Goal: Obtain resource: Download file/media

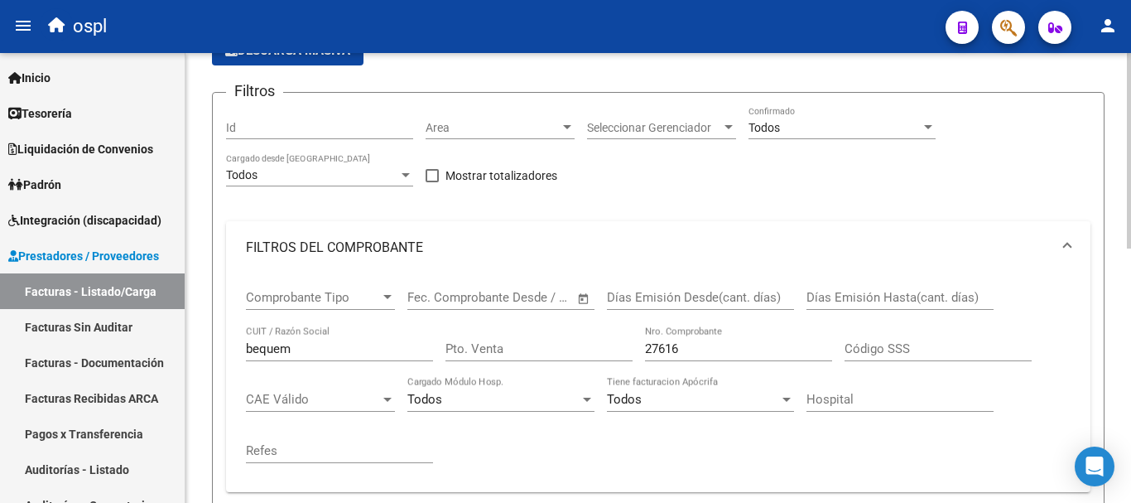
scroll to position [166, 0]
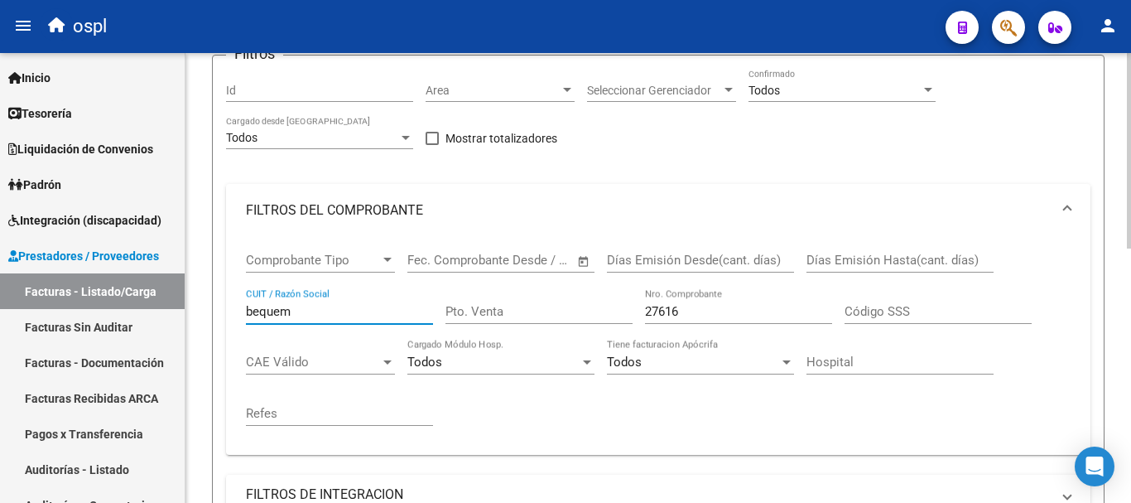
drag, startPoint x: 278, startPoint y: 315, endPoint x: 200, endPoint y: 311, distance: 78.7
click at [200, 311] on div "Video tutorial PRESTADORES -> Listado de CPBTs Emitidos por Prestadores / Prove…" at bounding box center [658, 403] width 946 height 1033
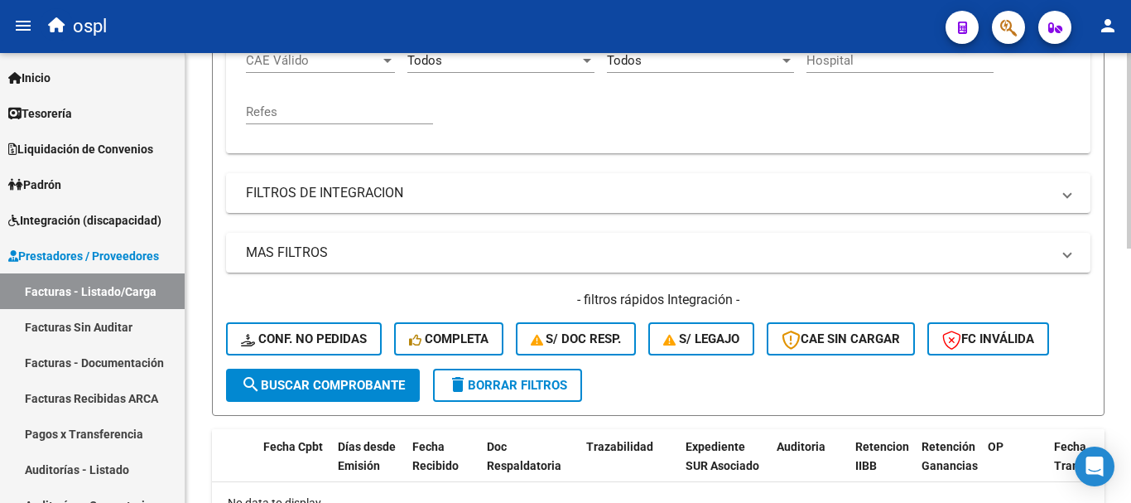
scroll to position [497, 0]
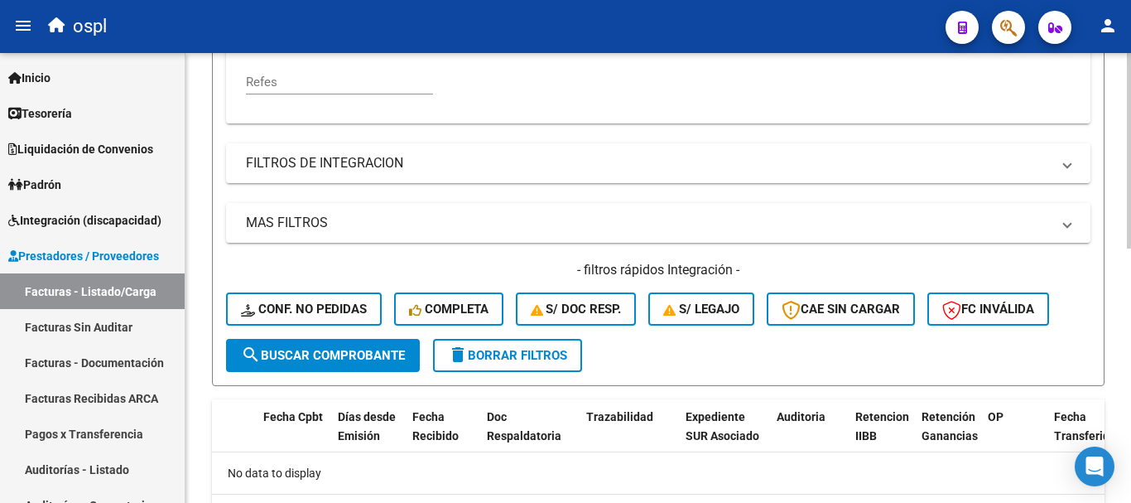
click at [319, 354] on span "search Buscar Comprobante" at bounding box center [323, 355] width 164 height 15
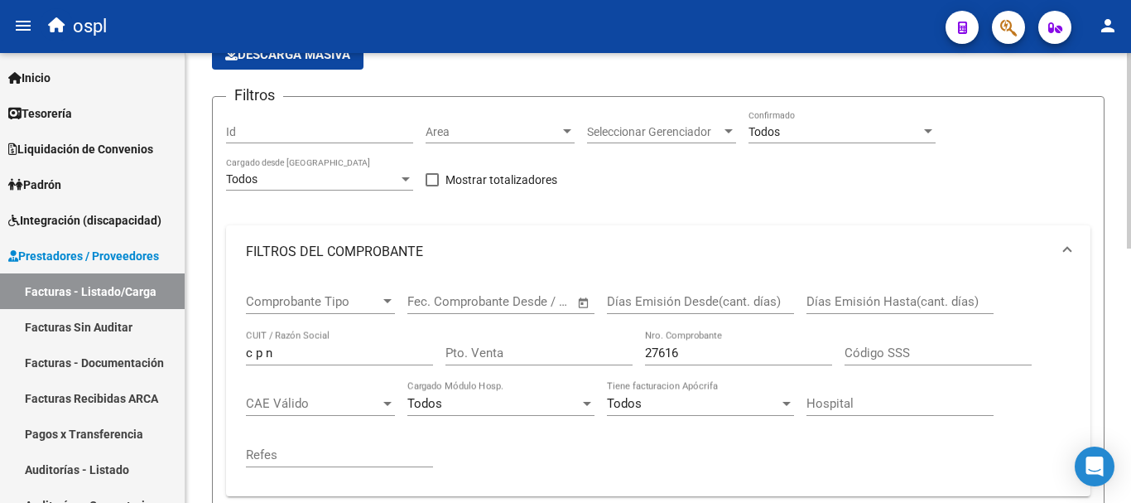
scroll to position [86, 0]
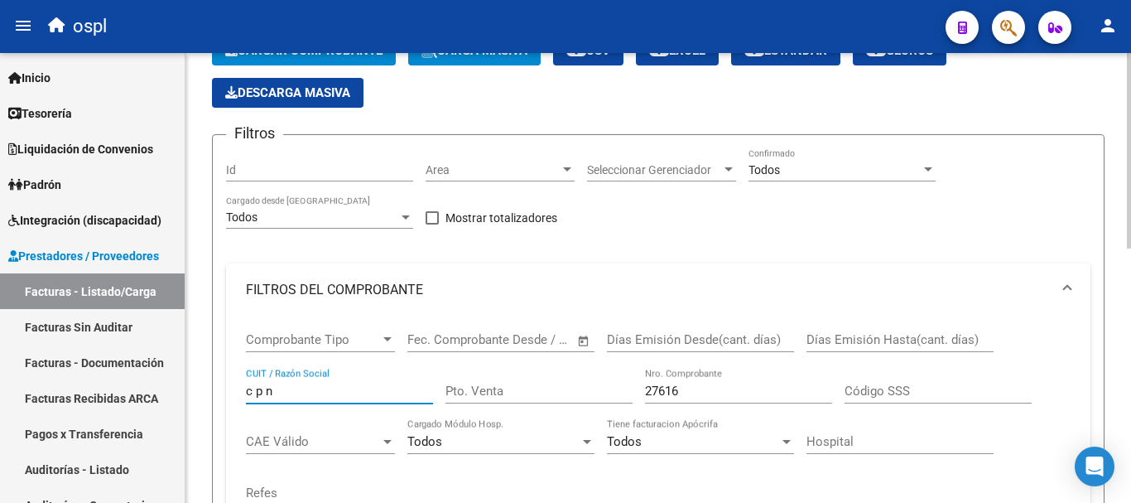
drag, startPoint x: 296, startPoint y: 391, endPoint x: 185, endPoint y: 386, distance: 110.2
click at [185, 386] on div "Video tutorial PRESTADORES -> Listado de CPBTs Emitidos por Prestadores / Prove…" at bounding box center [658, 483] width 946 height 1033
type input "sociedad"
drag, startPoint x: 695, startPoint y: 387, endPoint x: 614, endPoint y: 389, distance: 81.2
click at [614, 389] on div "Comprobante Tipo Comprobante Tipo Fecha inicio – Fecha fin Fec. Comprobante Des…" at bounding box center [658, 418] width 825 height 205
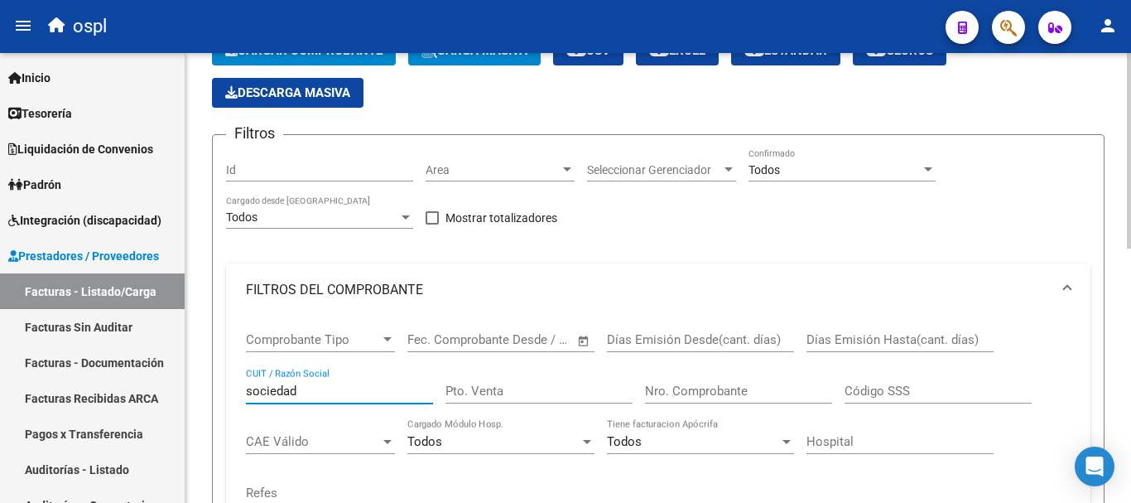
drag, startPoint x: 337, startPoint y: 393, endPoint x: 191, endPoint y: 390, distance: 145.8
click at [191, 390] on div "Video tutorial PRESTADORES -> Listado de CPBTs Emitidos por Prestadores / Prove…" at bounding box center [658, 483] width 946 height 1033
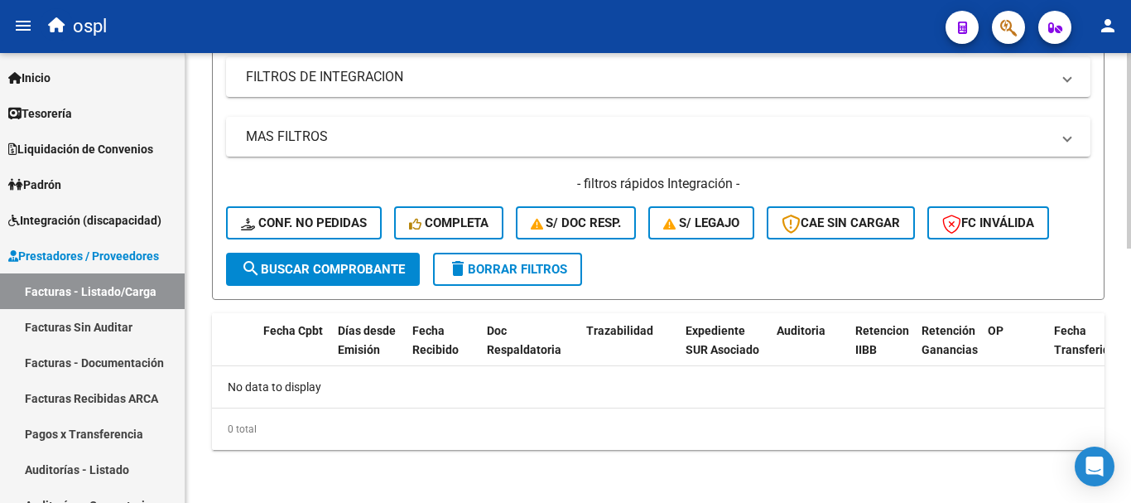
type input "c p n"
click at [327, 264] on span "search Buscar Comprobante" at bounding box center [323, 269] width 164 height 15
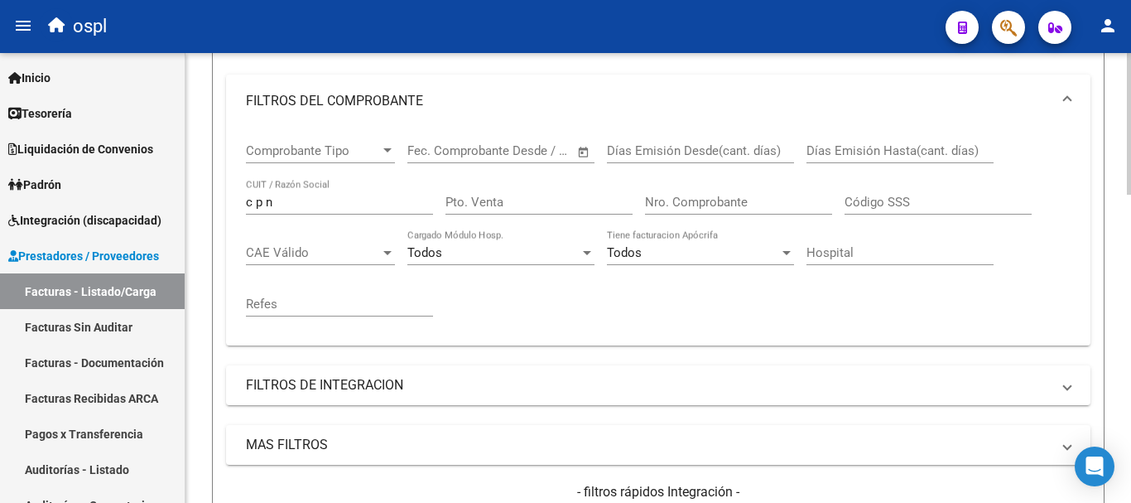
scroll to position [153, 0]
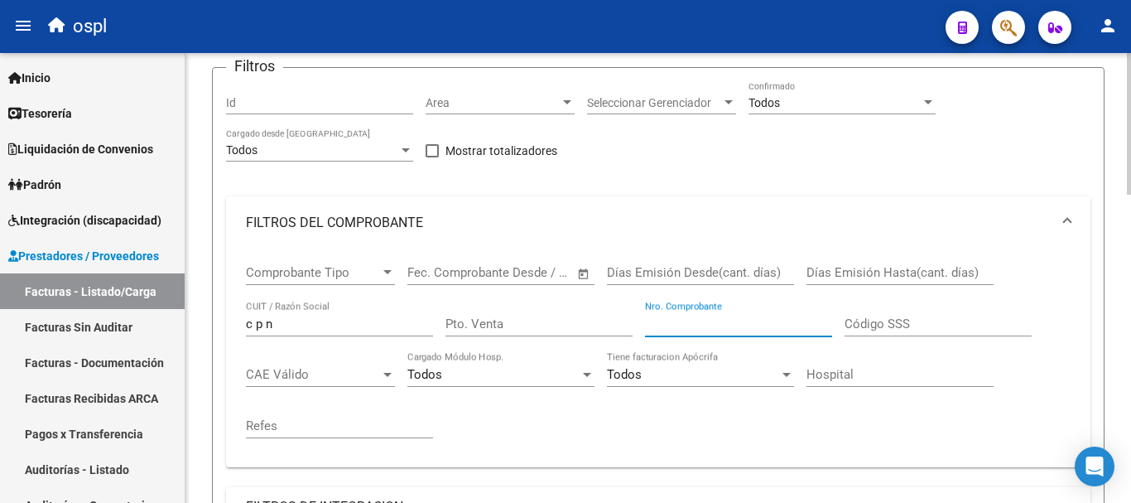
click at [715, 330] on input "Nro. Comprobante" at bounding box center [738, 323] width 187 height 15
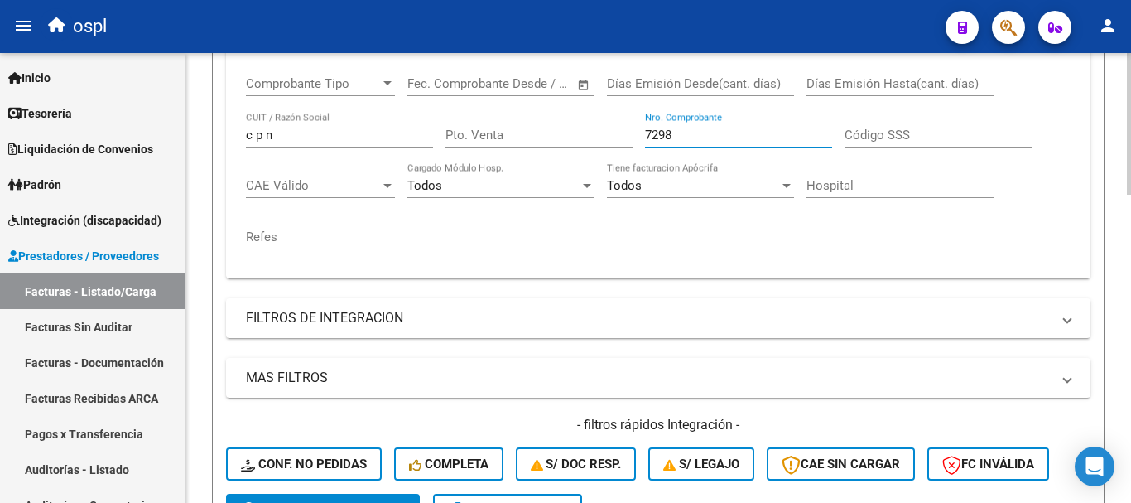
scroll to position [567, 0]
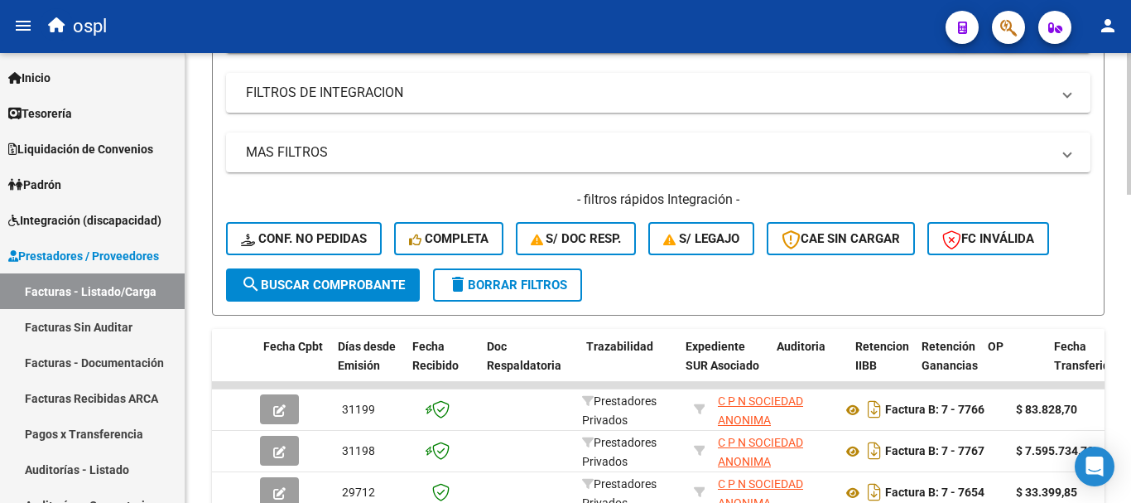
click at [302, 285] on span "search Buscar Comprobante" at bounding box center [323, 284] width 164 height 15
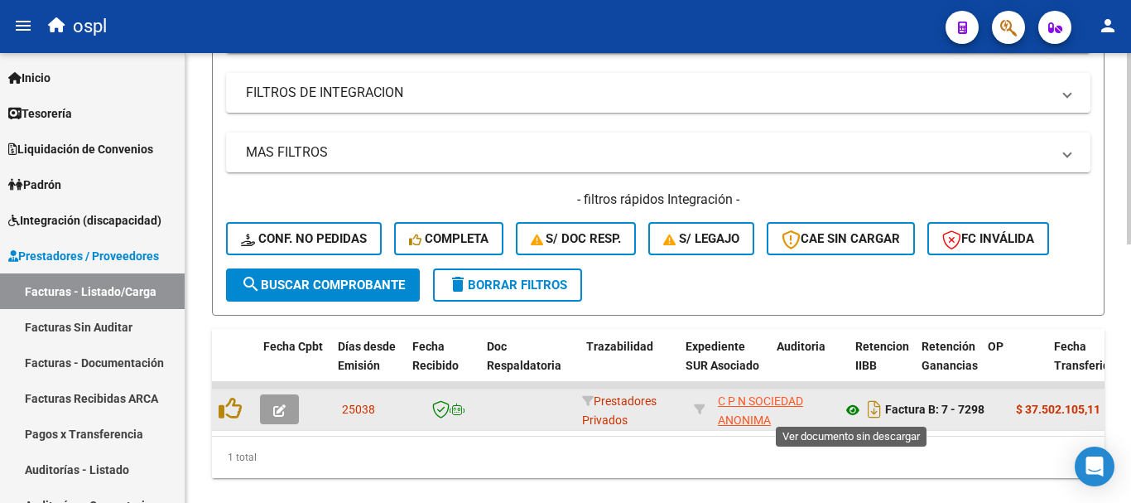
click at [847, 409] on icon at bounding box center [853, 410] width 22 height 20
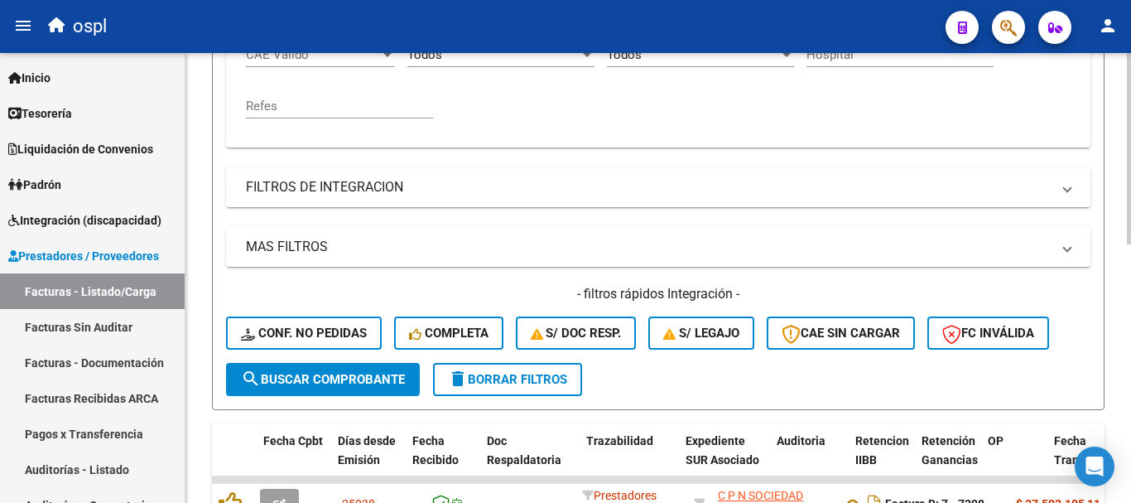
scroll to position [319, 0]
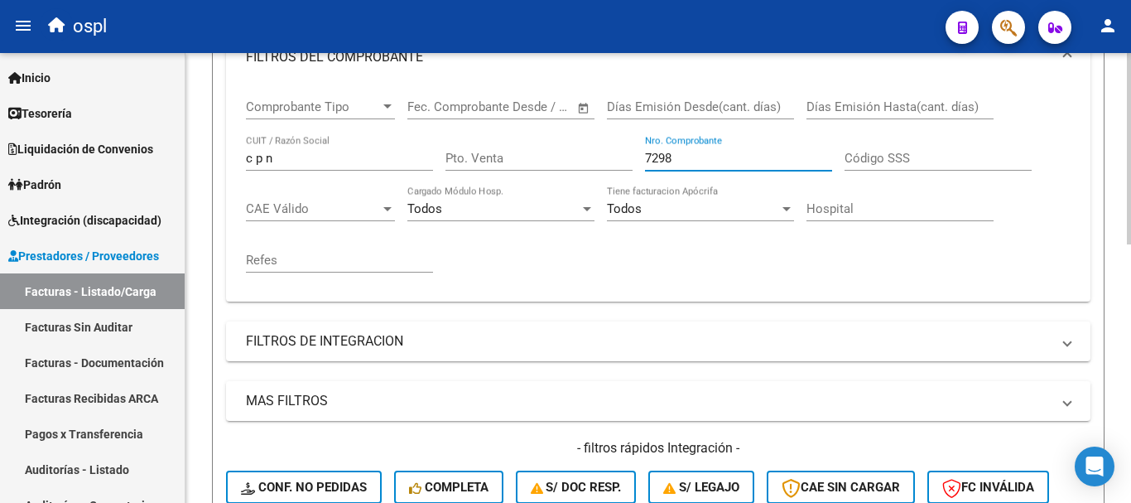
drag, startPoint x: 695, startPoint y: 158, endPoint x: 453, endPoint y: 85, distance: 252.5
click at [453, 85] on div "Comprobante Tipo Comprobante Tipo Fecha inicio – Fecha fin Fec. Comprobante Des…" at bounding box center [658, 186] width 825 height 205
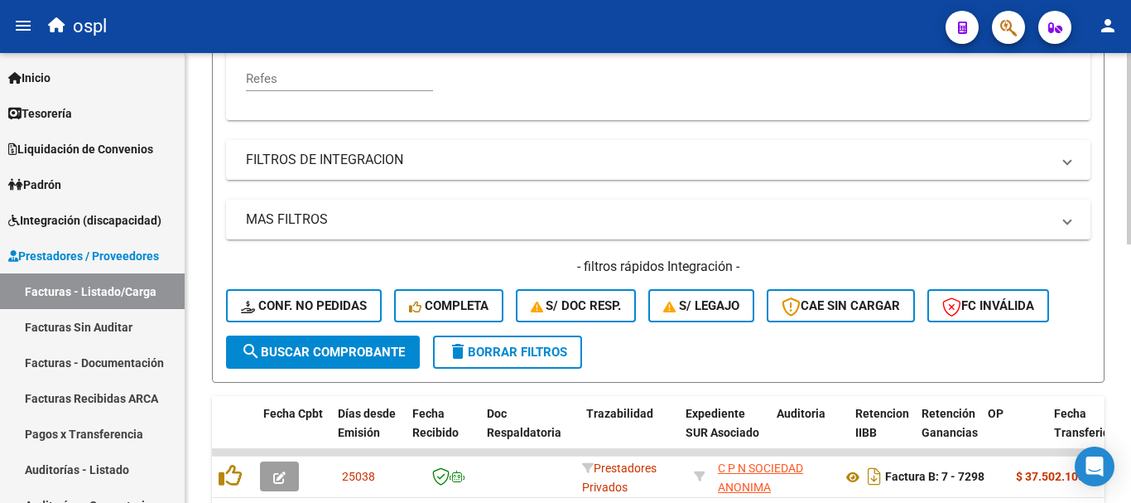
scroll to position [567, 0]
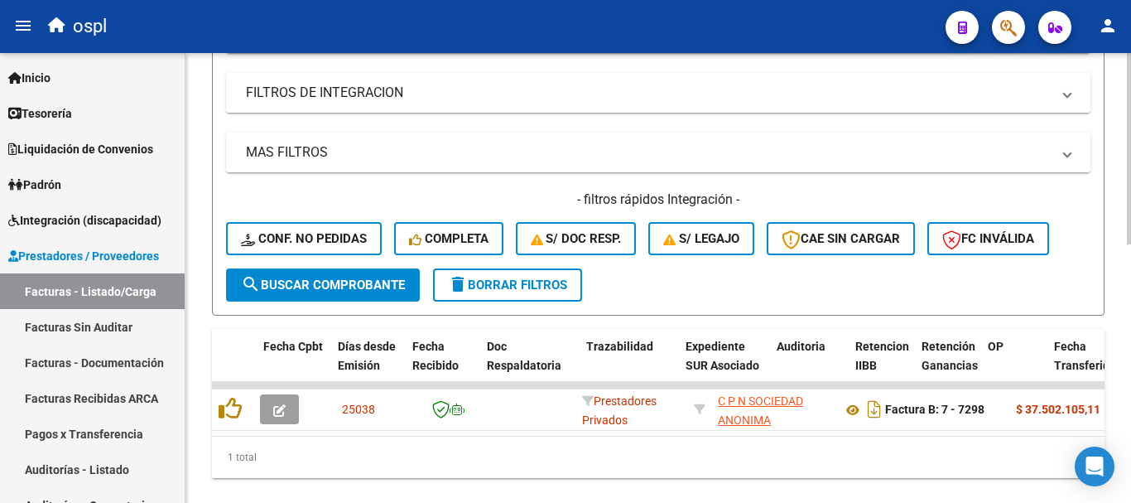
click at [351, 282] on span "search Buscar Comprobante" at bounding box center [323, 284] width 164 height 15
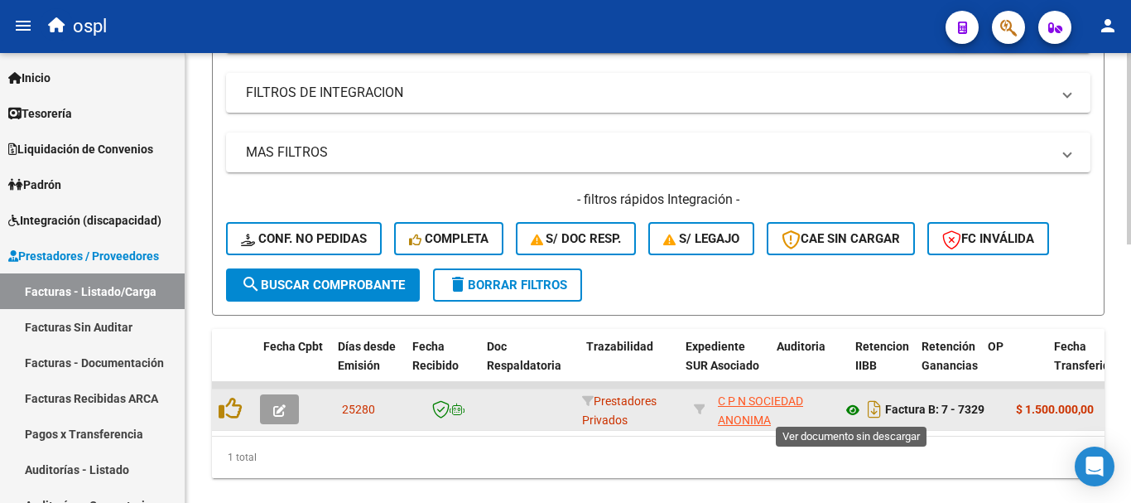
click at [846, 411] on icon at bounding box center [853, 410] width 22 height 20
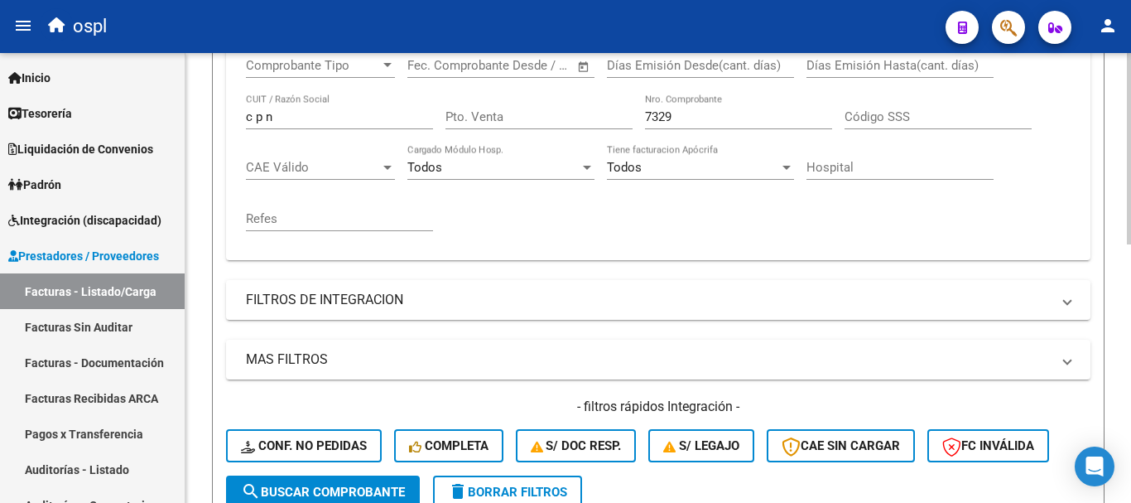
scroll to position [319, 0]
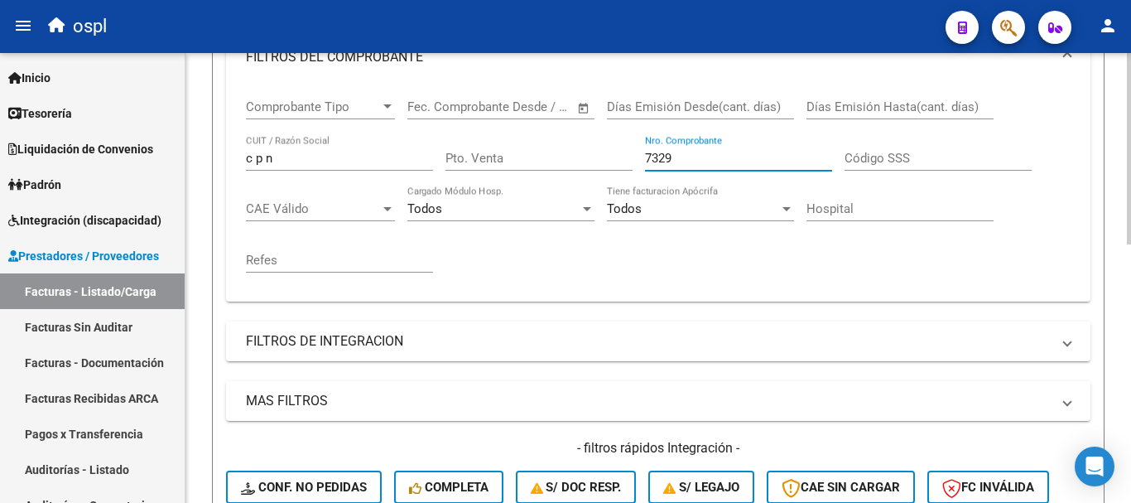
drag, startPoint x: 682, startPoint y: 155, endPoint x: 559, endPoint y: 129, distance: 125.2
click at [559, 129] on div "Comprobante Tipo Comprobante Tipo Fecha inicio – Fecha fin Fec. Comprobante Des…" at bounding box center [658, 186] width 825 height 205
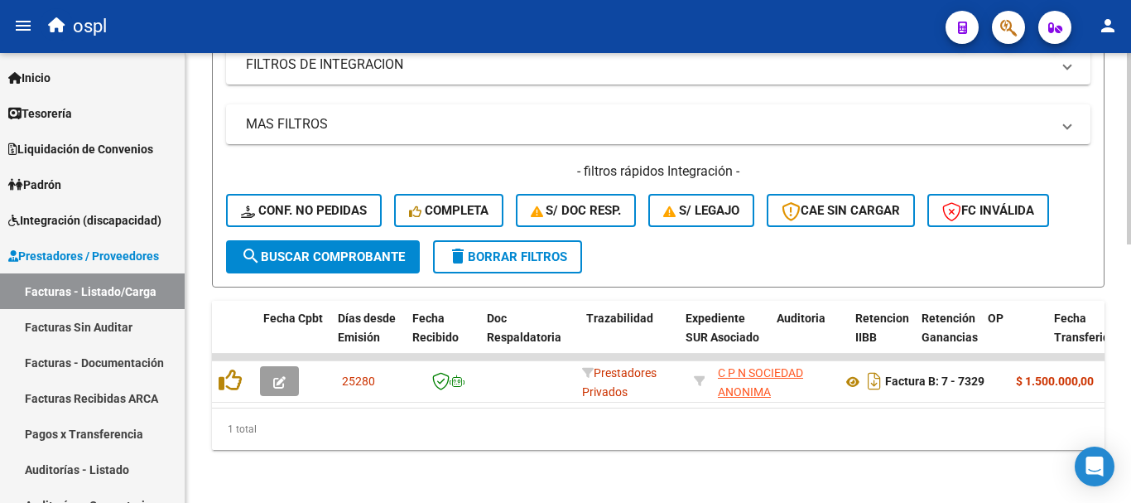
scroll to position [609, 0]
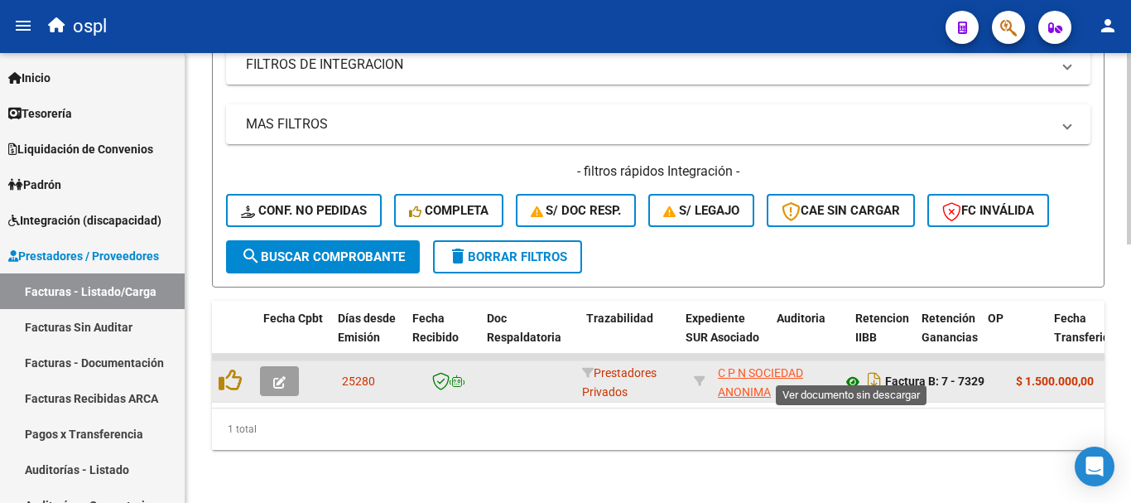
click at [845, 372] on icon at bounding box center [853, 382] width 22 height 20
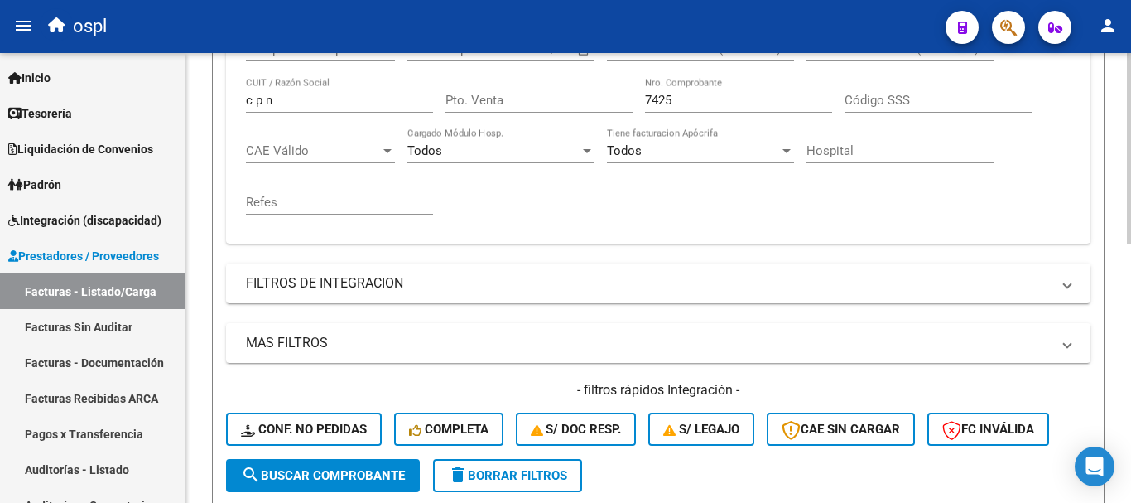
scroll to position [526, 0]
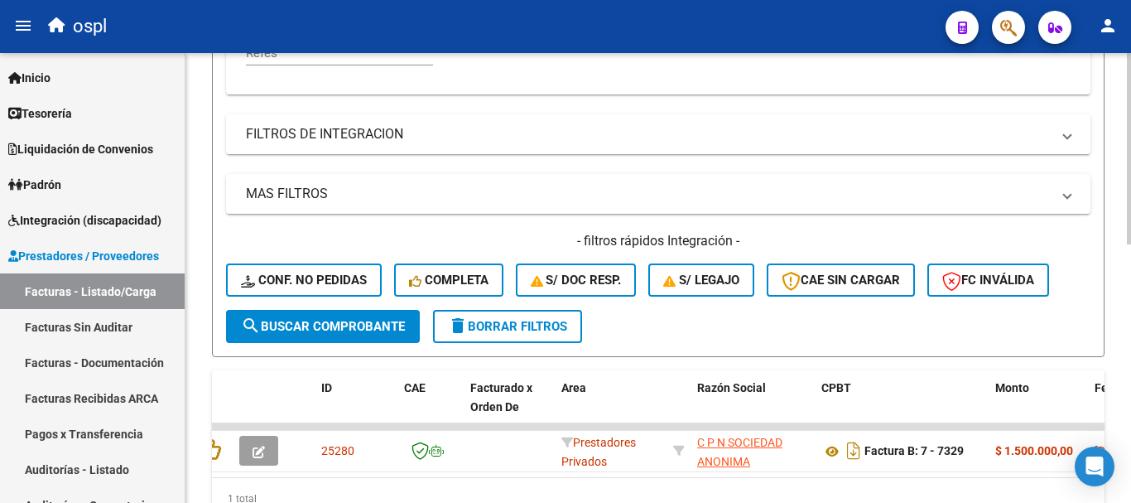
click at [335, 317] on button "search Buscar Comprobante" at bounding box center [323, 326] width 194 height 33
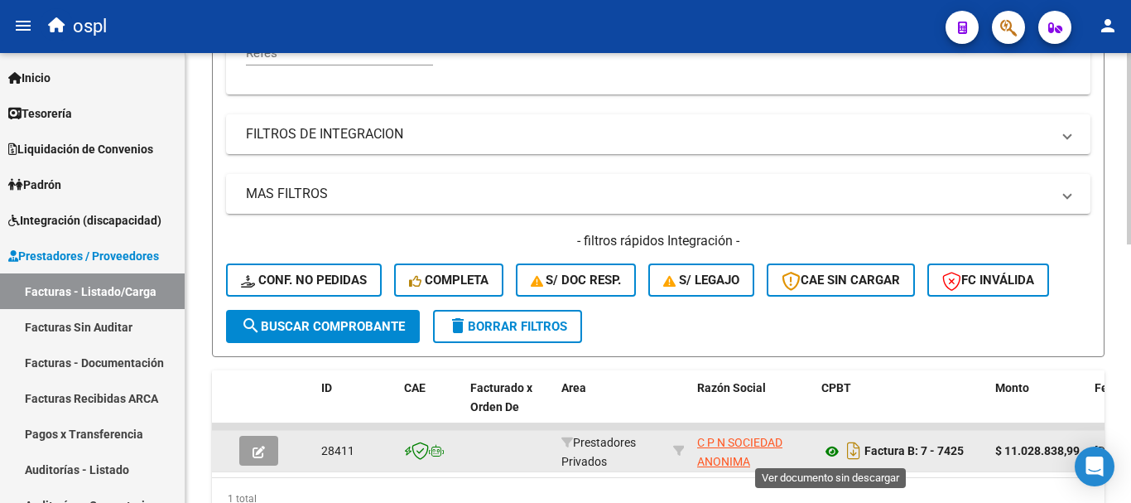
click at [828, 449] on icon at bounding box center [832, 451] width 22 height 20
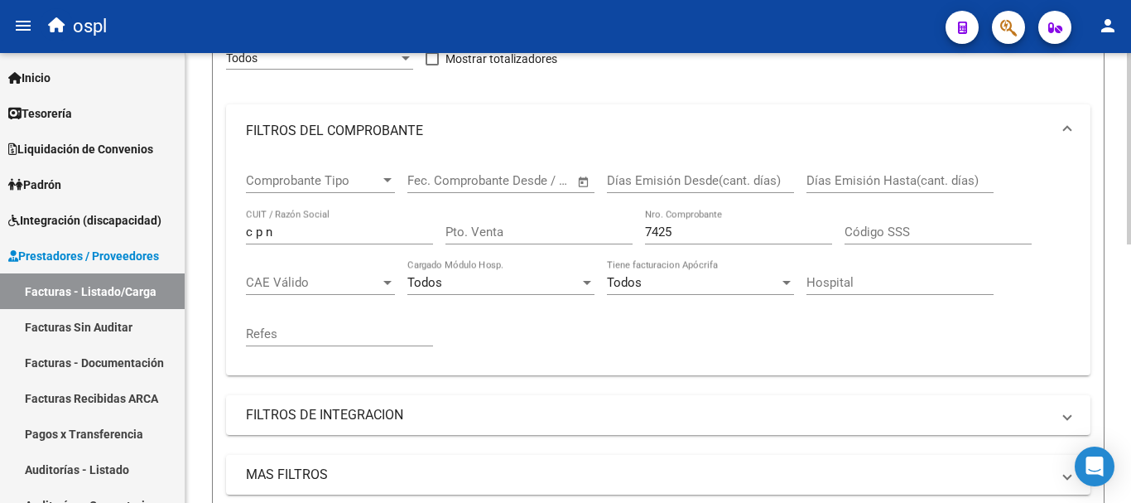
scroll to position [195, 0]
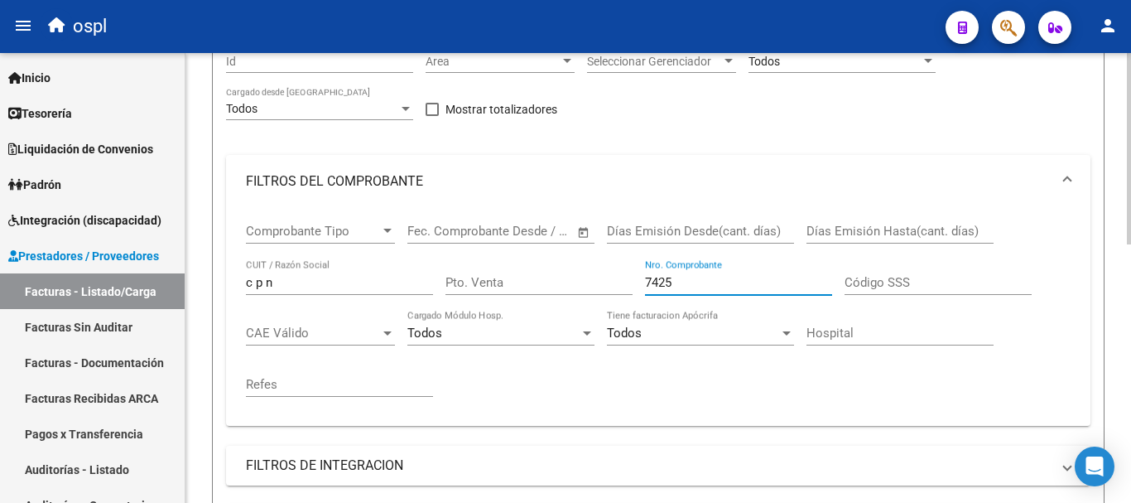
drag, startPoint x: 693, startPoint y: 279, endPoint x: 544, endPoint y: 245, distance: 152.9
click at [544, 245] on div "Comprobante Tipo Comprobante Tipo Fecha inicio – Fecha fin Fec. Comprobante Des…" at bounding box center [658, 310] width 825 height 205
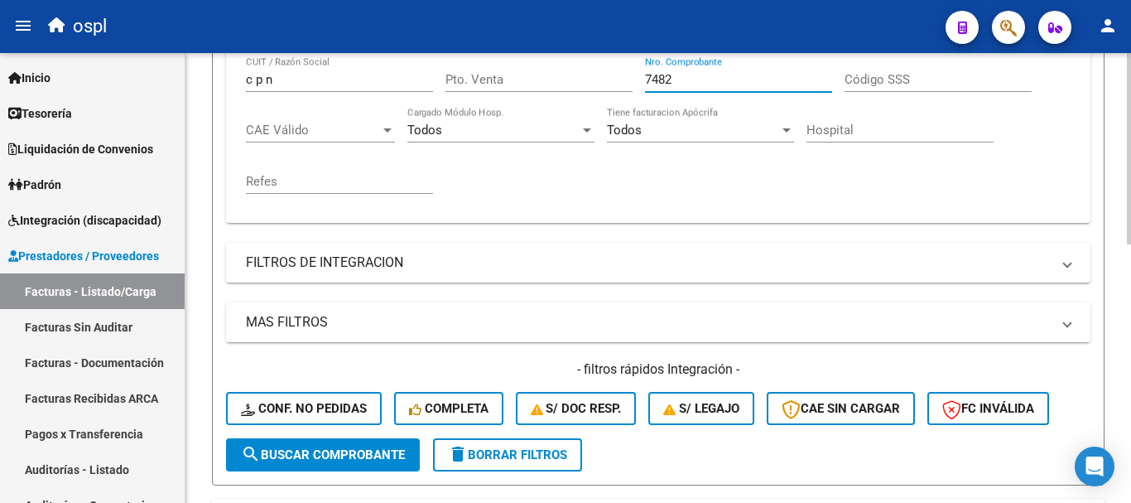
scroll to position [443, 0]
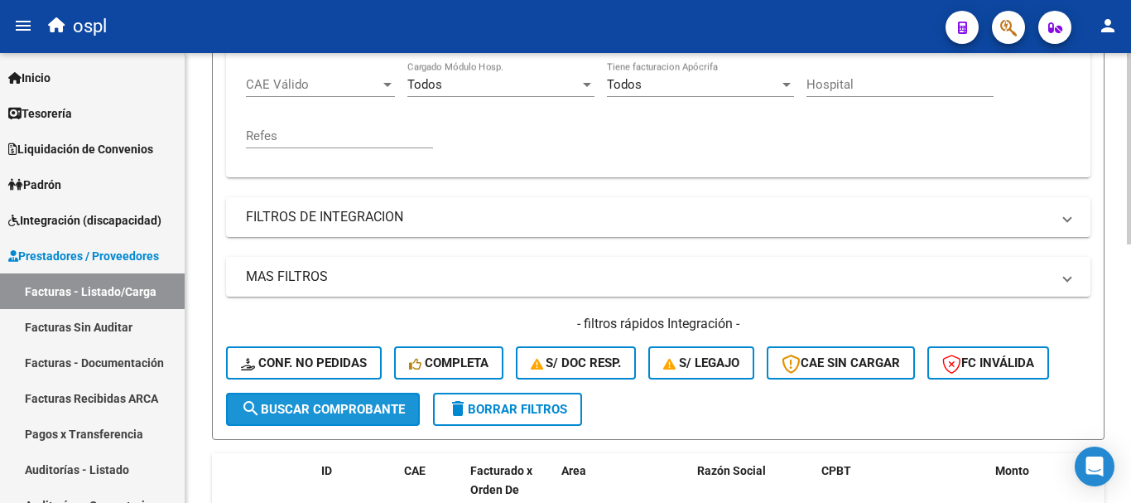
click at [338, 411] on span "search Buscar Comprobante" at bounding box center [323, 409] width 164 height 15
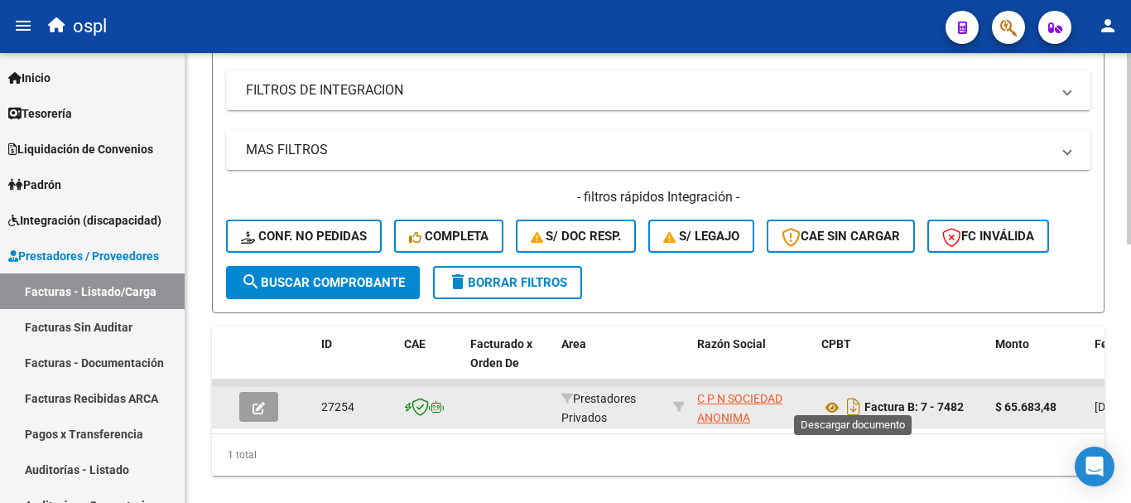
scroll to position [609, 0]
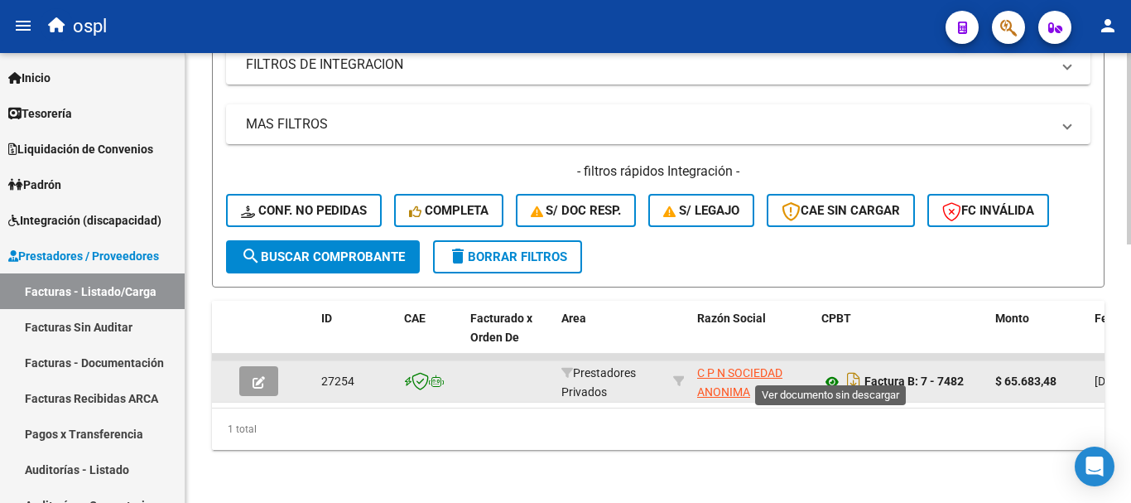
click at [834, 372] on icon at bounding box center [832, 382] width 22 height 20
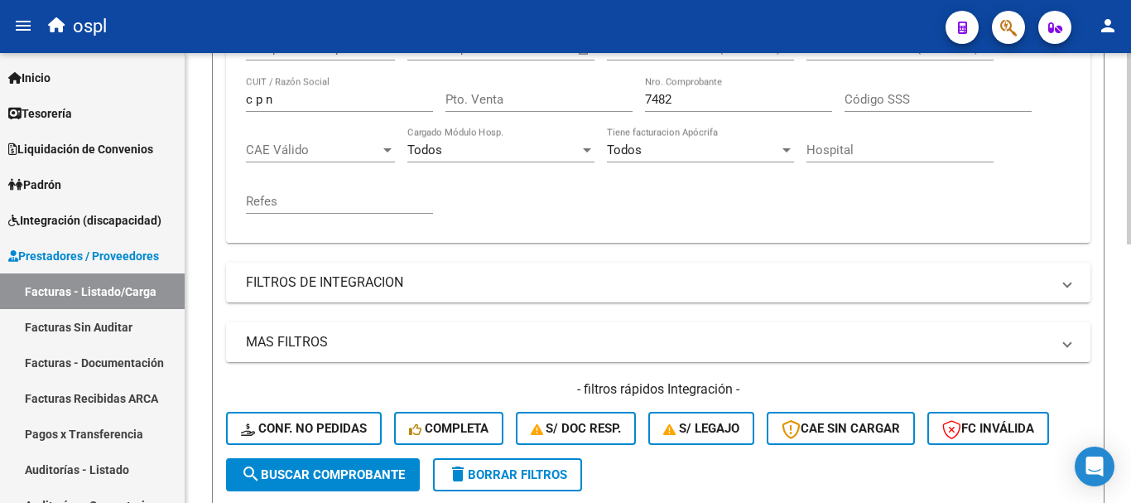
scroll to position [360, 0]
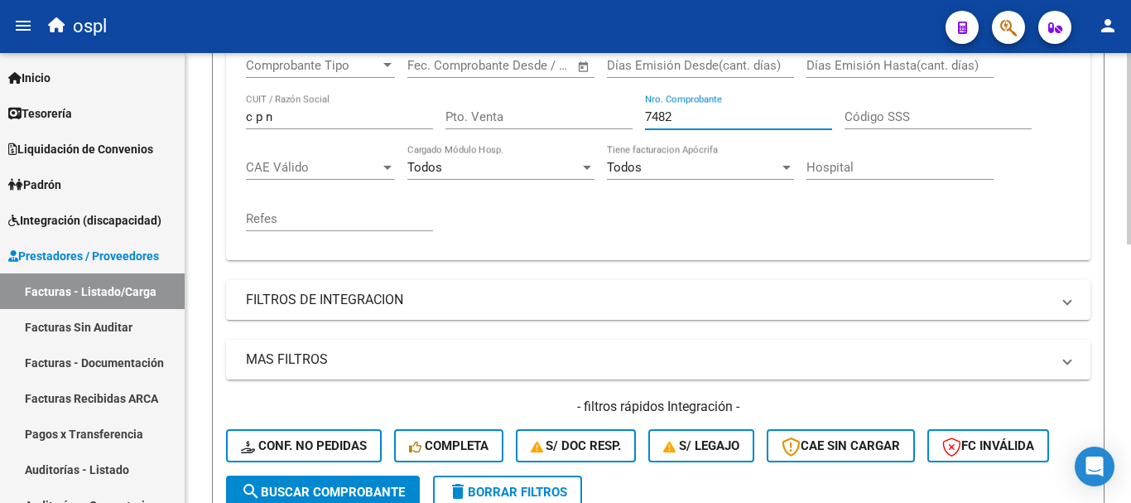
click at [706, 118] on input "7482" at bounding box center [738, 116] width 187 height 15
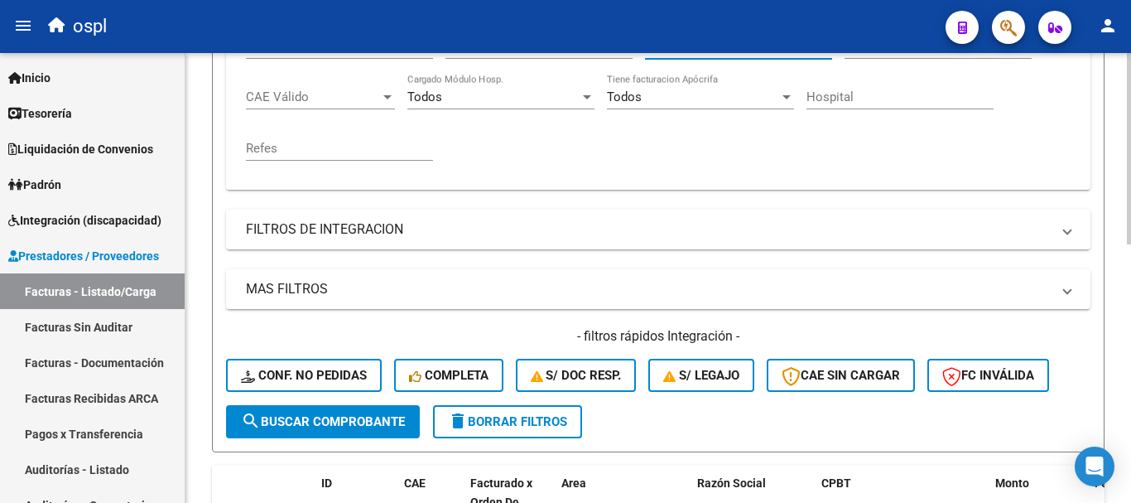
scroll to position [526, 0]
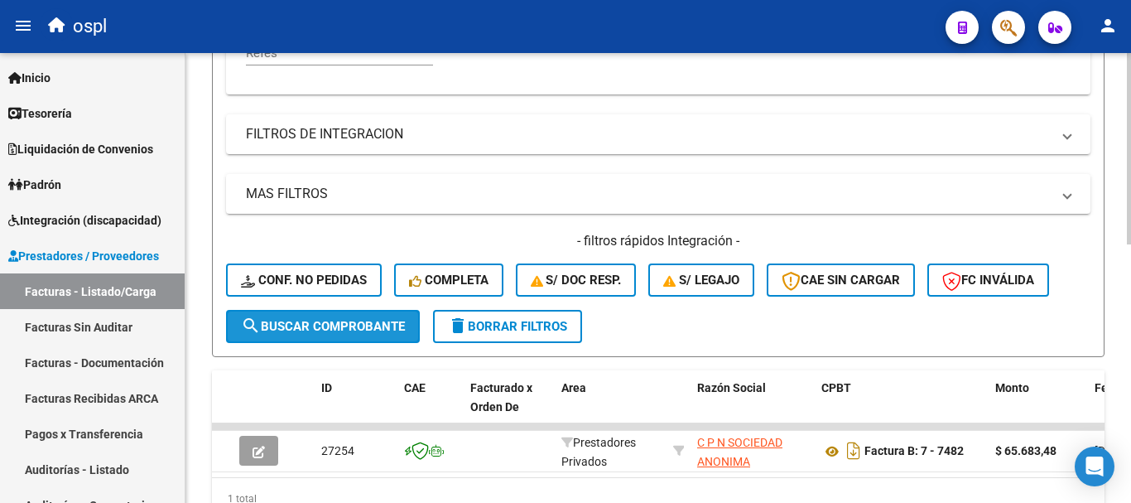
click at [349, 322] on span "search Buscar Comprobante" at bounding box center [323, 326] width 164 height 15
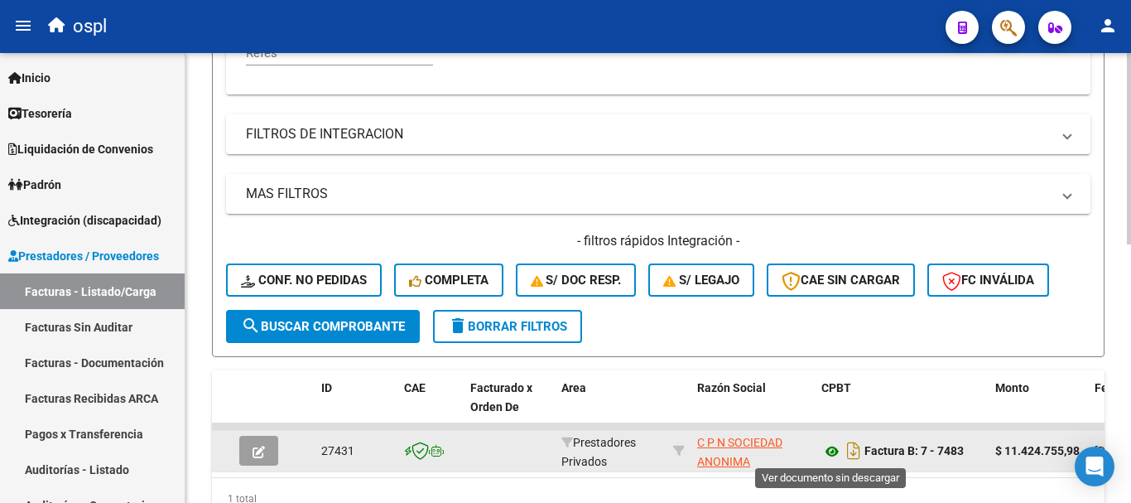
click at [826, 448] on icon at bounding box center [832, 451] width 22 height 20
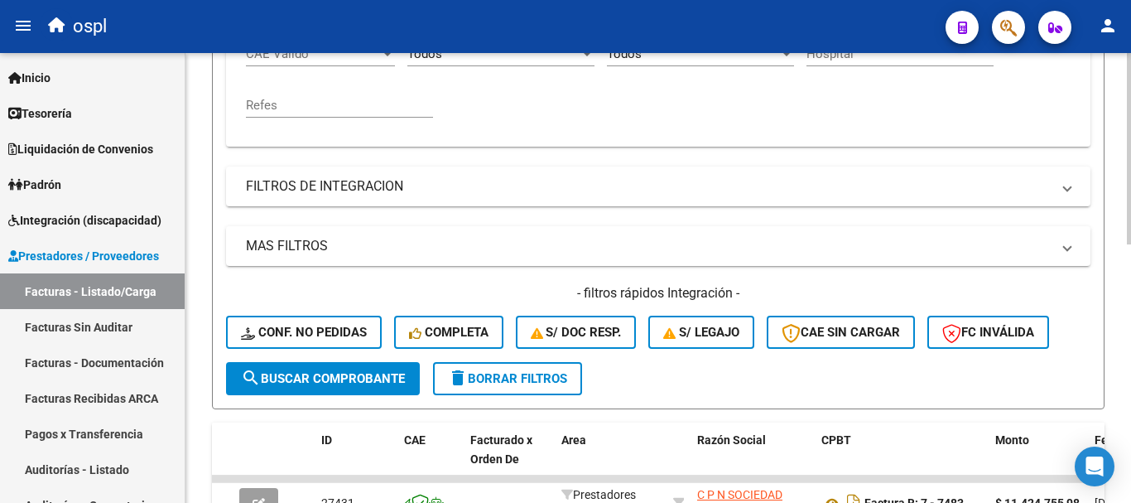
scroll to position [360, 0]
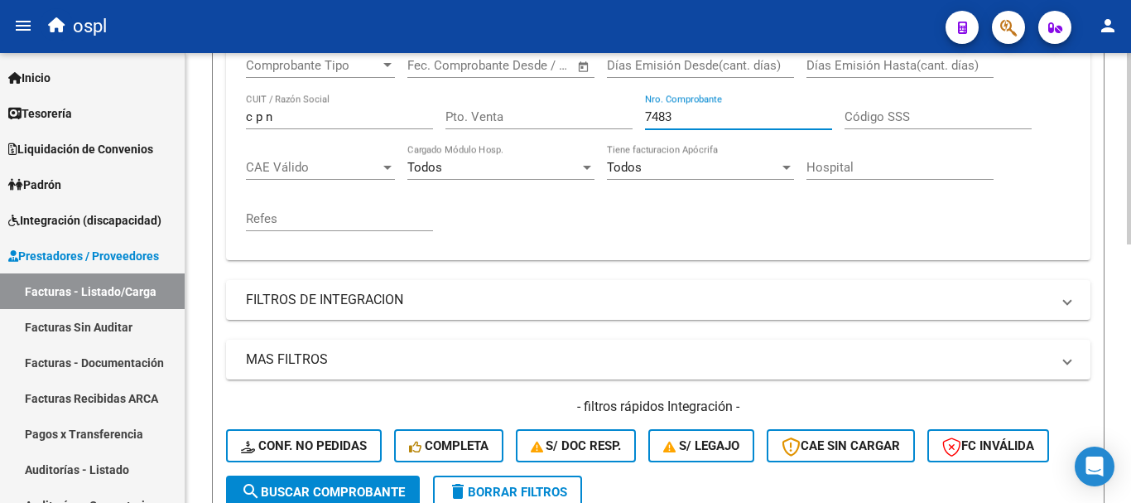
drag, startPoint x: 693, startPoint y: 111, endPoint x: 388, endPoint y: 89, distance: 306.3
click at [388, 89] on div "Comprobante Tipo Comprobante Tipo Fecha inicio – Fecha fin Fec. Comprobante Des…" at bounding box center [658, 144] width 825 height 205
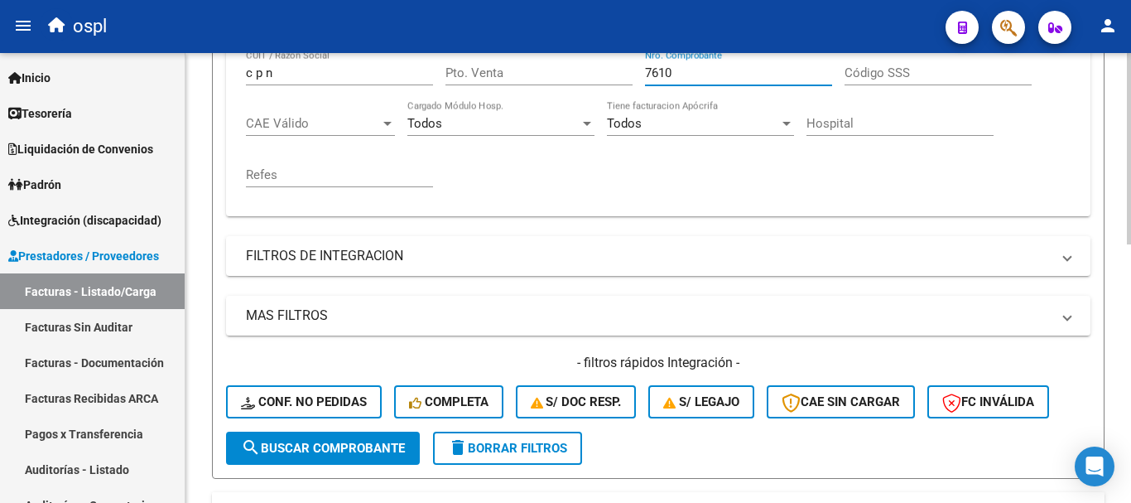
scroll to position [443, 0]
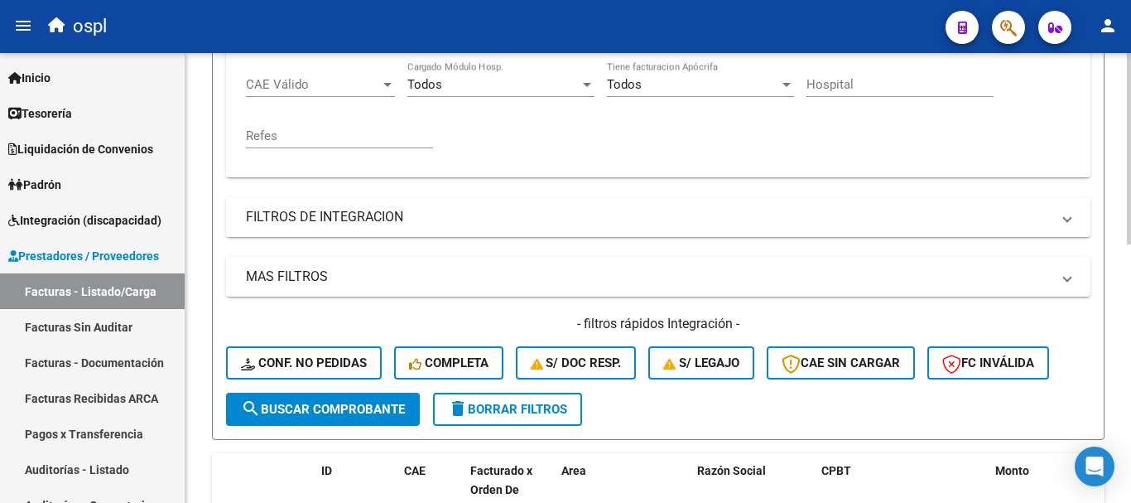
click at [388, 412] on span "search Buscar Comprobante" at bounding box center [323, 409] width 164 height 15
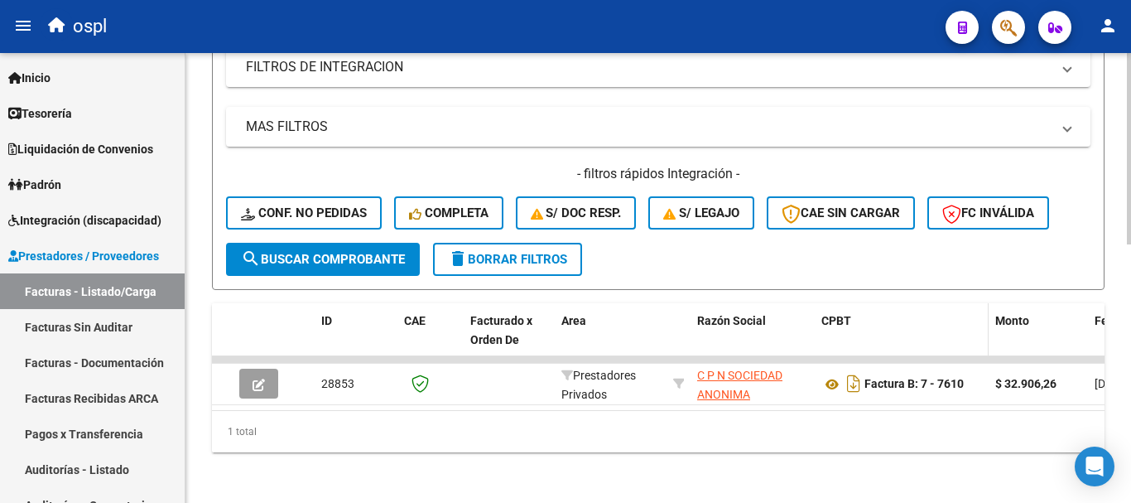
scroll to position [609, 0]
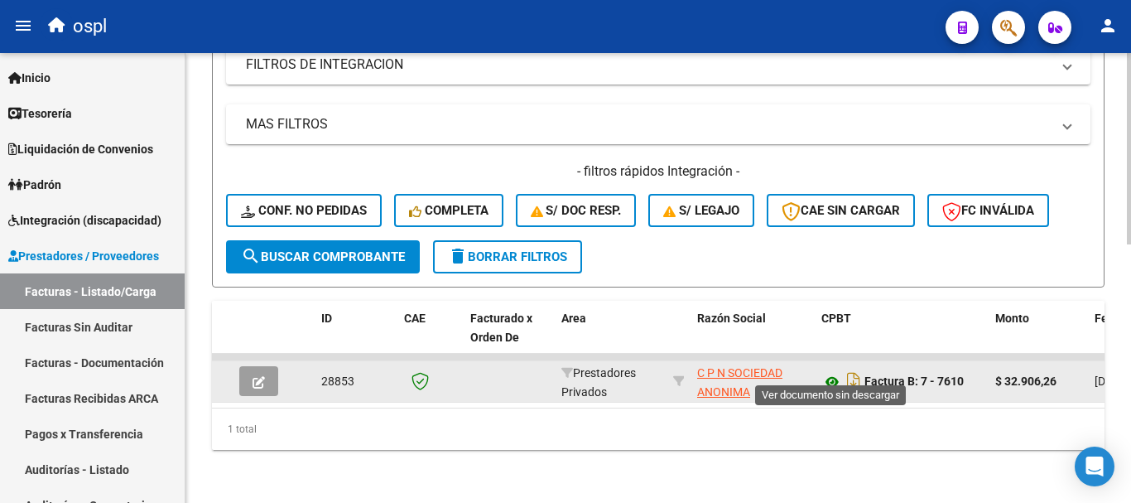
click at [834, 372] on icon at bounding box center [832, 382] width 22 height 20
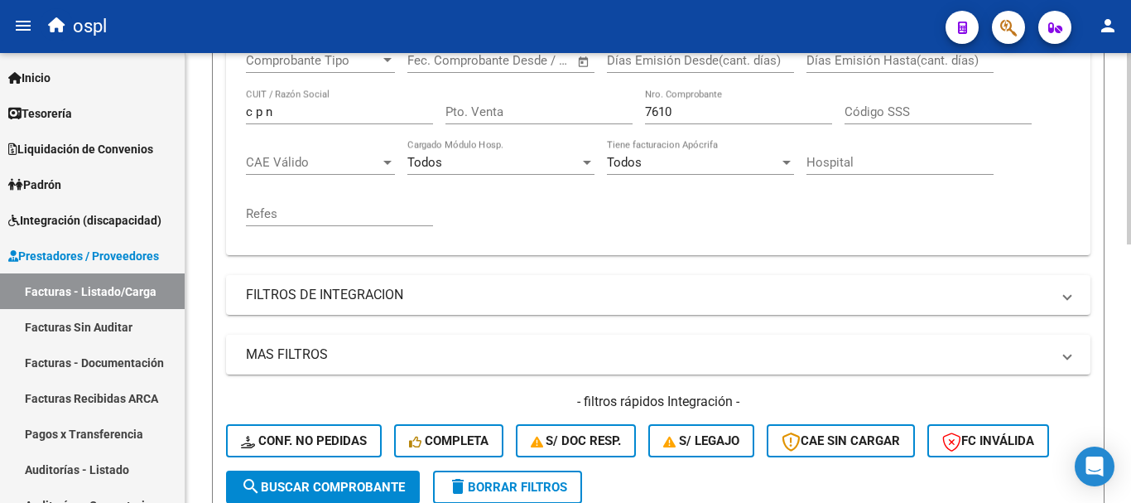
scroll to position [360, 0]
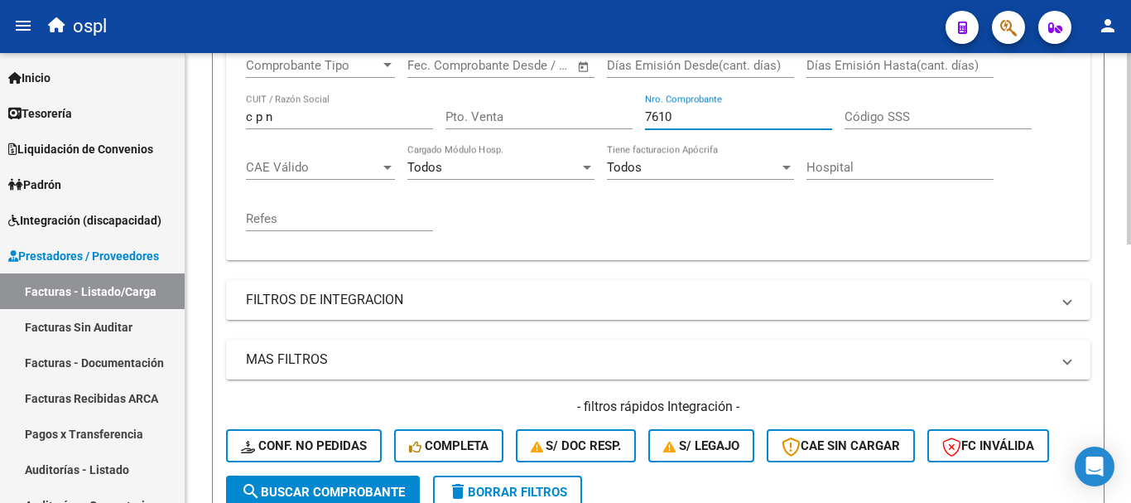
drag, startPoint x: 714, startPoint y: 109, endPoint x: 524, endPoint y: 80, distance: 191.8
click at [524, 80] on div "Comprobante Tipo Comprobante Tipo Fecha inicio – Fecha fin Fec. Comprobante Des…" at bounding box center [658, 144] width 825 height 205
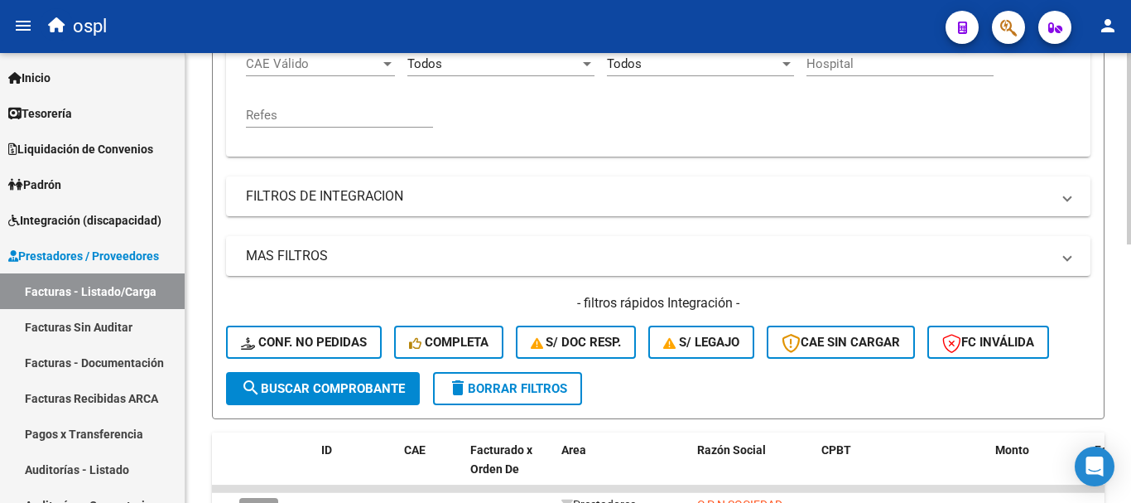
scroll to position [609, 0]
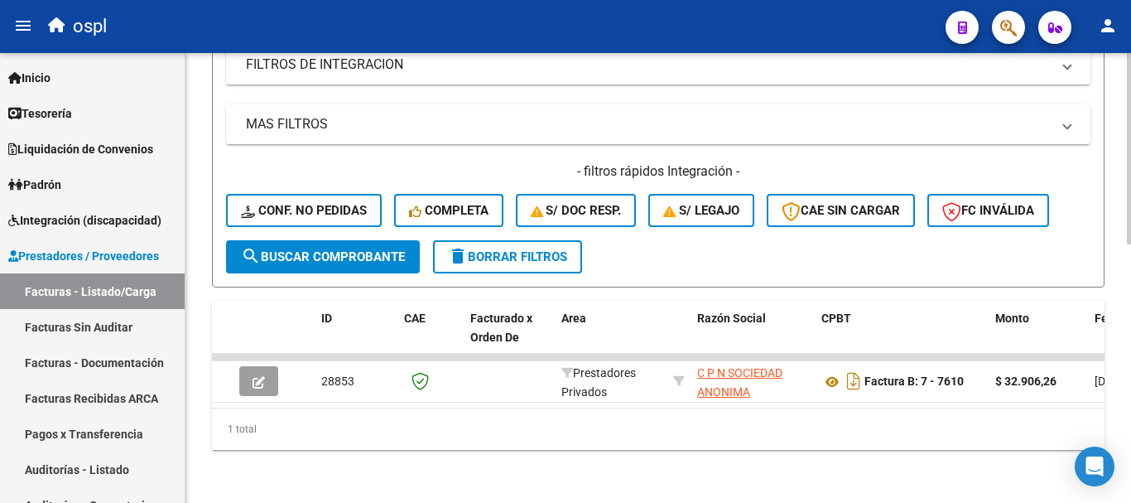
click at [264, 249] on span "search Buscar Comprobante" at bounding box center [323, 256] width 164 height 15
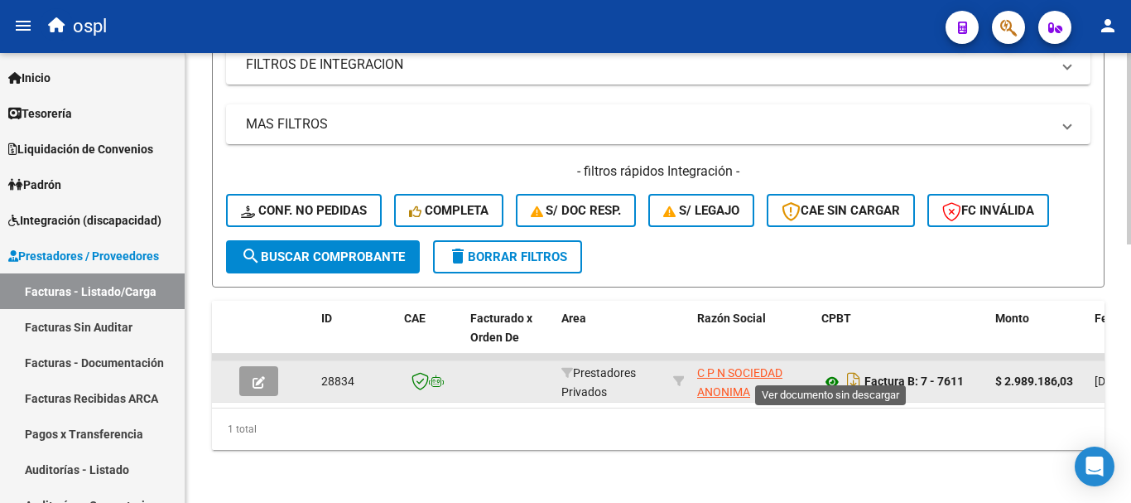
click at [831, 372] on icon at bounding box center [832, 382] width 22 height 20
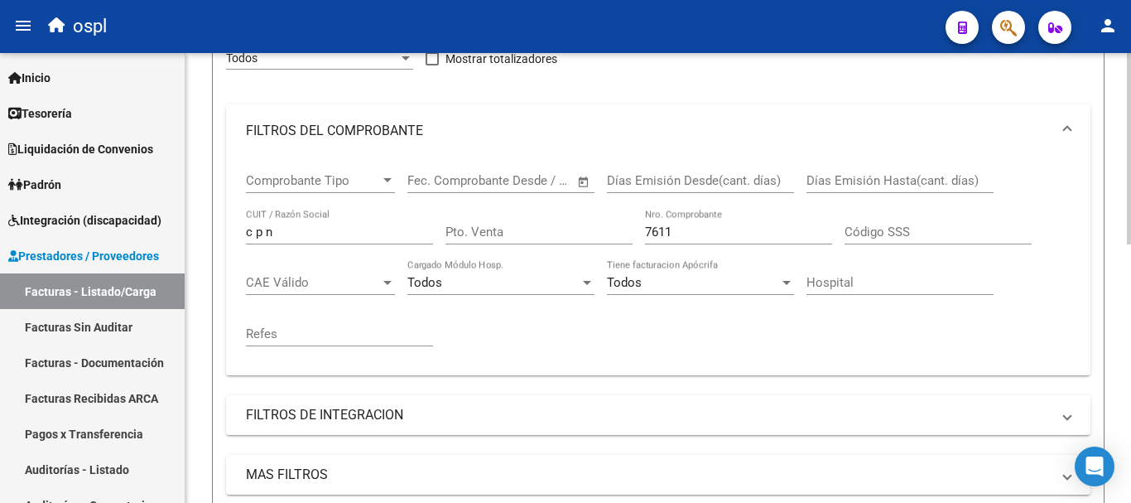
scroll to position [195, 0]
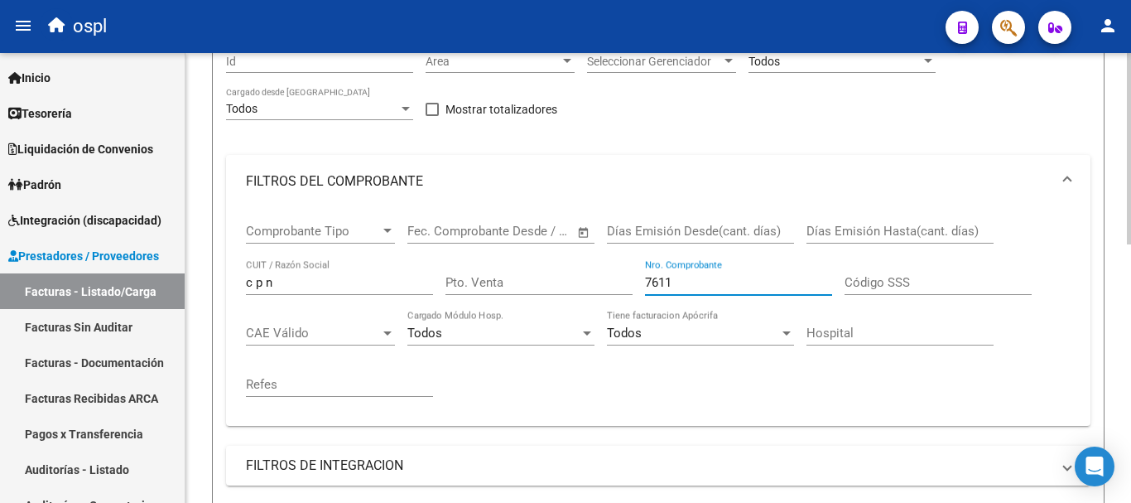
click at [692, 277] on input "7611" at bounding box center [738, 282] width 187 height 15
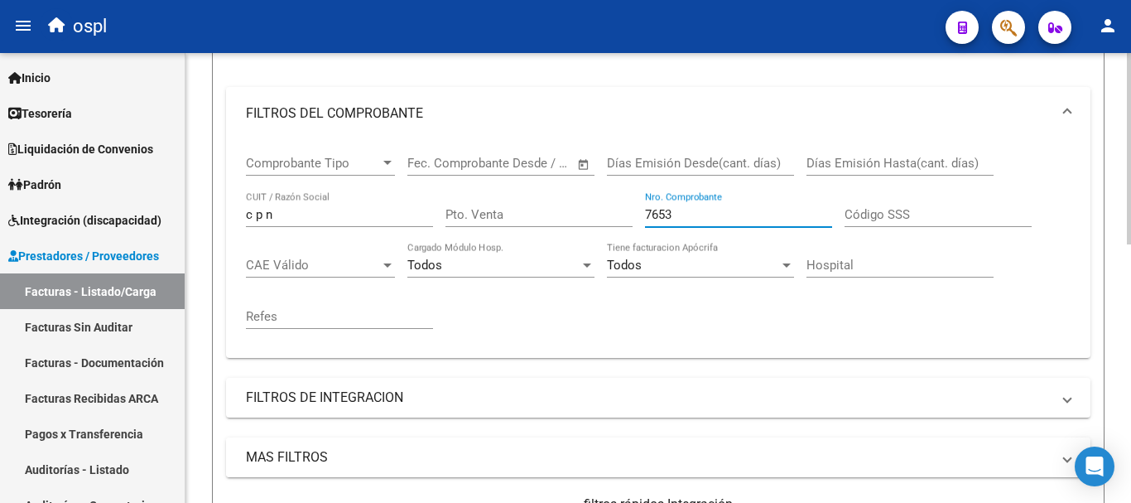
scroll to position [443, 0]
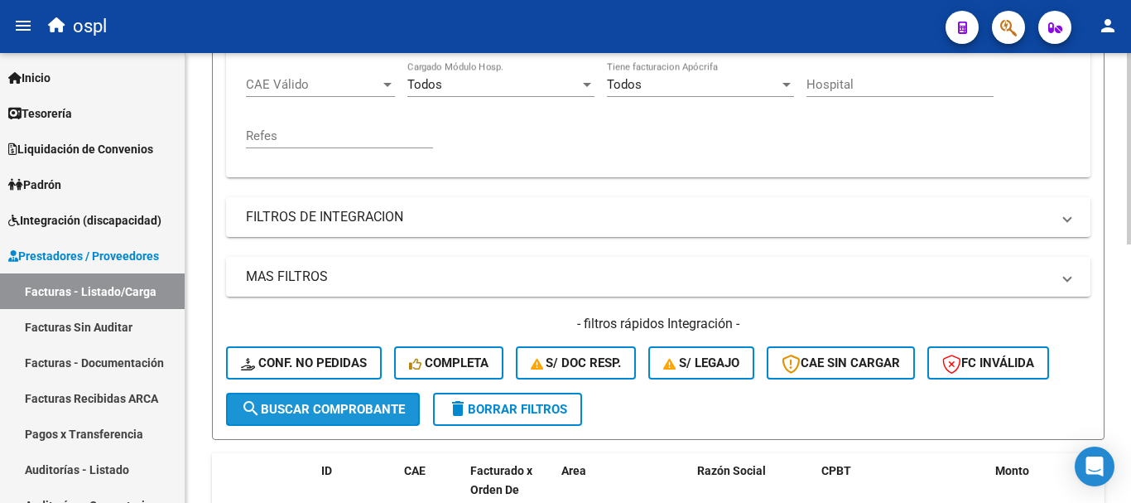
click at [356, 405] on span "search Buscar Comprobante" at bounding box center [323, 409] width 164 height 15
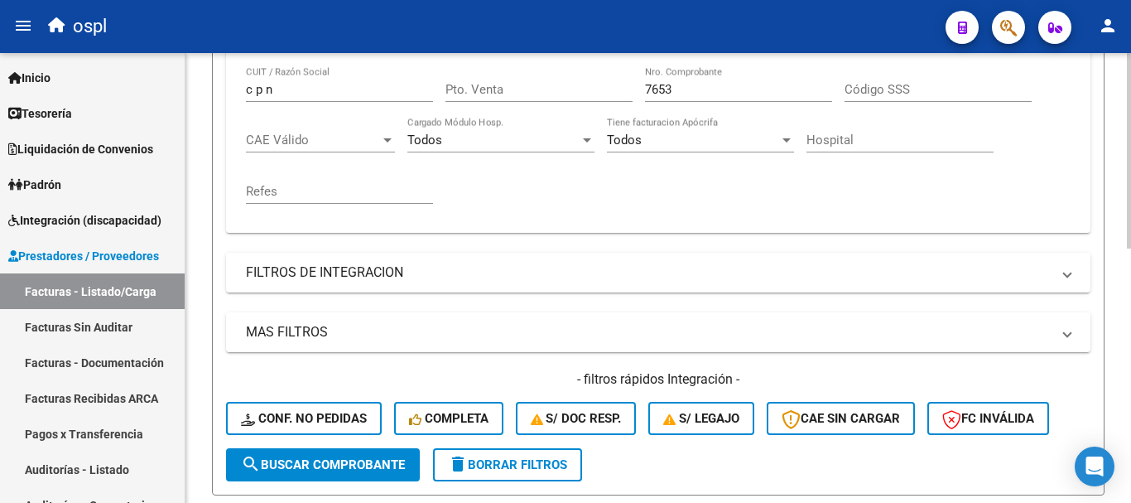
scroll to position [335, 0]
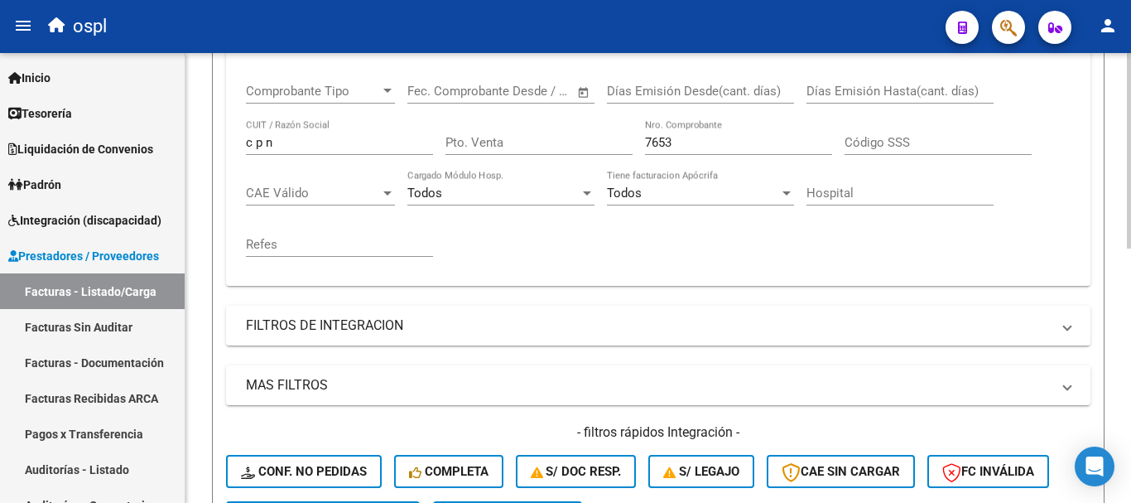
click at [677, 142] on input "7653" at bounding box center [738, 142] width 187 height 15
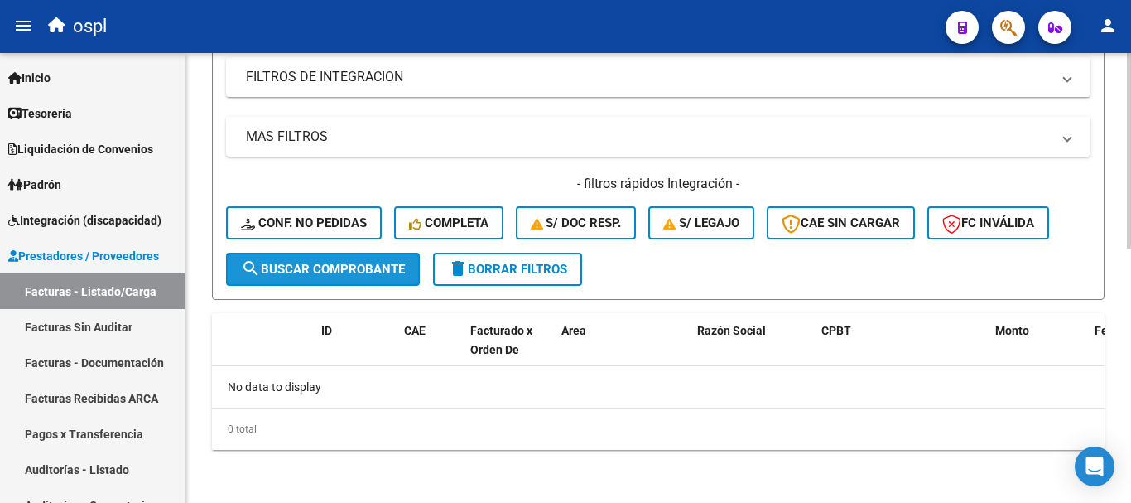
click at [392, 259] on button "search Buscar Comprobante" at bounding box center [323, 269] width 194 height 33
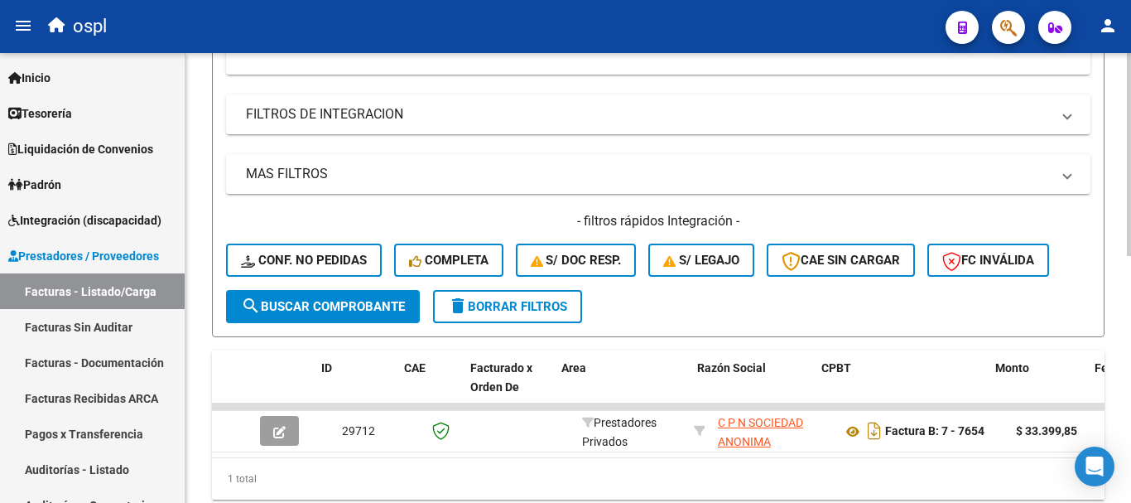
scroll to position [583, 0]
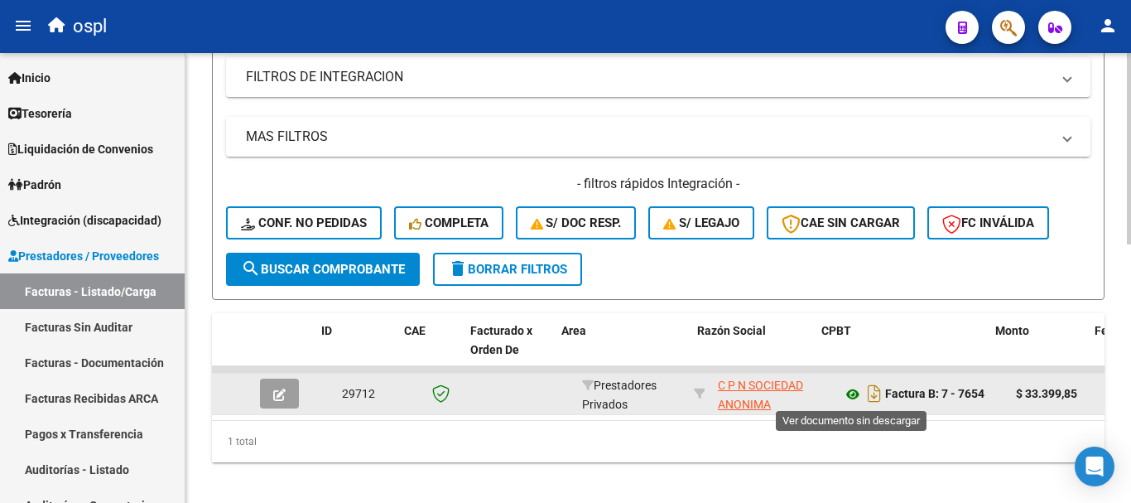
click at [855, 391] on icon at bounding box center [853, 394] width 22 height 20
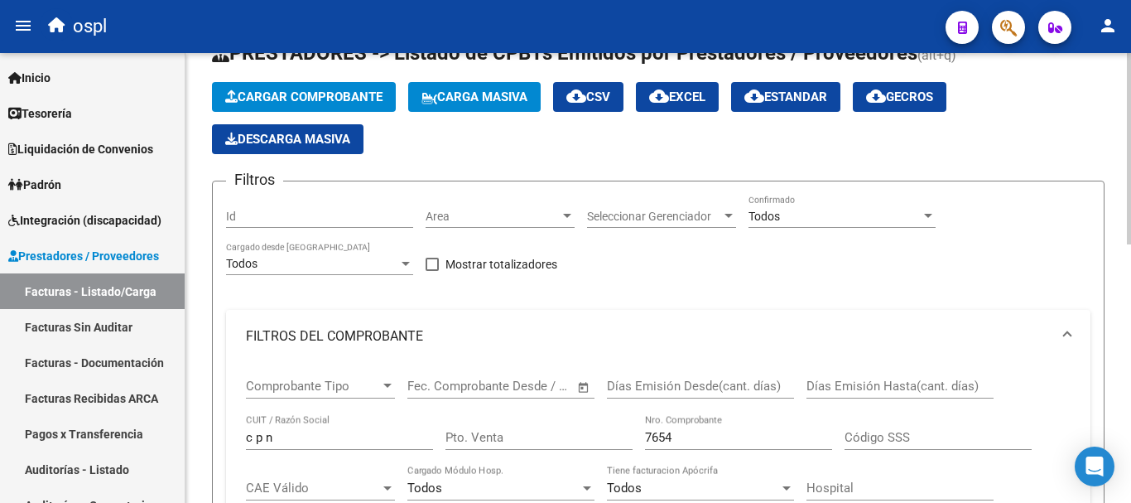
scroll to position [3, 0]
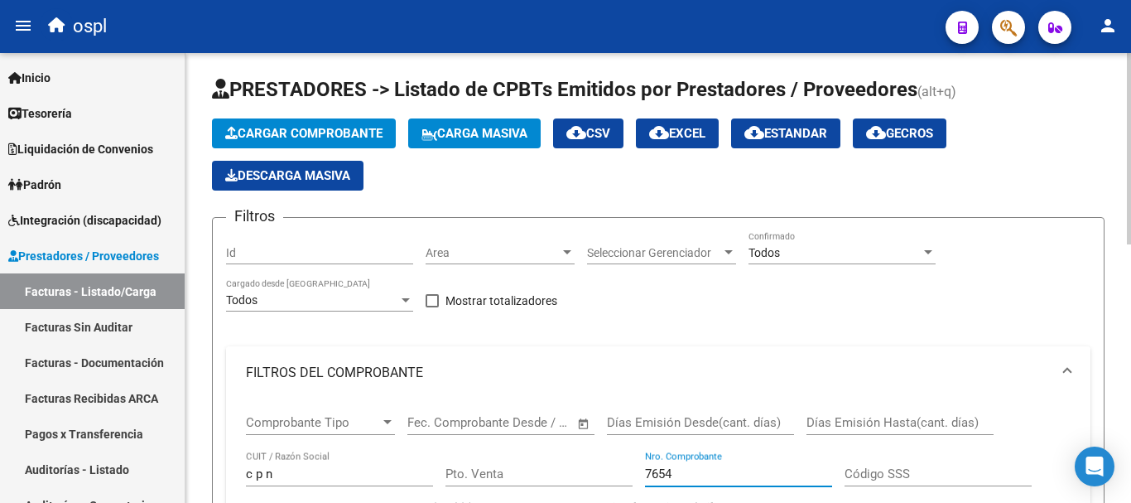
drag, startPoint x: 602, startPoint y: 450, endPoint x: 542, endPoint y: 393, distance: 83.2
click at [530, 440] on div "Comprobante Tipo Comprobante Tipo Fecha inicio – Fecha fin Fec. Comprobante Des…" at bounding box center [658, 501] width 825 height 205
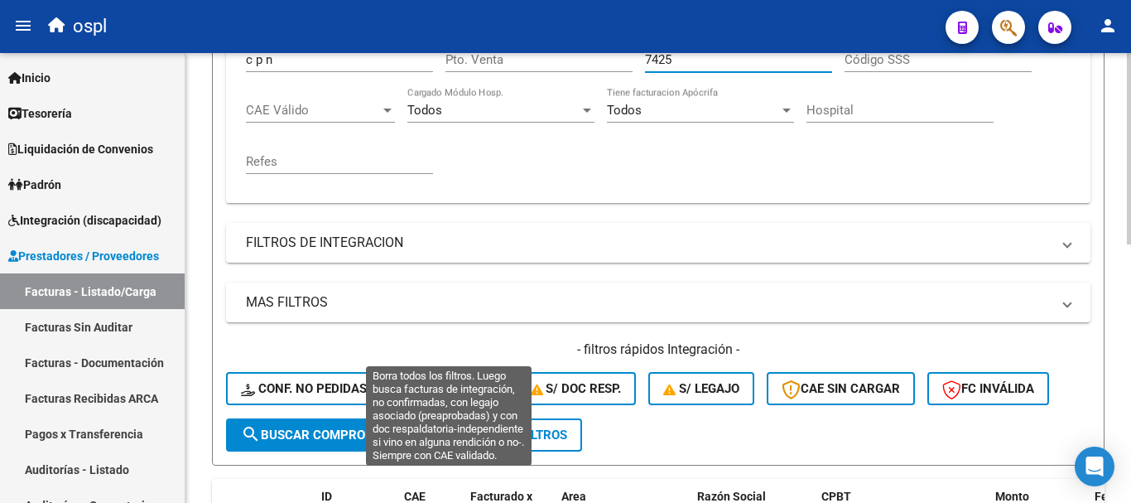
scroll to position [500, 0]
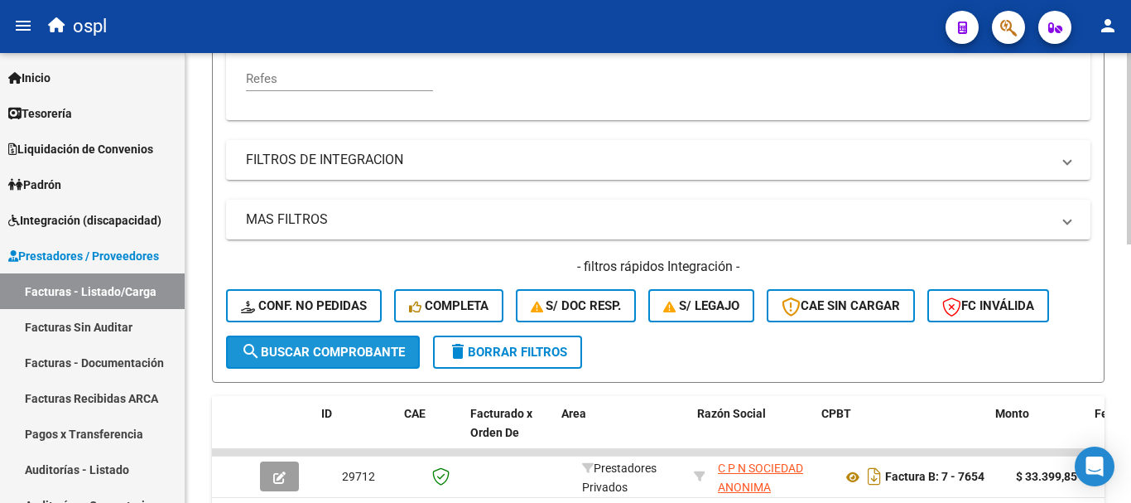
click at [320, 360] on button "search Buscar Comprobante" at bounding box center [323, 351] width 194 height 33
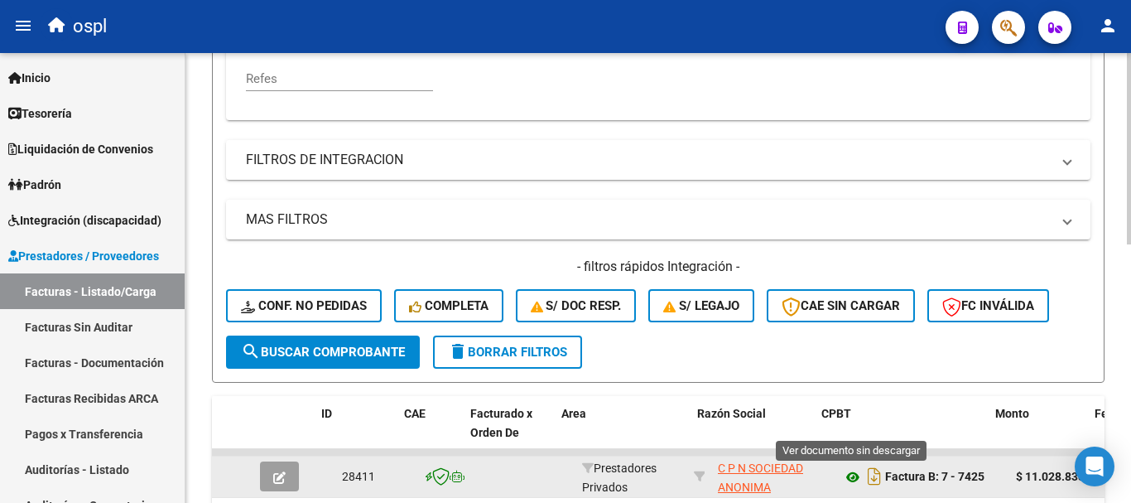
click at [854, 474] on icon at bounding box center [853, 477] width 22 height 20
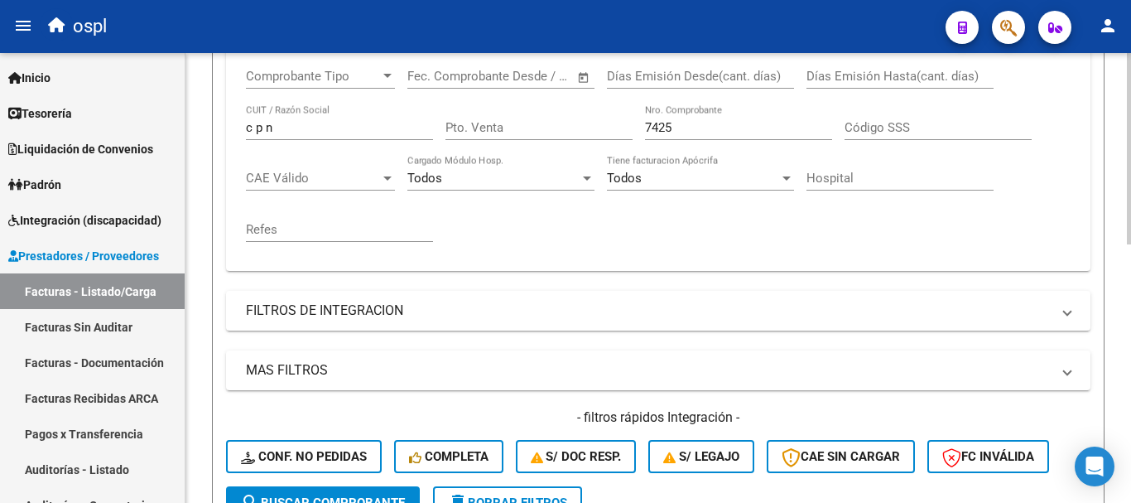
scroll to position [335, 0]
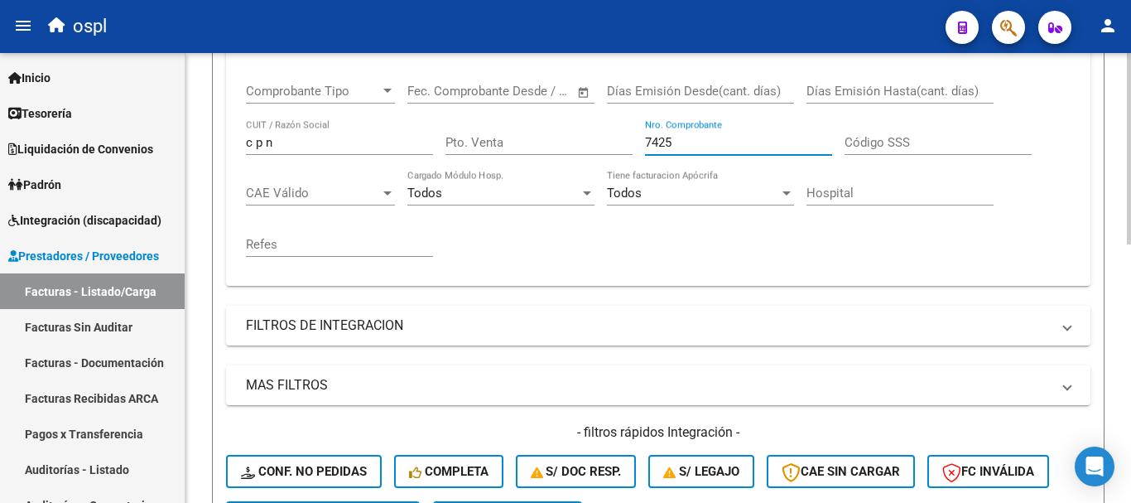
drag, startPoint x: 672, startPoint y: 143, endPoint x: 557, endPoint y: 123, distance: 116.0
click at [557, 123] on div "Comprobante Tipo Comprobante Tipo Fecha inicio – Fecha fin Fec. Comprobante Des…" at bounding box center [658, 170] width 825 height 205
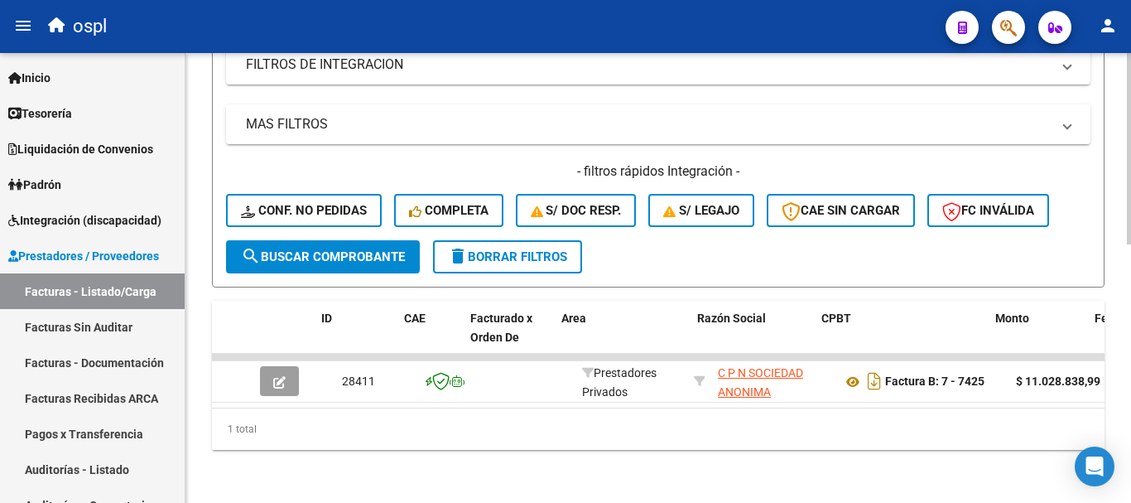
scroll to position [609, 0]
click at [371, 249] on span "search Buscar Comprobante" at bounding box center [323, 256] width 164 height 15
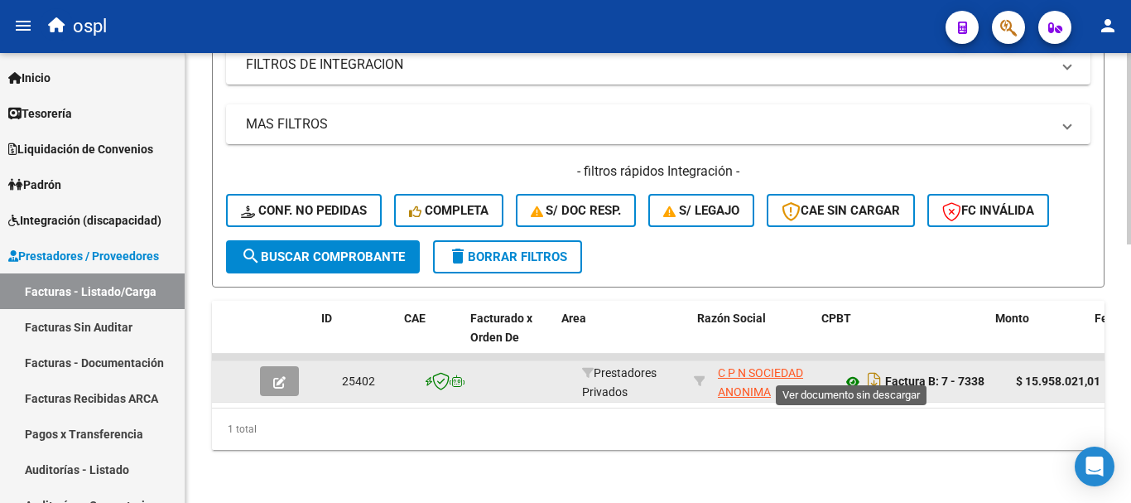
click at [854, 372] on icon at bounding box center [853, 382] width 22 height 20
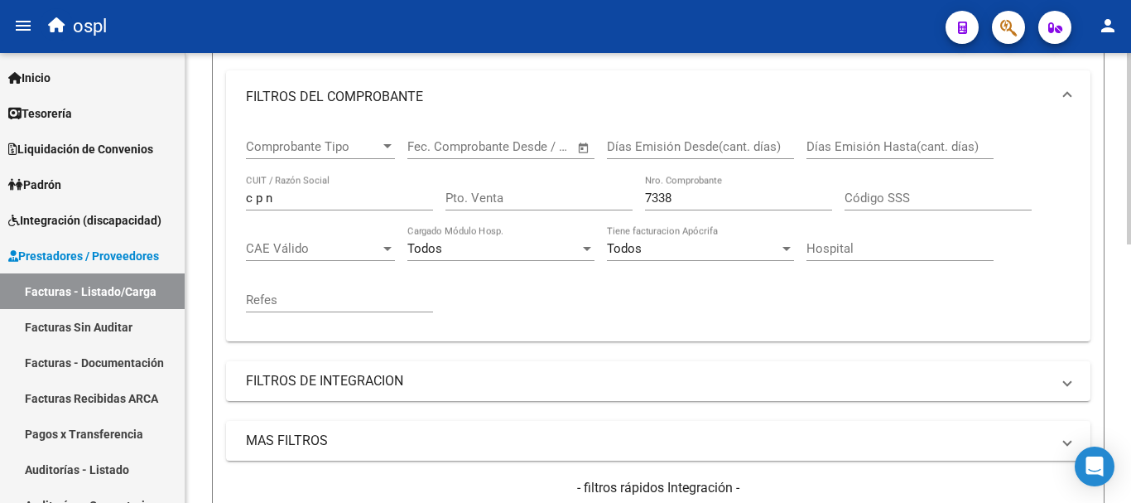
scroll to position [277, 0]
drag, startPoint x: 634, startPoint y: 189, endPoint x: 505, endPoint y: 155, distance: 133.6
click at [505, 155] on div "Comprobante Tipo Comprobante Tipo Fecha inicio – Fecha fin Fec. Comprobante Des…" at bounding box center [658, 227] width 825 height 205
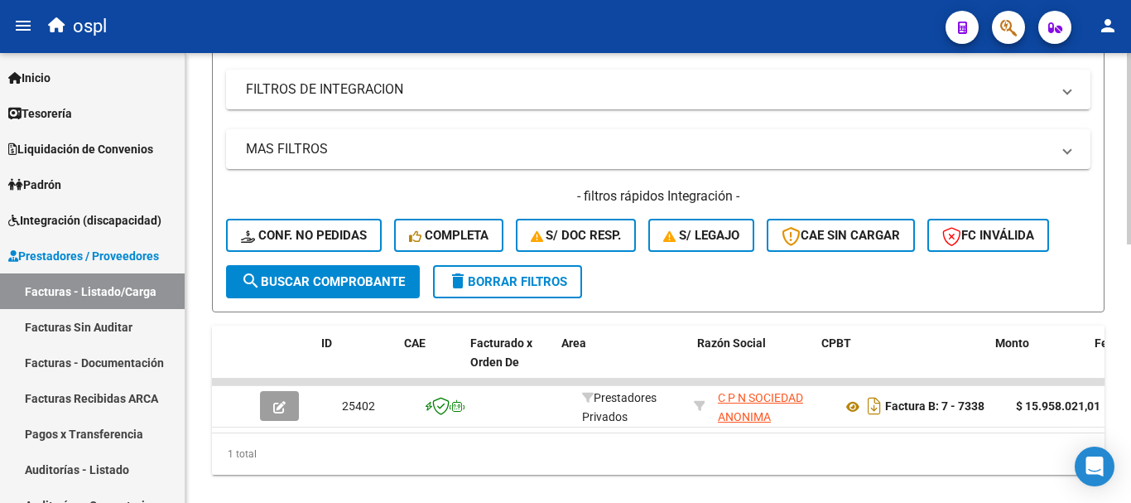
scroll to position [609, 0]
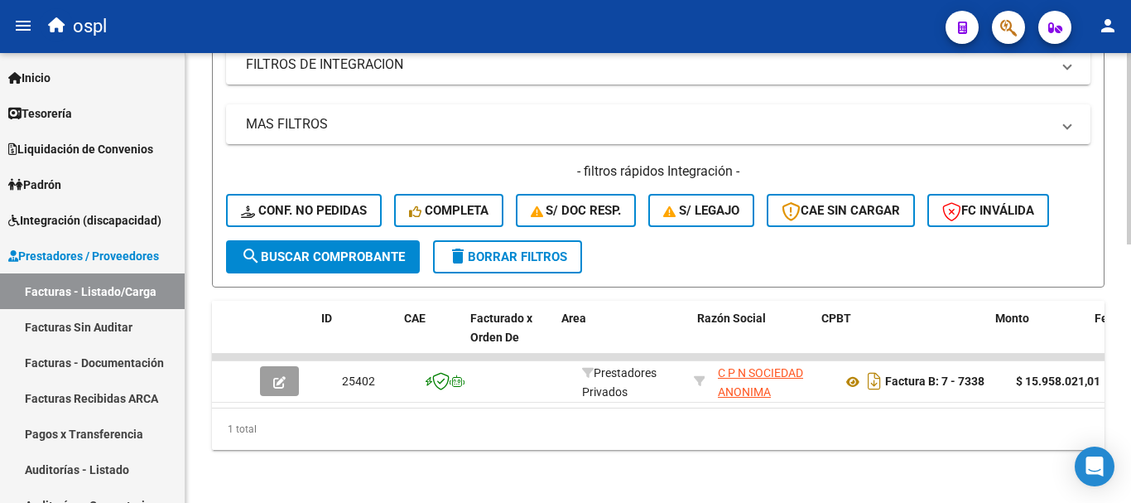
click at [376, 249] on span "search Buscar Comprobante" at bounding box center [323, 256] width 164 height 15
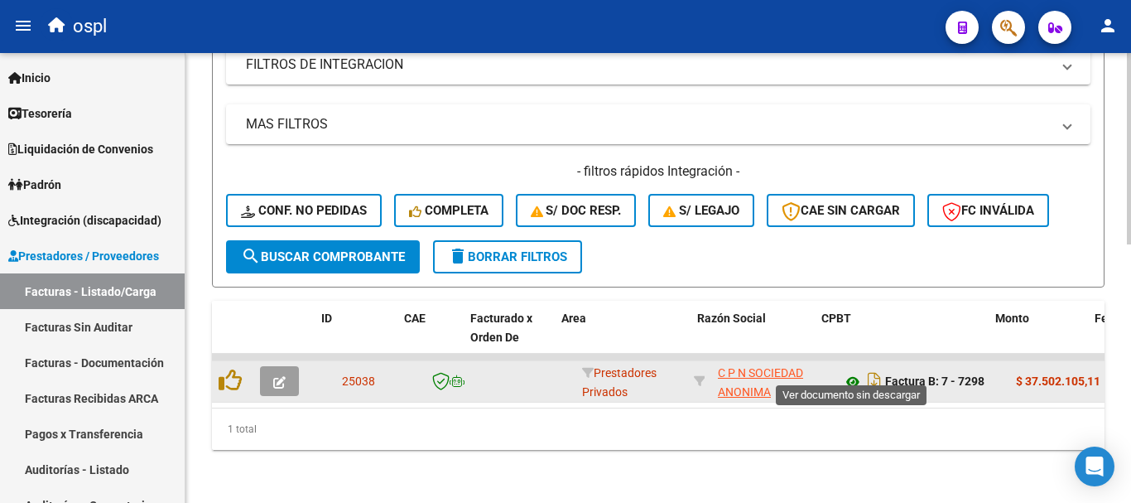
click at [851, 372] on icon at bounding box center [853, 382] width 22 height 20
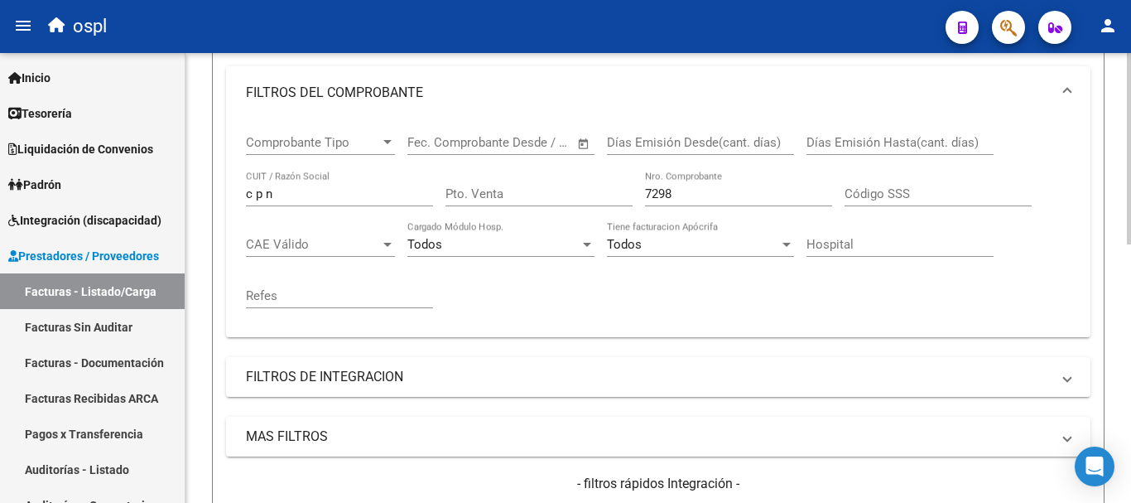
scroll to position [277, 0]
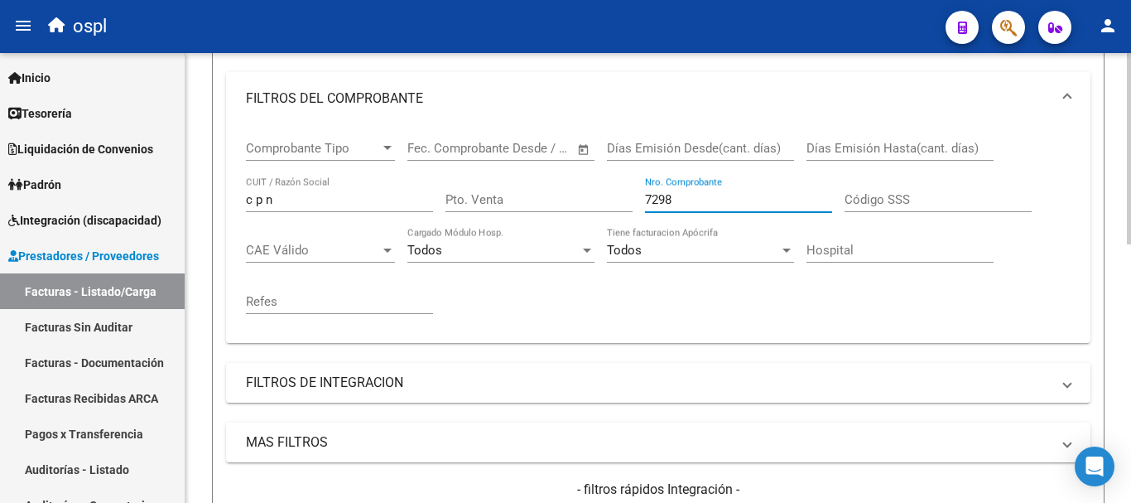
drag, startPoint x: 691, startPoint y: 200, endPoint x: 585, endPoint y: 188, distance: 106.6
click at [585, 193] on div "Comprobante Tipo Comprobante Tipo Fecha inicio – Fecha fin Fec. Comprobante Des…" at bounding box center [658, 227] width 825 height 205
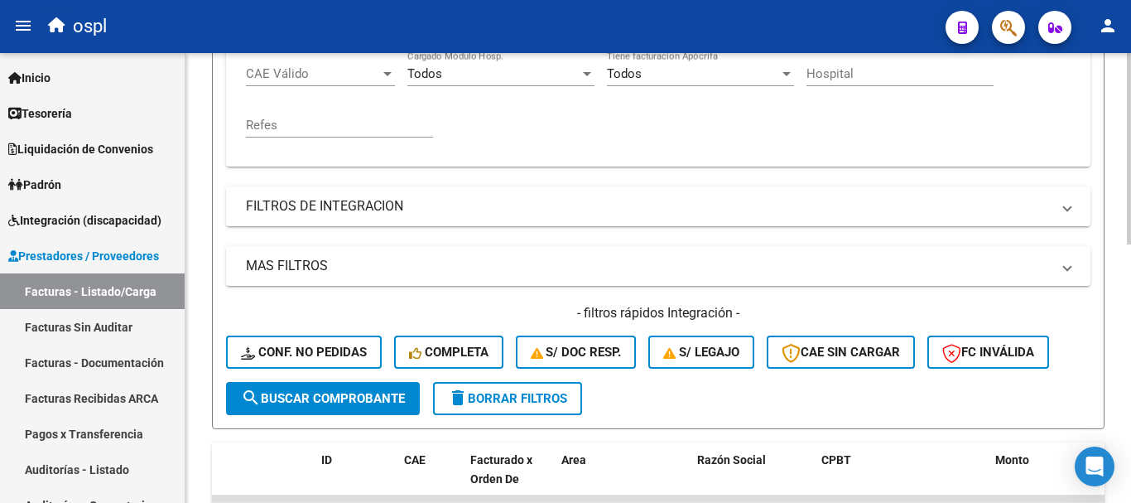
scroll to position [526, 0]
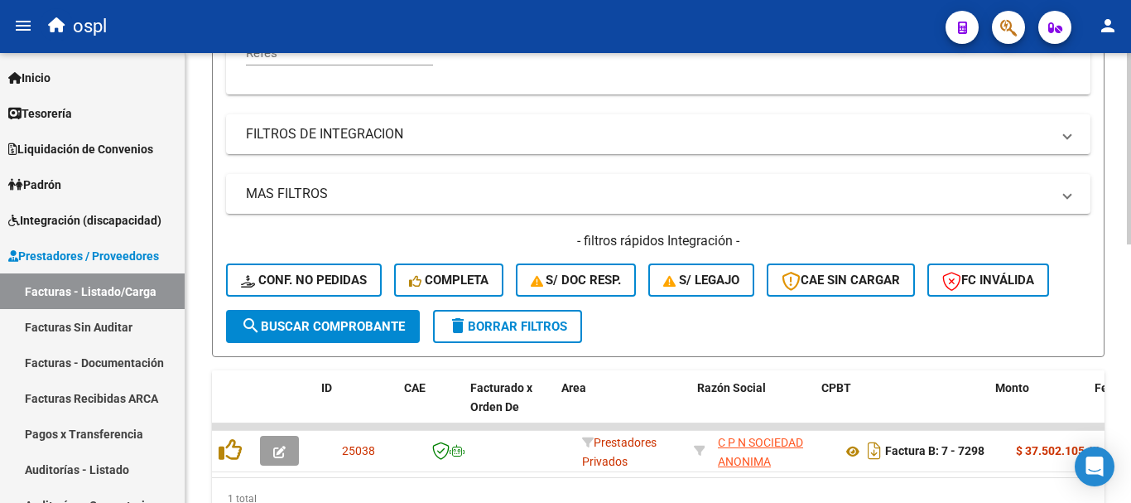
type input "7338"
click at [374, 320] on span "search Buscar Comprobante" at bounding box center [323, 326] width 164 height 15
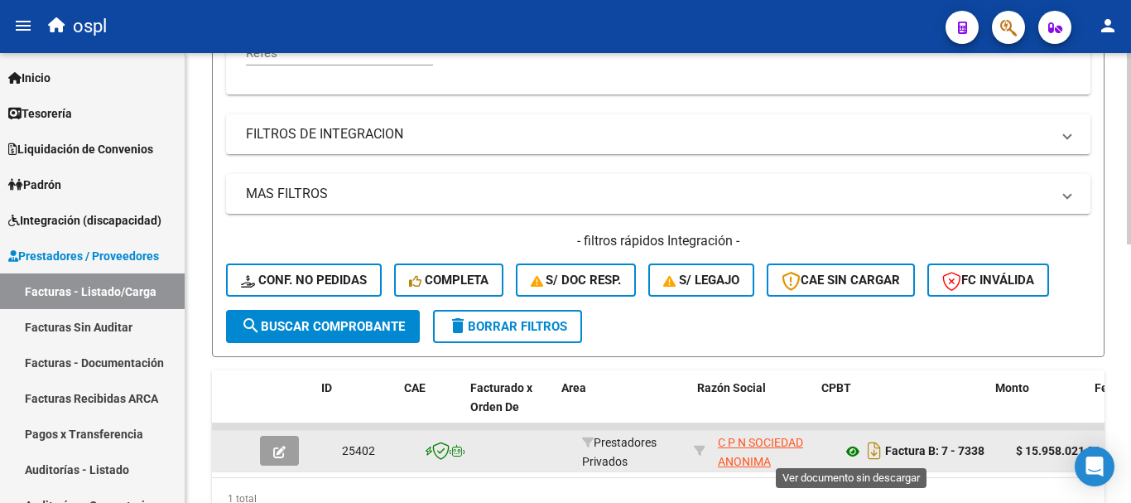
click at [851, 453] on icon at bounding box center [853, 451] width 22 height 20
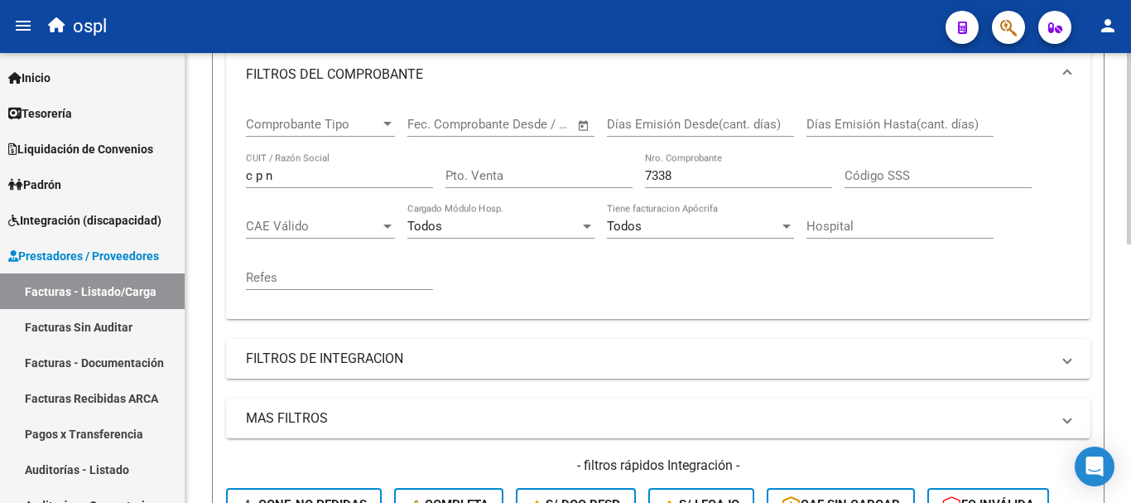
scroll to position [195, 0]
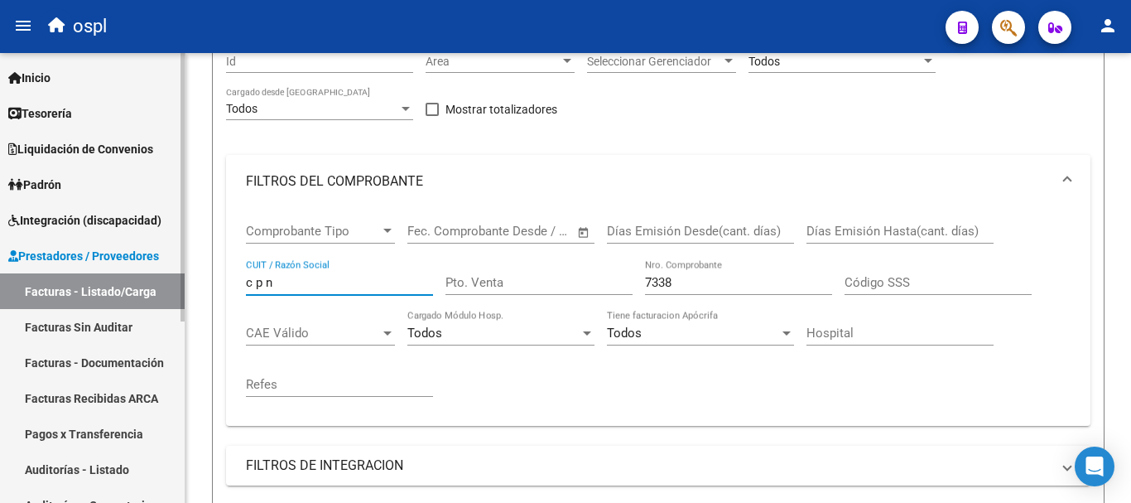
drag, startPoint x: 305, startPoint y: 283, endPoint x: 44, endPoint y: 224, distance: 267.6
click at [44, 224] on mat-sidenav-container "Firma Express Inicio Calendario SSS Instructivos Contacto OS Tesorería Extracto…" at bounding box center [565, 278] width 1131 height 450
type input "[GEOGRAPHIC_DATA]"
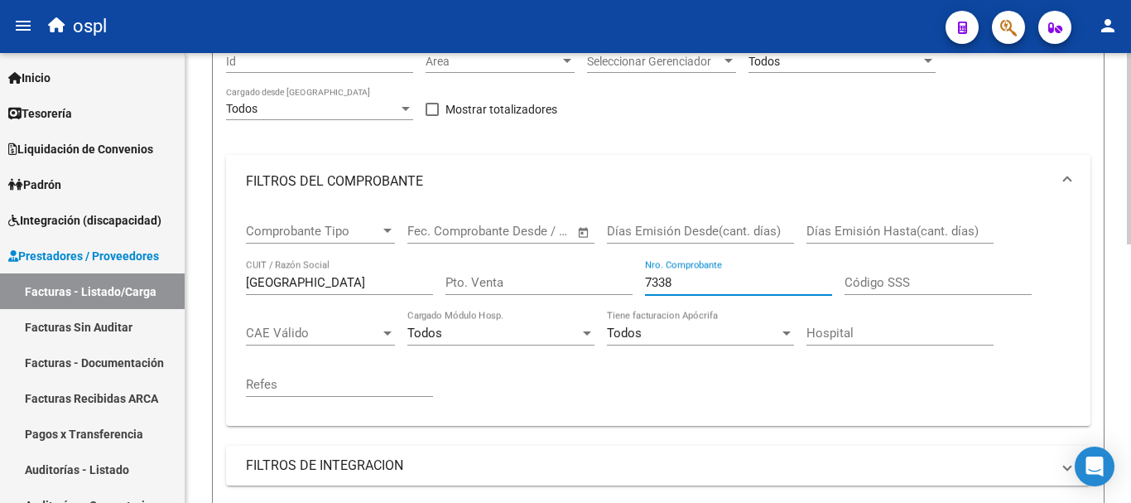
drag, startPoint x: 674, startPoint y: 286, endPoint x: 619, endPoint y: 286, distance: 54.7
click at [619, 286] on div "Comprobante Tipo Comprobante Tipo Fecha inicio – Fecha fin Fec. Comprobante Des…" at bounding box center [658, 310] width 825 height 205
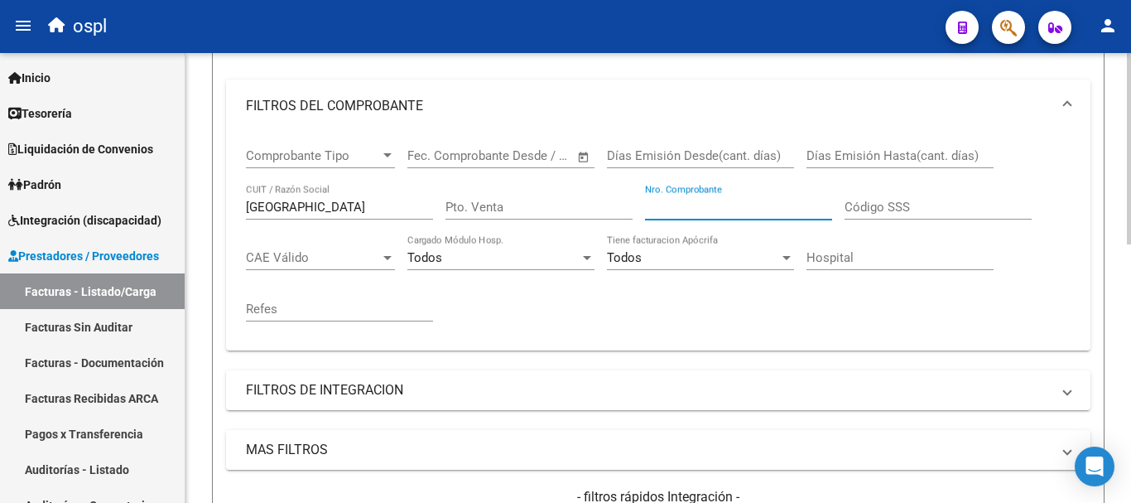
scroll to position [609, 0]
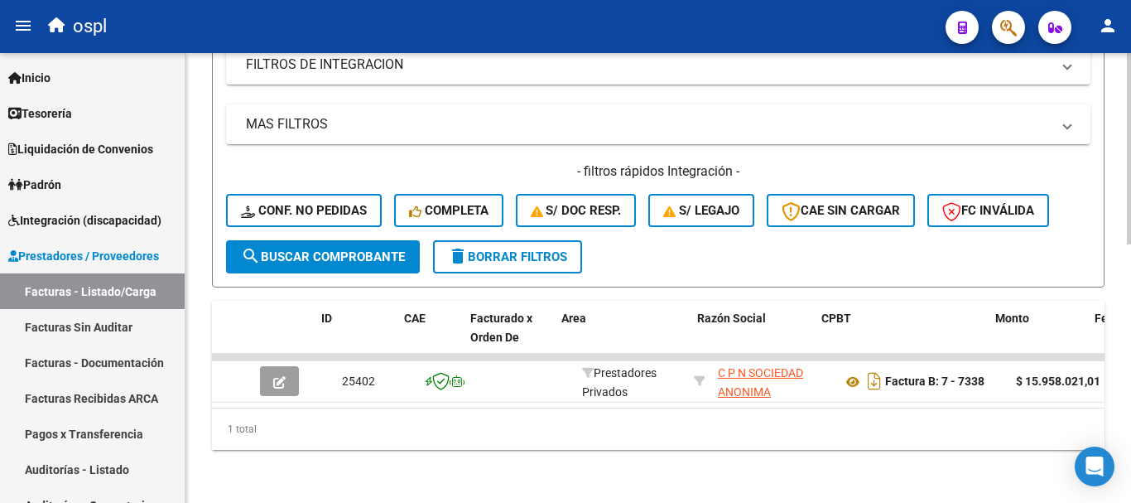
click at [318, 250] on span "search Buscar Comprobante" at bounding box center [323, 256] width 164 height 15
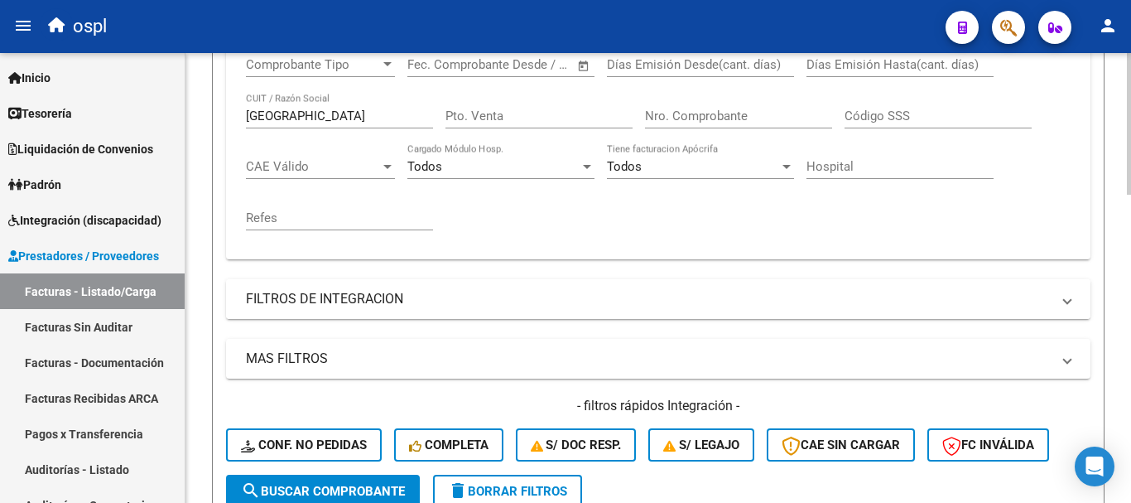
scroll to position [277, 0]
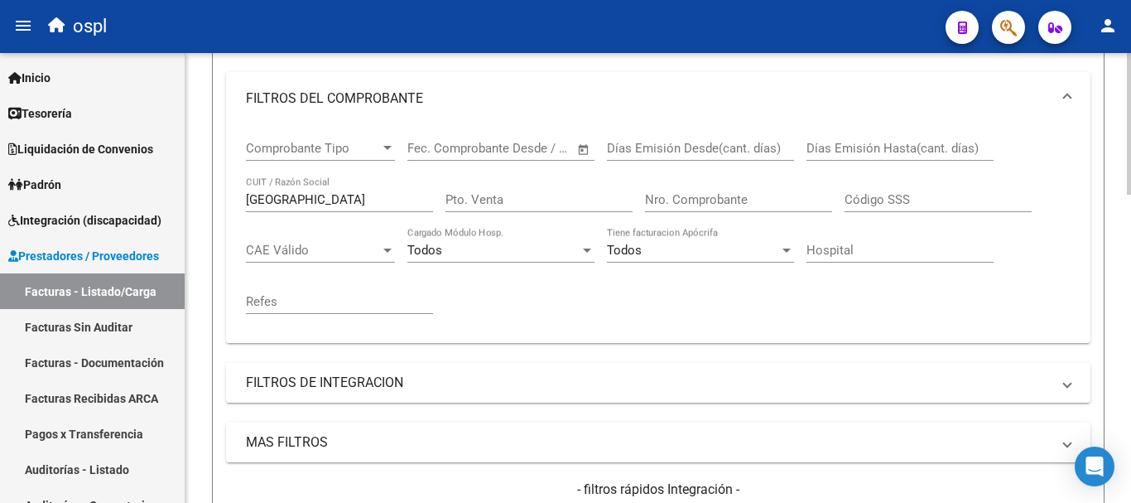
click at [759, 204] on input "Nro. Comprobante" at bounding box center [738, 199] width 187 height 15
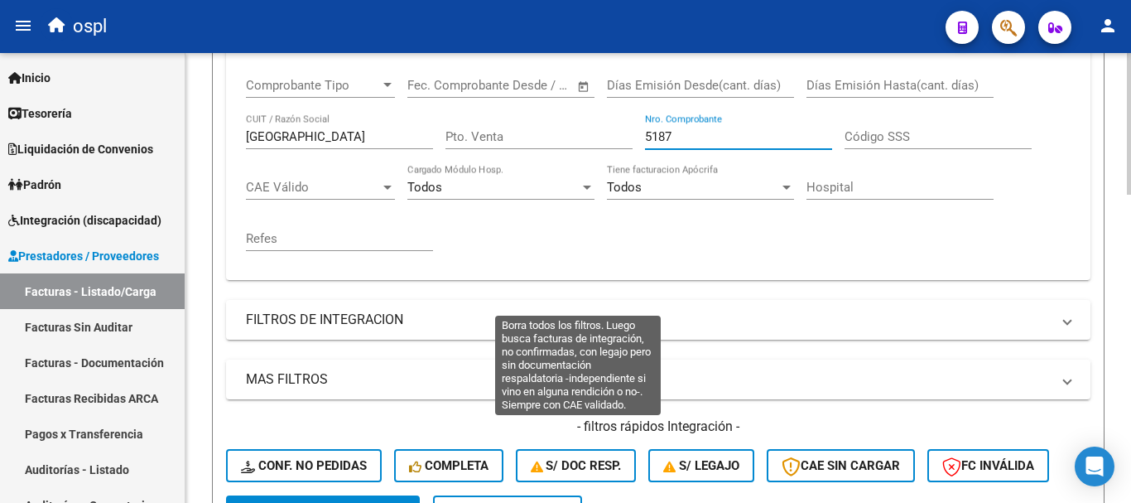
scroll to position [526, 0]
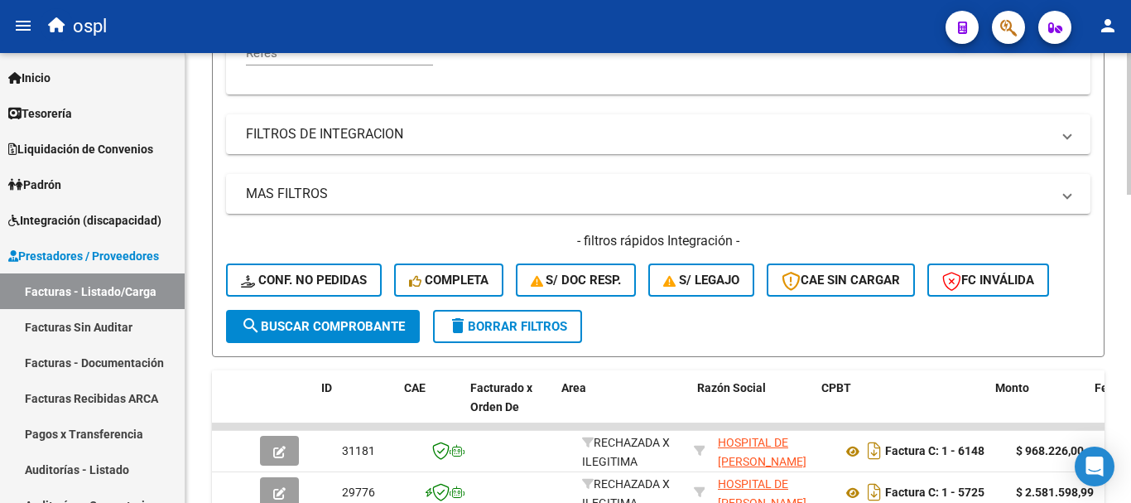
click at [352, 329] on span "search Buscar Comprobante" at bounding box center [323, 326] width 164 height 15
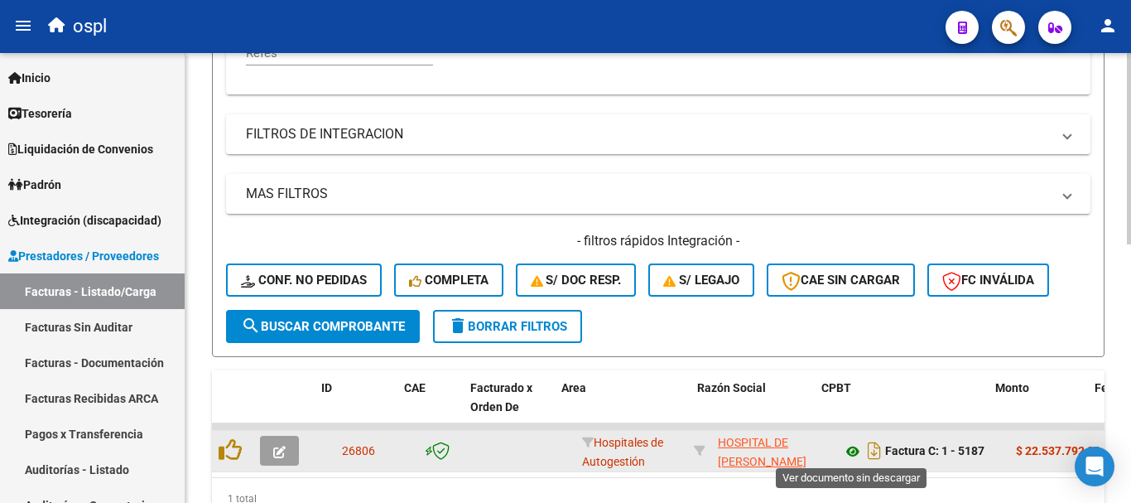
click at [850, 453] on icon at bounding box center [853, 451] width 22 height 20
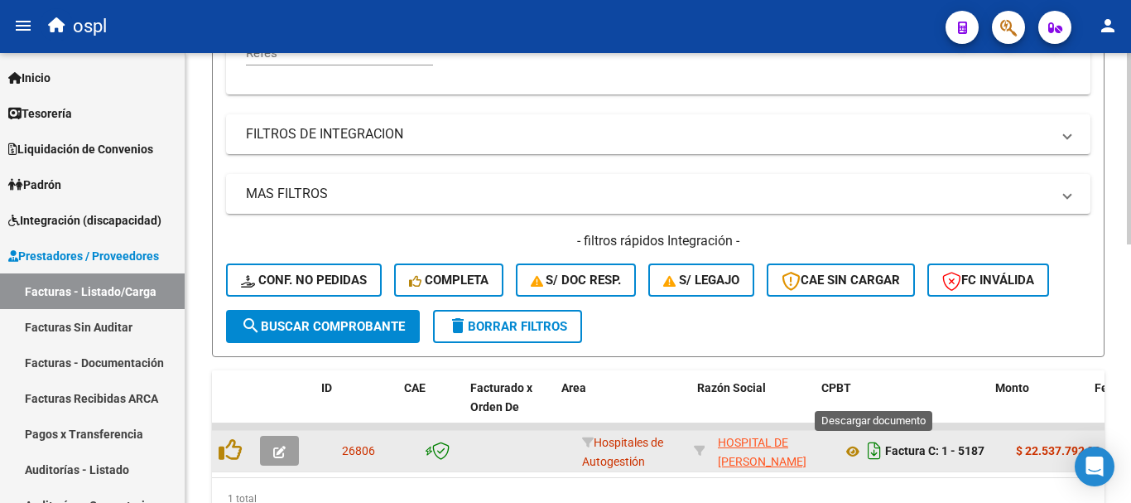
click at [873, 451] on icon "Descargar documento" at bounding box center [875, 450] width 22 height 26
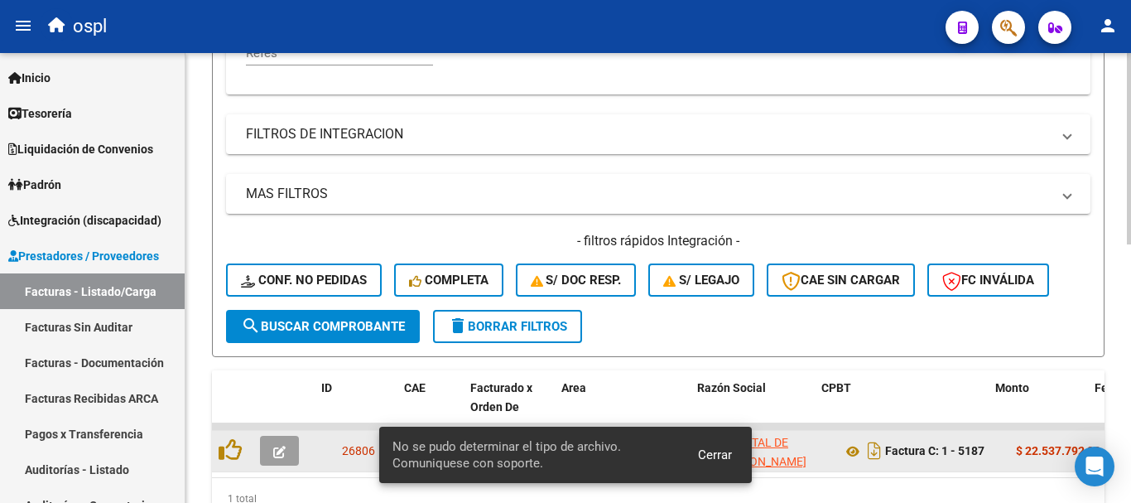
click at [721, 453] on span "Cerrar" at bounding box center [715, 454] width 34 height 15
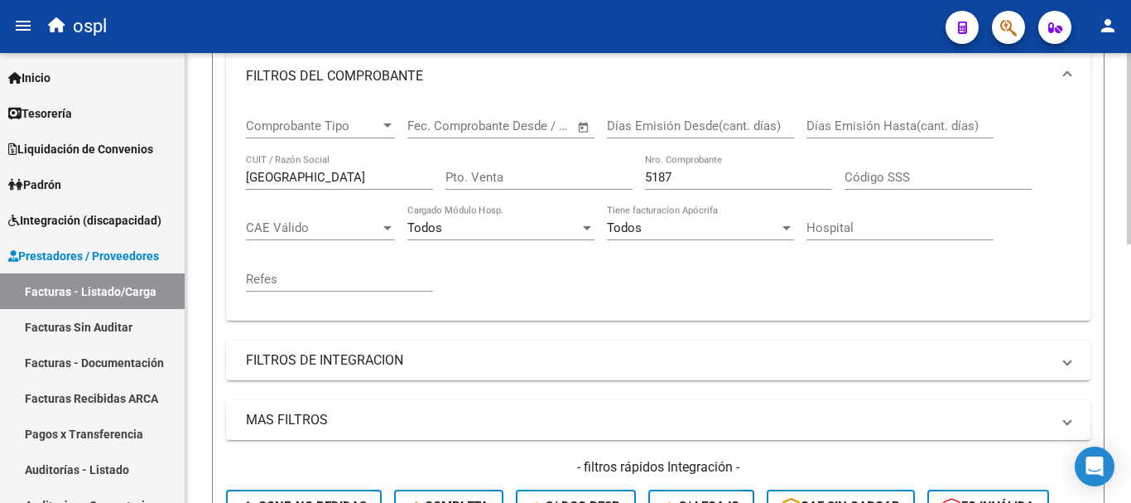
scroll to position [195, 0]
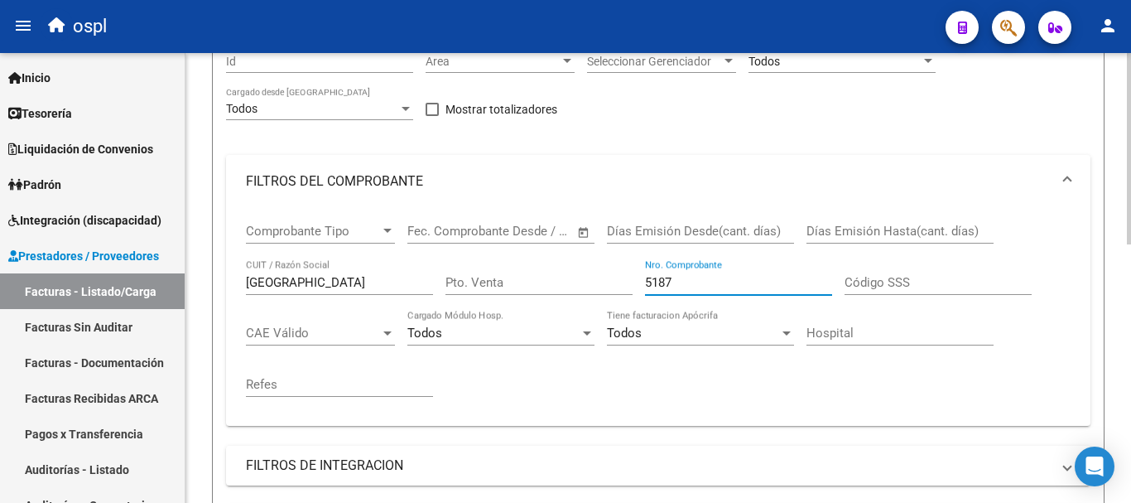
drag, startPoint x: 709, startPoint y: 286, endPoint x: 566, endPoint y: 287, distance: 143.3
click at [566, 287] on div "Comprobante Tipo Comprobante Tipo Fecha inicio – Fecha fin Fec. Comprobante Des…" at bounding box center [658, 310] width 825 height 205
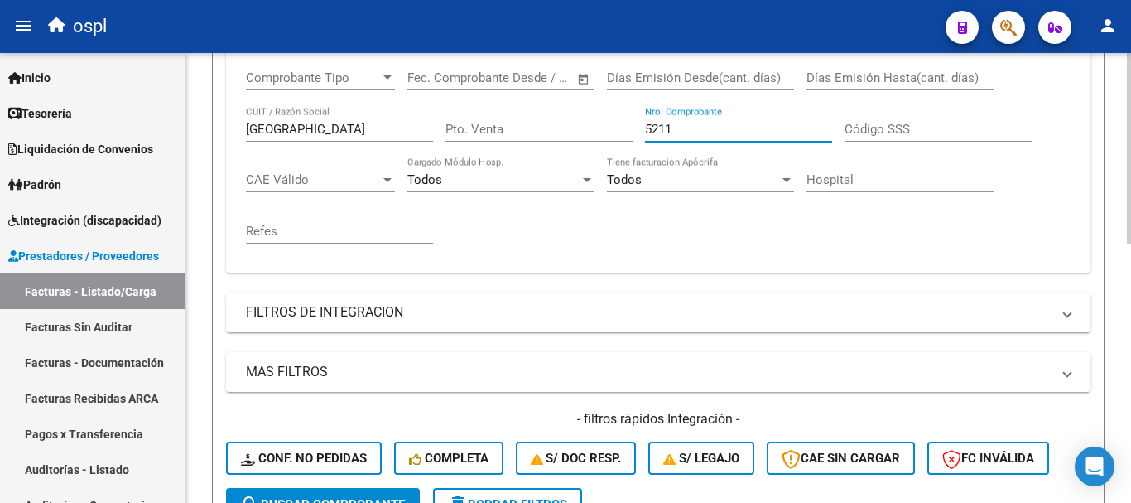
scroll to position [443, 0]
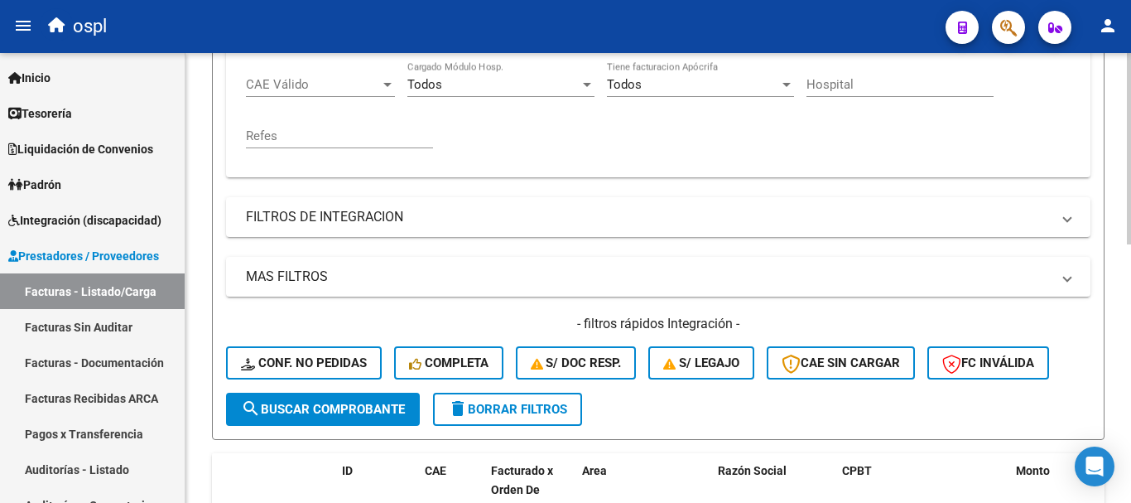
type input "5211"
click at [368, 411] on span "search Buscar Comprobante" at bounding box center [323, 409] width 164 height 15
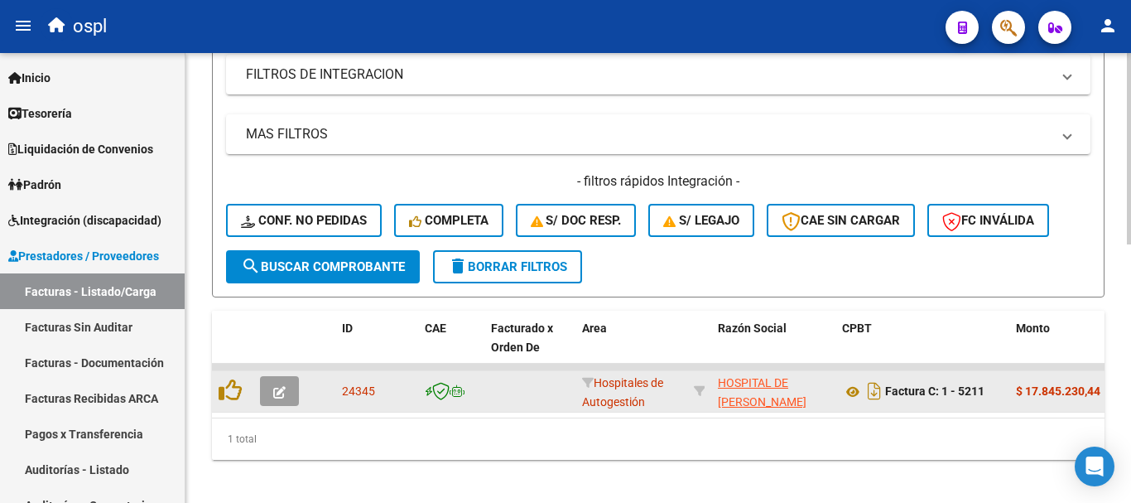
scroll to position [609, 0]
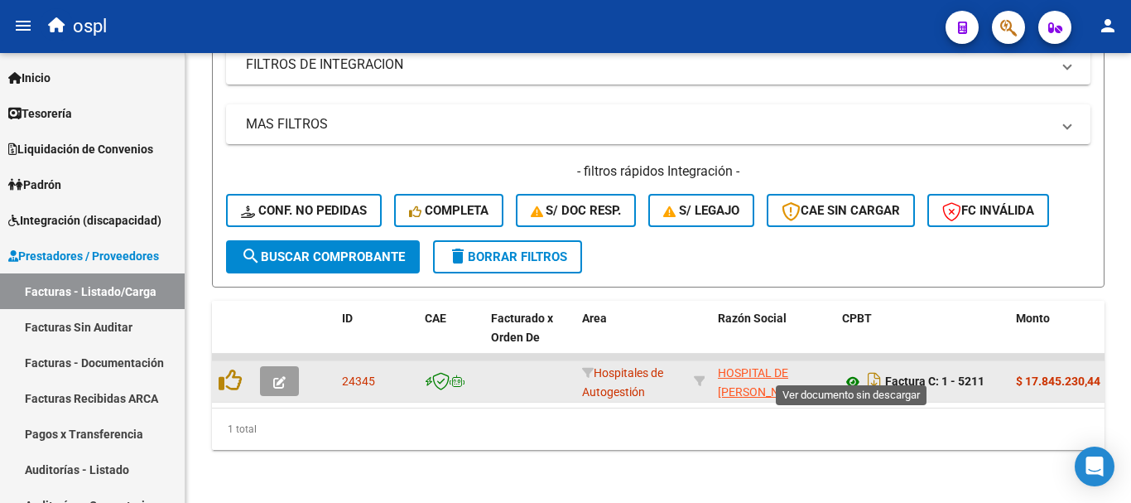
click at [852, 372] on icon at bounding box center [853, 382] width 22 height 20
click at [870, 369] on icon "Descargar documento" at bounding box center [875, 381] width 22 height 26
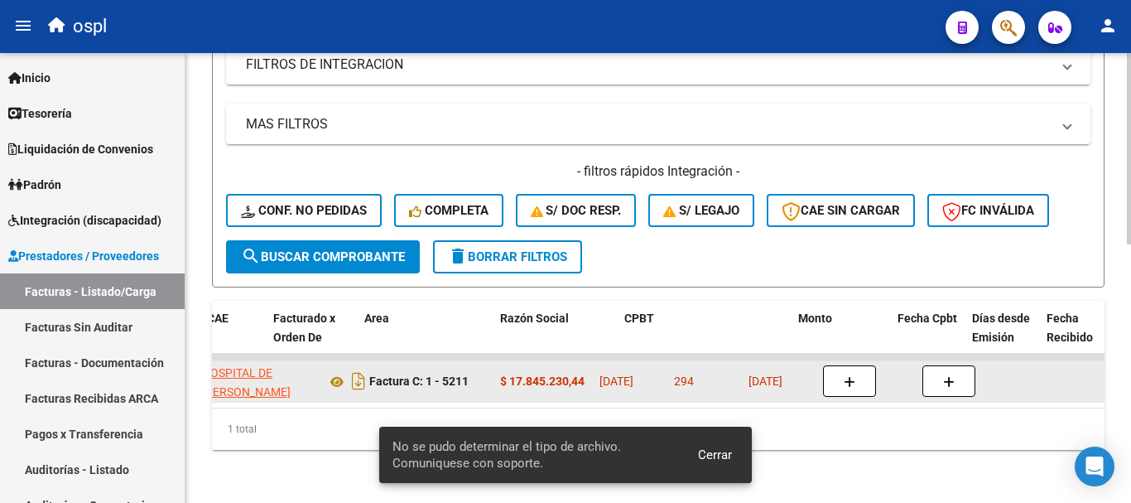
scroll to position [0, 0]
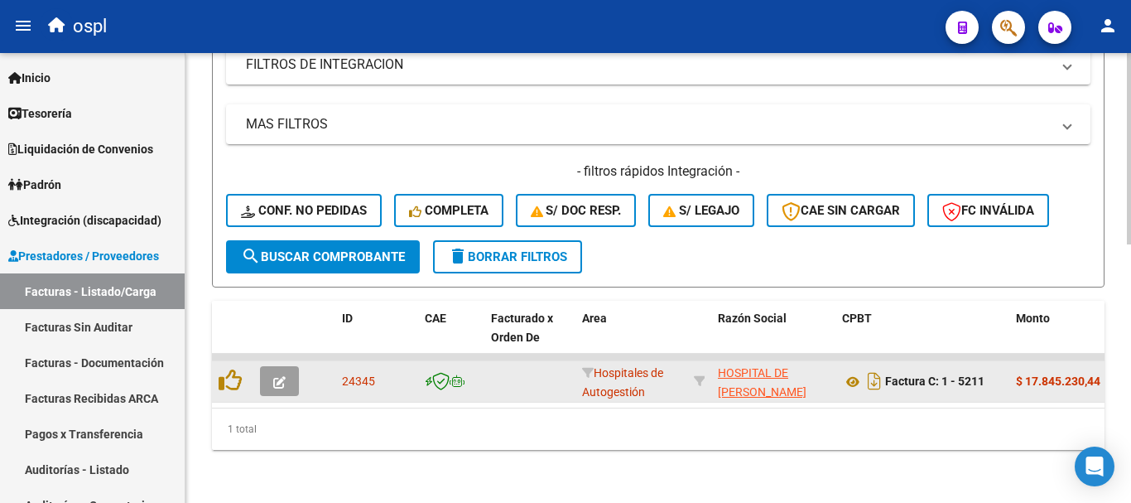
click at [1129, 394] on div at bounding box center [1129, 278] width 4 height 450
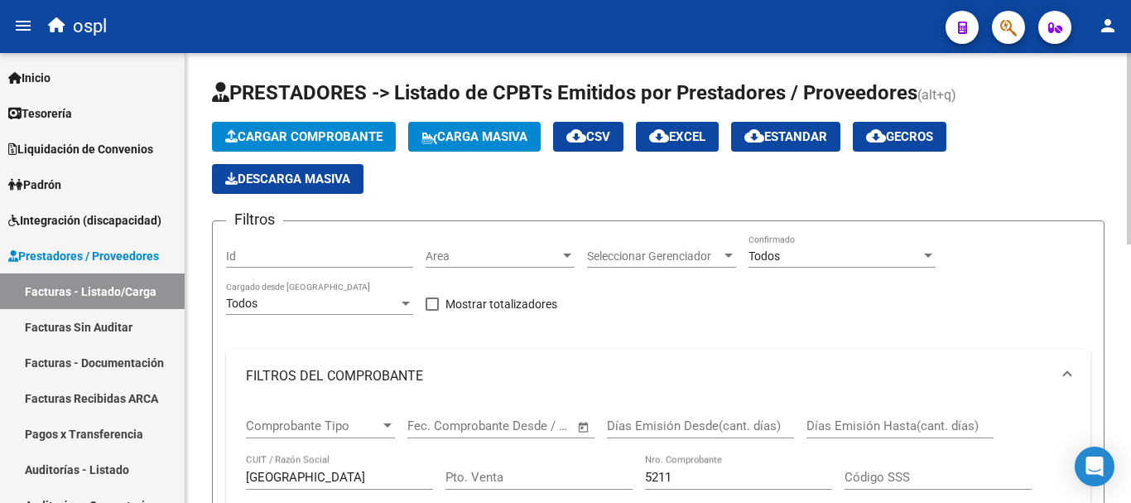
click at [1130, 87] on div at bounding box center [1129, 278] width 4 height 450
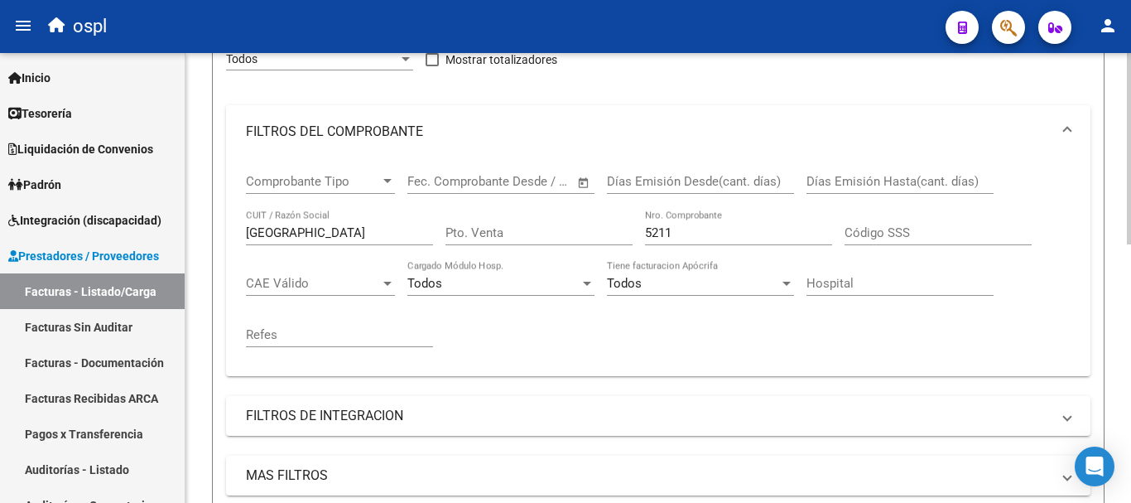
scroll to position [248, 0]
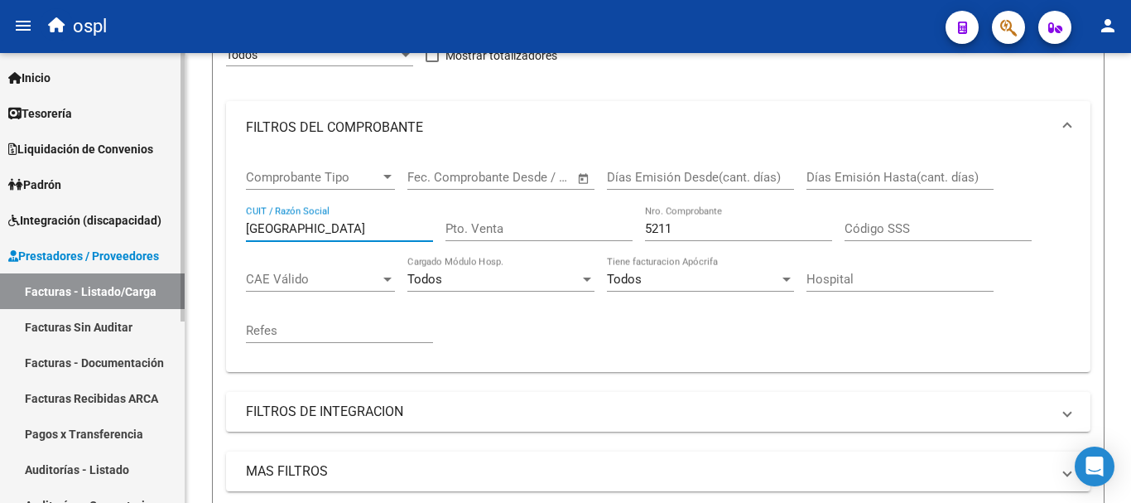
drag, startPoint x: 313, startPoint y: 229, endPoint x: 167, endPoint y: 182, distance: 153.2
click at [167, 182] on mat-sidenav-container "Firma Express Inicio Calendario SSS Instructivos Contacto OS Tesorería Extracto…" at bounding box center [565, 278] width 1131 height 450
click at [264, 223] on input "GOENDIO" at bounding box center [339, 228] width 187 height 15
type input "GOMENDIO"
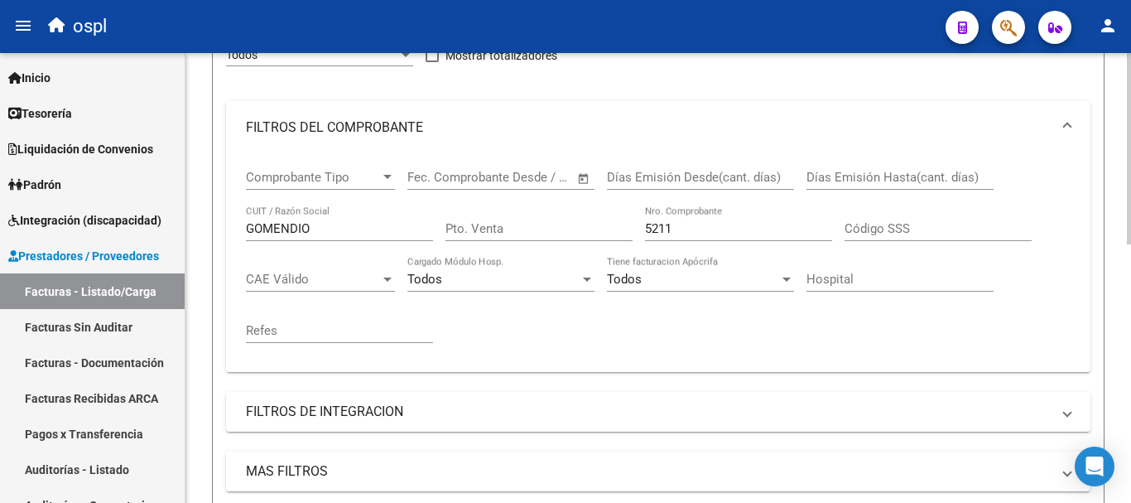
click at [677, 218] on div "5211 Nro. Comprobante" at bounding box center [738, 223] width 187 height 36
drag, startPoint x: 682, startPoint y: 222, endPoint x: 629, endPoint y: 229, distance: 52.7
click at [629, 229] on div "Comprobante Tipo Comprobante Tipo Fecha inicio – Fecha fin Fec. Comprobante Des…" at bounding box center [658, 256] width 825 height 205
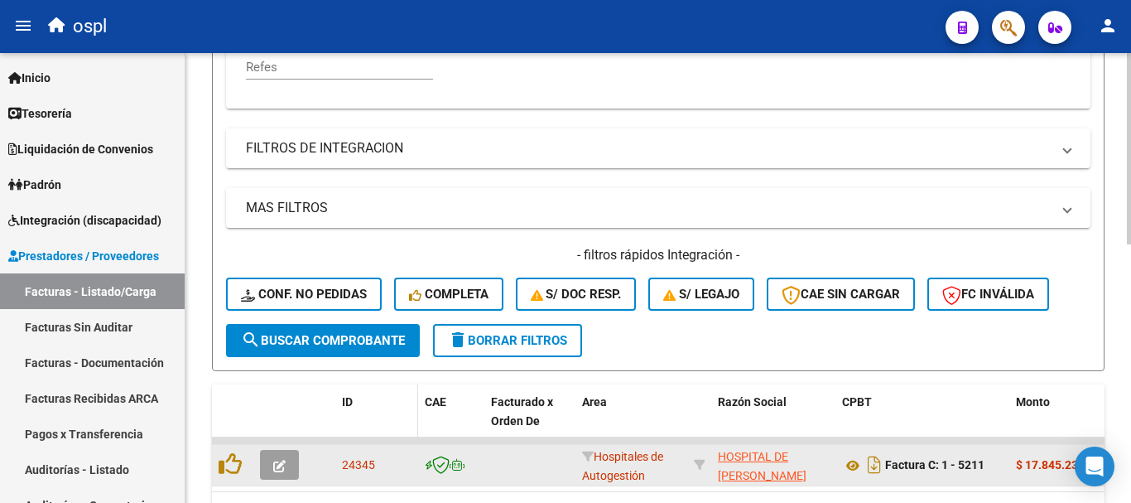
scroll to position [580, 0]
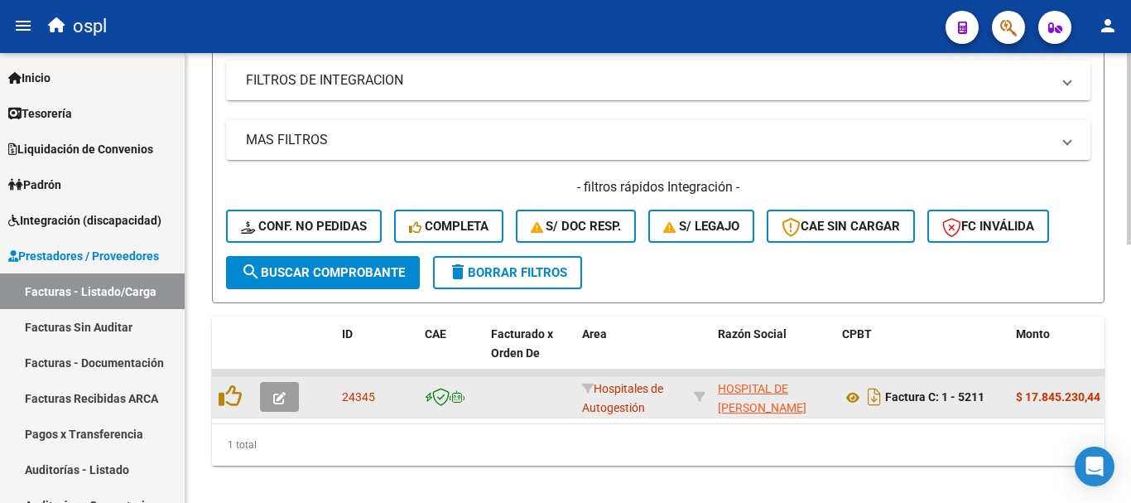
type input "7949"
click at [356, 273] on span "search Buscar Comprobante" at bounding box center [323, 272] width 164 height 15
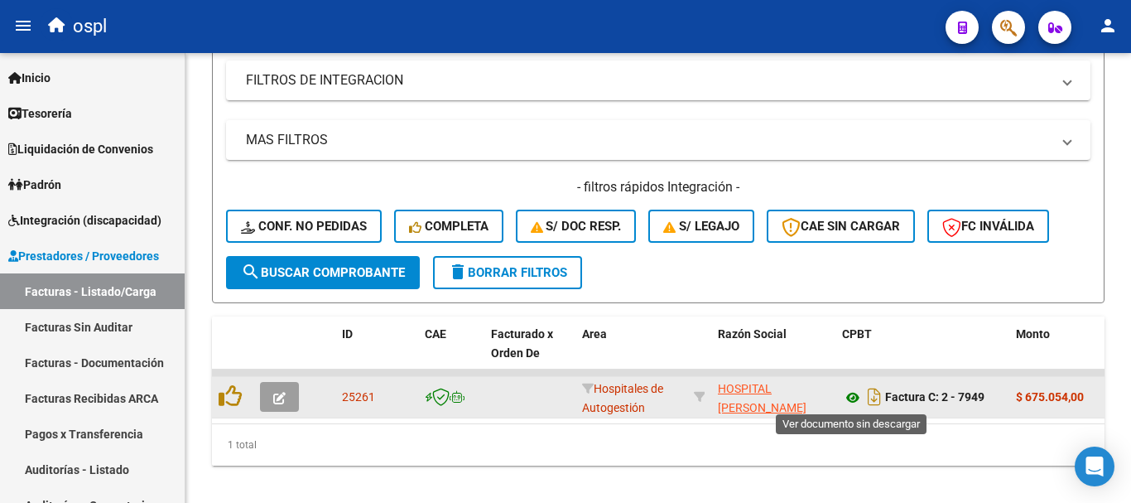
click at [847, 393] on icon at bounding box center [853, 398] width 22 height 20
click at [854, 397] on icon at bounding box center [853, 398] width 22 height 20
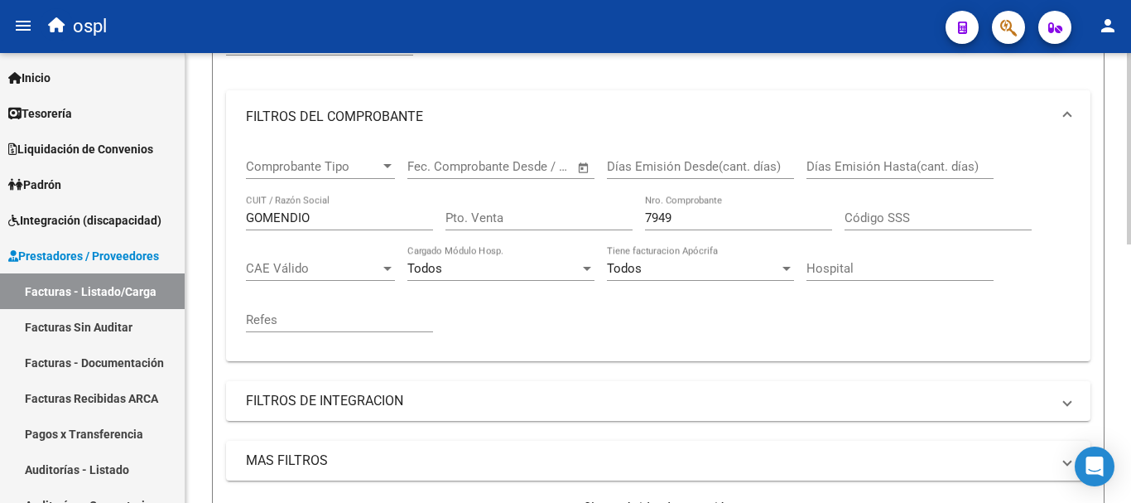
scroll to position [166, 0]
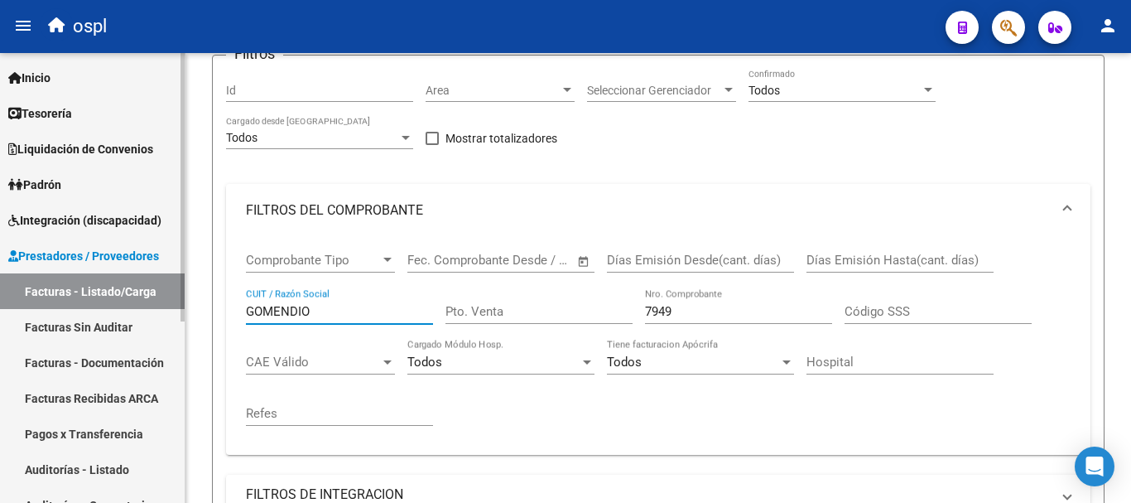
drag, startPoint x: 285, startPoint y: 316, endPoint x: 176, endPoint y: 304, distance: 110.0
click at [176, 304] on mat-sidenav-container "Firma Express Inicio Calendario SSS Instructivos Contacto OS Tesorería Extracto…" at bounding box center [565, 278] width 1131 height 450
type input "NEONATOLOGICO"
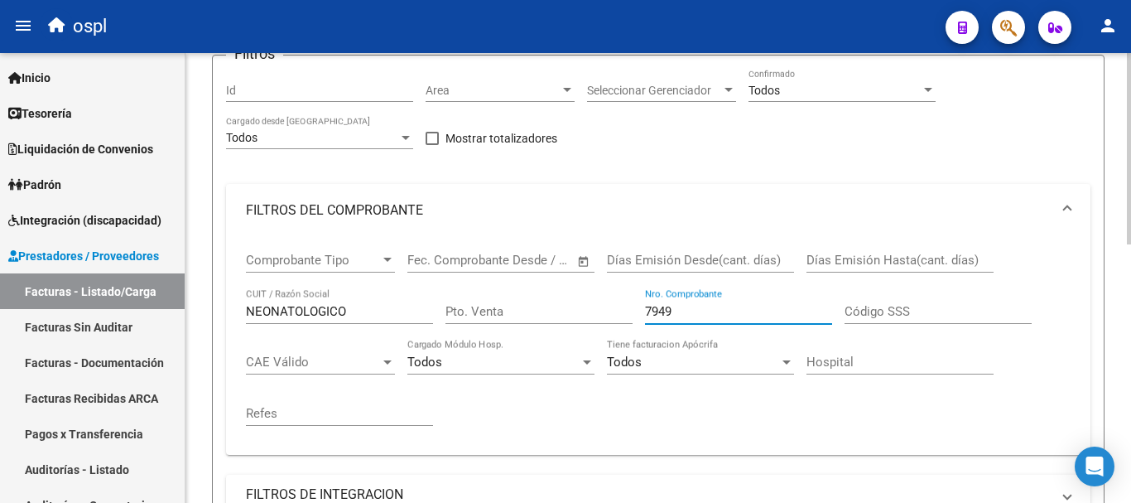
drag, startPoint x: 703, startPoint y: 305, endPoint x: 600, endPoint y: 300, distance: 103.6
click at [600, 300] on div "Comprobante Tipo Comprobante Tipo Fecha inicio – Fecha fin Fec. Comprobante Des…" at bounding box center [658, 339] width 825 height 205
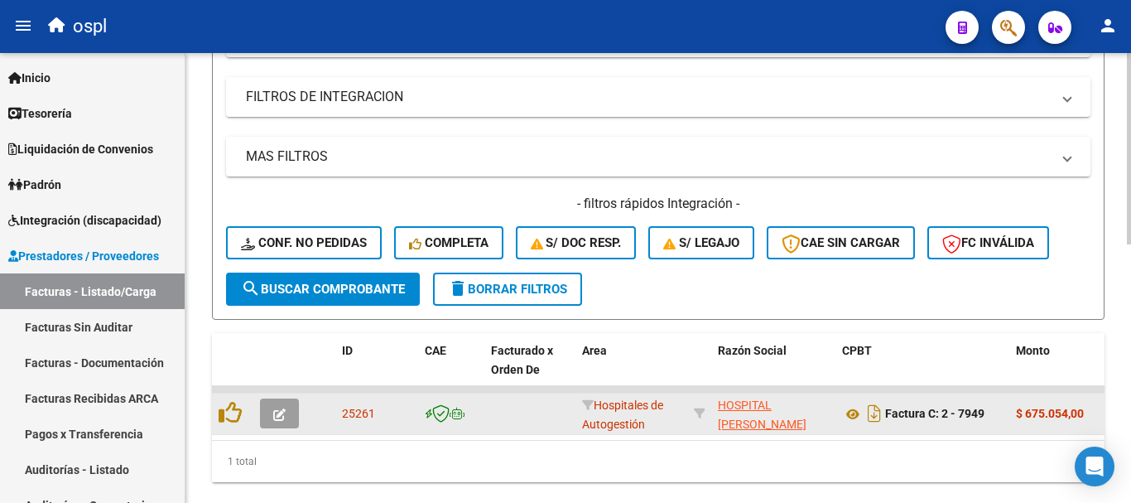
scroll to position [580, 0]
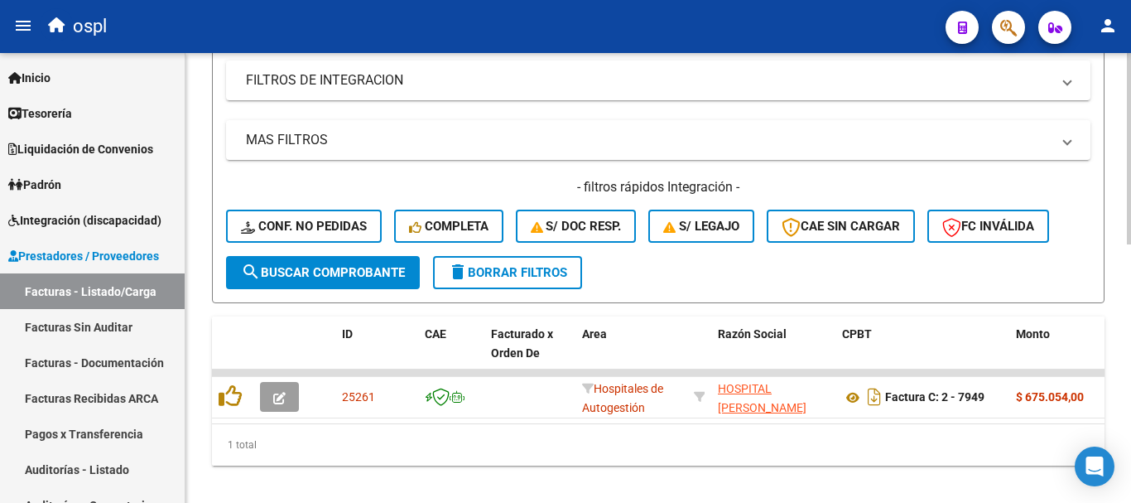
type input "214"
click at [356, 274] on span "search Buscar Comprobante" at bounding box center [323, 272] width 164 height 15
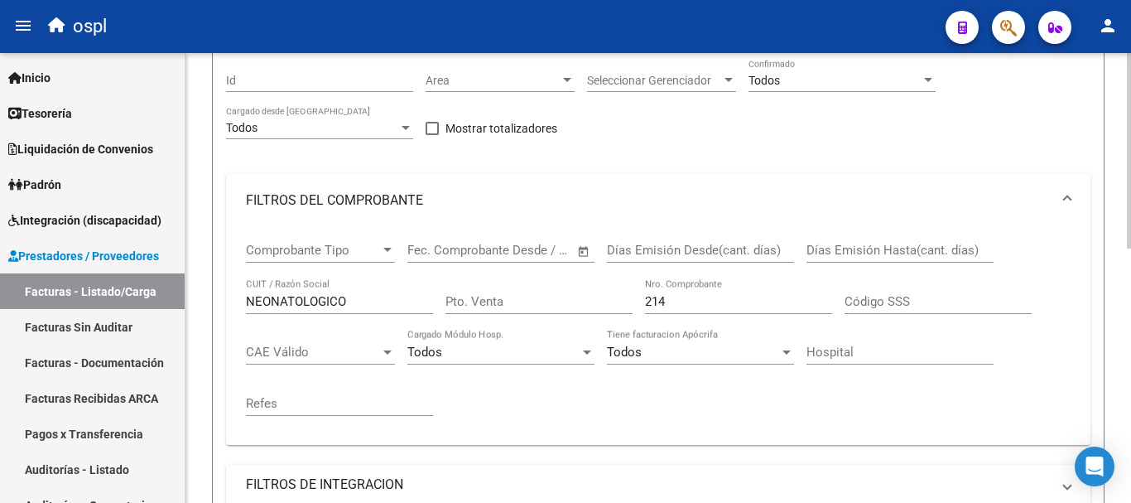
scroll to position [166, 0]
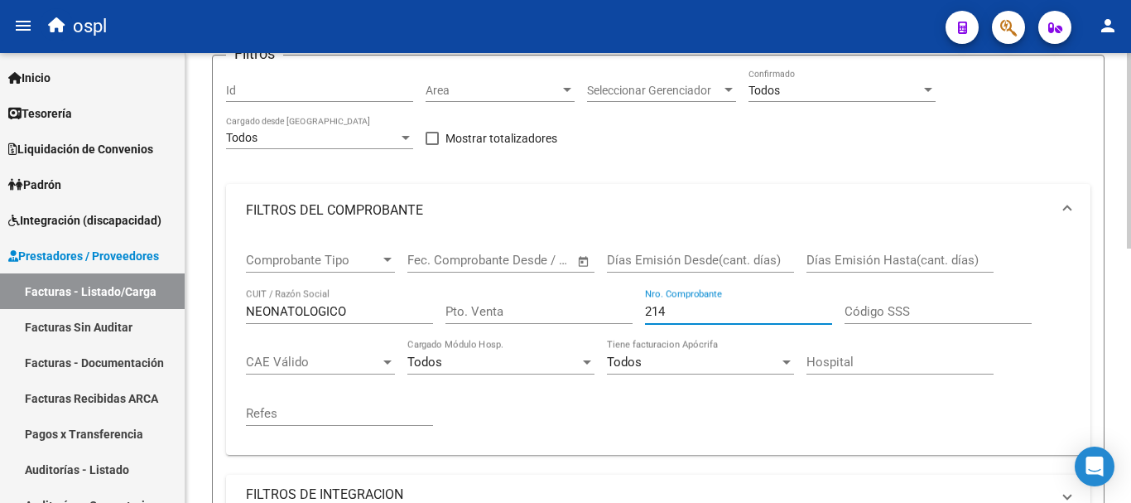
drag, startPoint x: 695, startPoint y: 304, endPoint x: 609, endPoint y: 294, distance: 85.9
click at [609, 294] on div "Comprobante Tipo Comprobante Tipo Fecha inicio – Fecha fin Fec. Comprobante Des…" at bounding box center [658, 339] width 825 height 205
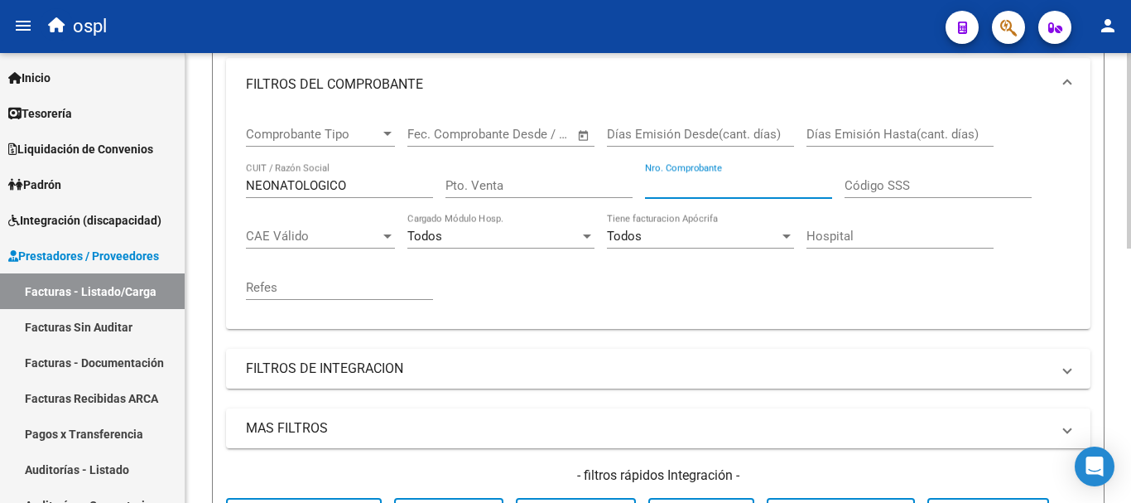
scroll to position [414, 0]
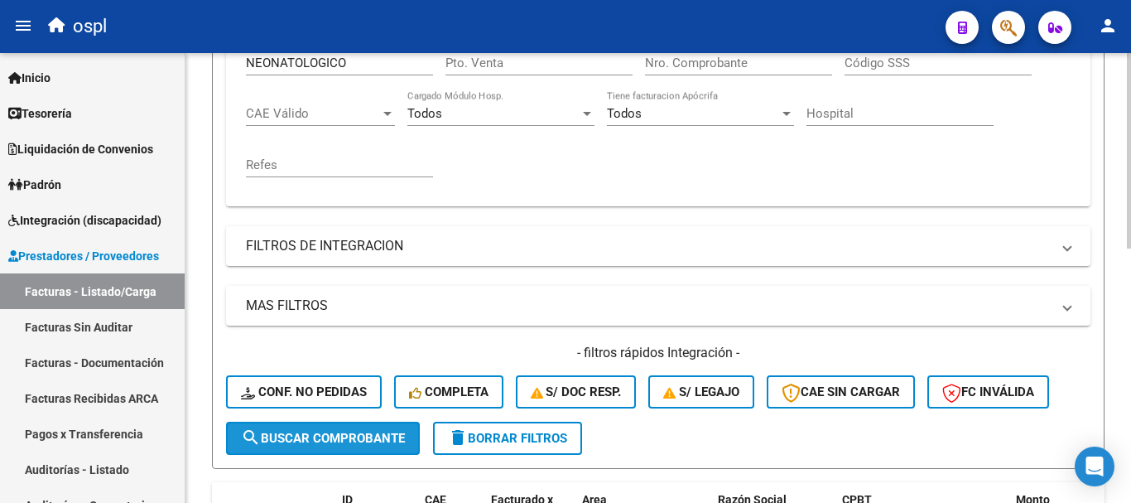
click at [373, 442] on span "search Buscar Comprobante" at bounding box center [323, 438] width 164 height 15
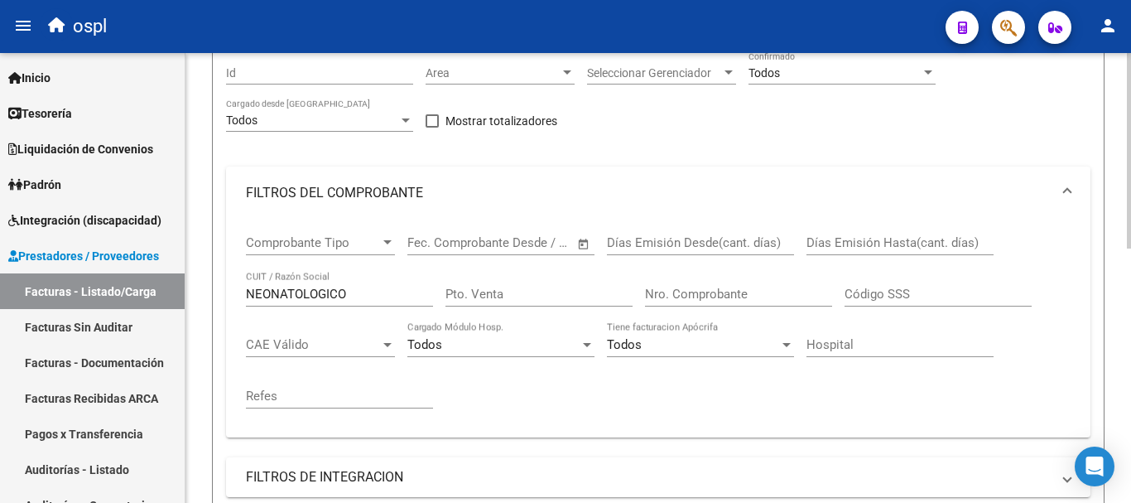
scroll to position [166, 0]
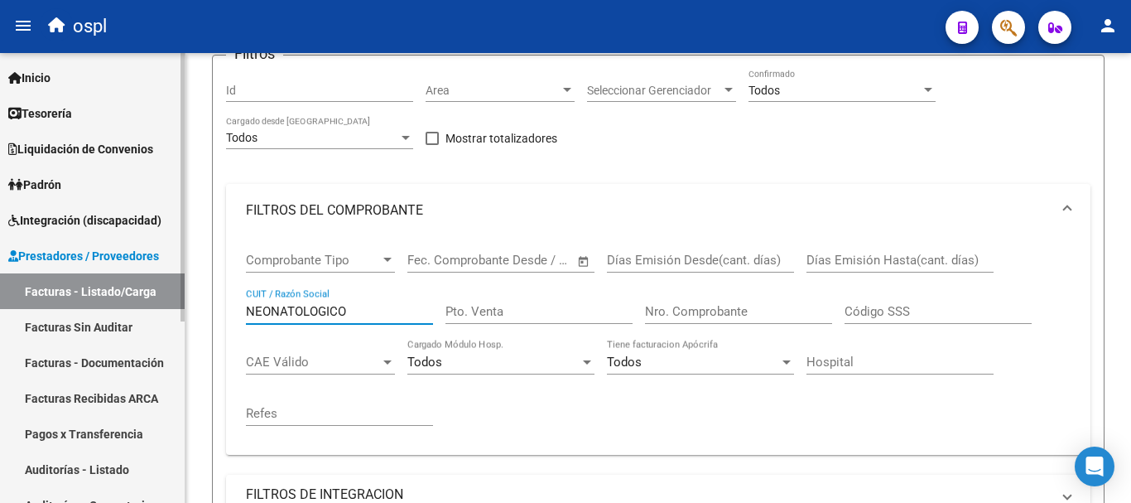
drag, startPoint x: 365, startPoint y: 312, endPoint x: 168, endPoint y: 293, distance: 198.0
click at [168, 293] on mat-sidenav-container "Firma Express Inicio Calendario SSS Instructivos Contacto OS Tesorería Extracto…" at bounding box center [565, 278] width 1131 height 450
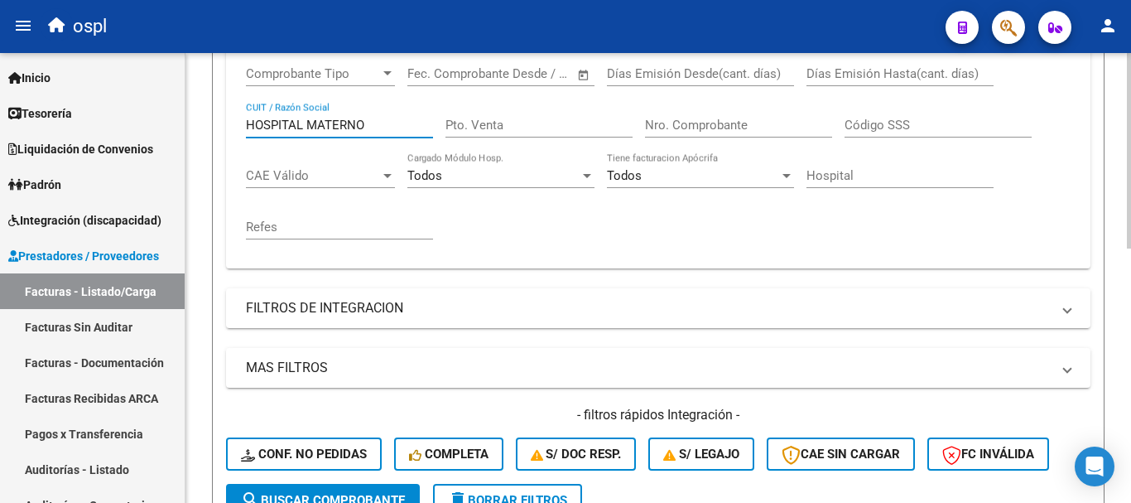
scroll to position [414, 0]
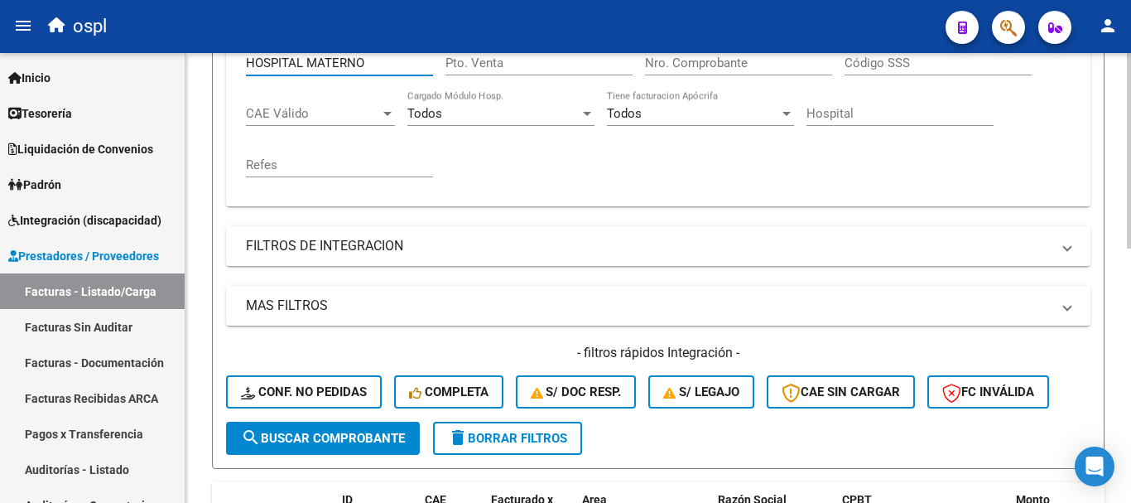
click at [348, 441] on span "search Buscar Comprobante" at bounding box center [323, 438] width 164 height 15
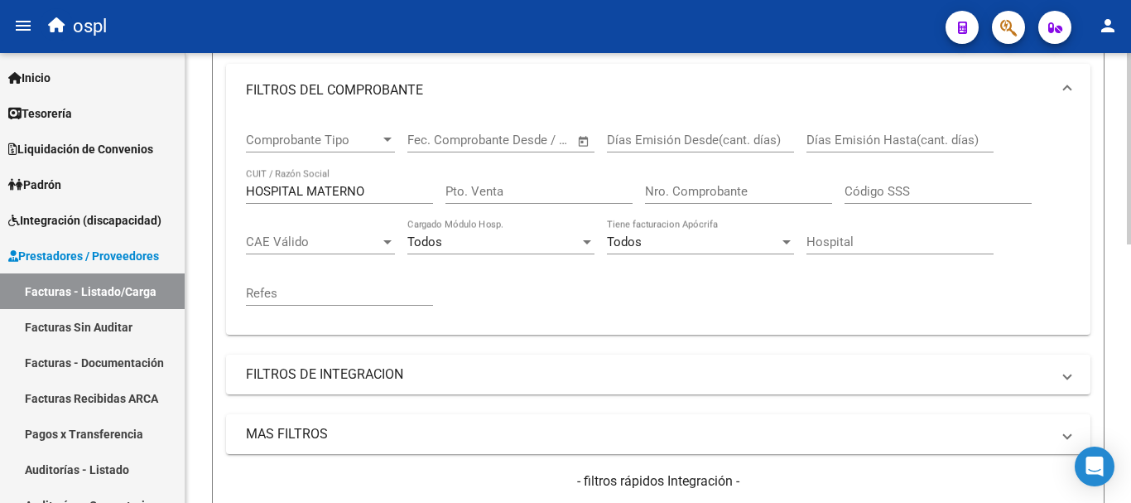
scroll to position [277, 0]
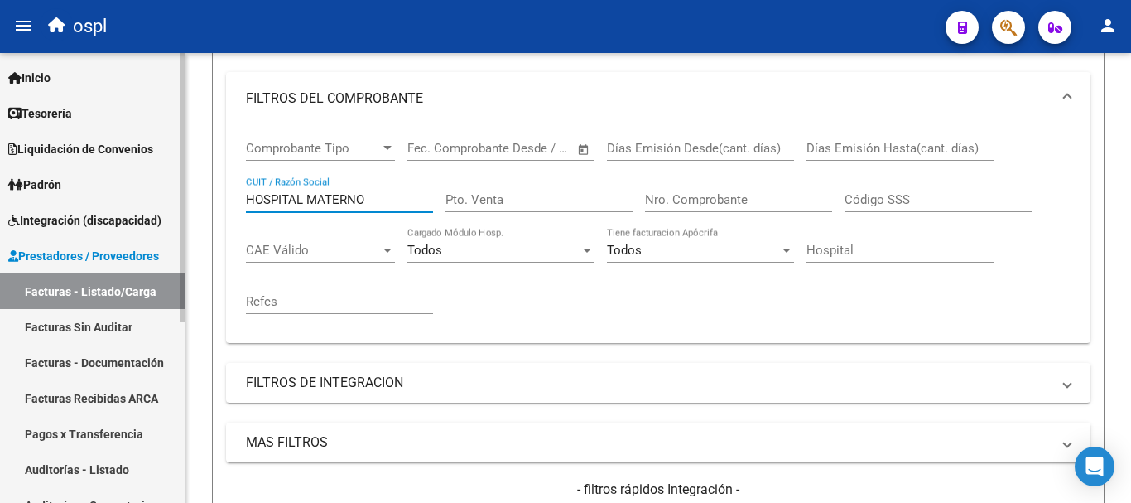
drag, startPoint x: 344, startPoint y: 184, endPoint x: 158, endPoint y: 139, distance: 190.8
click at [158, 139] on mat-sidenav-container "Firma Express Inicio Calendario SSS Instructivos Contacto OS Tesorería Extracto…" at bounding box center [565, 278] width 1131 height 450
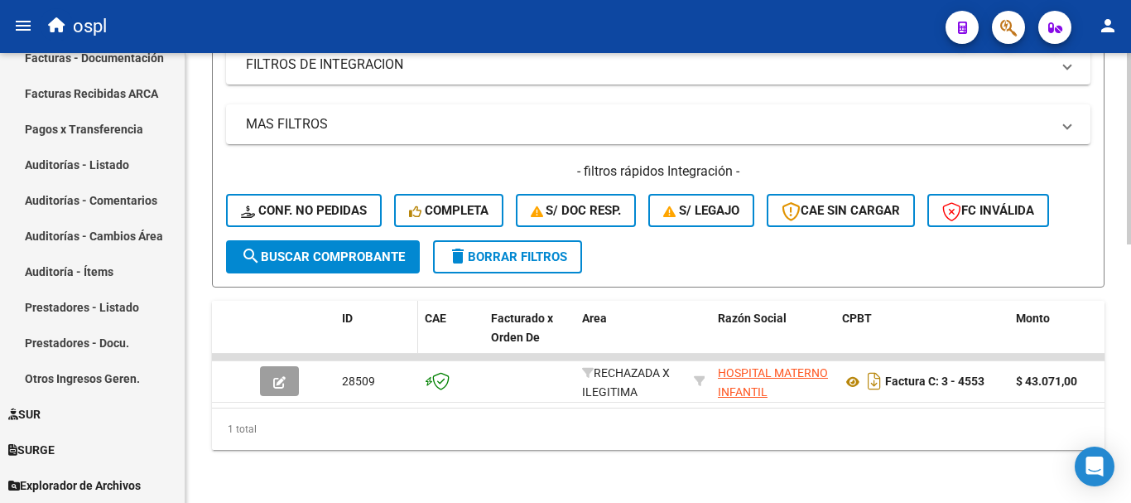
scroll to position [609, 0]
type input "POSADAS"
click at [340, 249] on span "search Buscar Comprobante" at bounding box center [323, 256] width 164 height 15
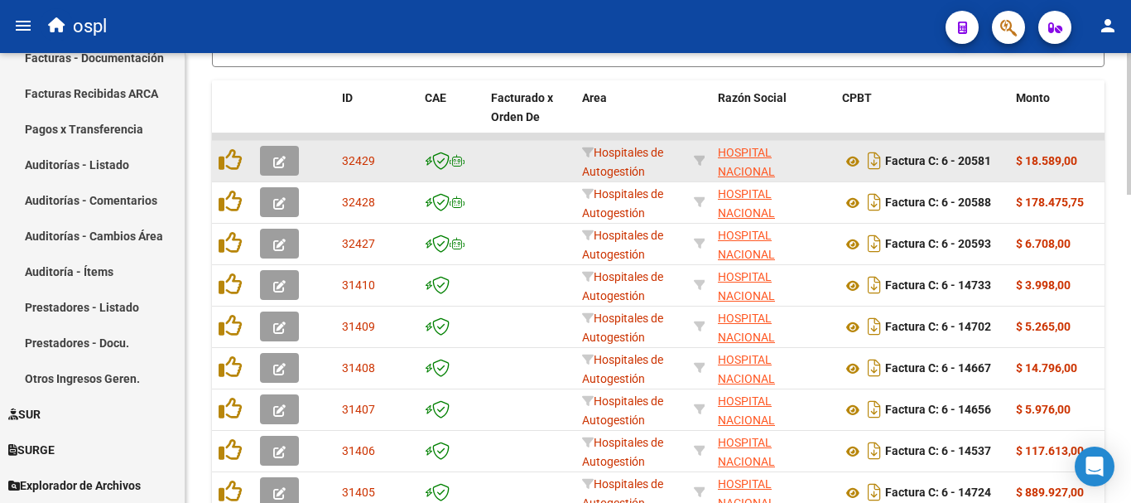
scroll to position [733, 0]
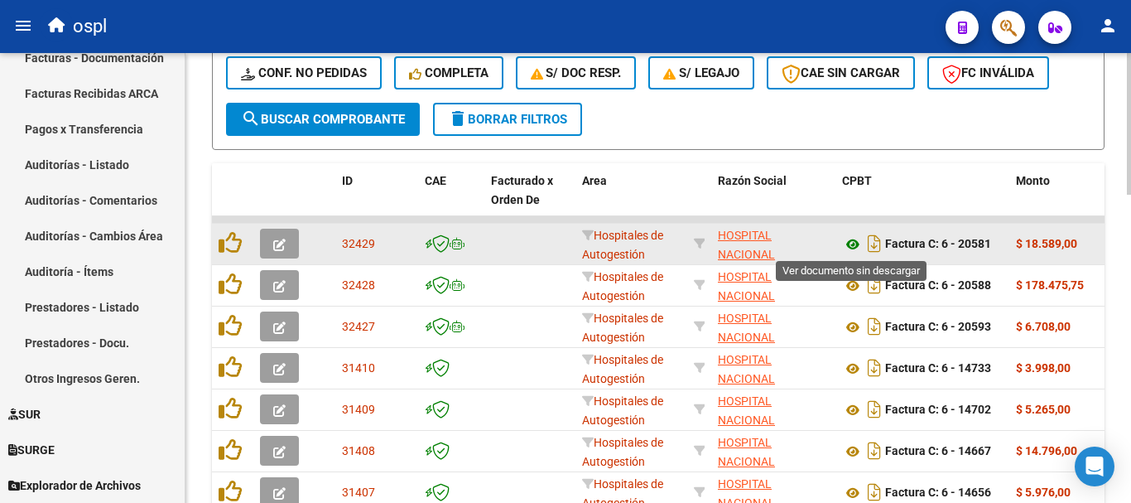
click at [849, 244] on icon at bounding box center [853, 244] width 22 height 20
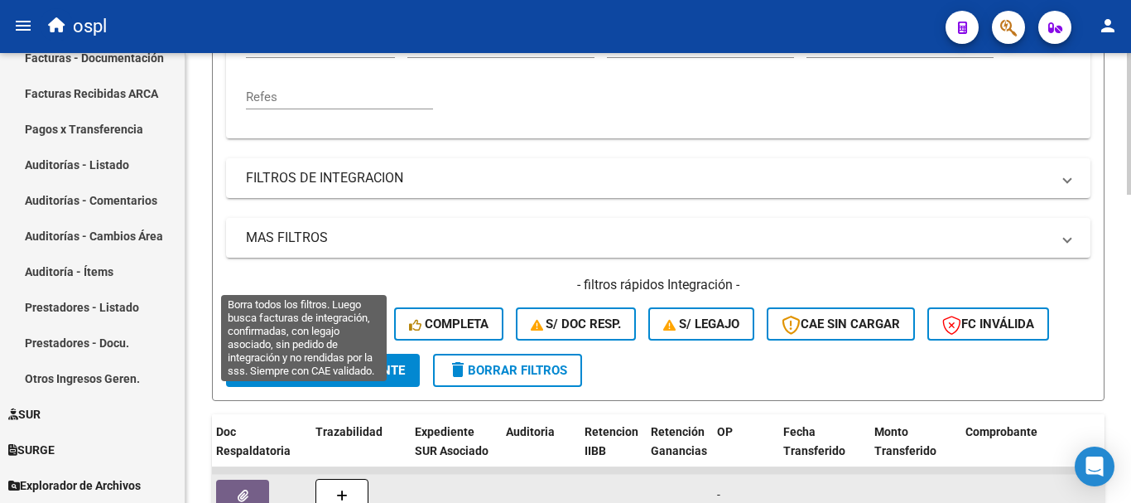
scroll to position [567, 0]
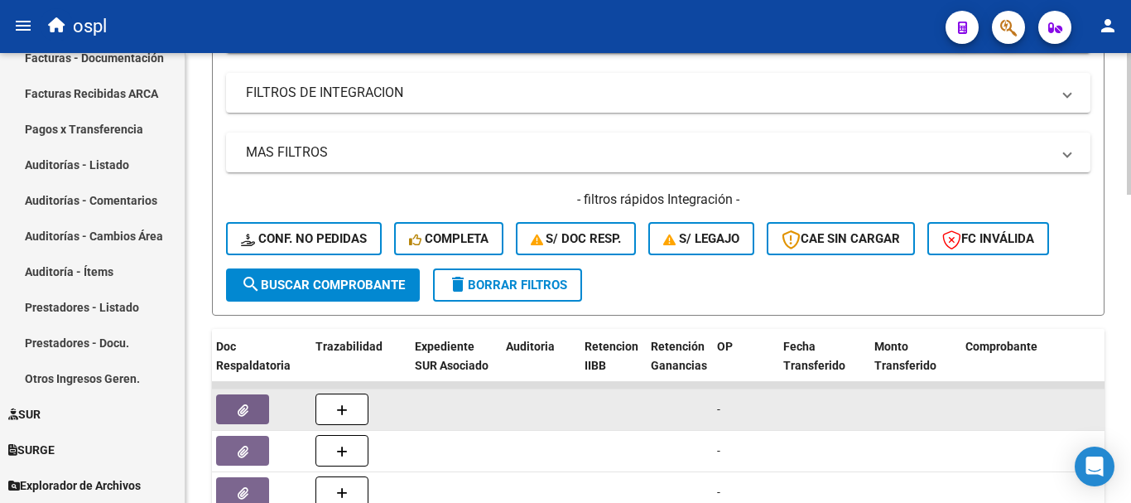
click at [251, 404] on button "button" at bounding box center [242, 409] width 53 height 30
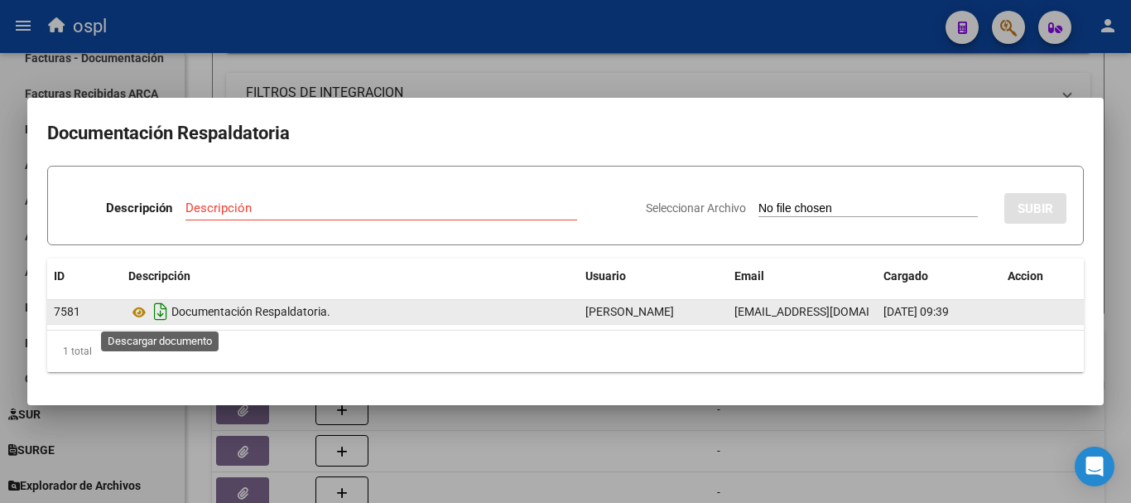
click at [161, 311] on icon "Descargar documento" at bounding box center [161, 311] width 22 height 26
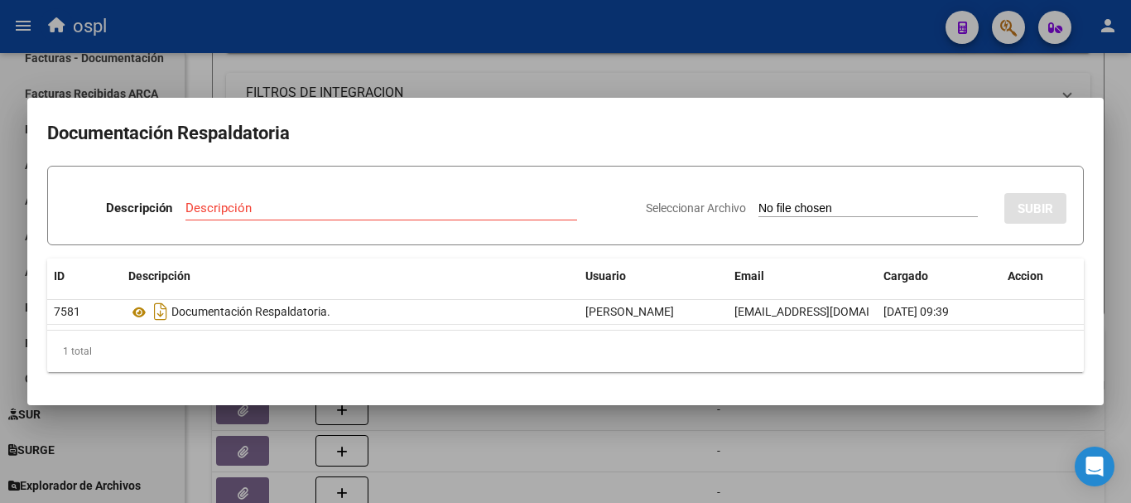
click at [484, 76] on div at bounding box center [565, 251] width 1131 height 503
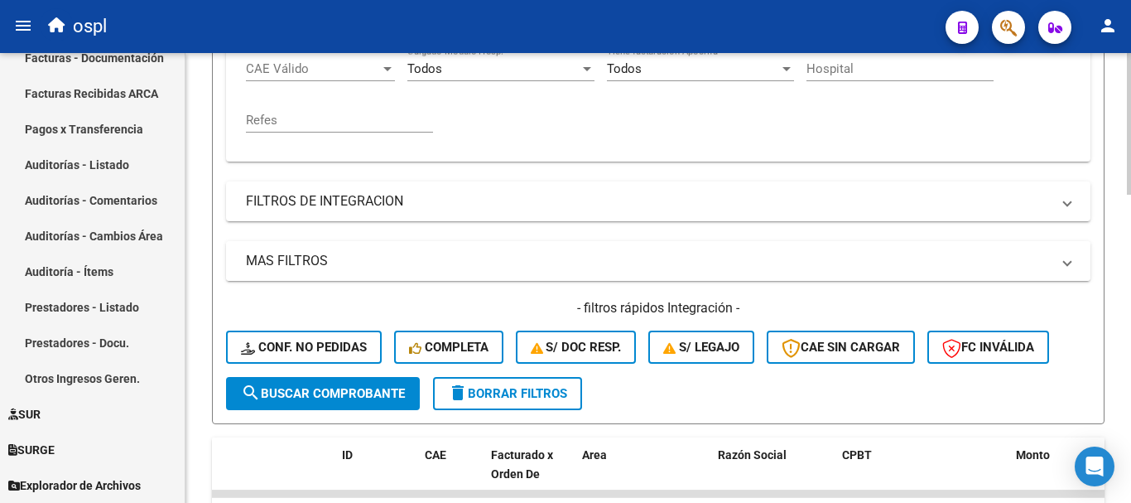
scroll to position [319, 0]
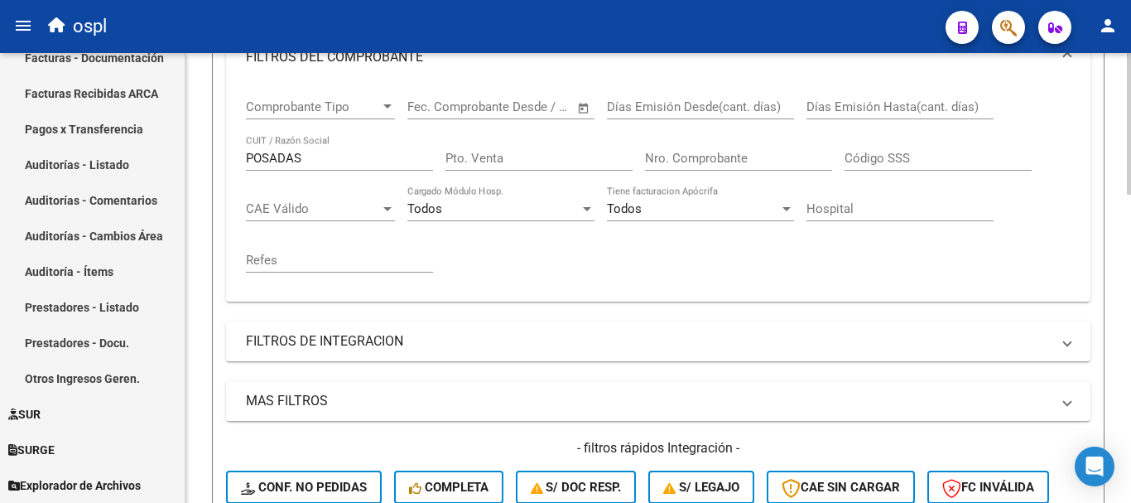
click at [714, 152] on input "Nro. Comprobante" at bounding box center [738, 158] width 187 height 15
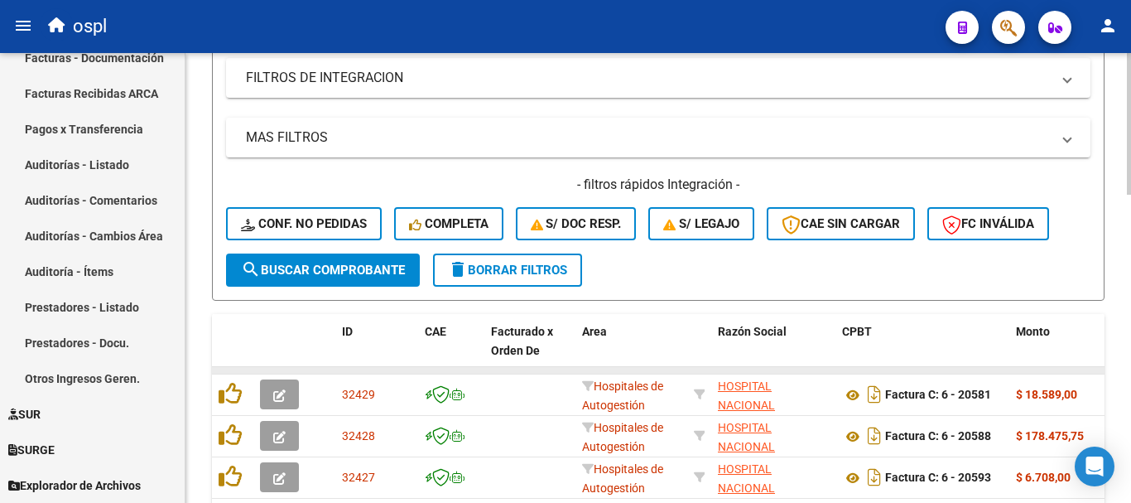
scroll to position [650, 0]
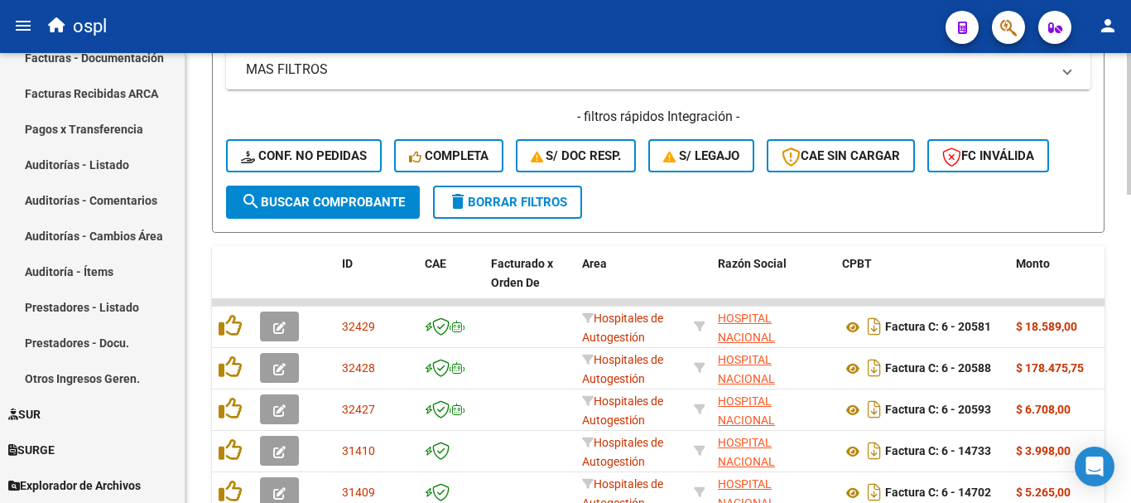
type input "14520"
click at [365, 195] on span "search Buscar Comprobante" at bounding box center [323, 202] width 164 height 15
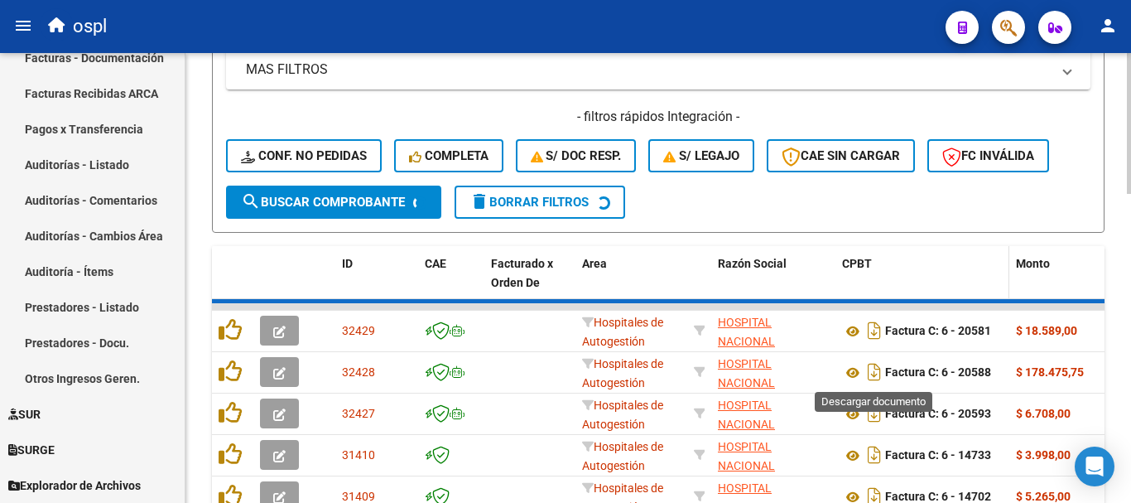
scroll to position [609, 0]
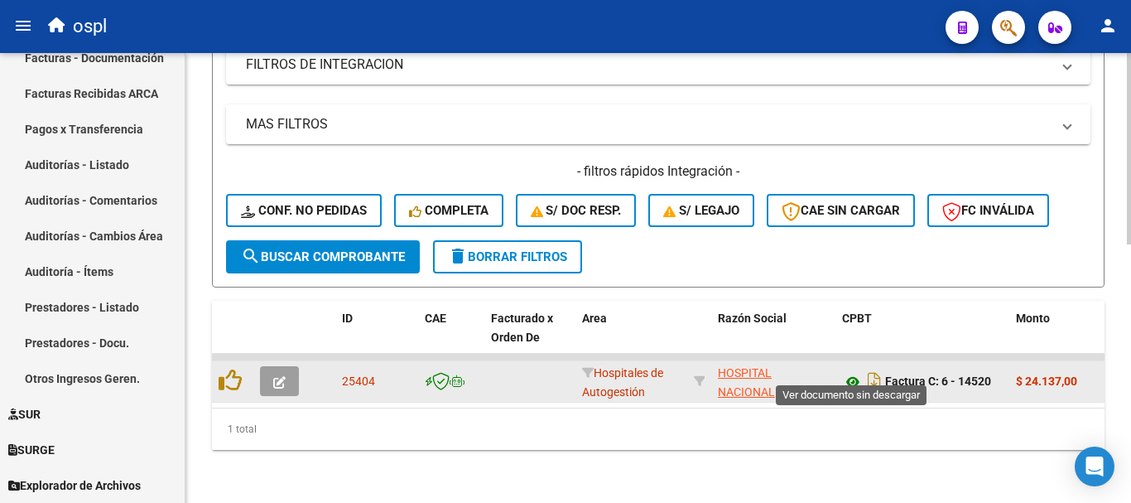
click at [850, 372] on icon at bounding box center [853, 382] width 22 height 20
click at [870, 369] on icon "Descargar documento" at bounding box center [875, 381] width 22 height 26
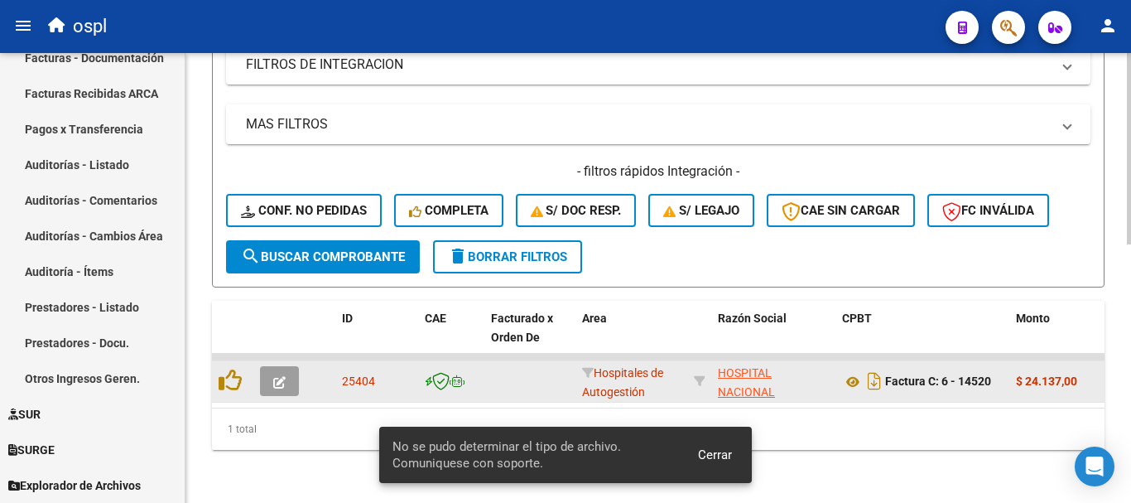
click at [728, 455] on span "Cerrar" at bounding box center [715, 454] width 34 height 15
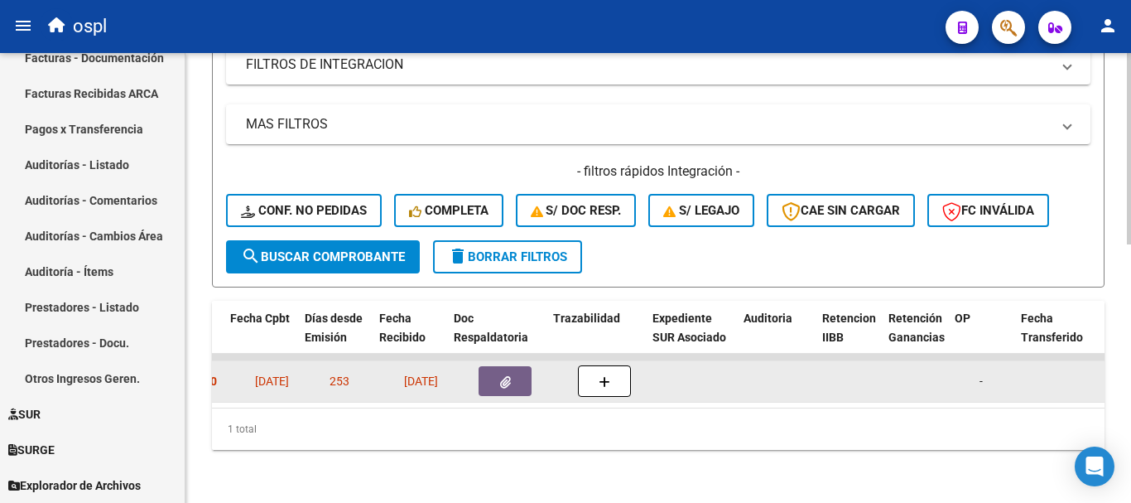
scroll to position [0, 778]
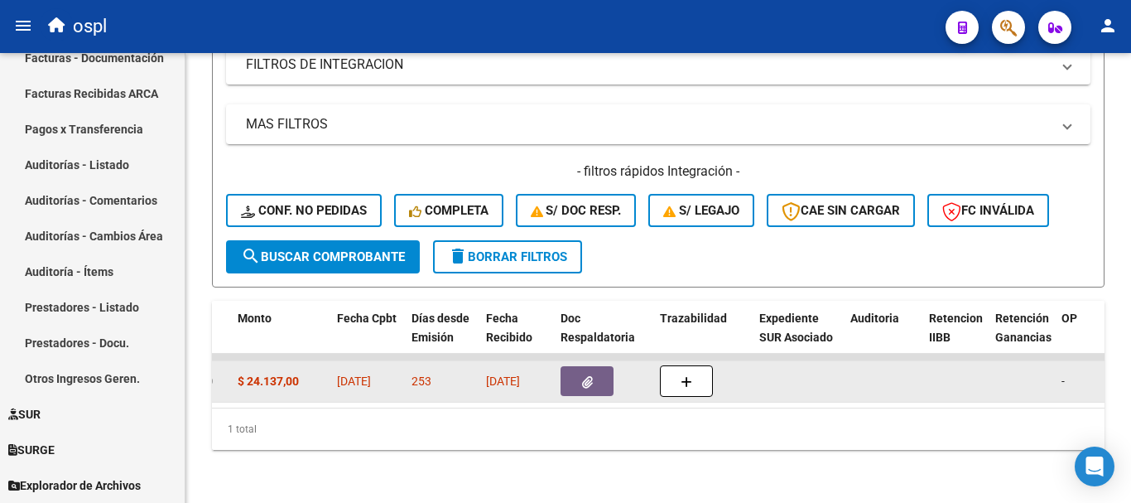
click at [585, 376] on icon "button" at bounding box center [587, 382] width 11 height 12
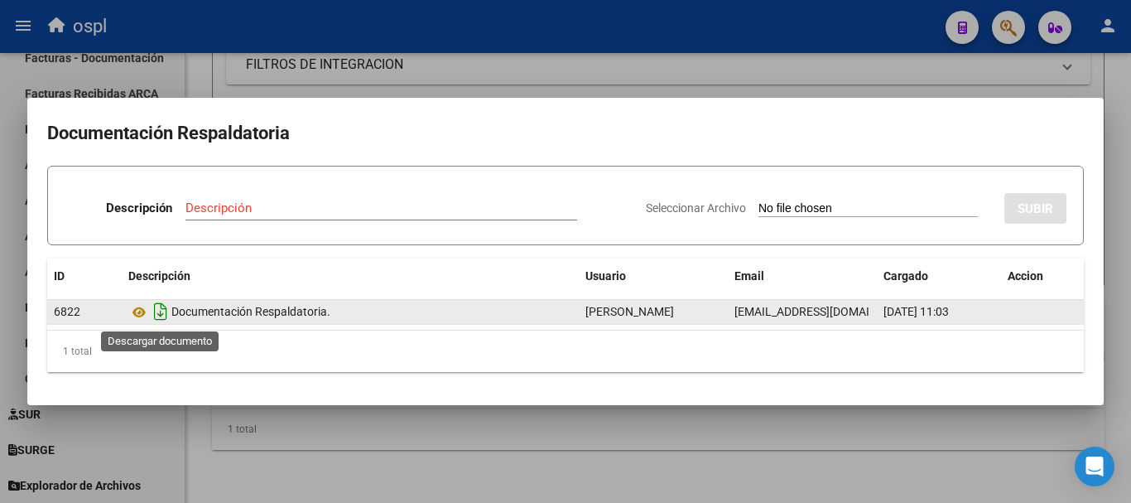
click at [161, 312] on icon "Descargar documento" at bounding box center [161, 311] width 22 height 26
click at [746, 74] on div at bounding box center [565, 251] width 1131 height 503
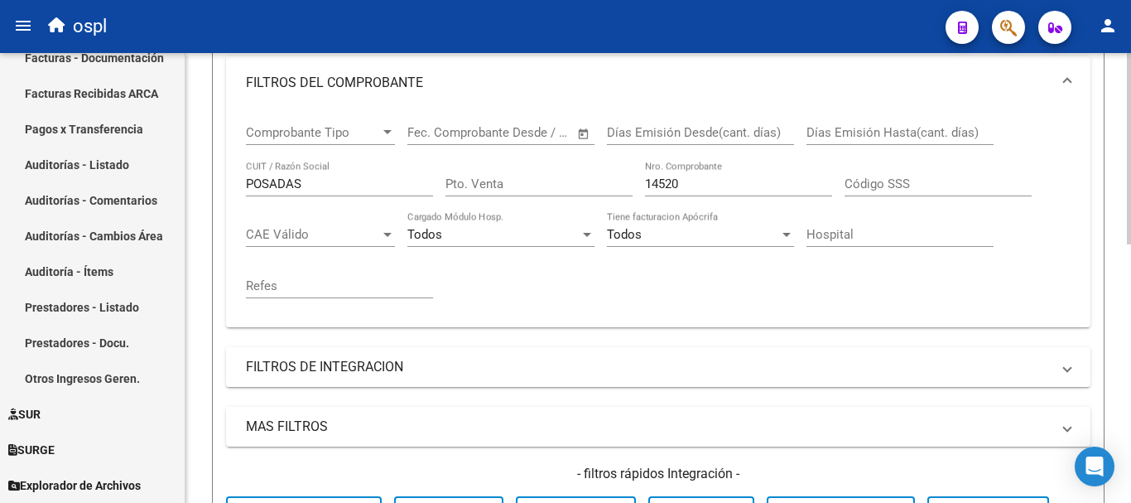
scroll to position [195, 0]
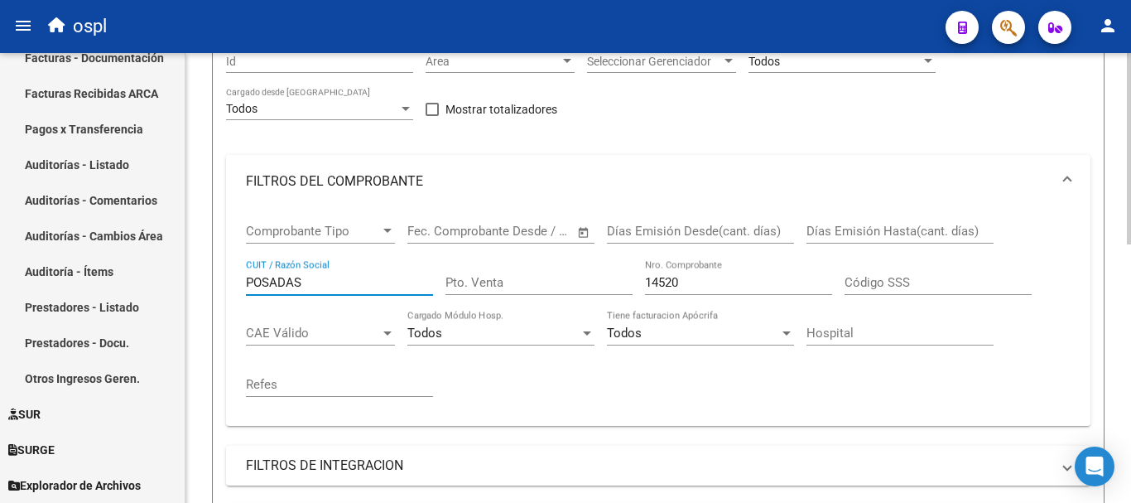
drag, startPoint x: 315, startPoint y: 277, endPoint x: 229, endPoint y: 259, distance: 87.0
click at [229, 259] on div "Comprobante Tipo Comprobante Tipo Fecha inicio – Fecha fin Fec. Comprobante Des…" at bounding box center [658, 317] width 865 height 218
type input "SALUD PUBLICA"
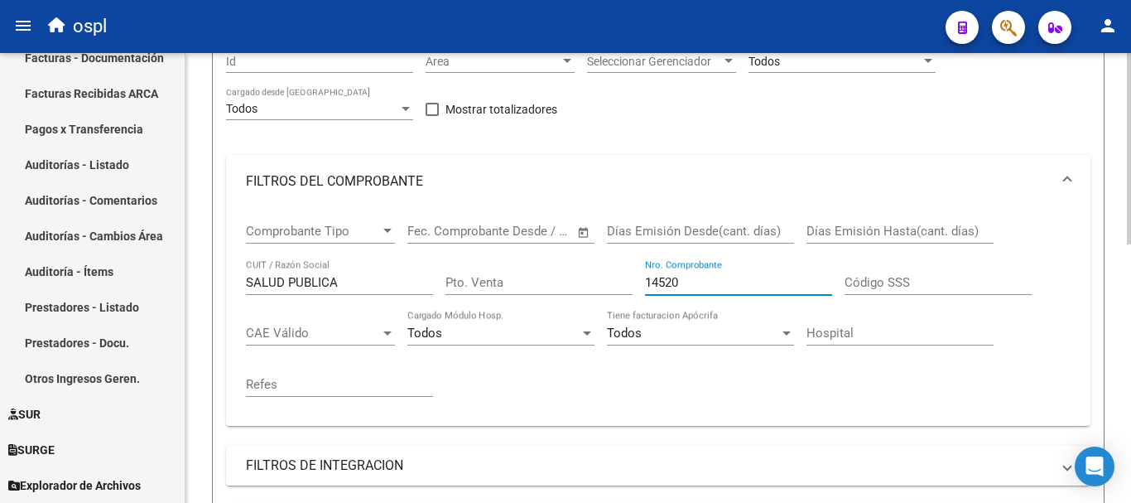
drag, startPoint x: 649, startPoint y: 275, endPoint x: 582, endPoint y: 263, distance: 68.1
click at [584, 266] on div "Comprobante Tipo Comprobante Tipo Fecha inicio – Fecha fin Fec. Comprobante Des…" at bounding box center [658, 310] width 825 height 205
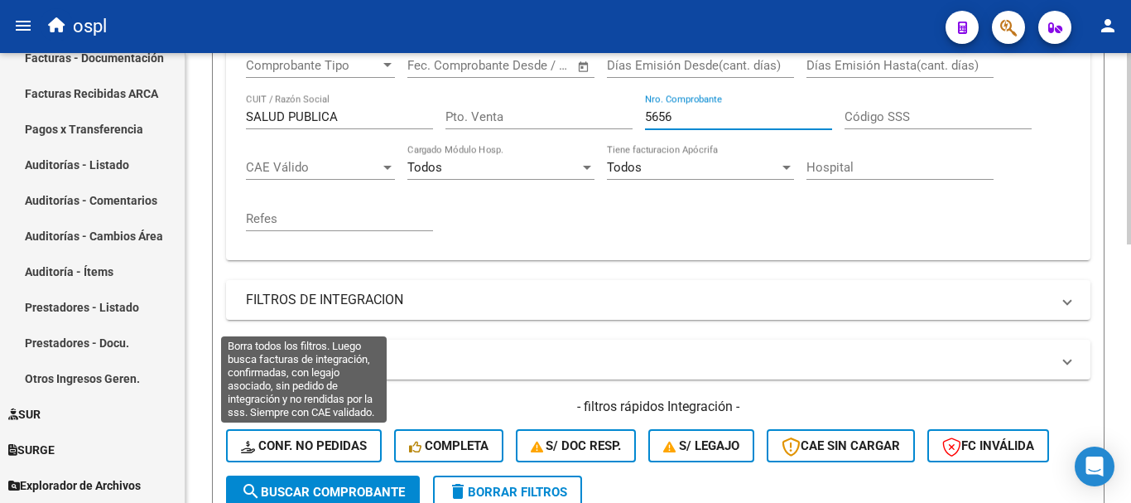
scroll to position [443, 0]
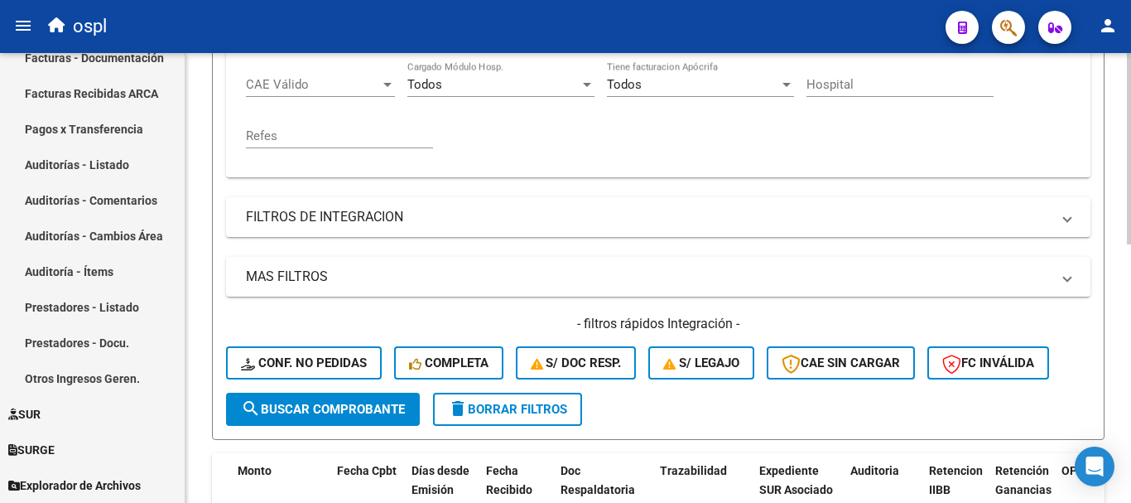
type input "5656"
click at [326, 412] on span "search Buscar Comprobante" at bounding box center [323, 409] width 164 height 15
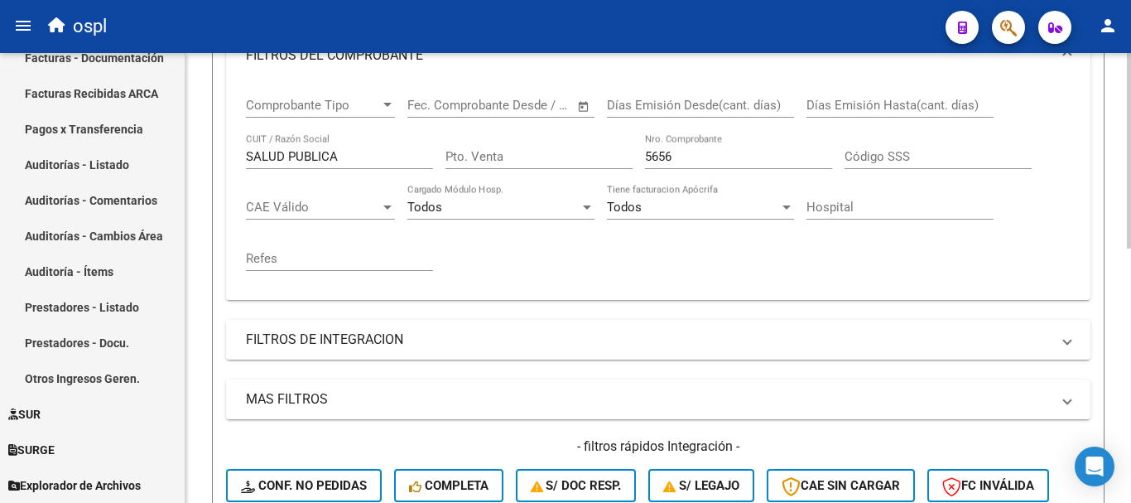
scroll to position [331, 0]
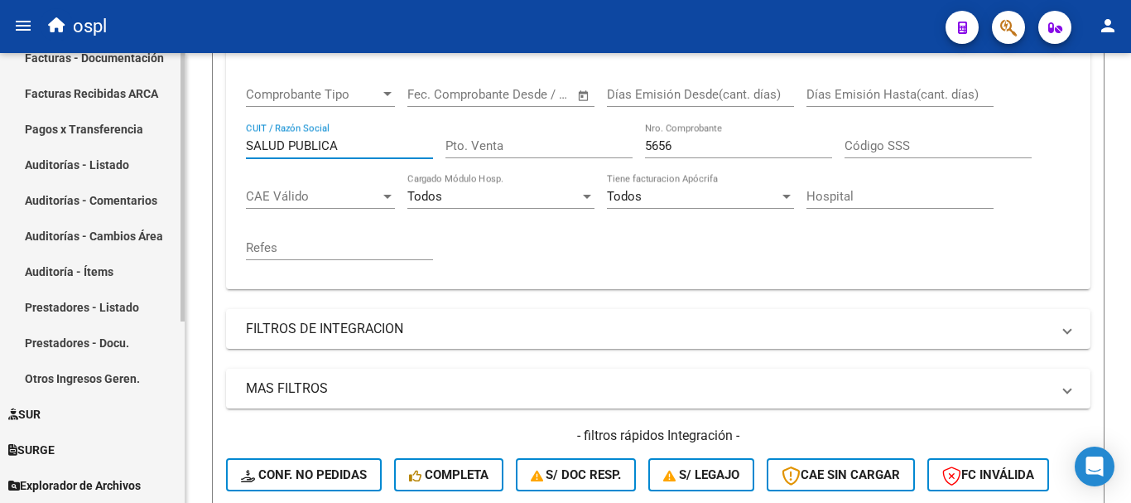
drag, startPoint x: 362, startPoint y: 142, endPoint x: 104, endPoint y: 100, distance: 260.8
click at [104, 100] on mat-sidenav-container "Firma Express Inicio Calendario SSS Instructivos Contacto OS Tesorería Extracto…" at bounding box center [565, 278] width 1131 height 450
type input "INTEGRADO"
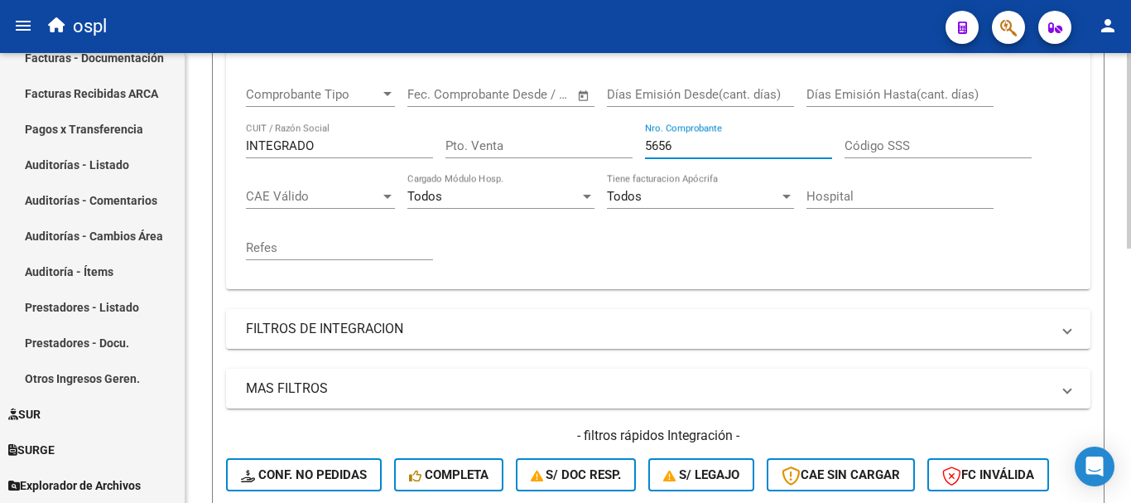
drag, startPoint x: 698, startPoint y: 147, endPoint x: 615, endPoint y: 147, distance: 82.8
click at [615, 147] on div "Comprobante Tipo Comprobante Tipo Fecha inicio – Fecha fin Fec. Comprobante Des…" at bounding box center [658, 173] width 825 height 205
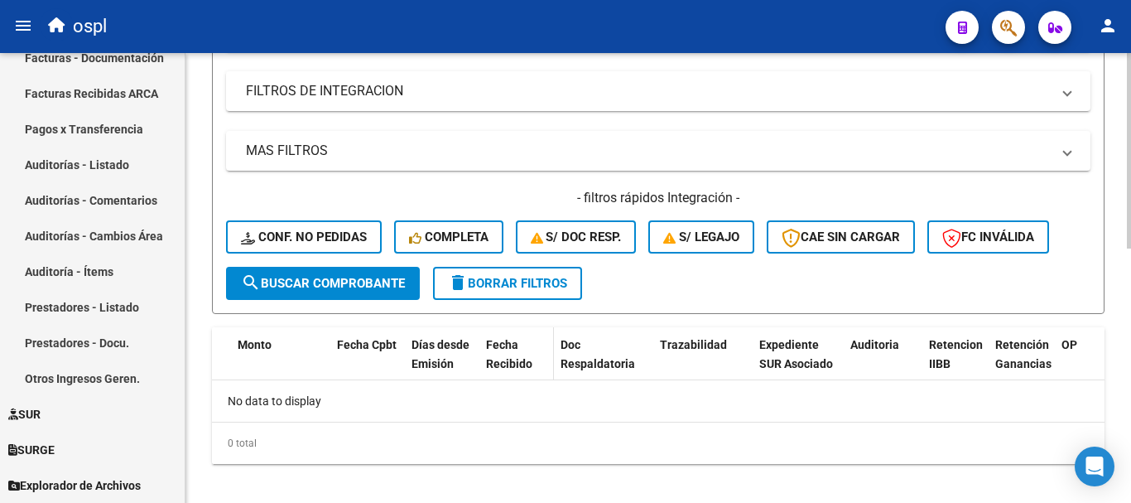
scroll to position [583, 0]
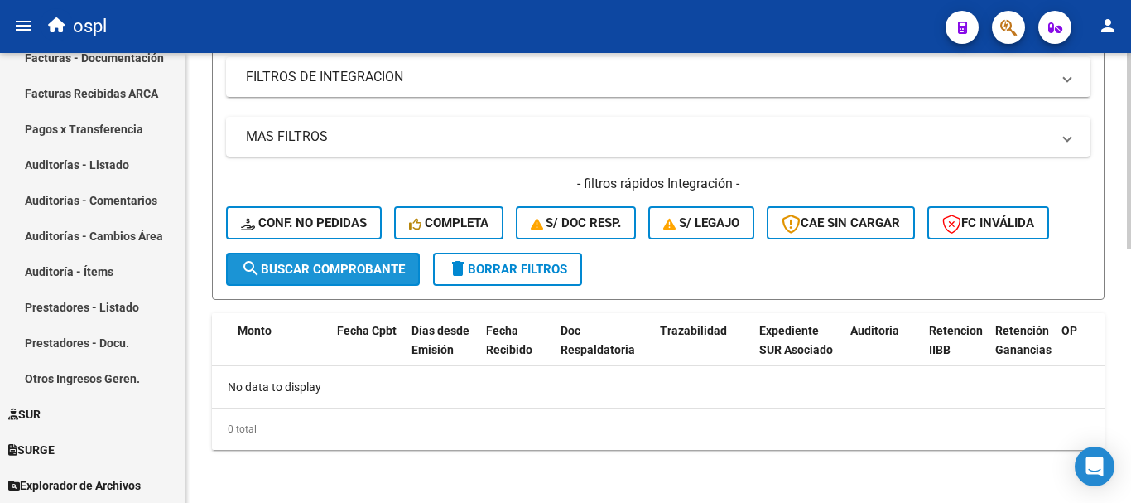
click at [360, 279] on button "search Buscar Comprobante" at bounding box center [323, 269] width 194 height 33
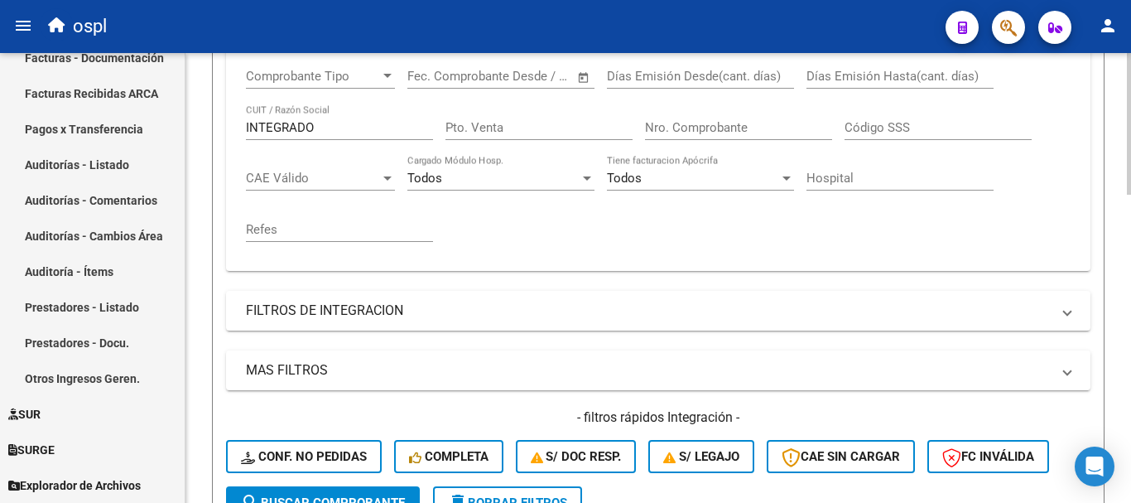
scroll to position [335, 0]
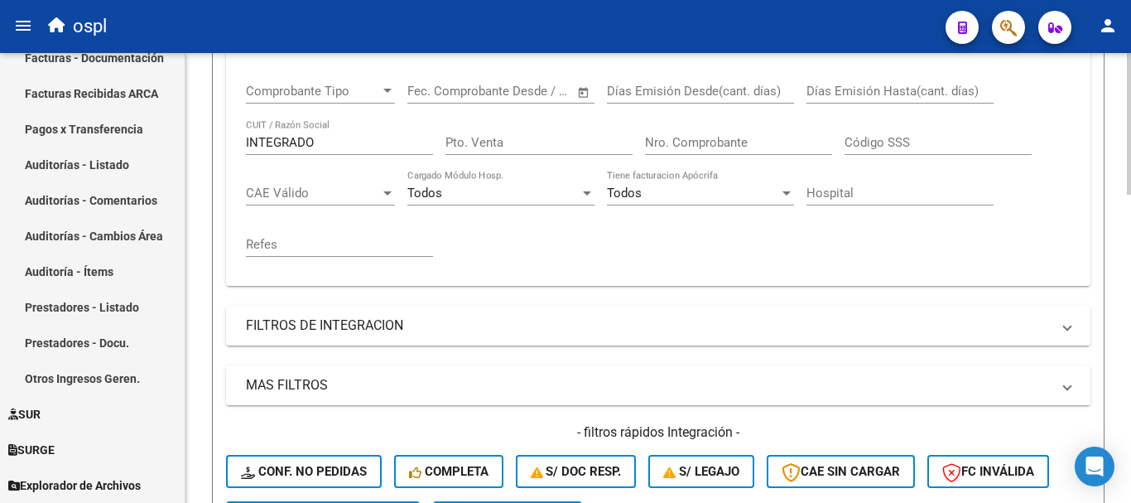
click at [379, 140] on input "INTEGRADO" at bounding box center [339, 142] width 187 height 15
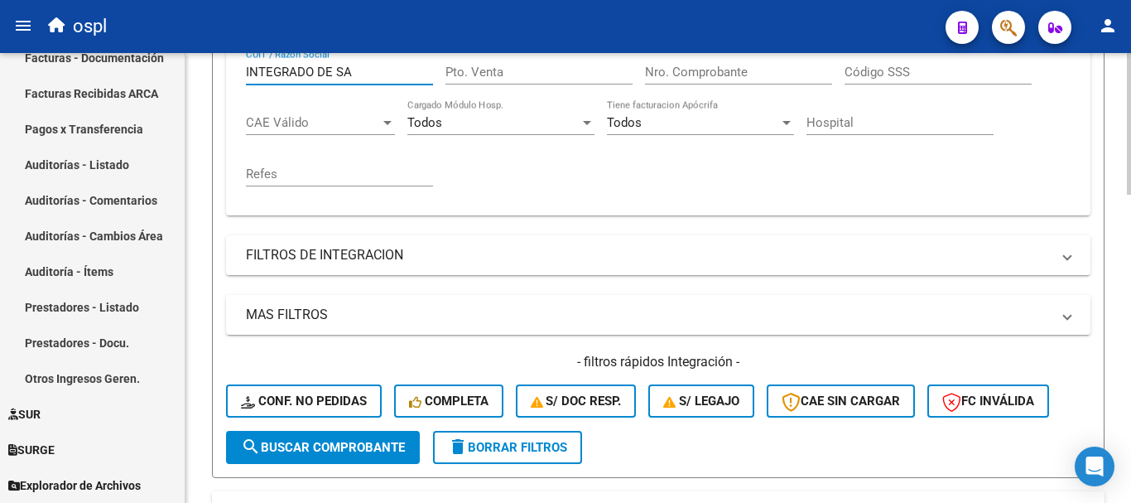
scroll to position [500, 0]
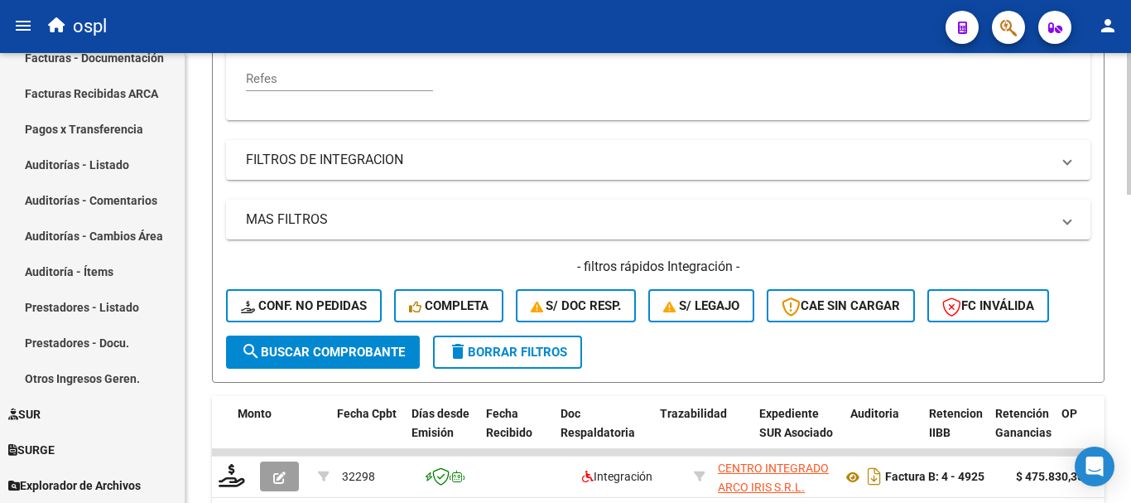
type input "INTEGRADO DE SA"
click at [397, 349] on span "search Buscar Comprobante" at bounding box center [323, 351] width 164 height 15
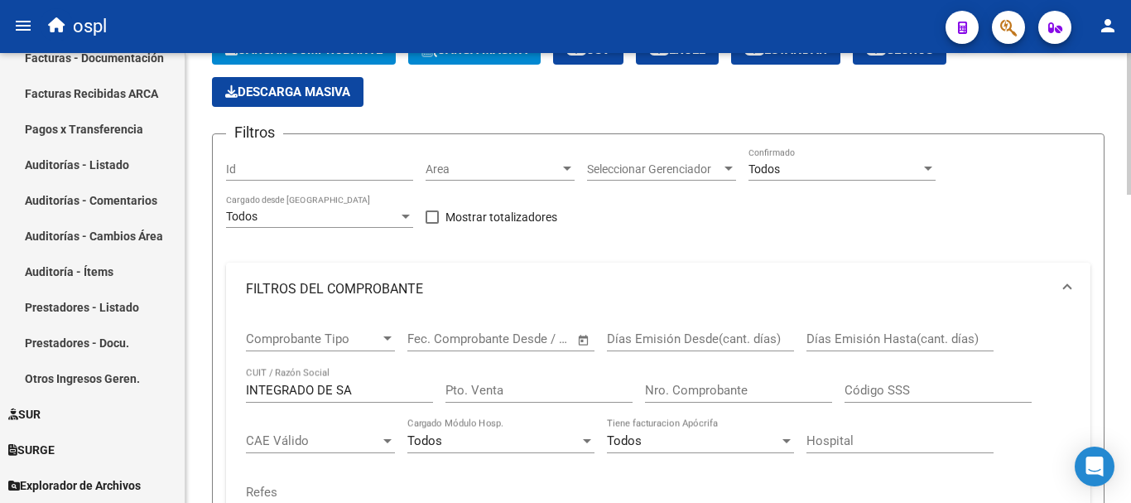
scroll to position [86, 0]
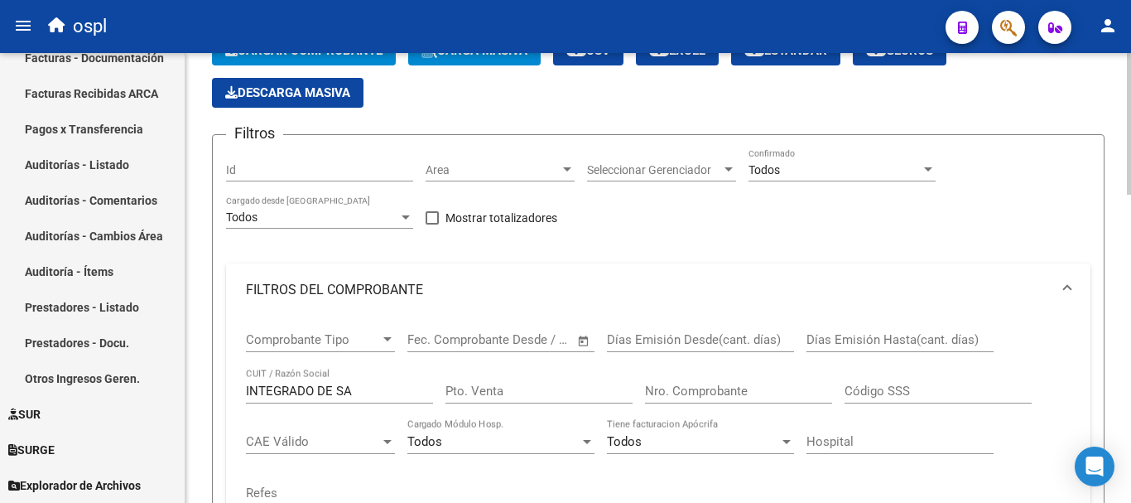
click at [682, 387] on input "Nro. Comprobante" at bounding box center [738, 390] width 187 height 15
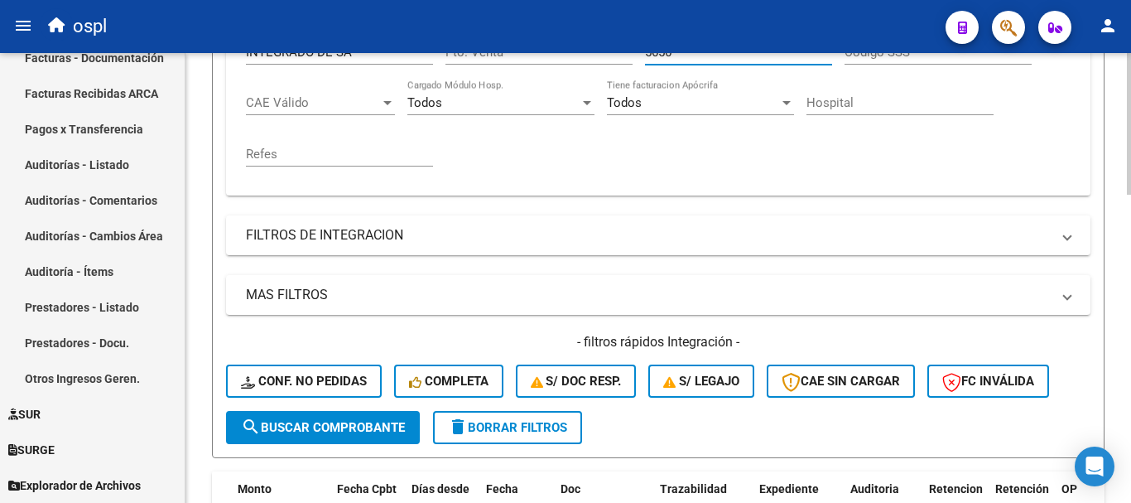
scroll to position [583, 0]
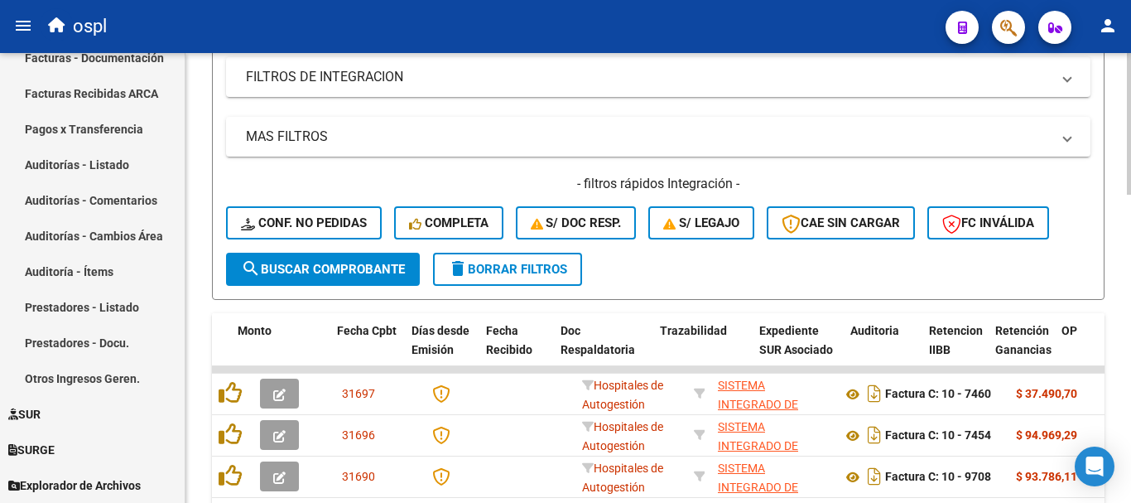
click at [371, 270] on span "search Buscar Comprobante" at bounding box center [323, 269] width 164 height 15
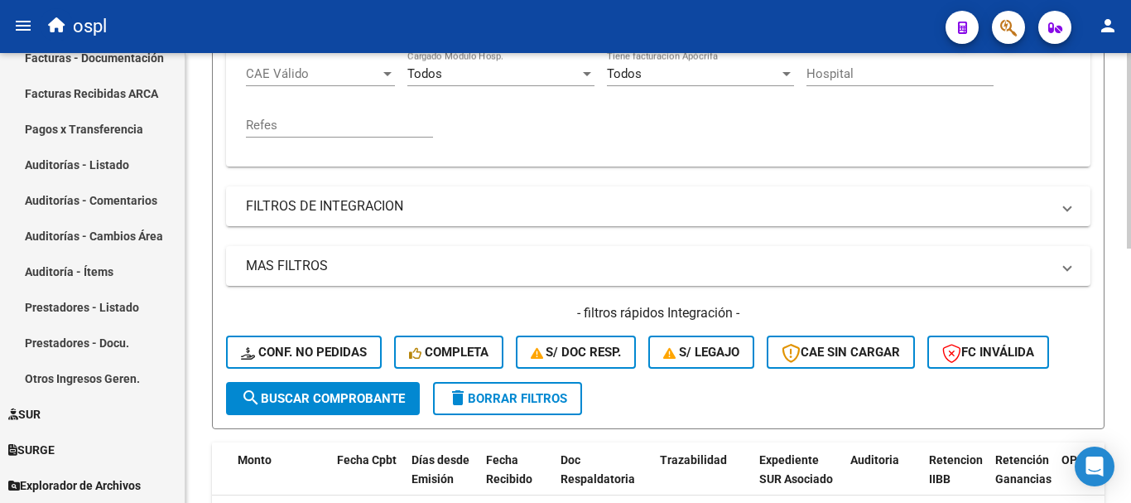
scroll to position [169, 0]
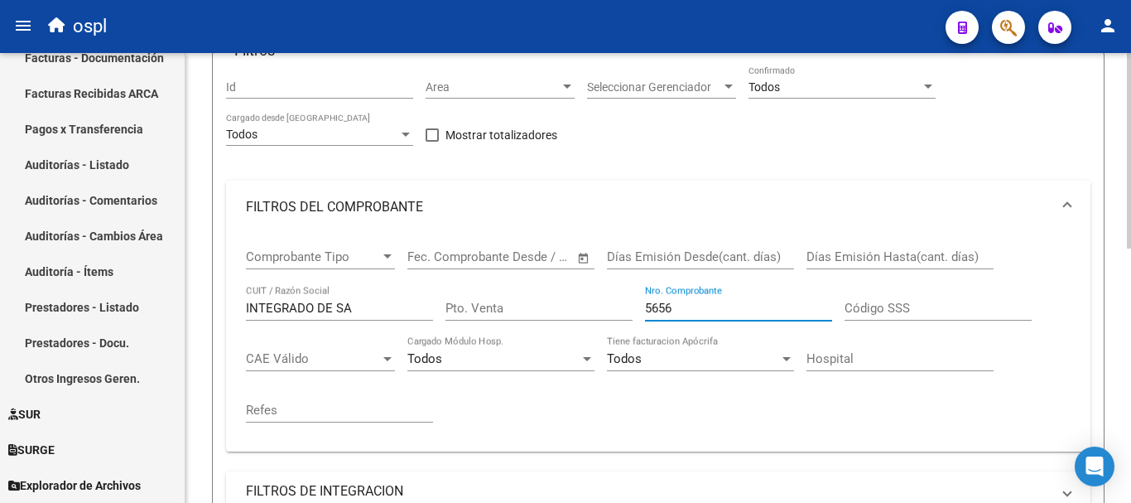
drag, startPoint x: 682, startPoint y: 306, endPoint x: 602, endPoint y: 293, distance: 80.5
click at [602, 293] on div "Comprobante Tipo Comprobante Tipo Fecha inicio – Fecha fin Fec. Comprobante Des…" at bounding box center [658, 336] width 825 height 205
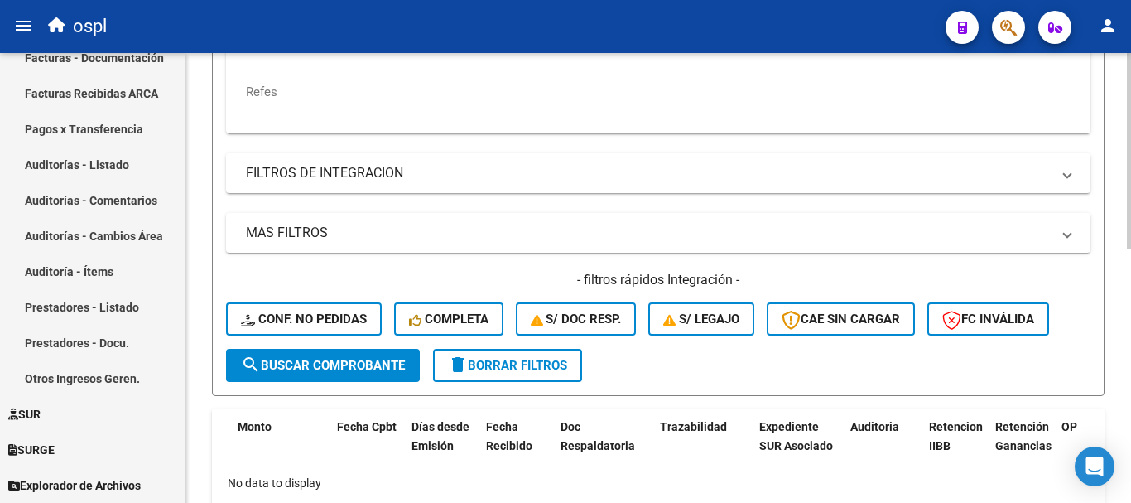
scroll to position [417, 0]
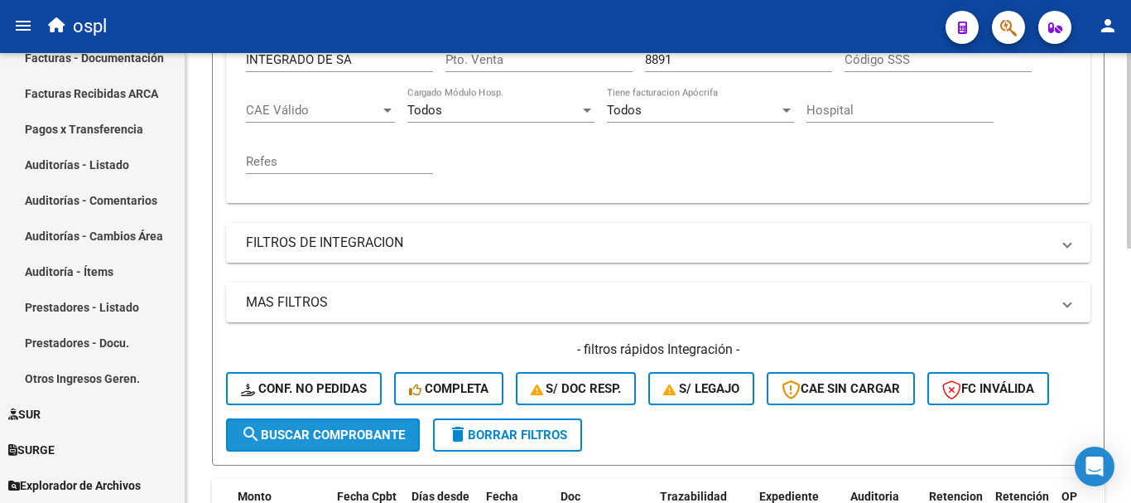
click at [309, 424] on button "search Buscar Comprobante" at bounding box center [323, 434] width 194 height 33
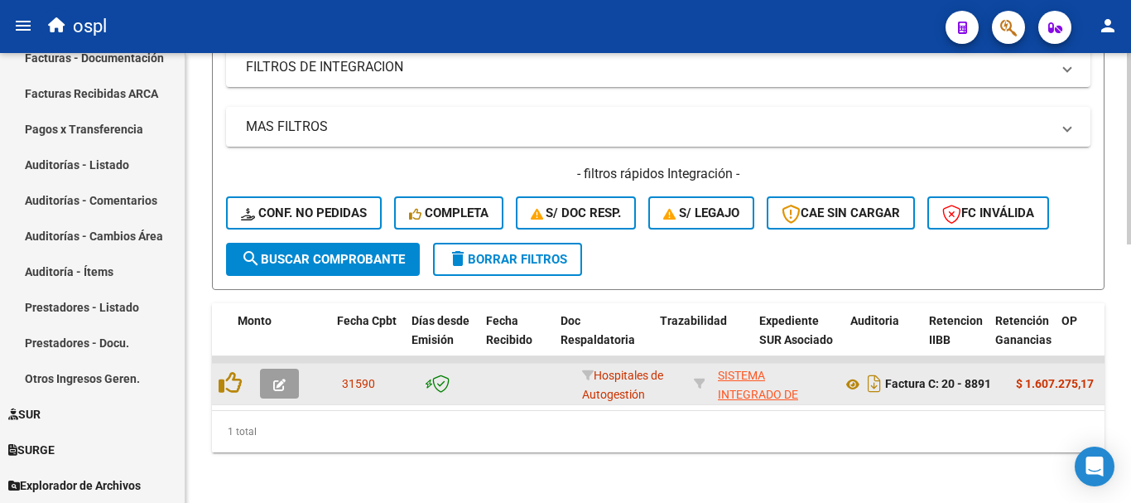
scroll to position [609, 0]
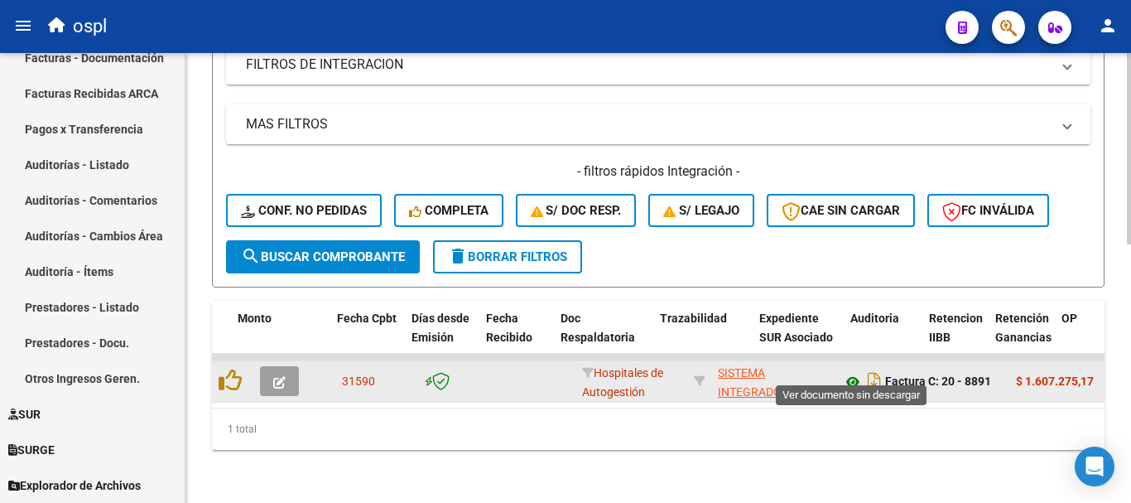
click at [852, 372] on icon at bounding box center [853, 382] width 22 height 20
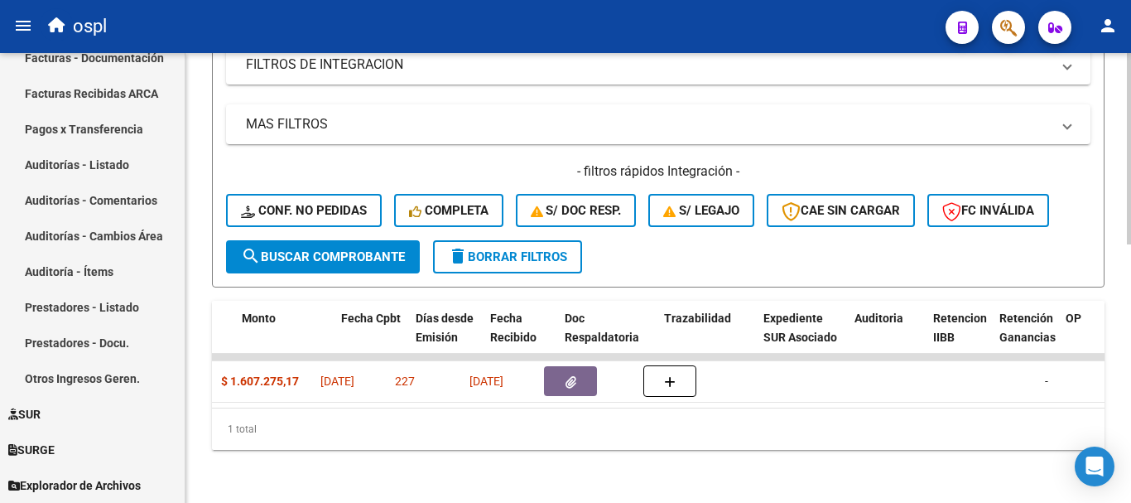
scroll to position [0, 799]
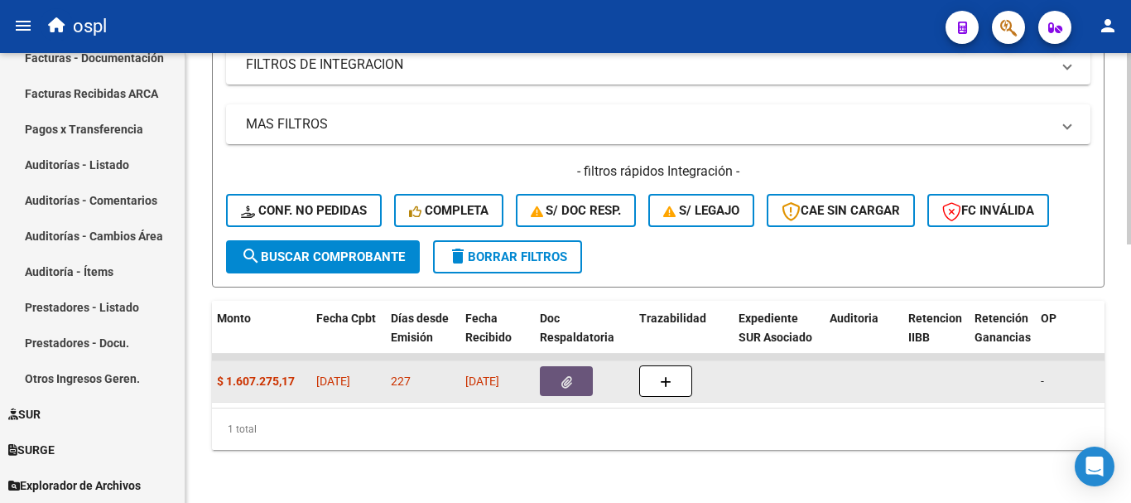
click at [571, 376] on icon "button" at bounding box center [566, 382] width 11 height 12
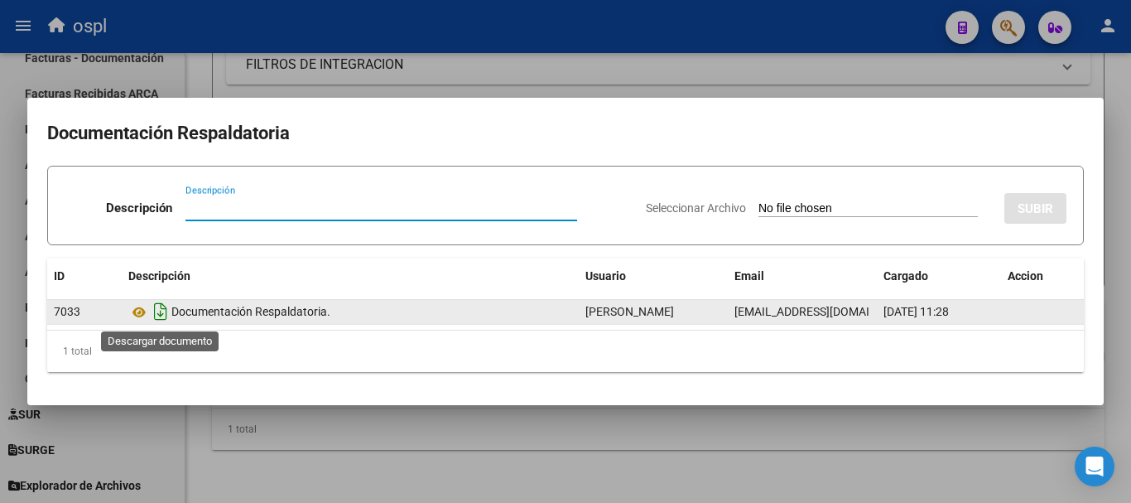
click at [158, 313] on icon "Descargar documento" at bounding box center [161, 311] width 22 height 26
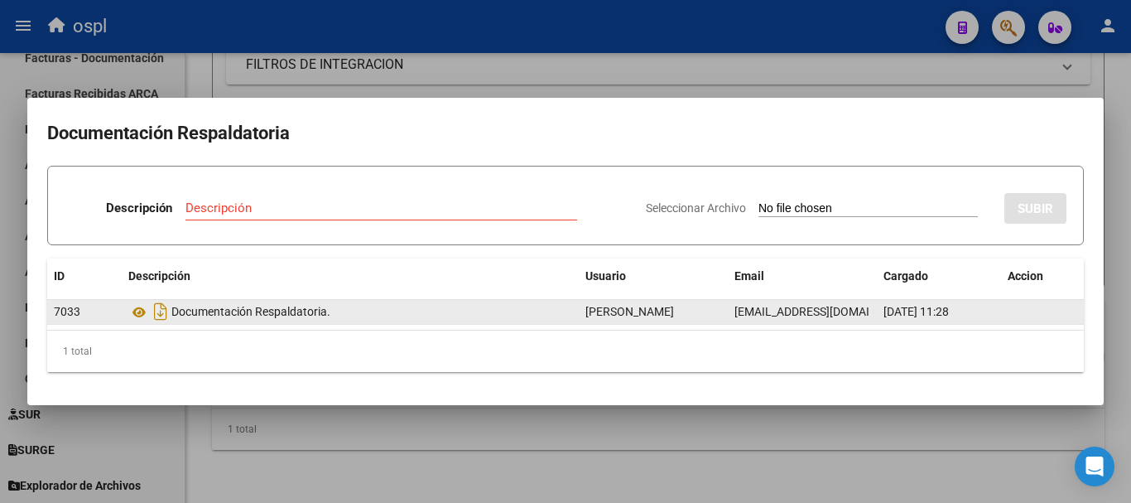
click at [508, 79] on div at bounding box center [565, 251] width 1131 height 503
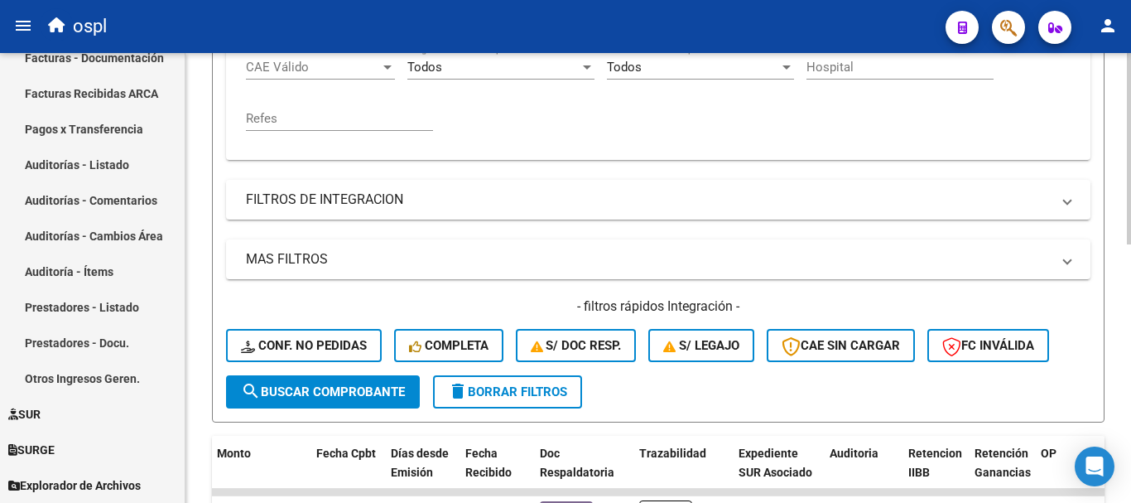
scroll to position [277, 0]
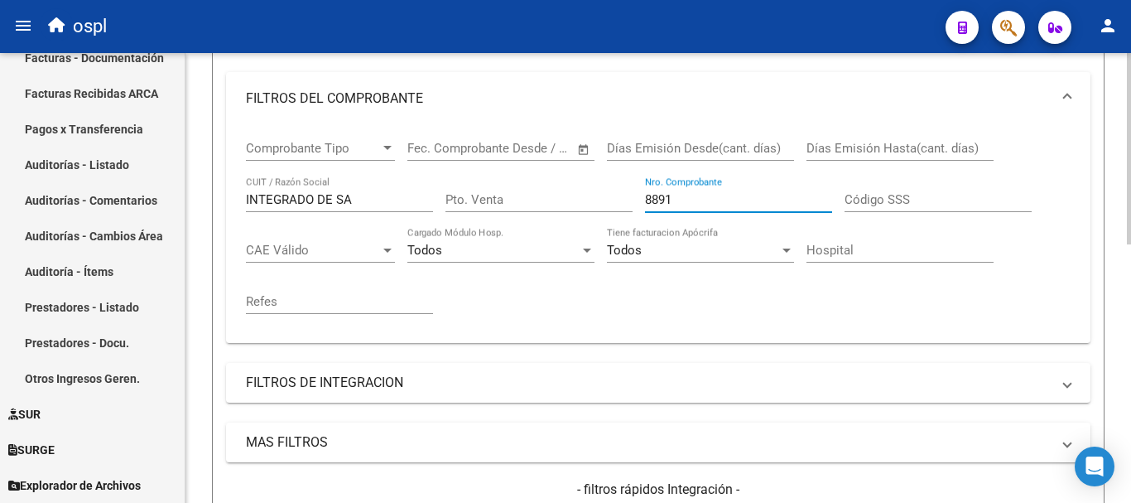
drag, startPoint x: 703, startPoint y: 199, endPoint x: 572, endPoint y: 182, distance: 131.9
click at [577, 186] on div "Comprobante Tipo Comprobante Tipo Fecha inicio – Fecha fin Fec. Comprobante Des…" at bounding box center [658, 227] width 825 height 205
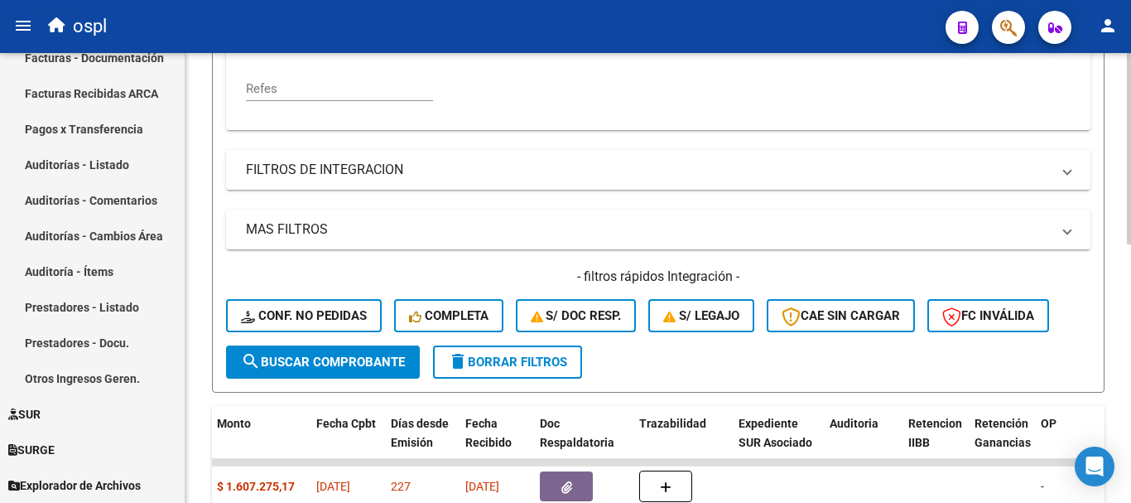
scroll to position [526, 0]
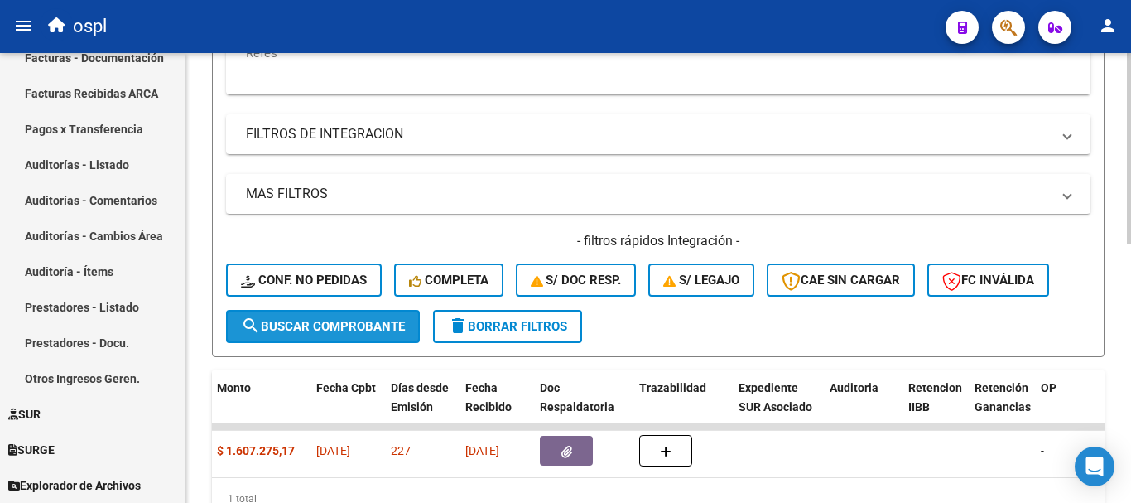
click at [370, 330] on span "search Buscar Comprobante" at bounding box center [323, 326] width 164 height 15
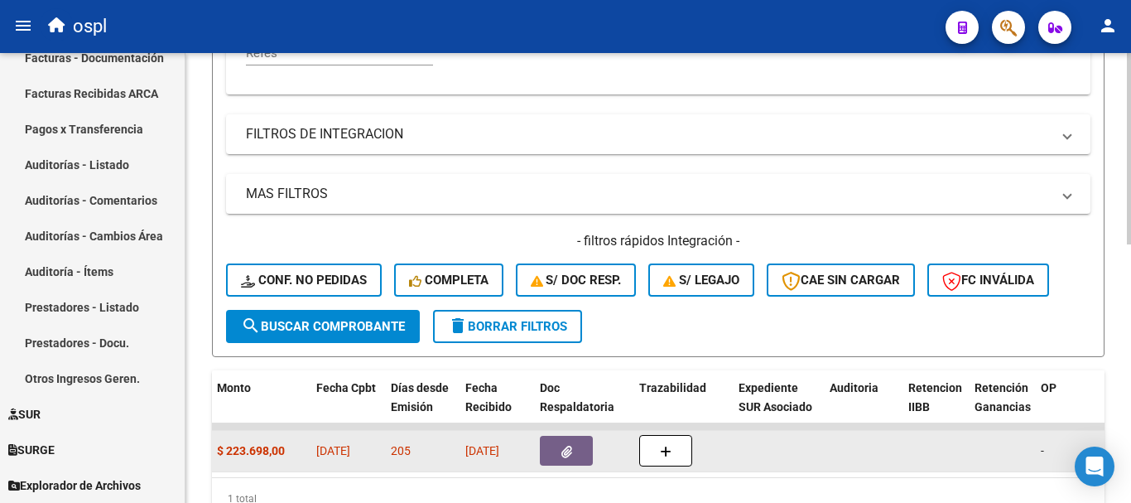
click at [566, 450] on icon "button" at bounding box center [566, 452] width 11 height 12
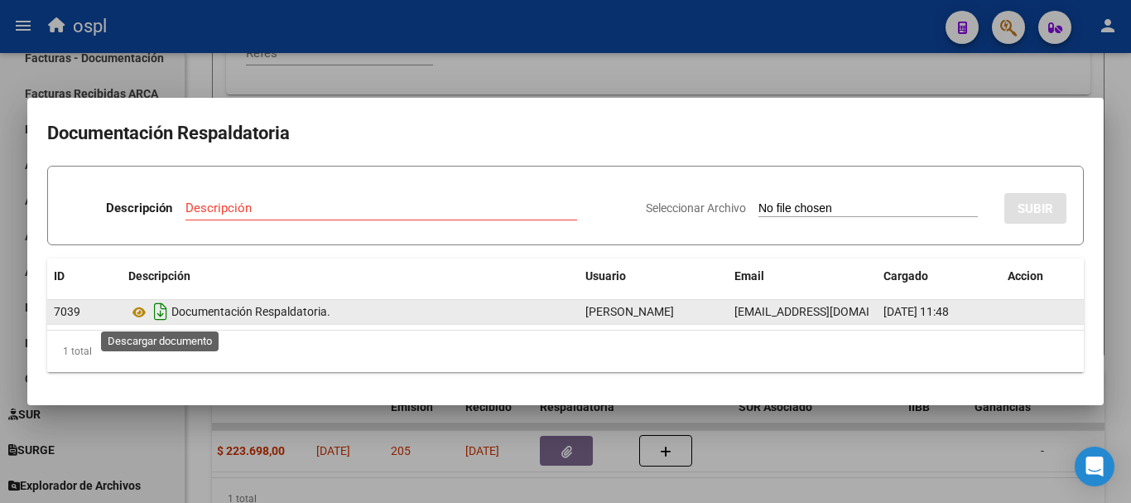
click at [163, 311] on icon "Descargar documento" at bounding box center [161, 311] width 22 height 26
click at [754, 69] on div at bounding box center [565, 251] width 1131 height 503
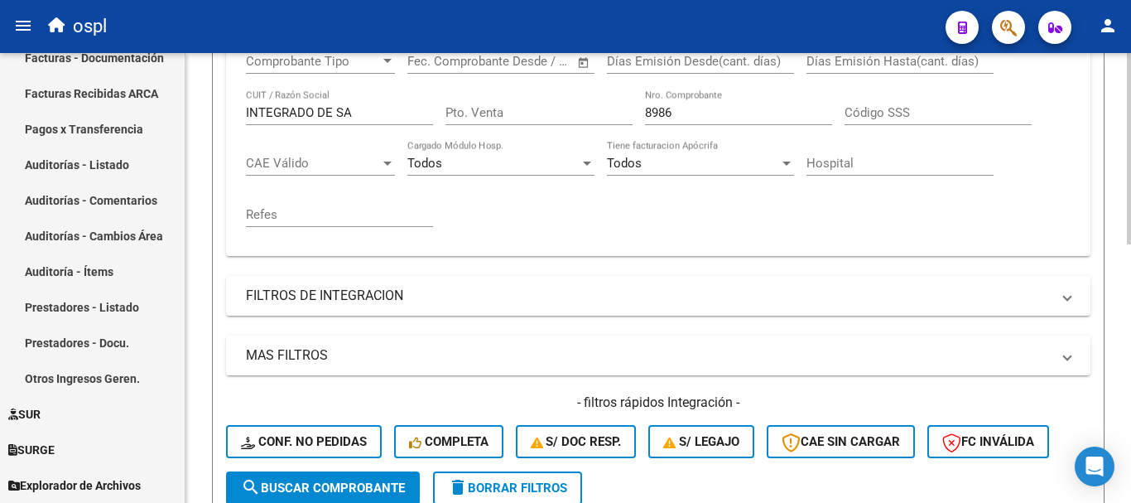
scroll to position [360, 0]
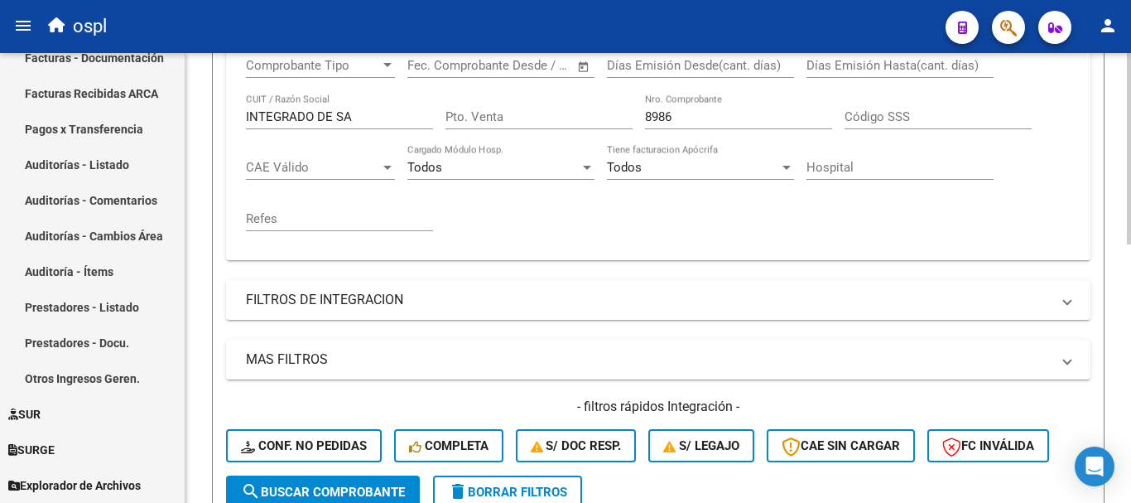
drag, startPoint x: 718, startPoint y: 107, endPoint x: 665, endPoint y: 107, distance: 53.0
click at [665, 107] on div "8986 Nro. Comprobante" at bounding box center [738, 112] width 187 height 36
drag, startPoint x: 686, startPoint y: 113, endPoint x: 628, endPoint y: 113, distance: 58.8
click at [628, 113] on div "Comprobante Tipo Comprobante Tipo Fecha inicio – Fecha fin Fec. Comprobante Des…" at bounding box center [658, 144] width 825 height 205
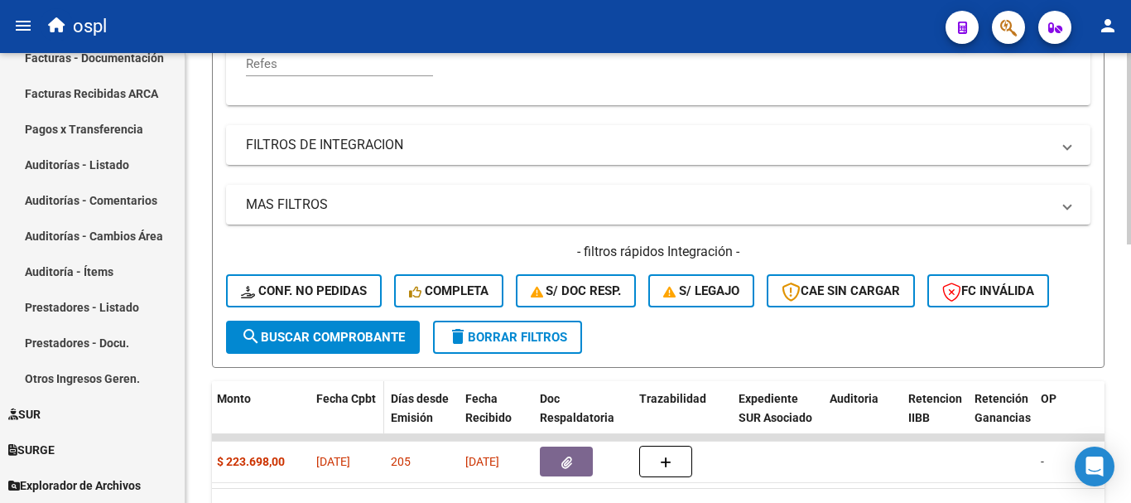
scroll to position [526, 0]
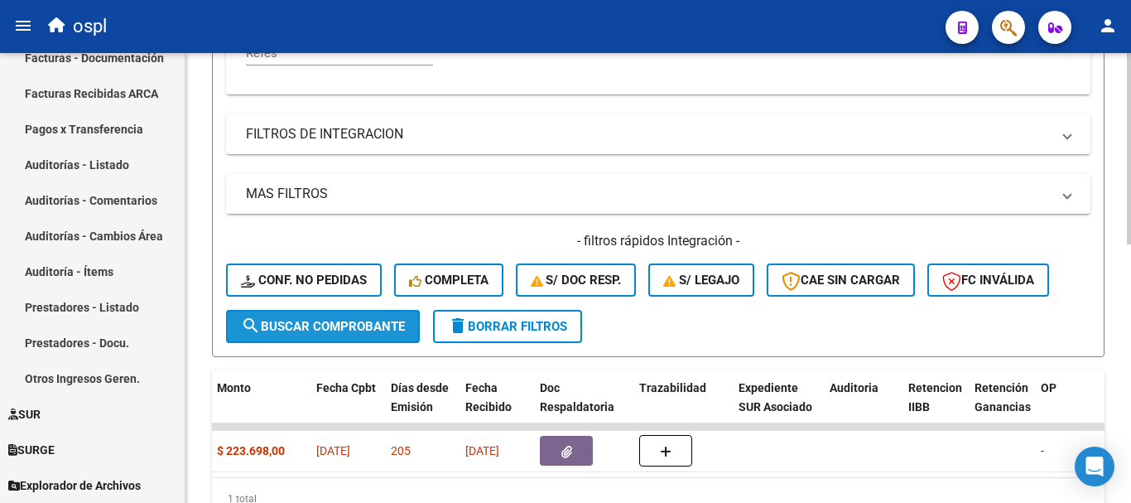
click at [364, 332] on span "search Buscar Comprobante" at bounding box center [323, 326] width 164 height 15
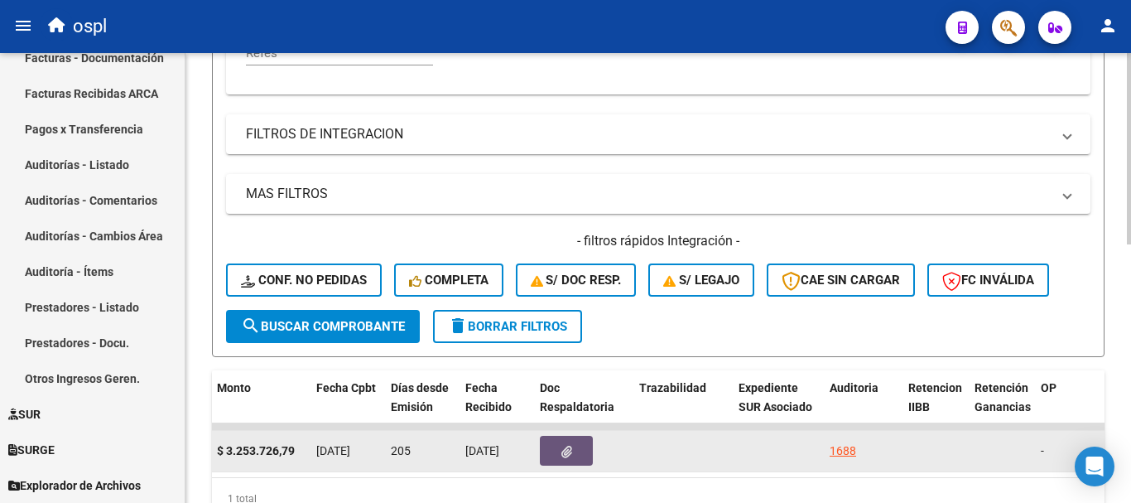
click at [567, 448] on icon "button" at bounding box center [566, 452] width 11 height 12
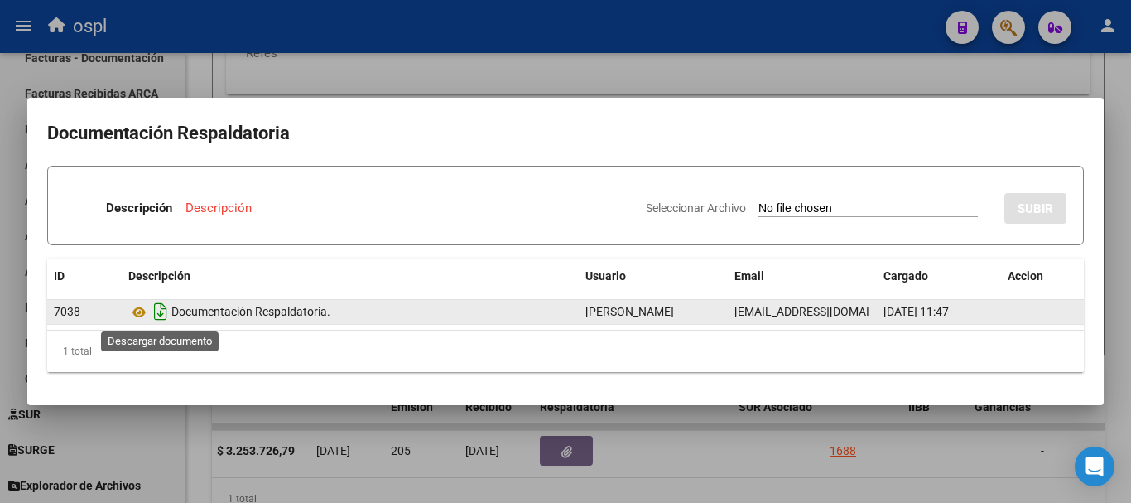
click at [155, 308] on icon "Descargar documento" at bounding box center [161, 311] width 22 height 26
click at [523, 80] on div at bounding box center [565, 251] width 1131 height 503
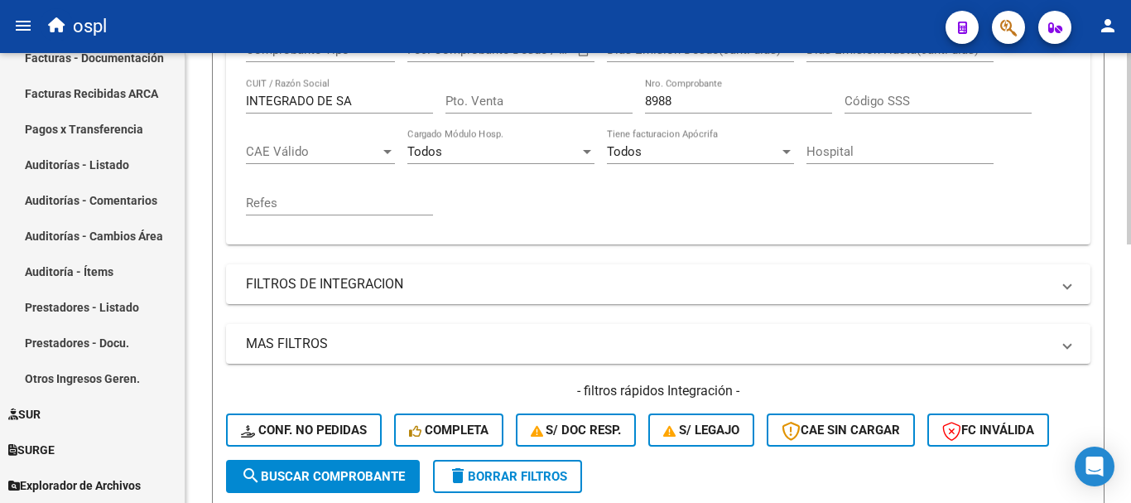
scroll to position [277, 0]
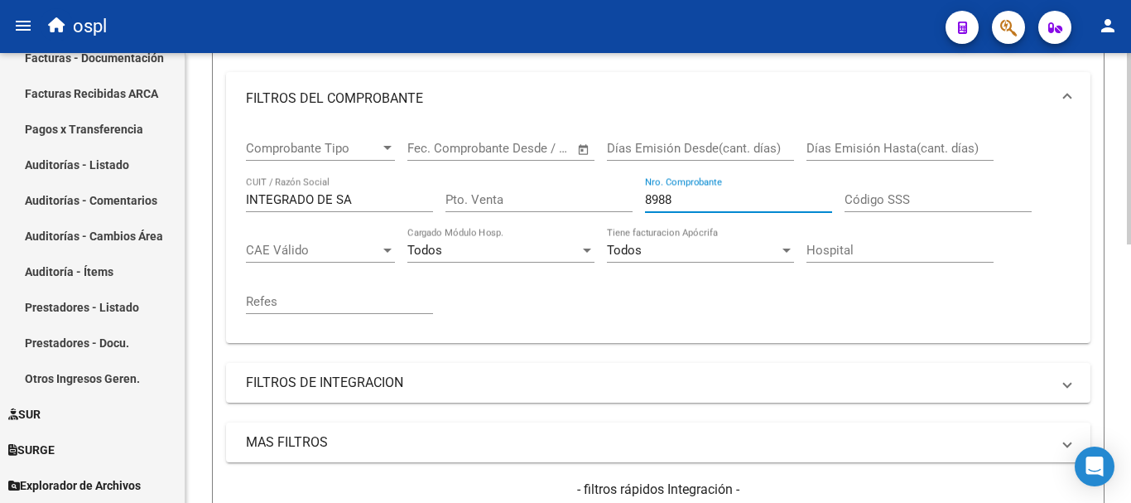
drag, startPoint x: 687, startPoint y: 198, endPoint x: 509, endPoint y: 153, distance: 183.6
click at [509, 153] on div "Comprobante Tipo Comprobante Tipo Fecha inicio – Fecha fin Fec. Comprobante Des…" at bounding box center [658, 227] width 825 height 205
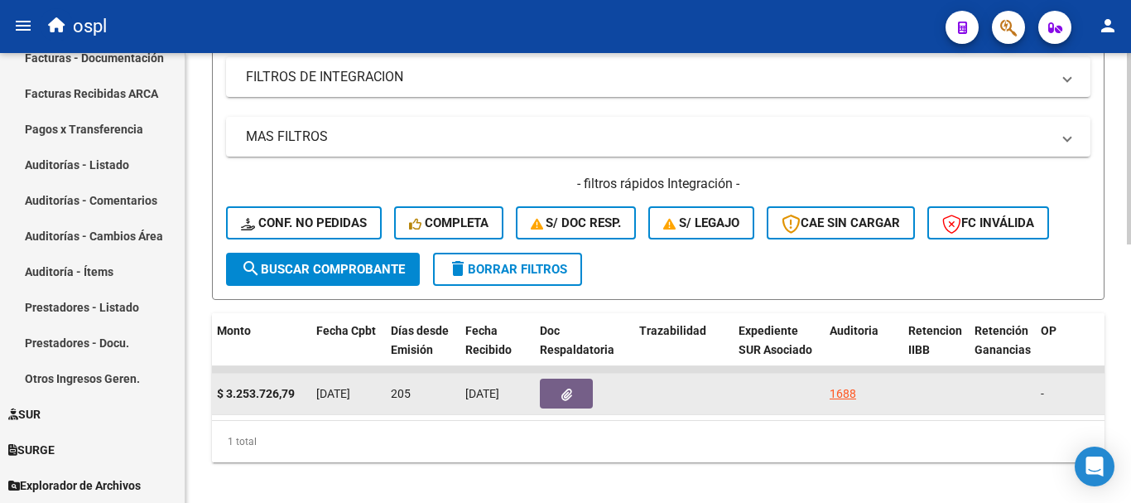
scroll to position [609, 0]
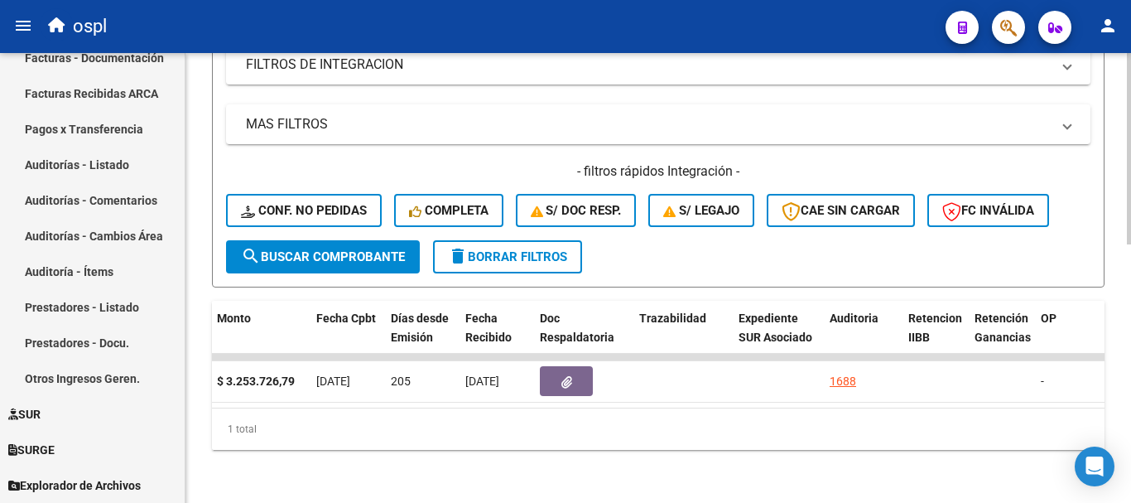
type input "5656"
click at [302, 240] on button "search Buscar Comprobante" at bounding box center [323, 256] width 194 height 33
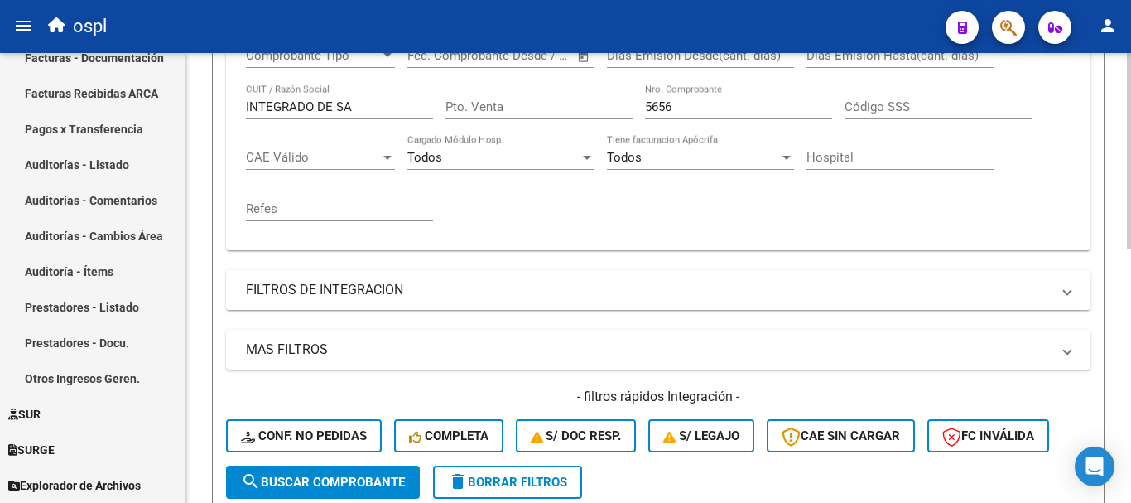
scroll to position [335, 0]
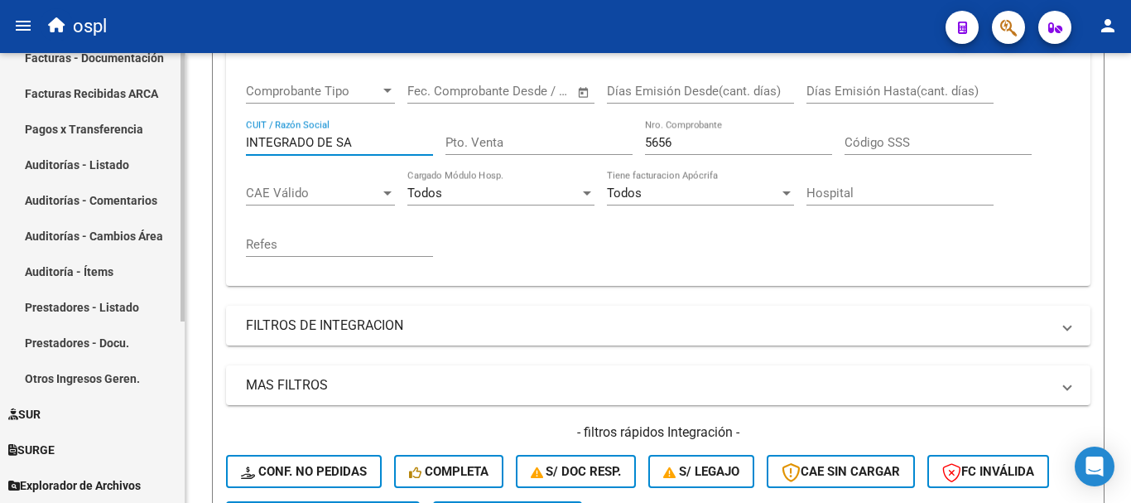
drag, startPoint x: 354, startPoint y: 142, endPoint x: 65, endPoint y: 104, distance: 290.7
click at [65, 104] on mat-sidenav-container "Firma Express Inicio Calendario SSS Instructivos Contacto OS Tesorería Extracto…" at bounding box center [565, 278] width 1131 height 450
type input "INSTITUTO NACIONAL"
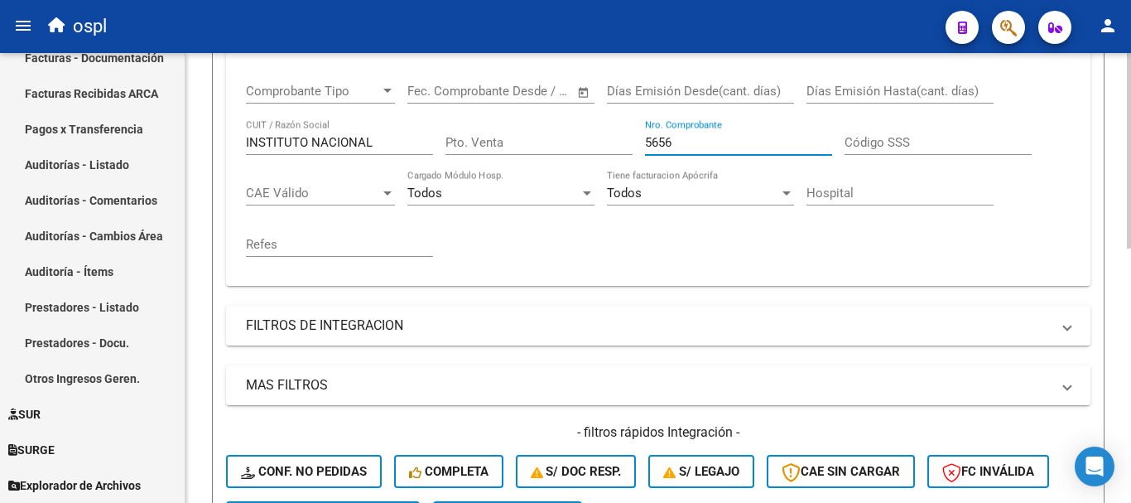
drag, startPoint x: 678, startPoint y: 143, endPoint x: 593, endPoint y: 142, distance: 85.3
click at [595, 142] on div "Comprobante Tipo Comprobante Tipo Fecha inicio – Fecha fin Fec. Comprobante Des…" at bounding box center [658, 170] width 825 height 205
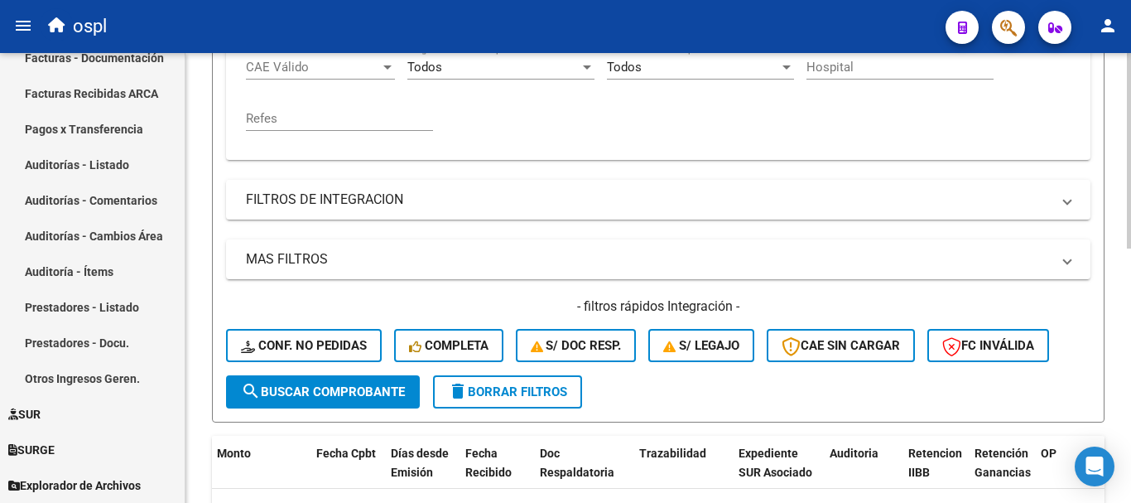
scroll to position [500, 0]
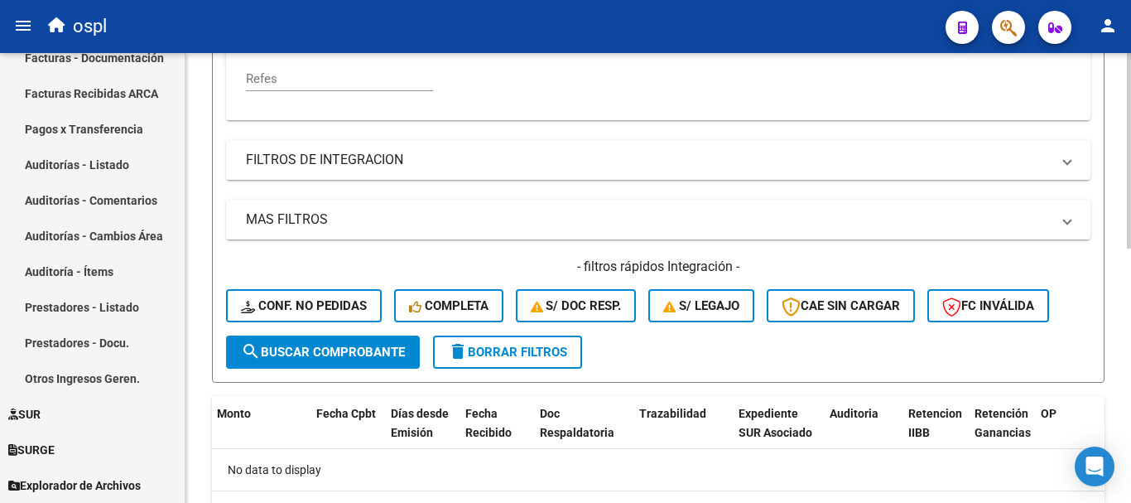
click at [287, 349] on span "search Buscar Comprobante" at bounding box center [323, 351] width 164 height 15
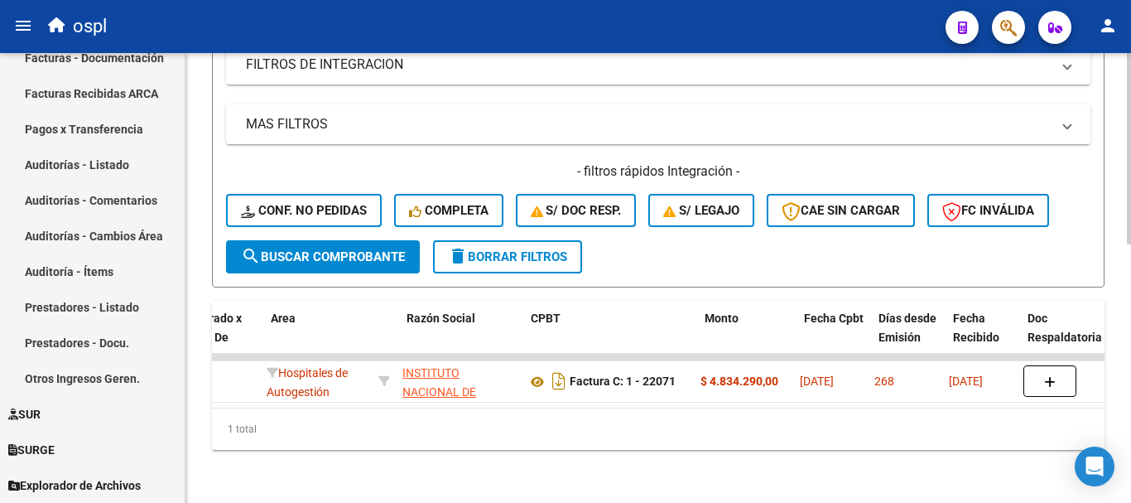
scroll to position [0, 303]
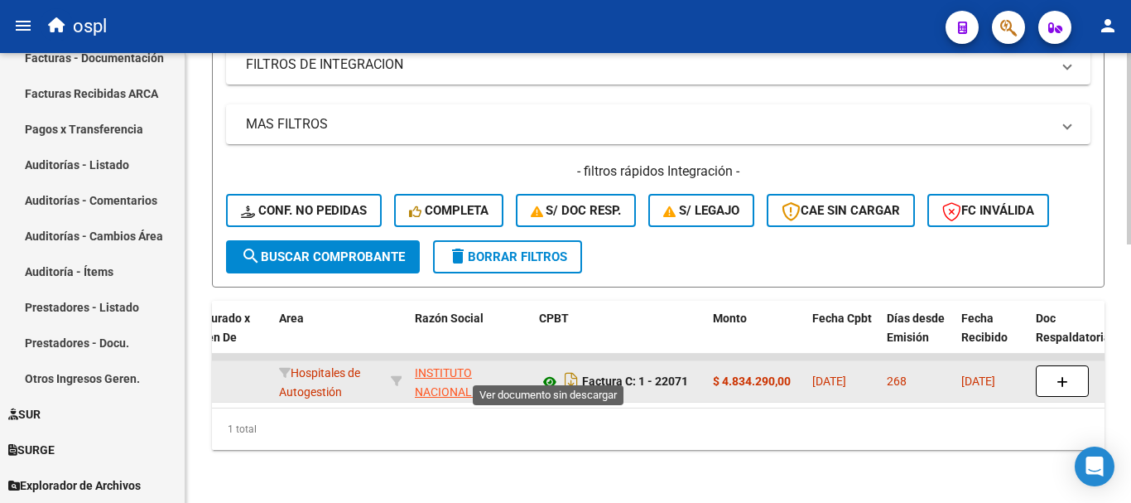
click at [552, 372] on icon at bounding box center [550, 382] width 22 height 20
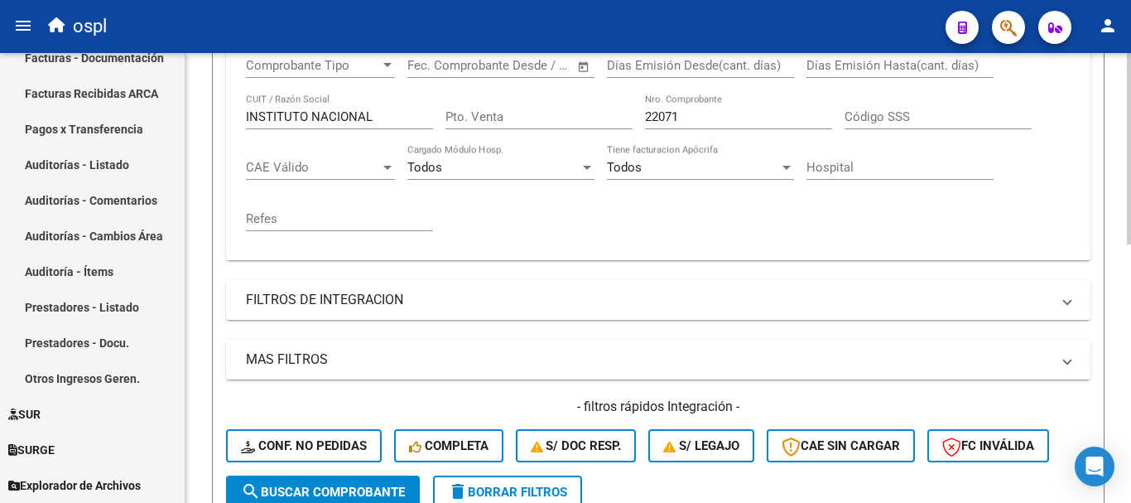
scroll to position [277, 0]
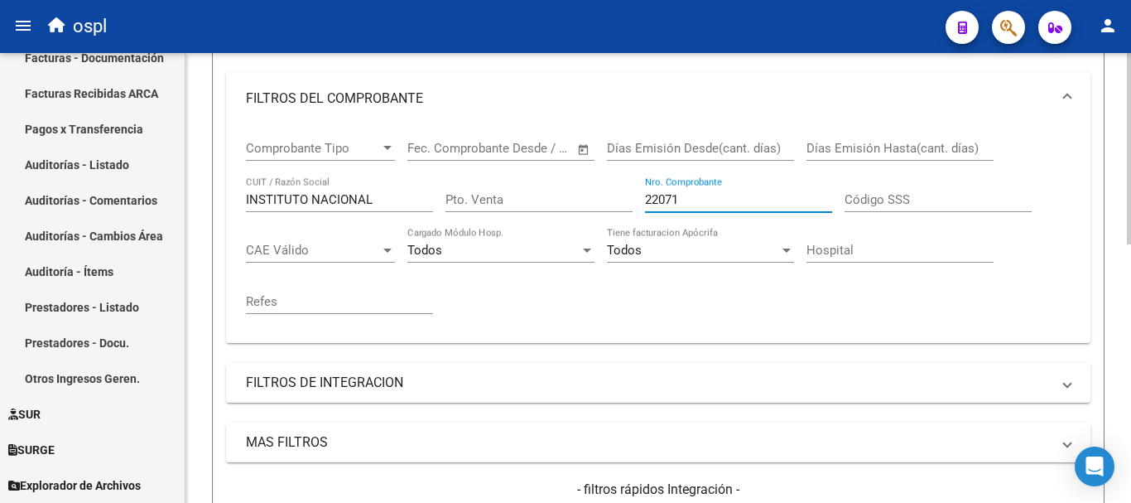
drag, startPoint x: 696, startPoint y: 197, endPoint x: 594, endPoint y: 200, distance: 102.7
click at [594, 200] on div "Comprobante Tipo Comprobante Tipo Fecha inicio – Fecha fin Fec. Comprobante Des…" at bounding box center [658, 227] width 825 height 205
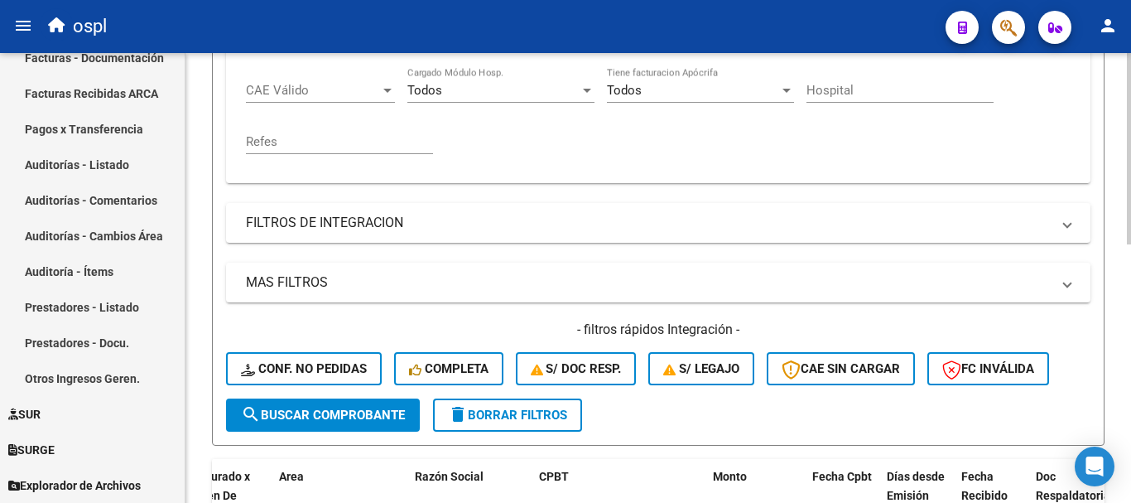
scroll to position [526, 0]
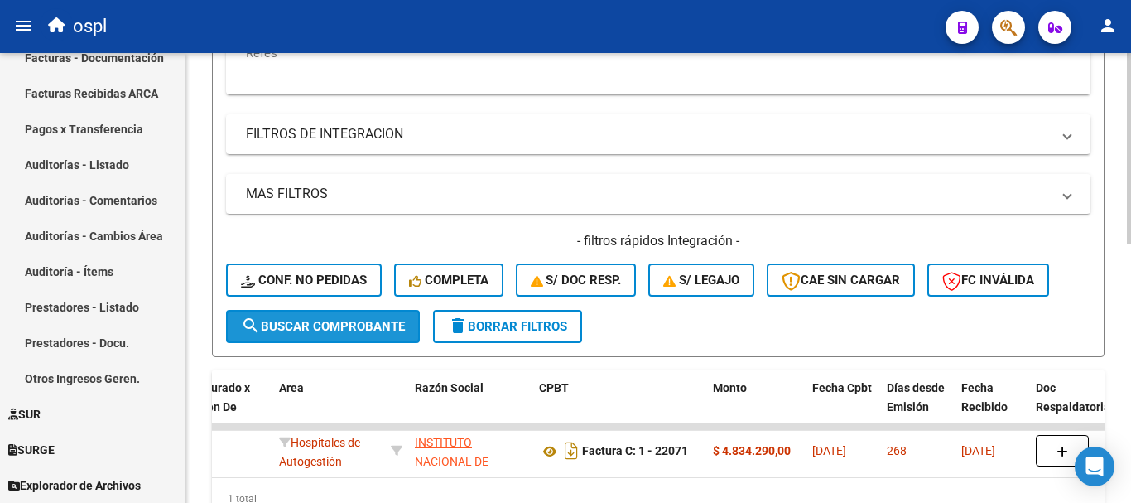
click at [361, 321] on span "search Buscar Comprobante" at bounding box center [323, 326] width 164 height 15
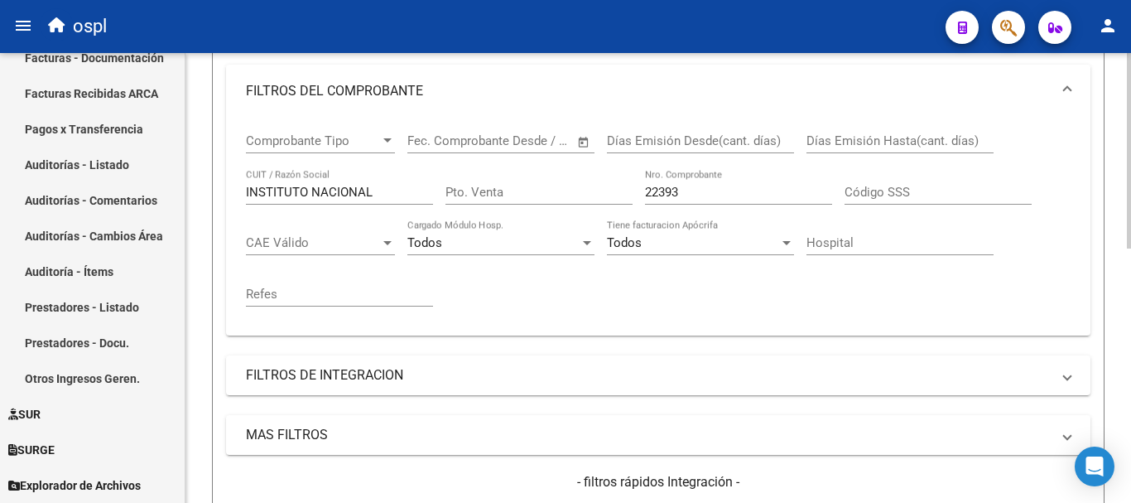
scroll to position [277, 0]
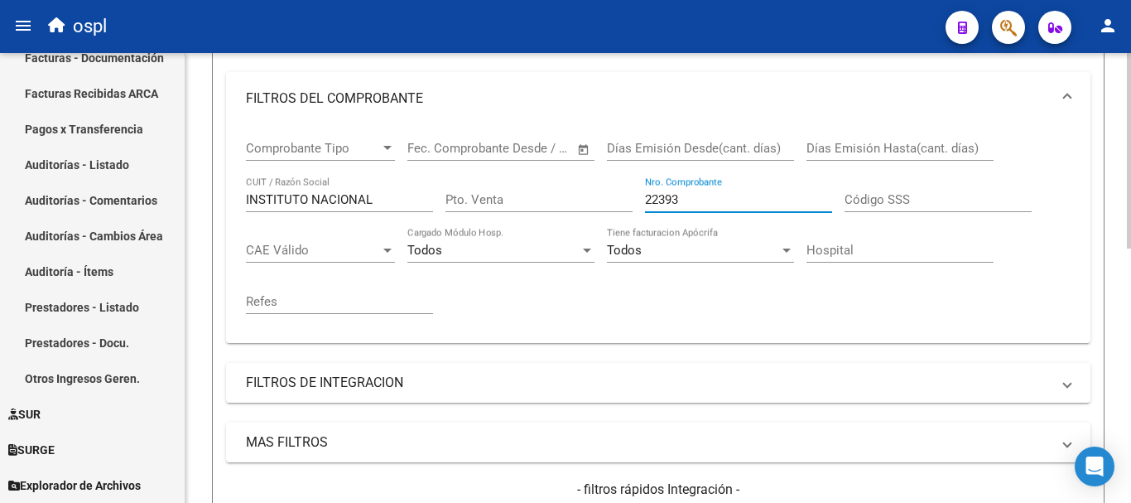
click at [695, 199] on input "22393" at bounding box center [738, 199] width 187 height 15
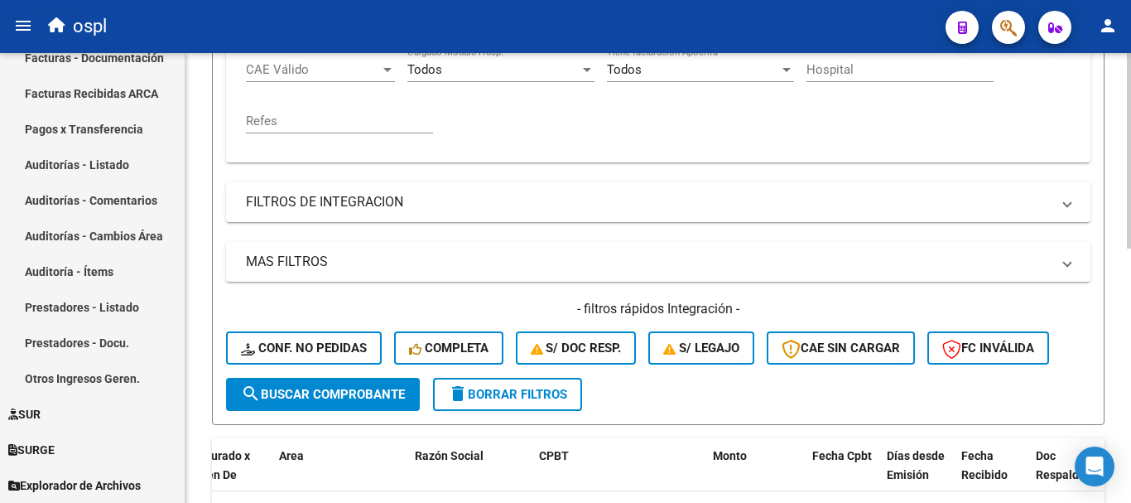
scroll to position [526, 0]
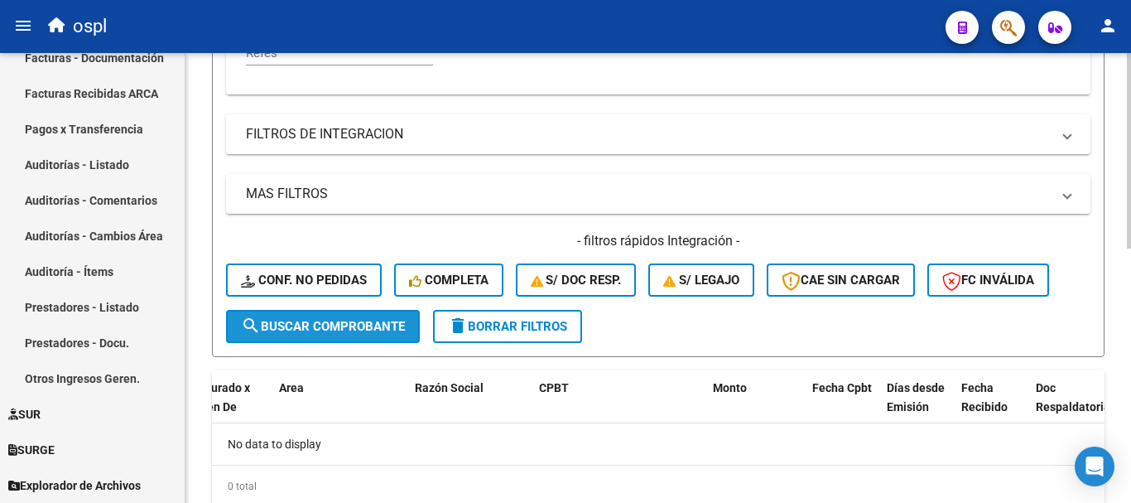
click at [381, 332] on span "search Buscar Comprobante" at bounding box center [323, 326] width 164 height 15
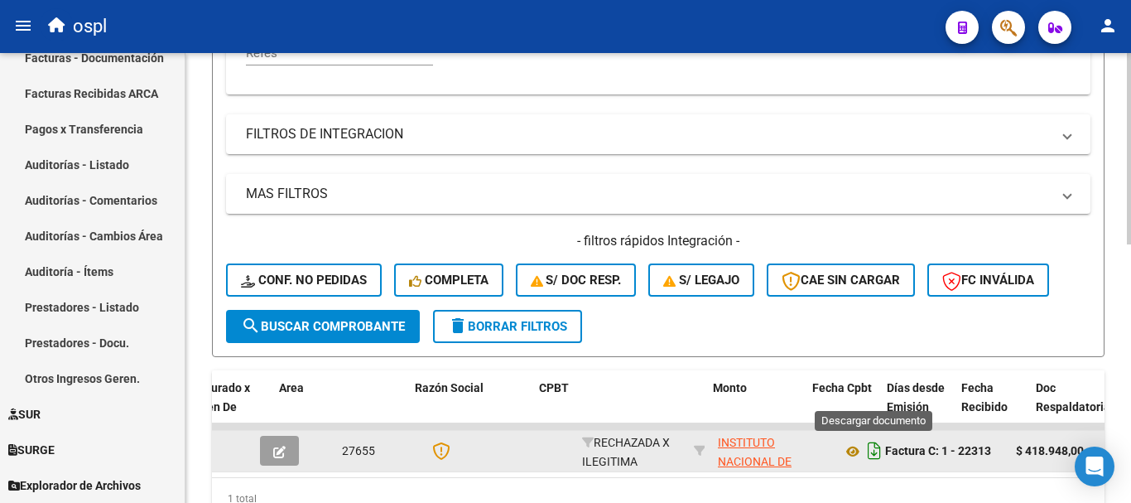
click at [870, 450] on icon "Descargar documento" at bounding box center [875, 450] width 22 height 26
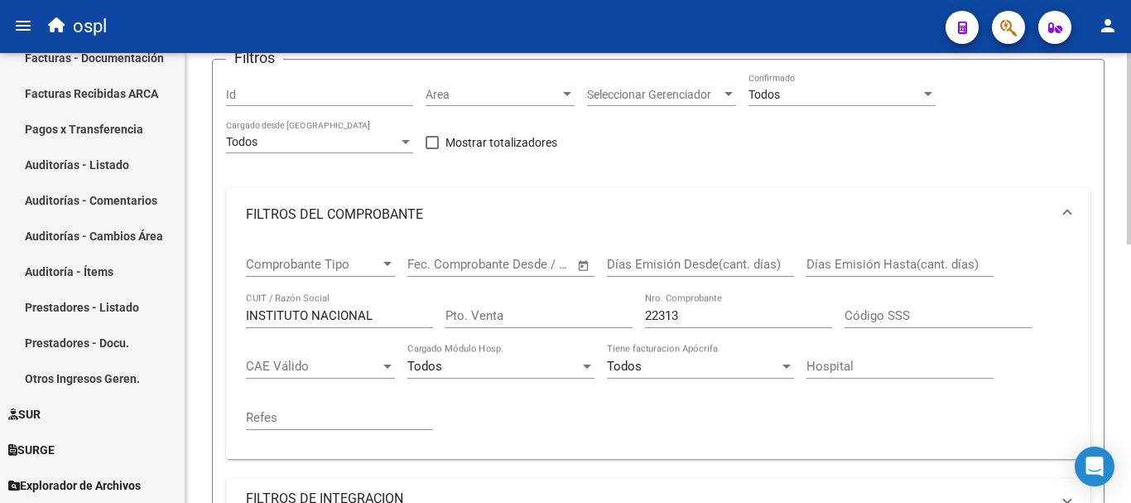
scroll to position [112, 0]
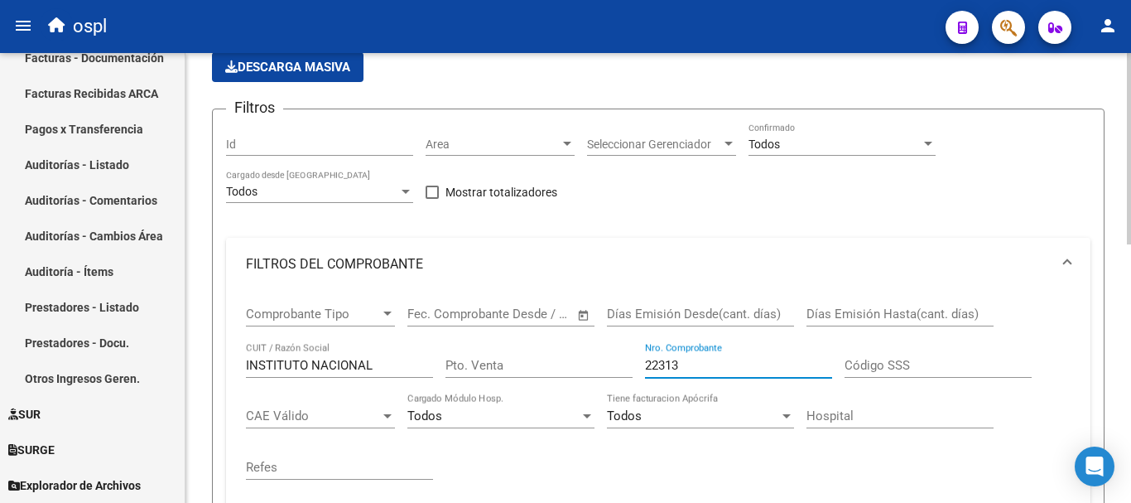
drag, startPoint x: 686, startPoint y: 354, endPoint x: 561, endPoint y: 330, distance: 128.0
click at [561, 330] on div "Comprobante Tipo Comprobante Tipo Fecha inicio – Fecha fin Fec. Comprobante Des…" at bounding box center [658, 393] width 825 height 205
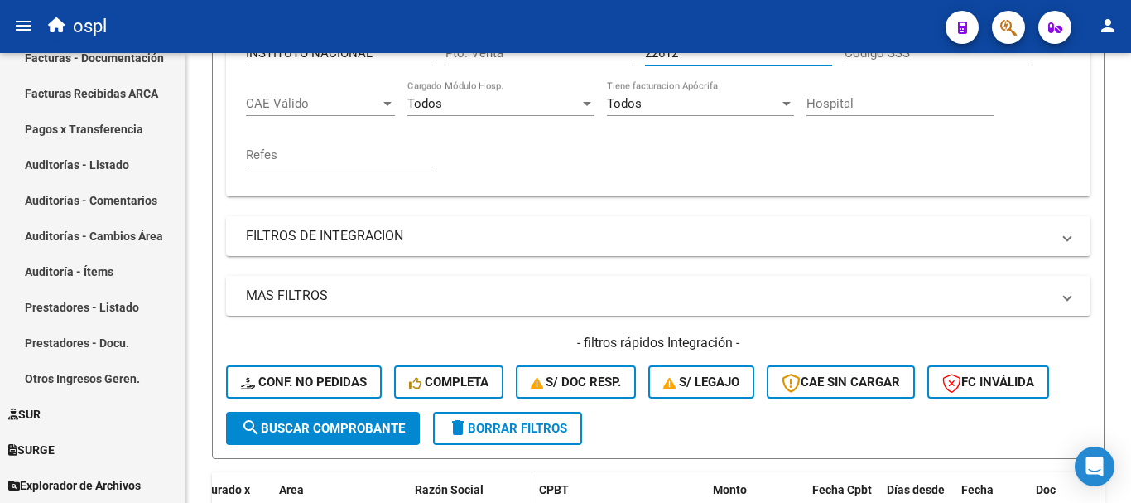
scroll to position [526, 0]
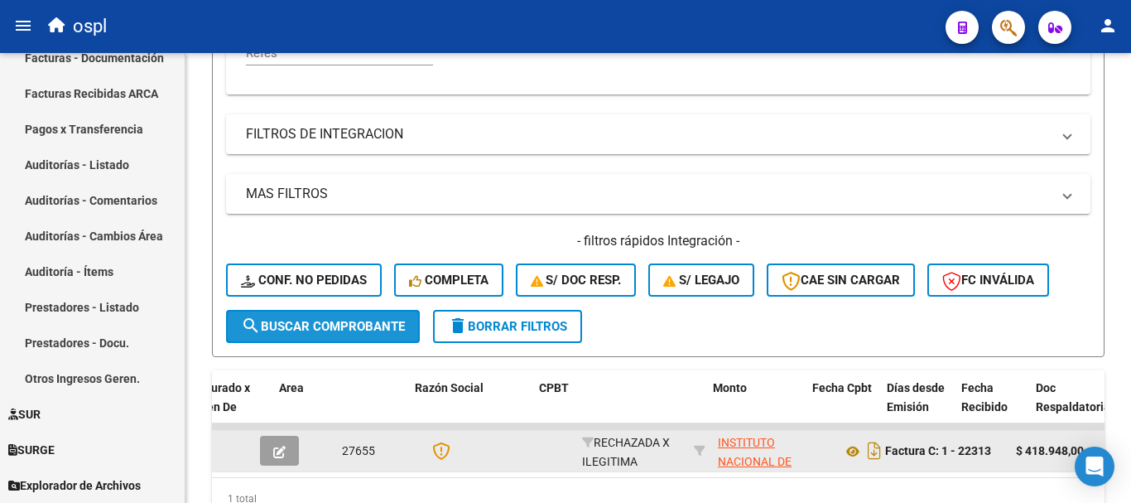
click at [371, 326] on span "search Buscar Comprobante" at bounding box center [323, 326] width 164 height 15
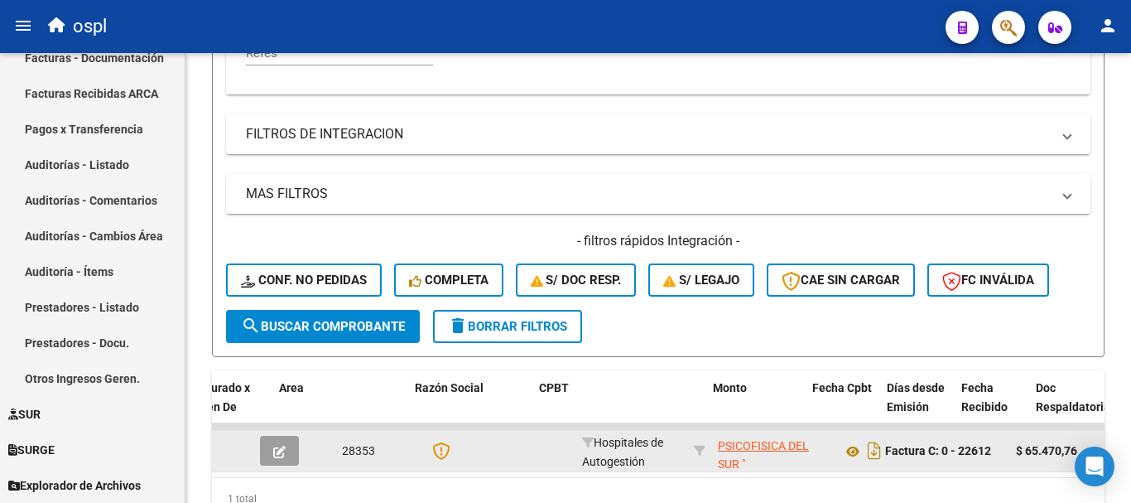
scroll to position [83, 0]
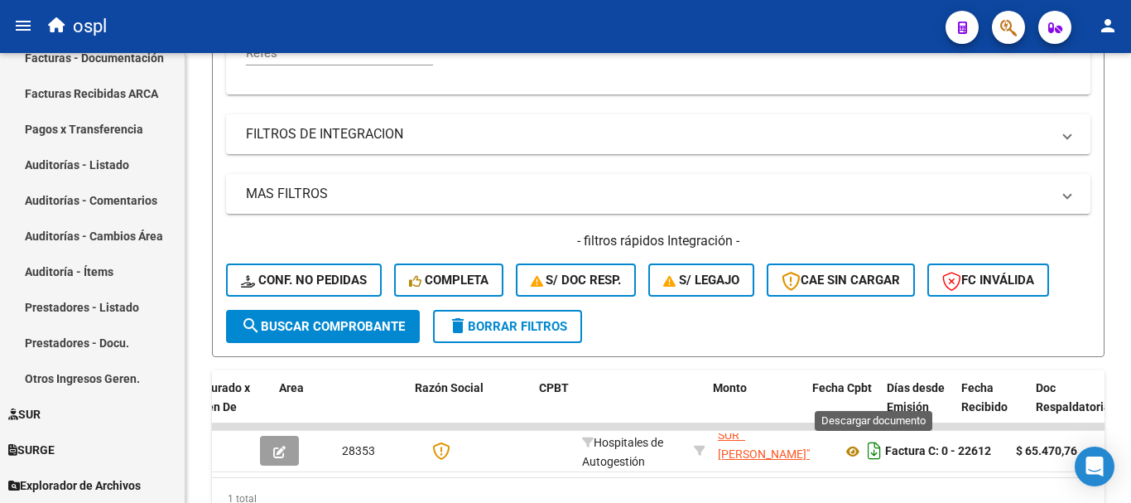
click at [871, 446] on icon "Descargar documento" at bounding box center [875, 450] width 22 height 26
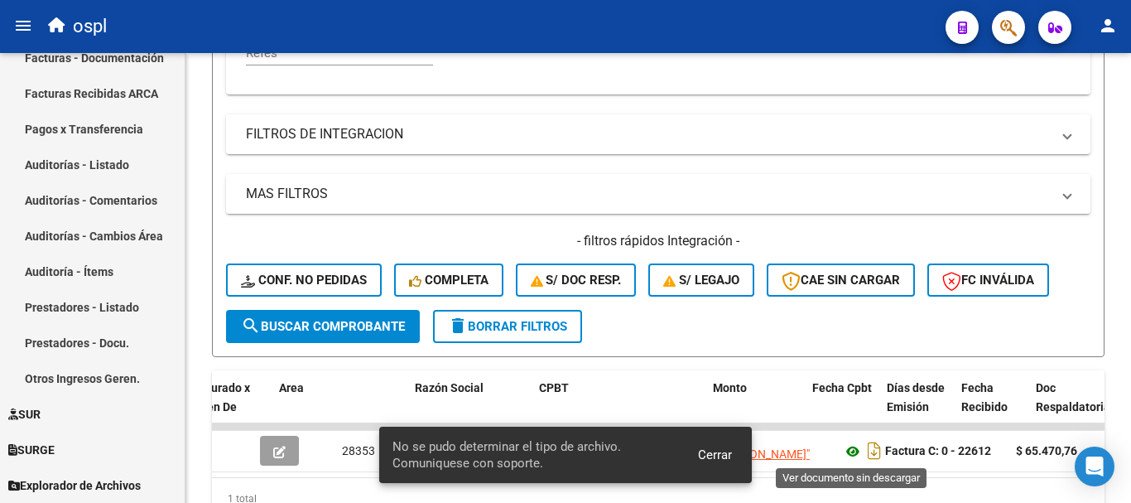
click at [847, 447] on icon at bounding box center [853, 451] width 22 height 20
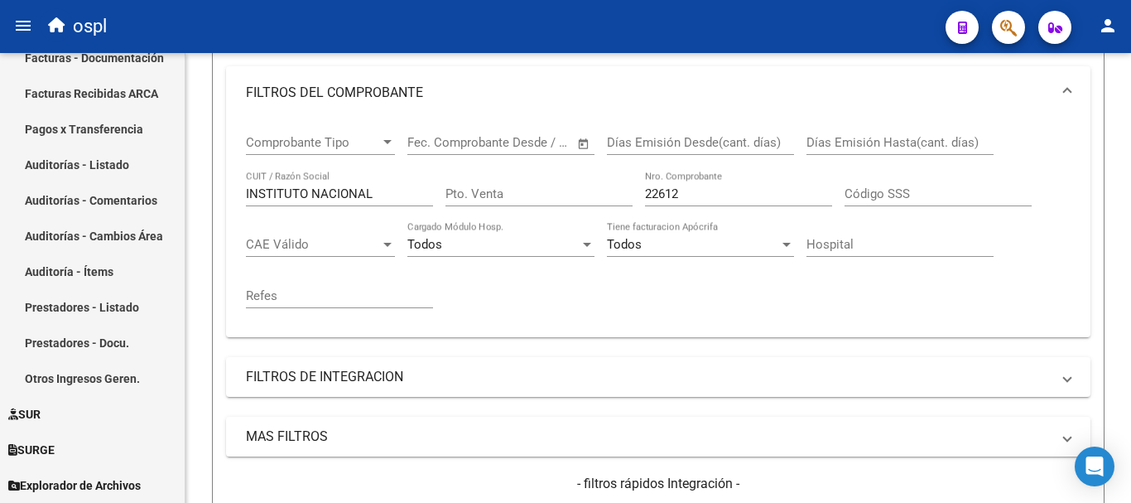
scroll to position [277, 0]
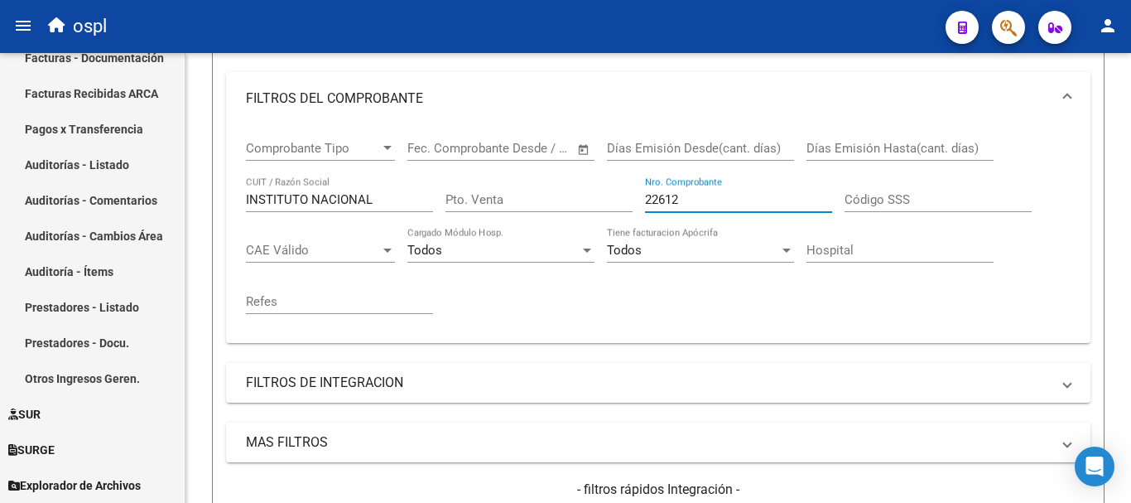
drag, startPoint x: 700, startPoint y: 203, endPoint x: 511, endPoint y: 173, distance: 191.1
click at [515, 177] on div "Comprobante Tipo Comprobante Tipo Fecha inicio – Fecha fin Fec. Comprobante Des…" at bounding box center [658, 227] width 825 height 205
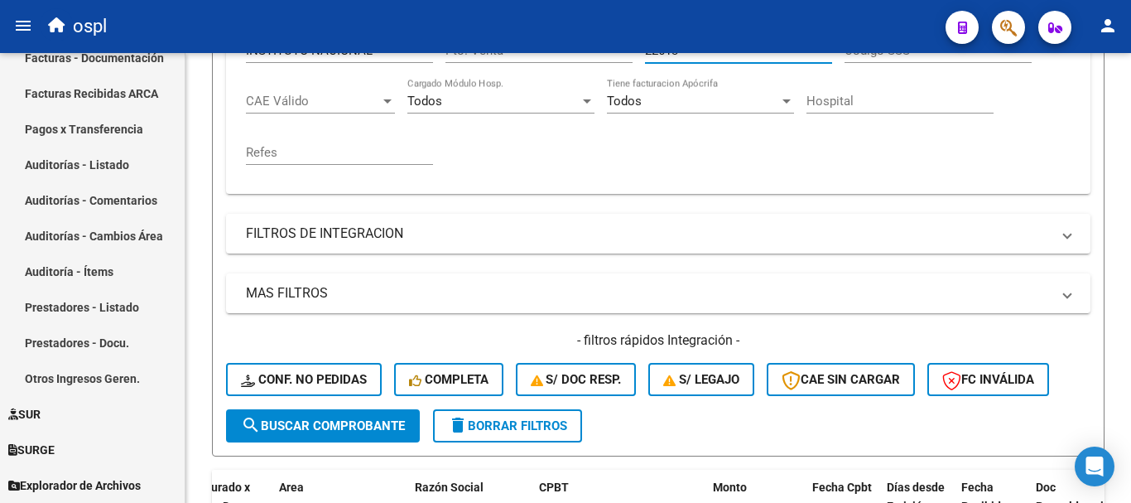
scroll to position [443, 0]
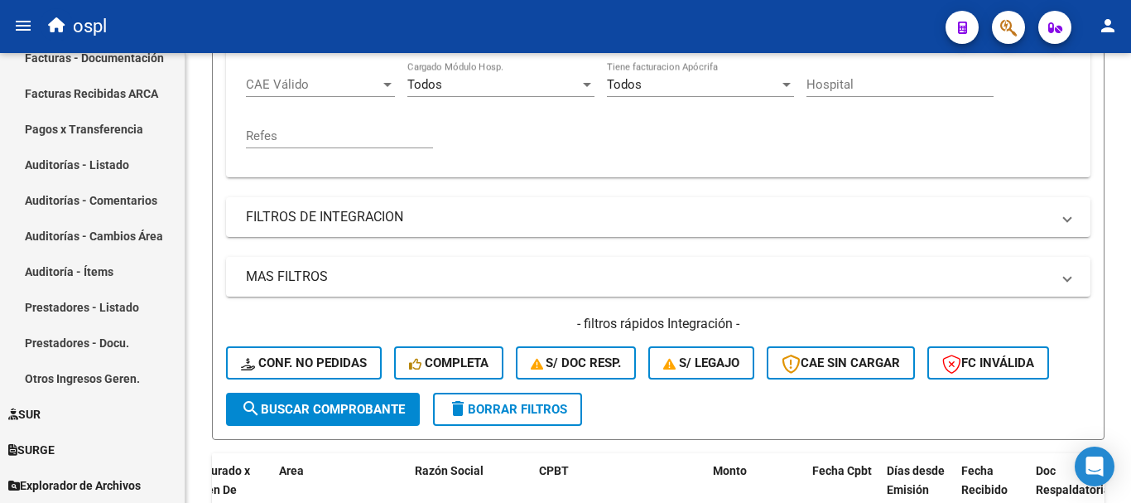
type input "22613"
click at [383, 405] on span "search Buscar Comprobante" at bounding box center [323, 409] width 164 height 15
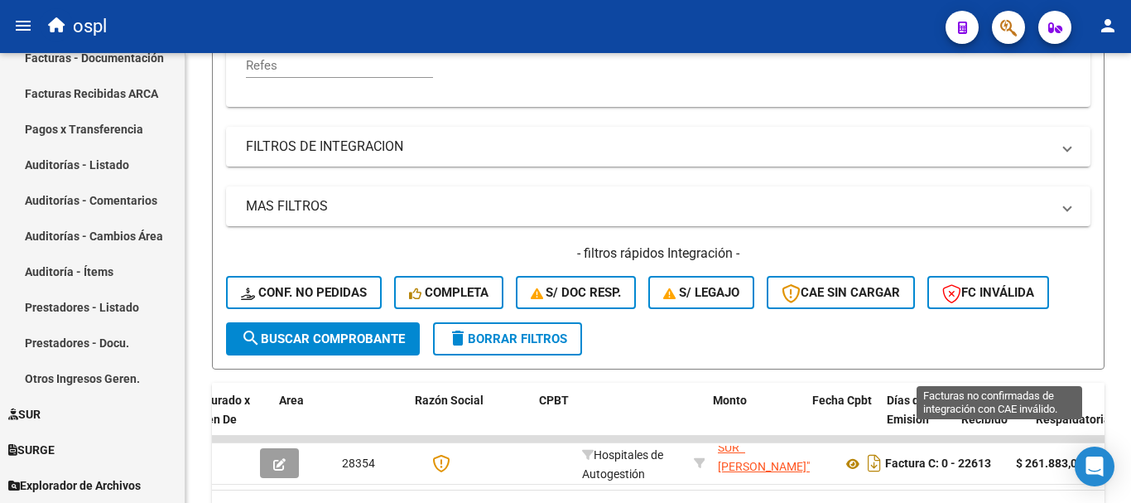
scroll to position [609, 0]
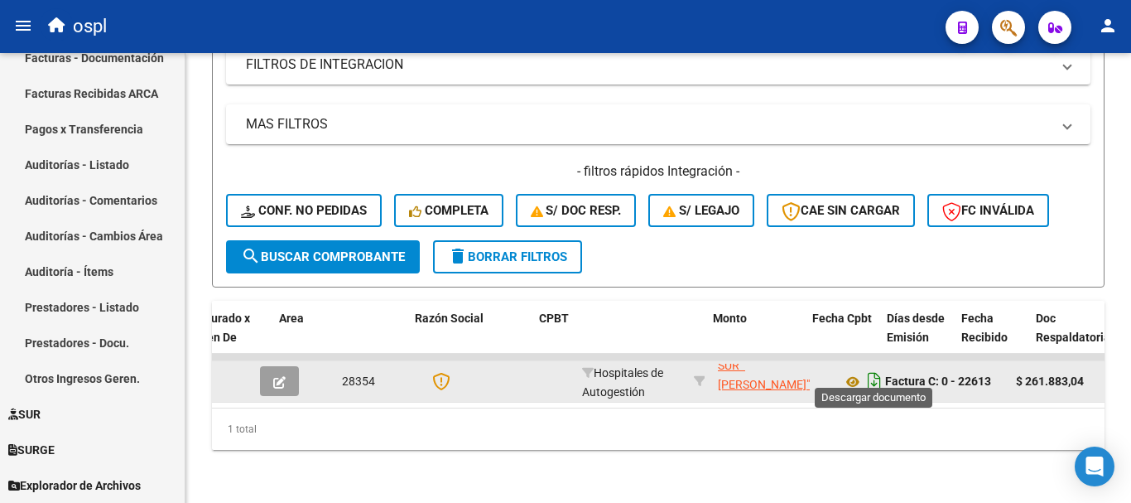
click at [879, 368] on icon "Descargar documento" at bounding box center [875, 381] width 22 height 26
click at [849, 372] on icon at bounding box center [853, 382] width 22 height 20
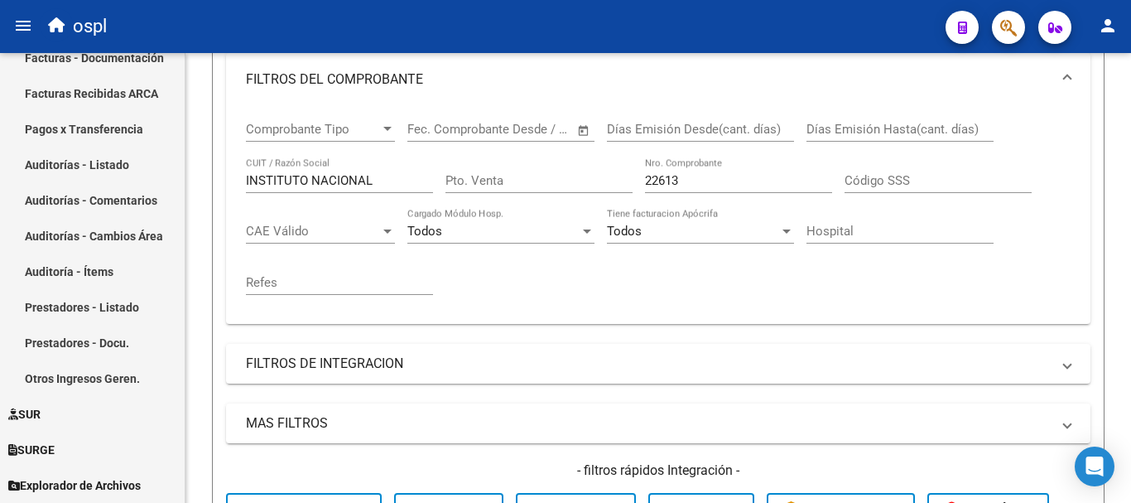
scroll to position [277, 0]
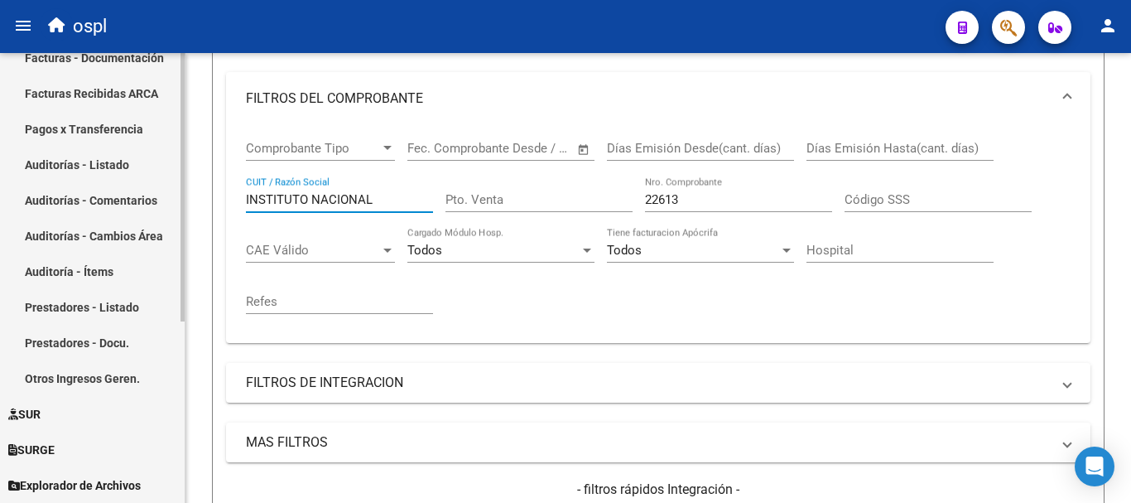
drag, startPoint x: 381, startPoint y: 195, endPoint x: 0, endPoint y: 95, distance: 393.9
click at [0, 95] on mat-sidenav-container "Firma Express Inicio Calendario SSS Instructivos Contacto OS Tesorería Extracto…" at bounding box center [565, 278] width 1131 height 450
type input "MINISTERIO DE SALUD"
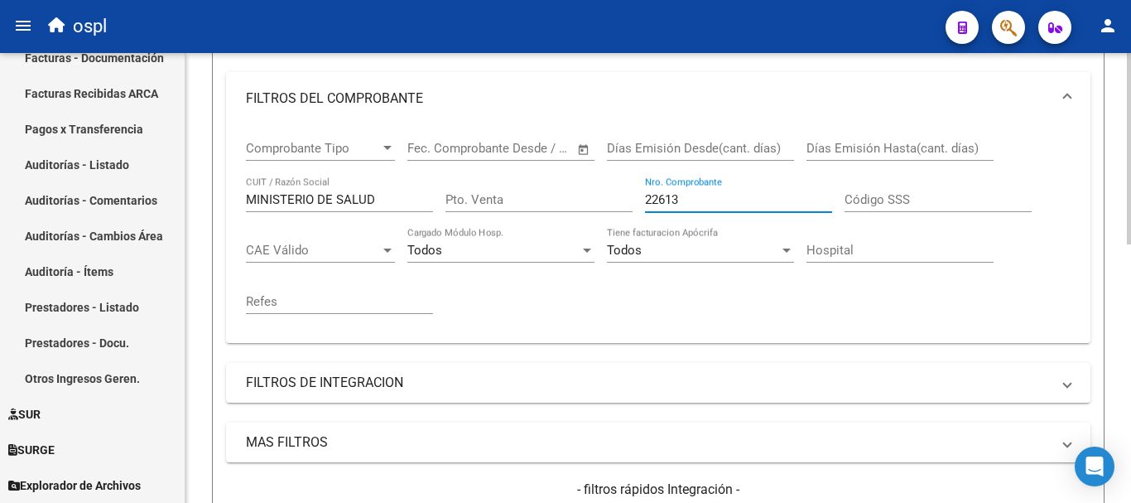
drag, startPoint x: 696, startPoint y: 196, endPoint x: 566, endPoint y: 176, distance: 131.5
click at [566, 176] on div "Comprobante Tipo Comprobante Tipo Fecha inicio – Fecha fin Fec. Comprobante Des…" at bounding box center [658, 227] width 825 height 205
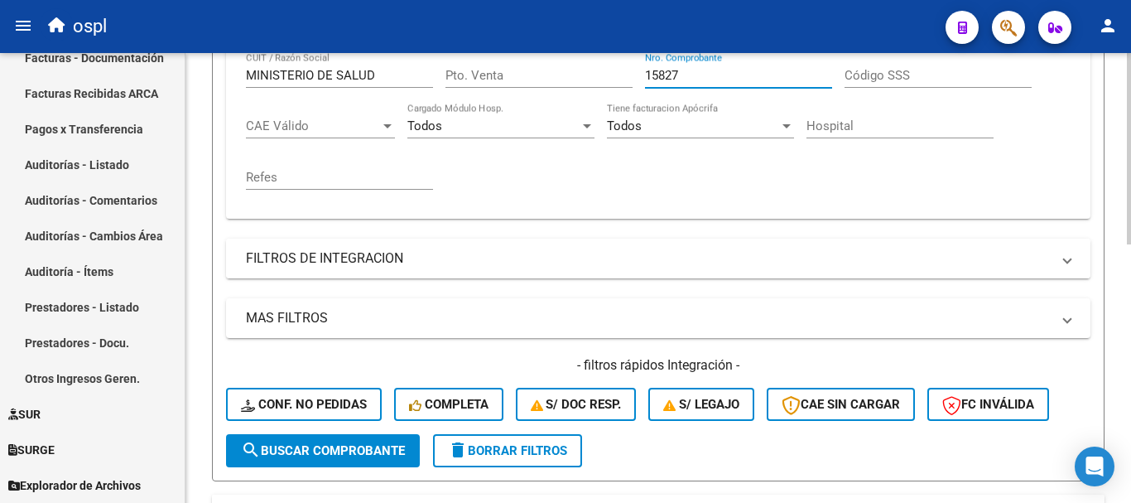
scroll to position [526, 0]
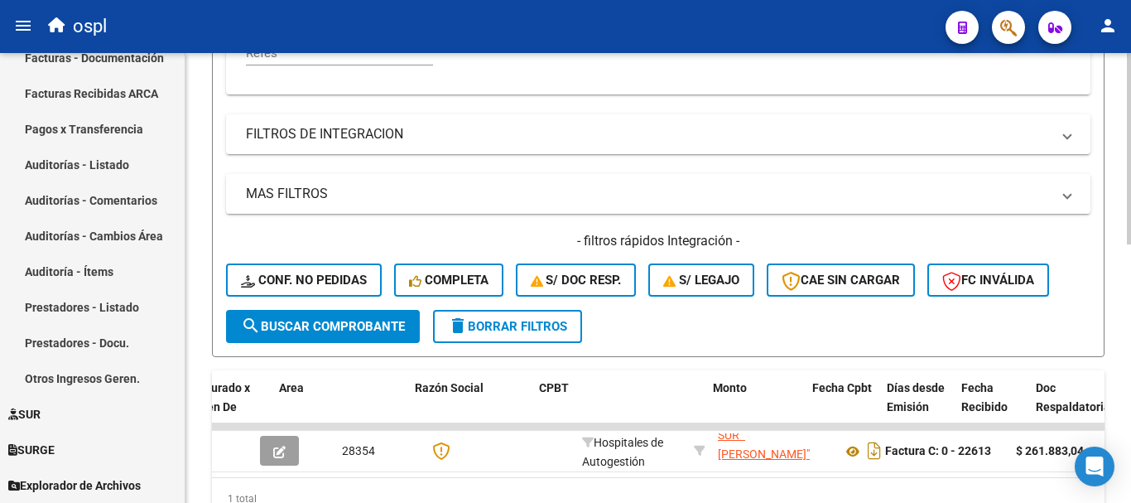
click at [375, 321] on span "search Buscar Comprobante" at bounding box center [323, 326] width 164 height 15
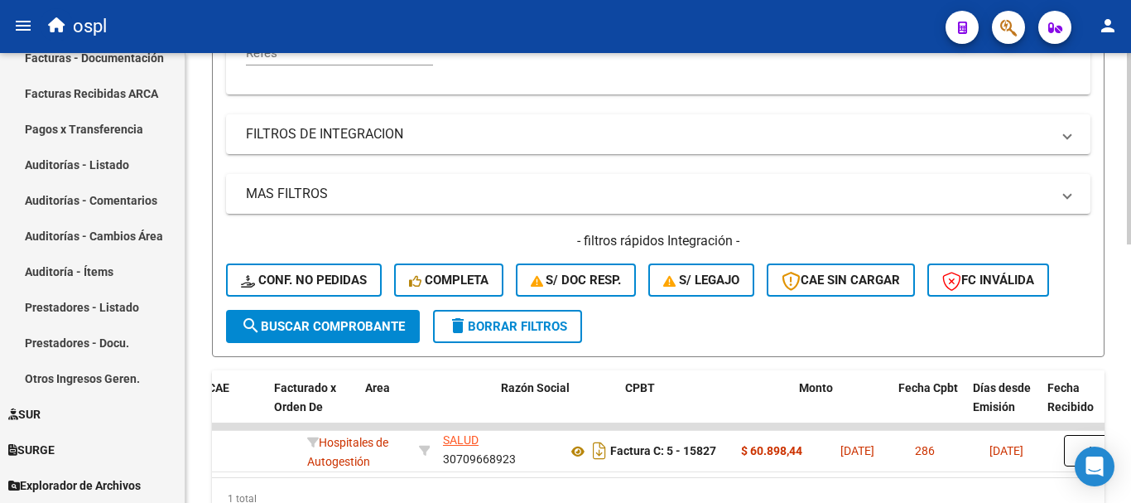
scroll to position [0, 446]
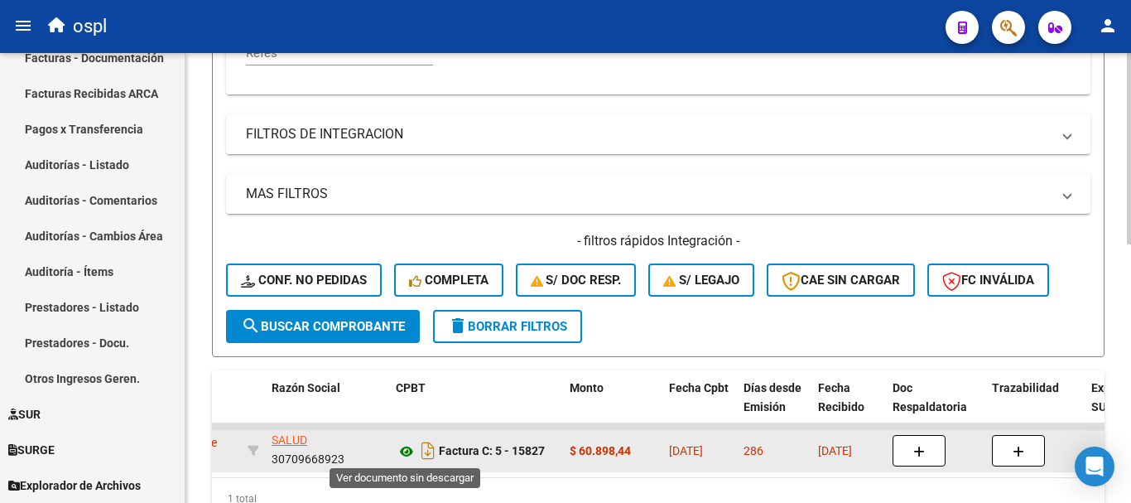
click at [408, 447] on icon at bounding box center [407, 451] width 22 height 20
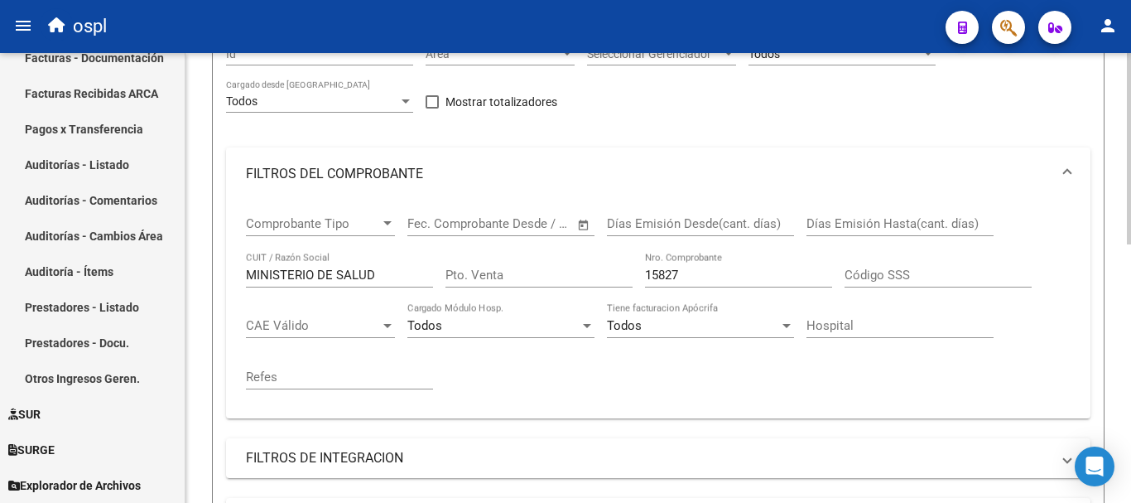
scroll to position [195, 0]
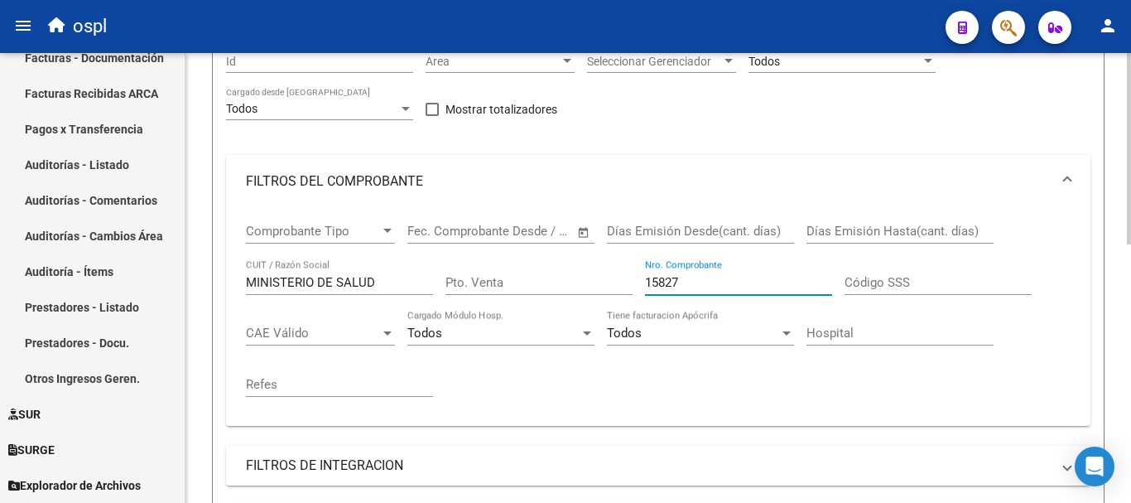
drag, startPoint x: 712, startPoint y: 282, endPoint x: 577, endPoint y: 262, distance: 136.4
click at [577, 262] on div "Comprobante Tipo Comprobante Tipo Fecha inicio – Fecha fin Fec. Comprobante Des…" at bounding box center [658, 310] width 825 height 205
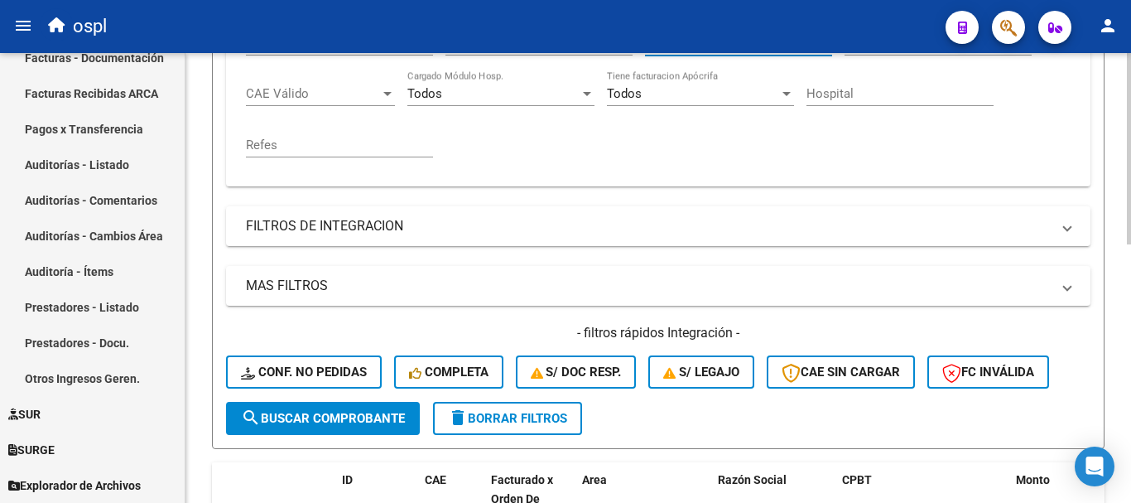
scroll to position [443, 0]
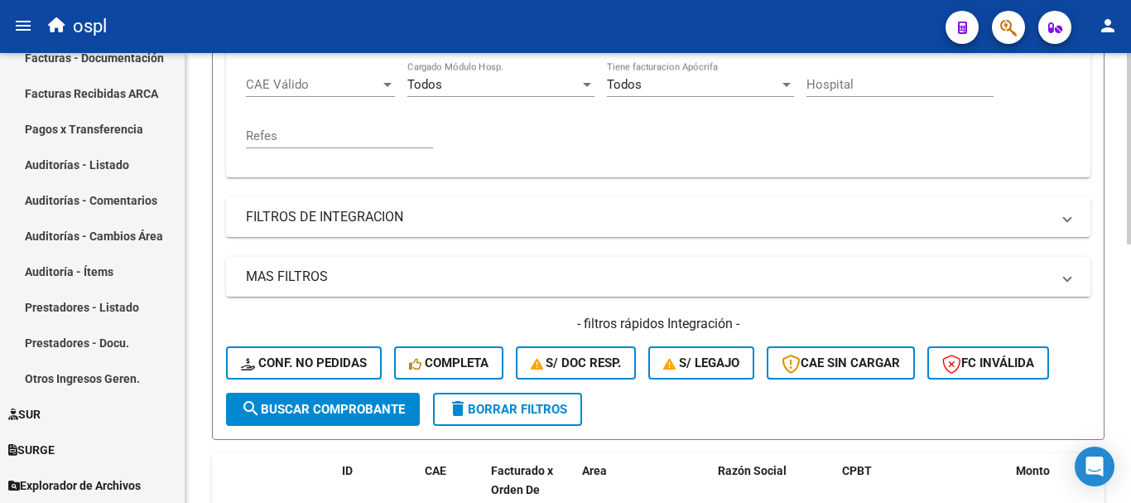
type input "17279"
click at [400, 406] on span "search Buscar Comprobante" at bounding box center [323, 409] width 164 height 15
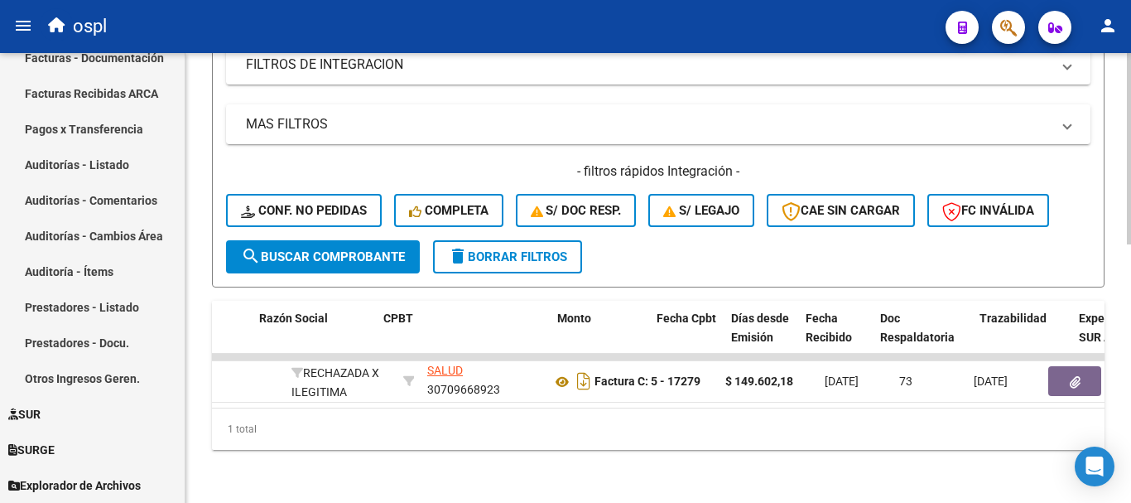
scroll to position [0, 463]
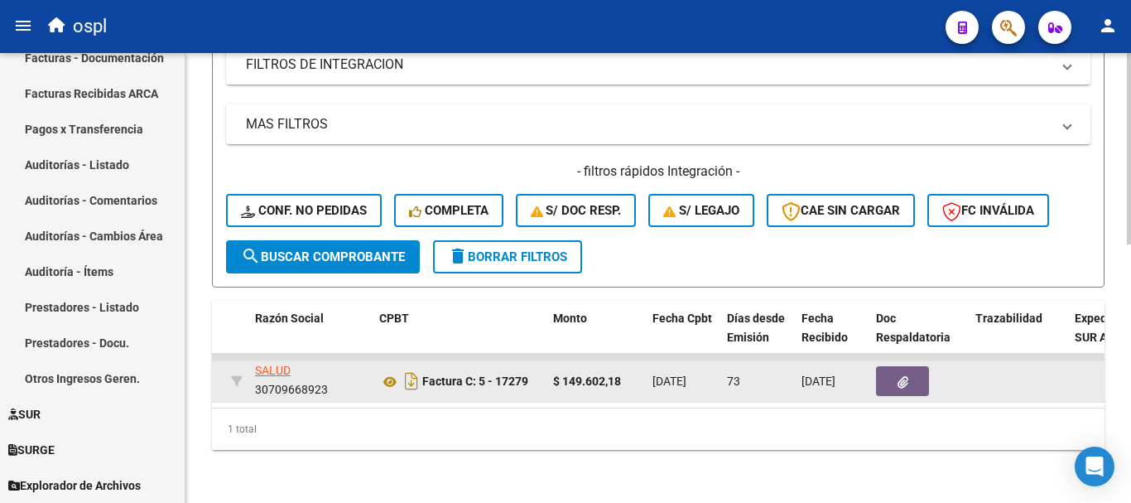
click at [915, 368] on button "button" at bounding box center [902, 381] width 53 height 30
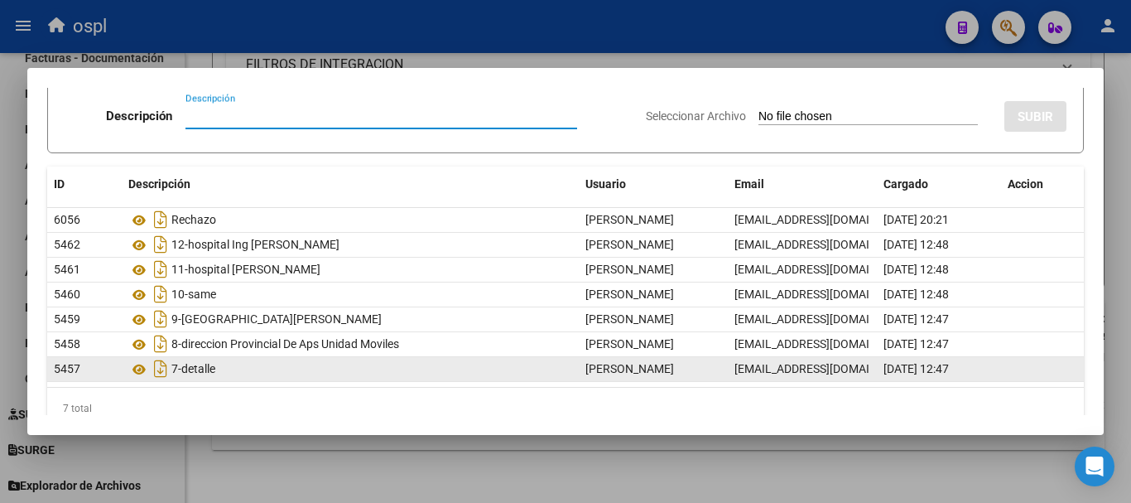
scroll to position [83, 0]
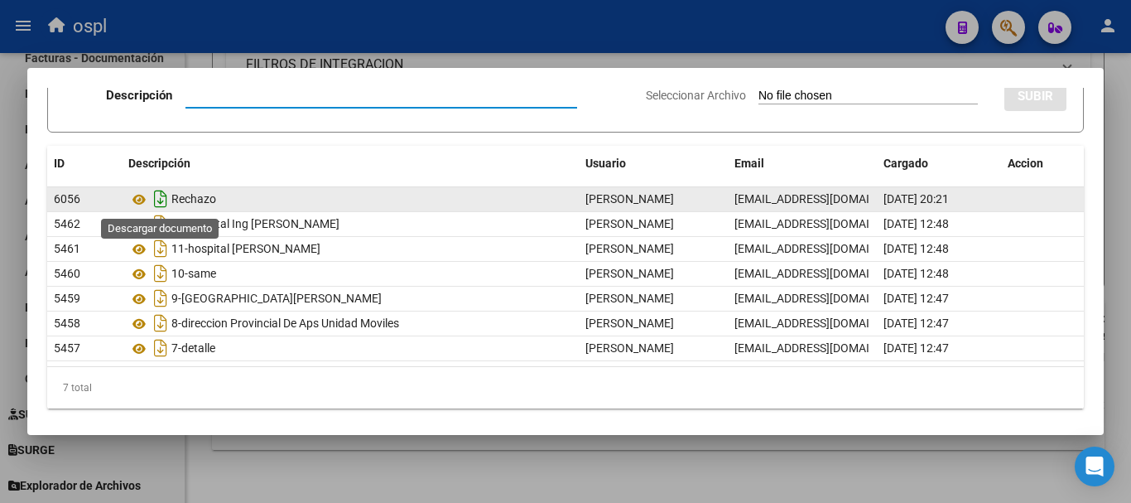
click at [156, 198] on icon "Descargar documento" at bounding box center [161, 198] width 22 height 26
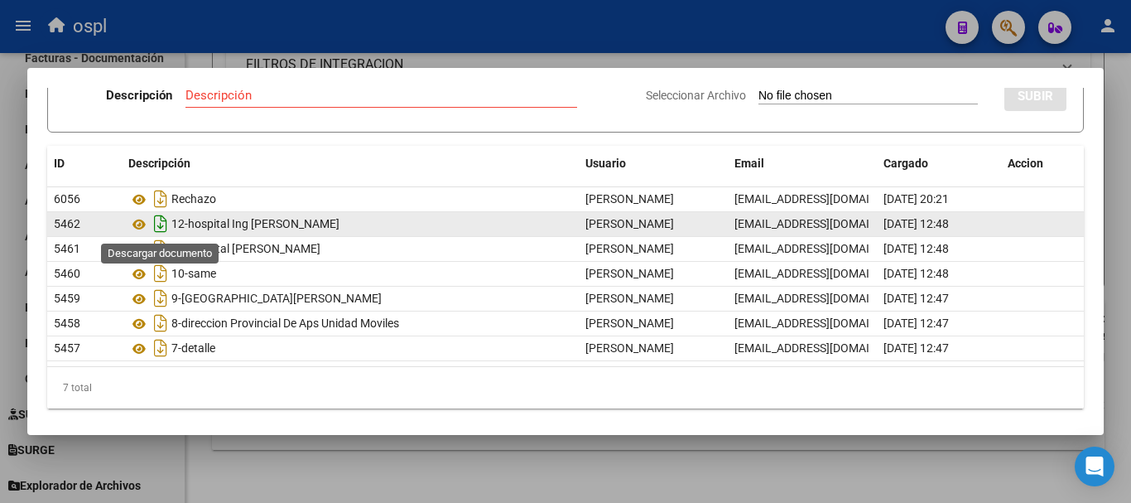
click at [157, 226] on icon "Descargar documento" at bounding box center [161, 223] width 22 height 26
click at [324, 469] on div at bounding box center [565, 251] width 1131 height 503
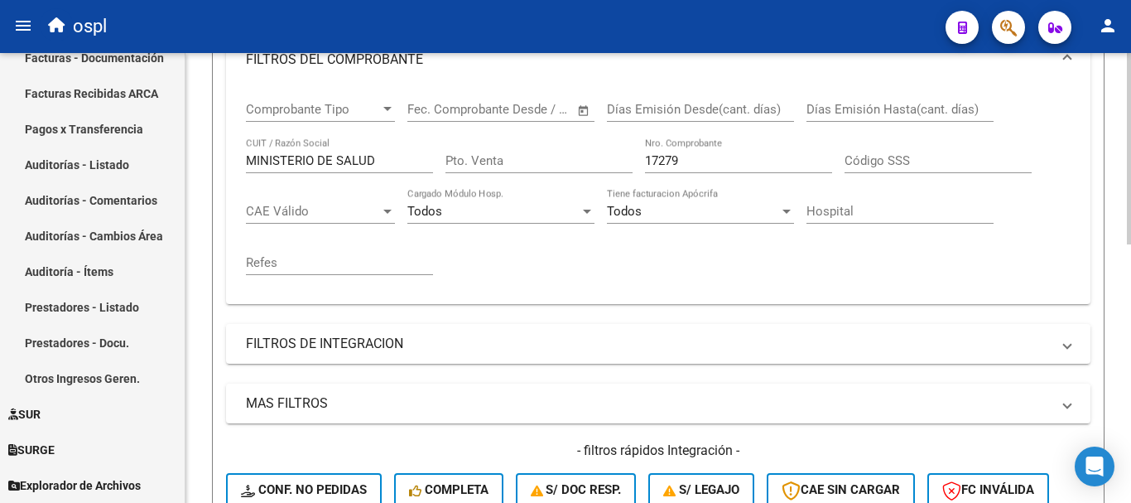
scroll to position [277, 0]
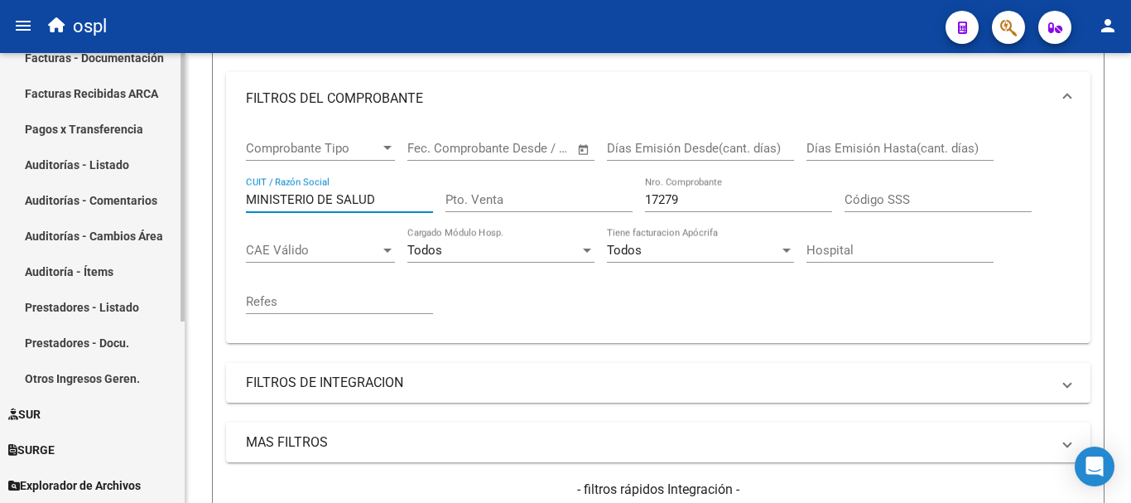
drag, startPoint x: 383, startPoint y: 198, endPoint x: 113, endPoint y: 157, distance: 273.9
click at [113, 157] on mat-sidenav-container "Firma Express Inicio Calendario SSS Instructivos Contacto OS Tesorería Extracto…" at bounding box center [565, 278] width 1131 height 450
type input "EFECTORES"
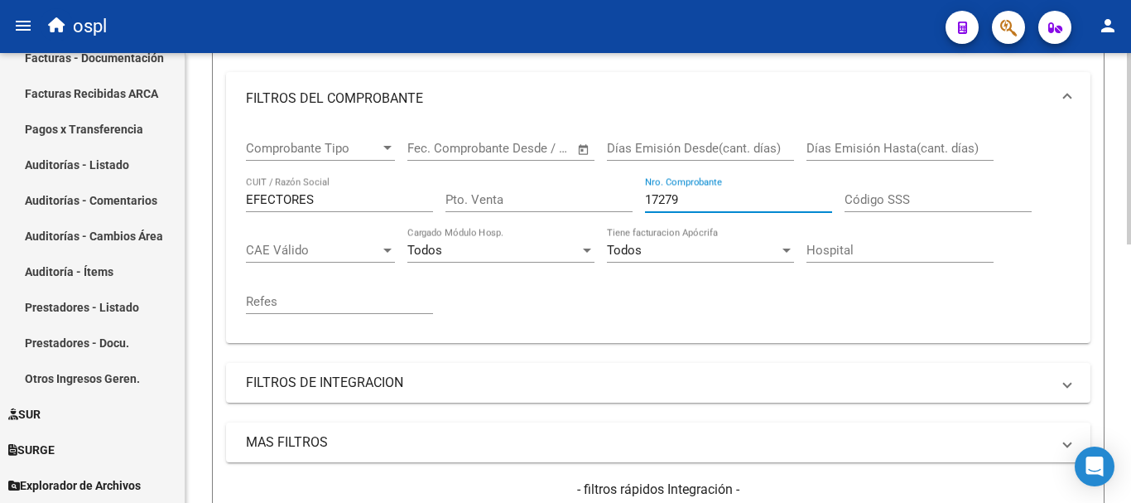
drag, startPoint x: 691, startPoint y: 203, endPoint x: 590, endPoint y: 190, distance: 101.8
click at [590, 190] on div "Comprobante Tipo Comprobante Tipo Fecha inicio – Fecha fin Fec. Comprobante Des…" at bounding box center [658, 227] width 825 height 205
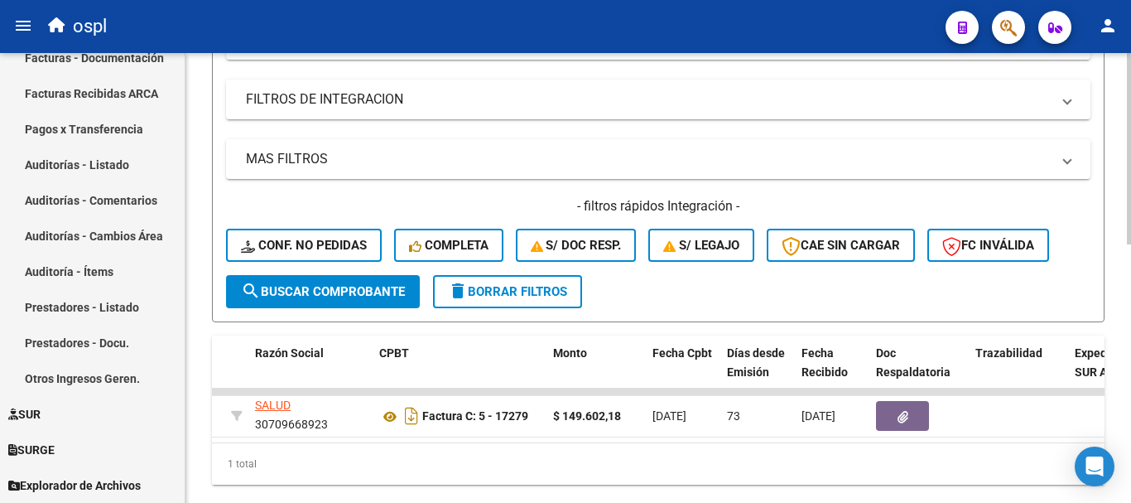
scroll to position [609, 0]
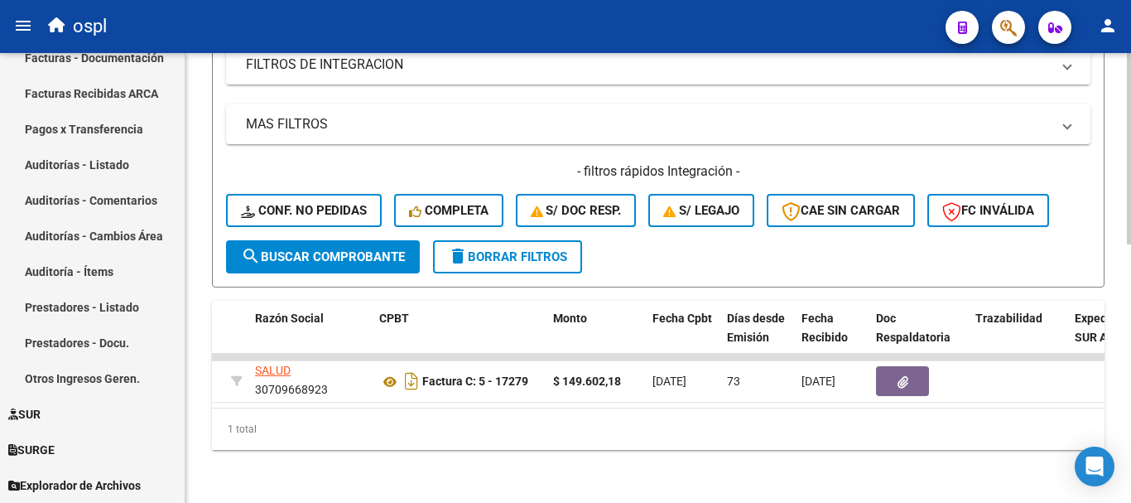
type input "7279"
click at [333, 249] on span "search Buscar Comprobante" at bounding box center [323, 256] width 164 height 15
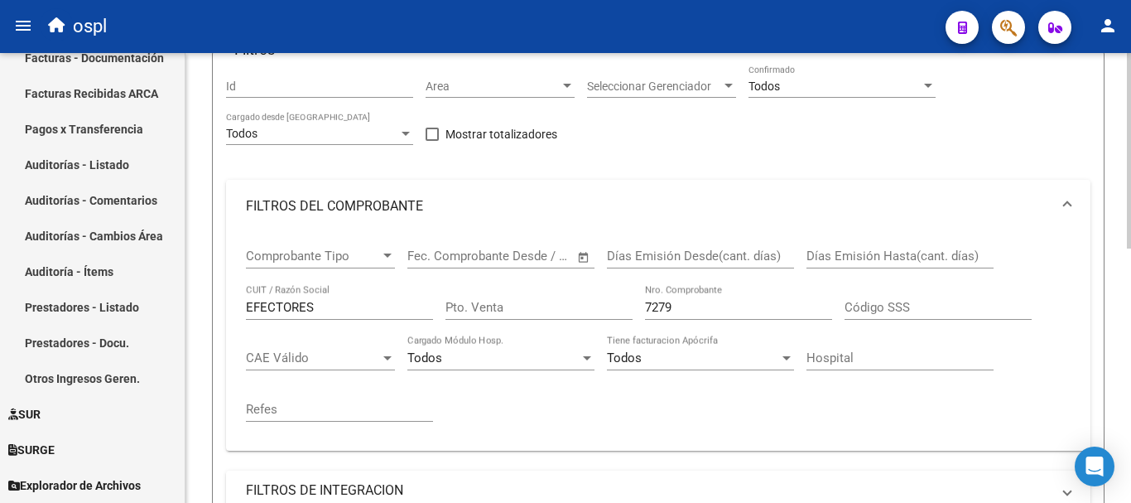
scroll to position [169, 0]
drag, startPoint x: 663, startPoint y: 308, endPoint x: 576, endPoint y: 287, distance: 90.4
click at [576, 287] on div "Comprobante Tipo Comprobante Tipo Fecha inicio – Fecha fin Fec. Comprobante Des…" at bounding box center [658, 336] width 825 height 205
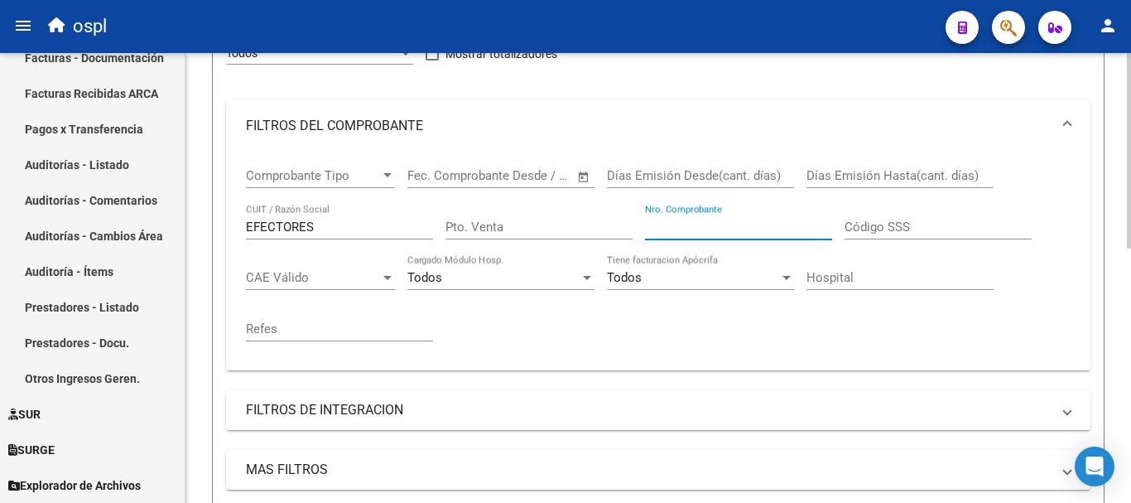
scroll to position [583, 0]
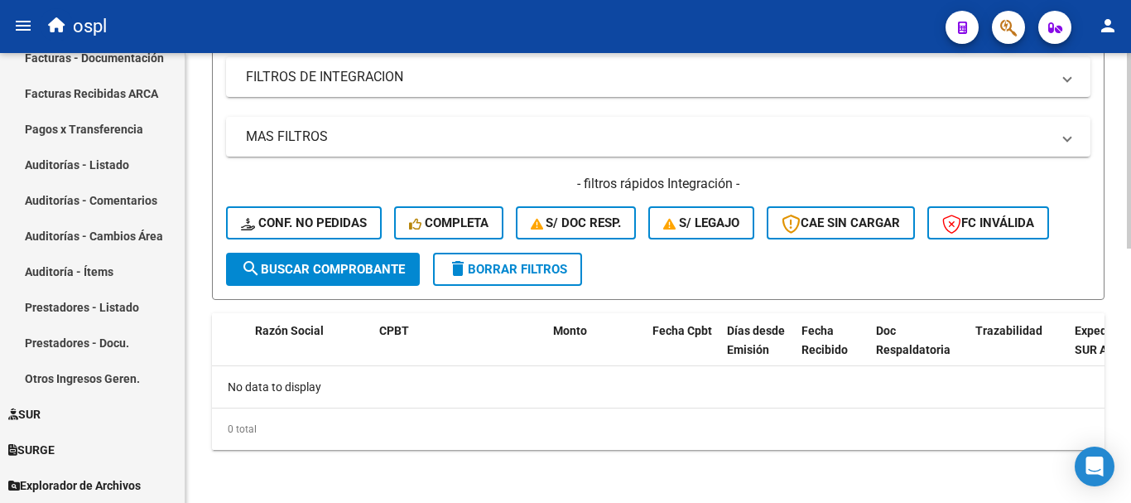
click at [380, 272] on span "search Buscar Comprobante" at bounding box center [323, 269] width 164 height 15
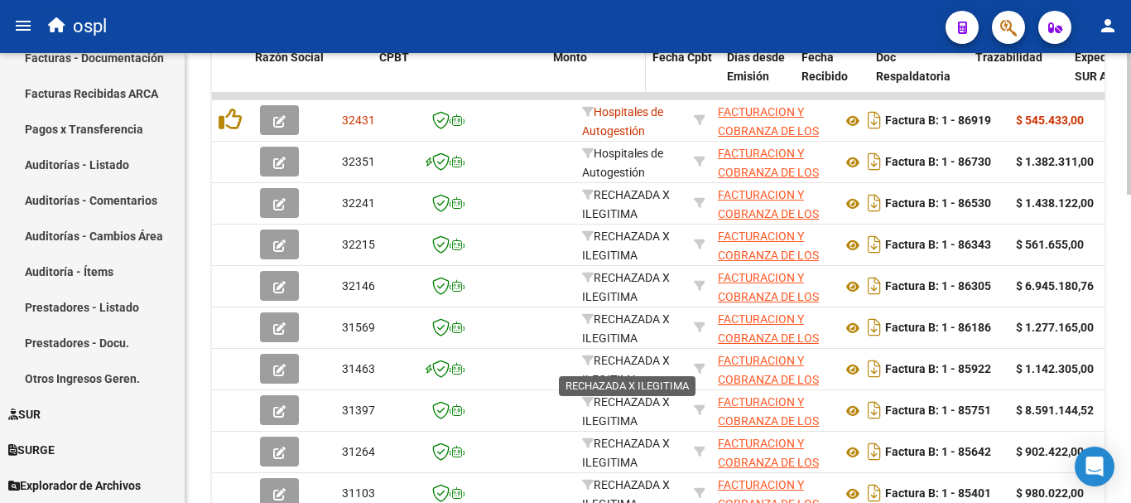
scroll to position [831, 0]
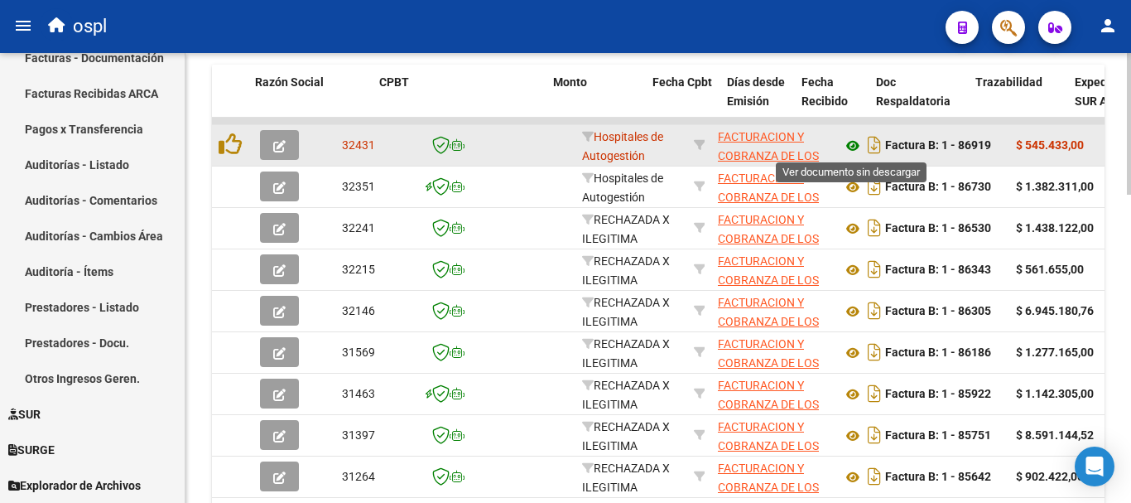
click at [850, 144] on icon at bounding box center [853, 146] width 22 height 20
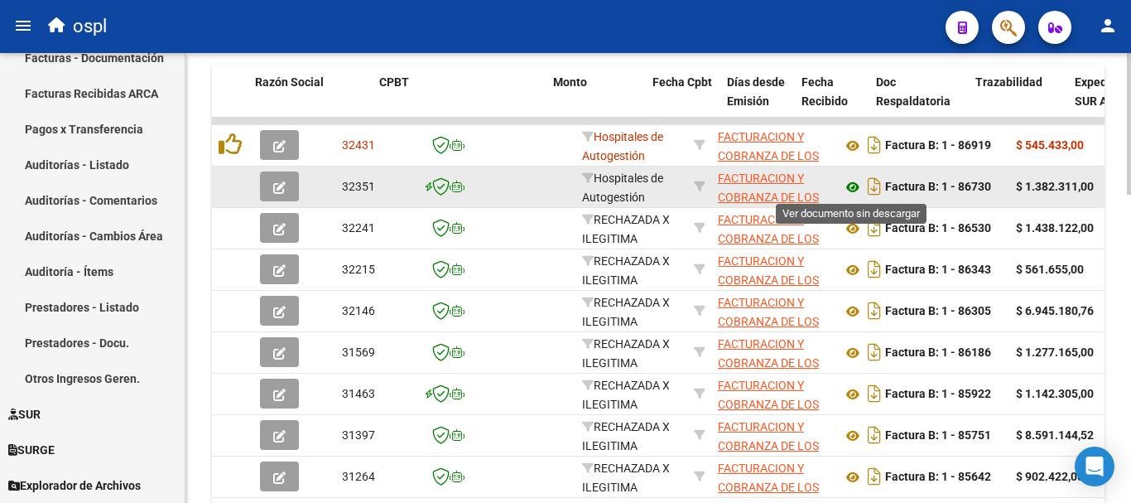
click at [853, 185] on icon at bounding box center [853, 187] width 22 height 20
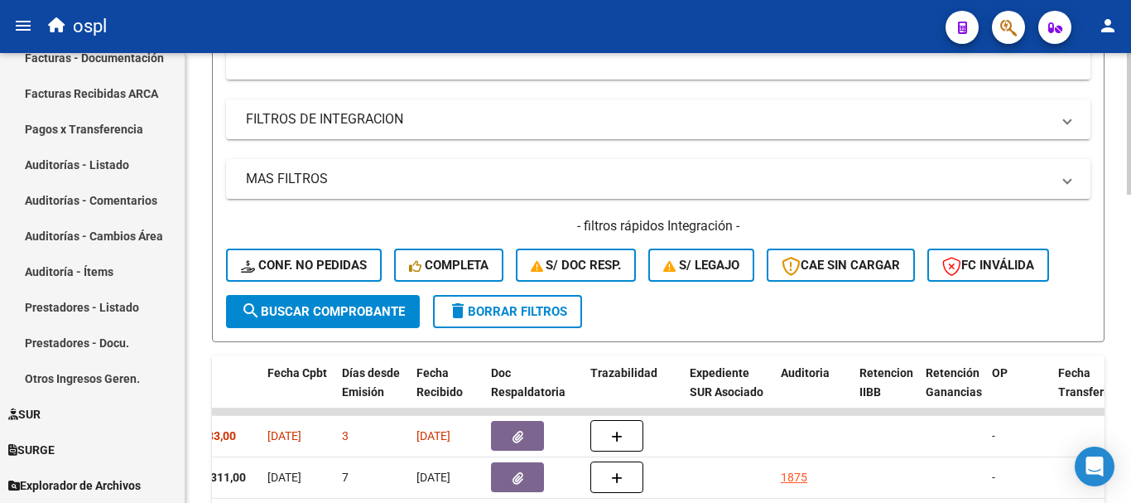
scroll to position [567, 0]
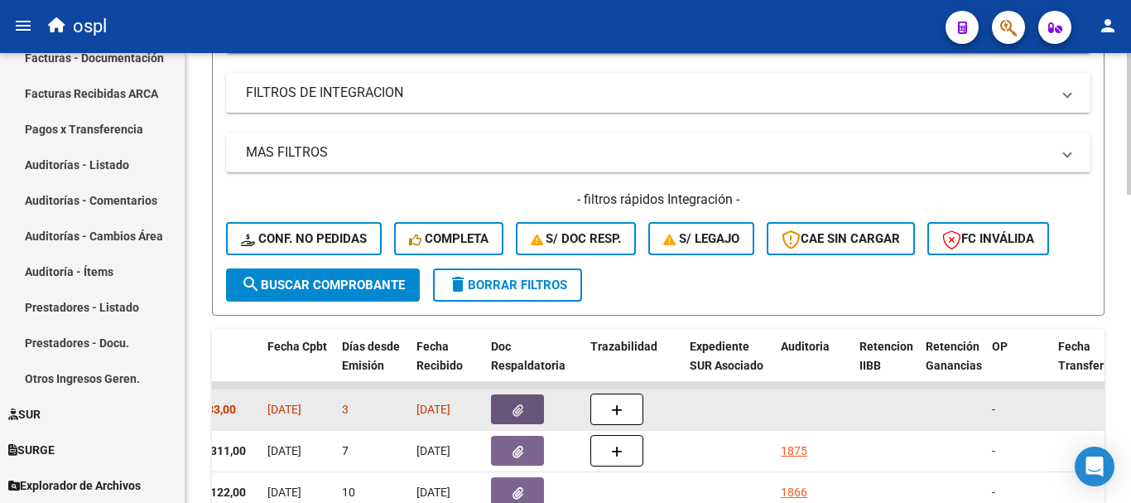
click at [523, 400] on button "button" at bounding box center [517, 409] width 53 height 30
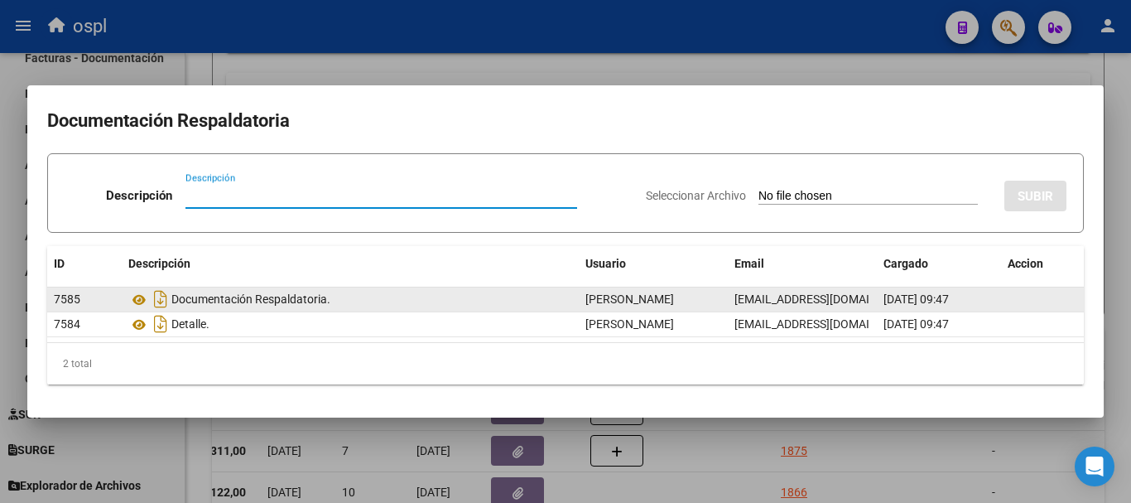
click at [243, 302] on div "Documentación Respaldatoria." at bounding box center [350, 299] width 444 height 26
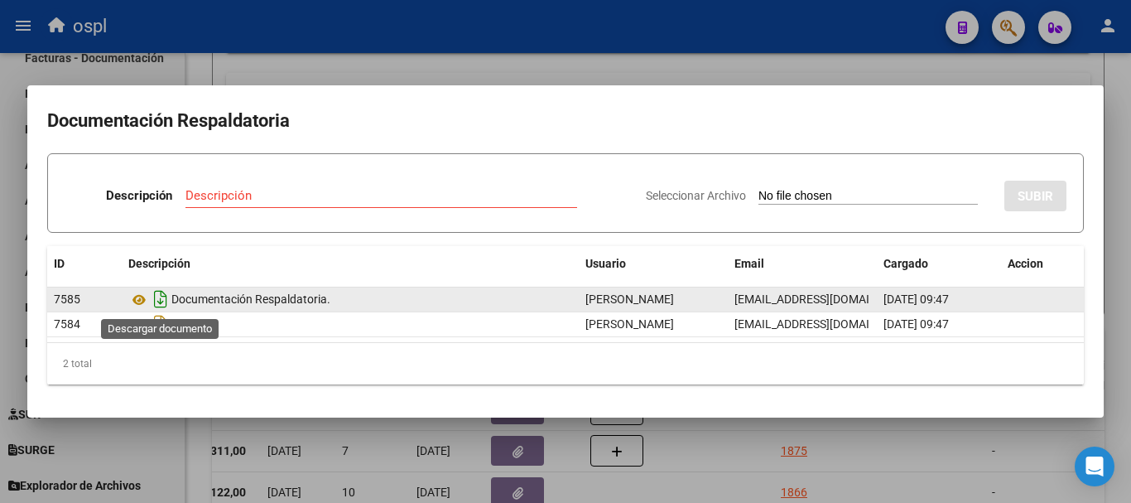
click at [157, 301] on icon "Descargar documento" at bounding box center [161, 299] width 22 height 26
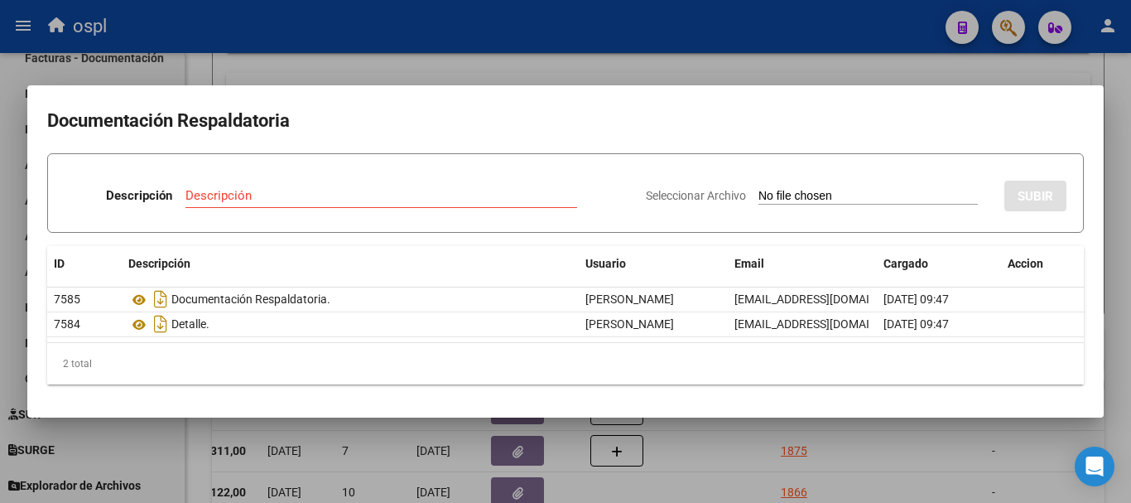
click at [783, 51] on div at bounding box center [565, 251] width 1131 height 503
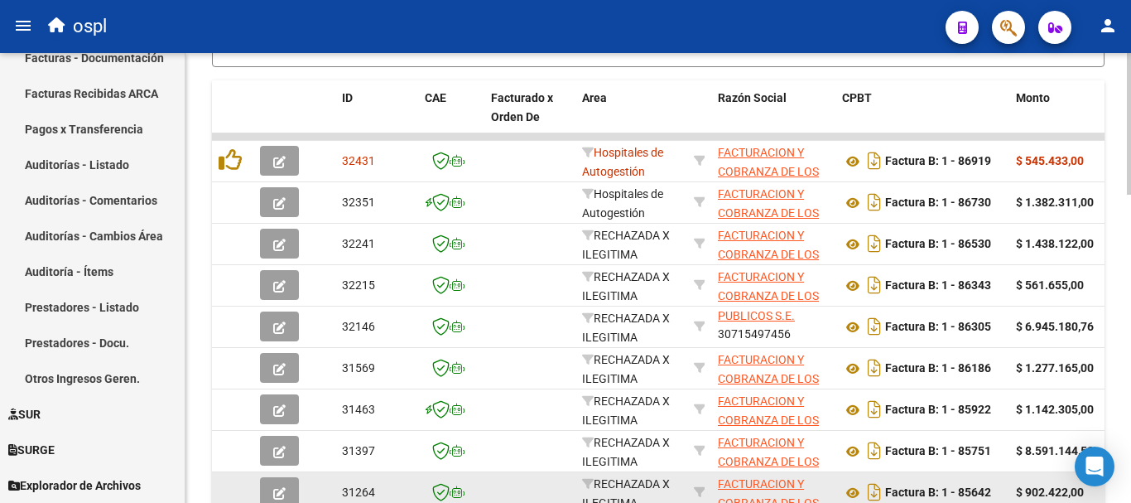
scroll to position [981, 0]
